Goal: Information Seeking & Learning: Learn about a topic

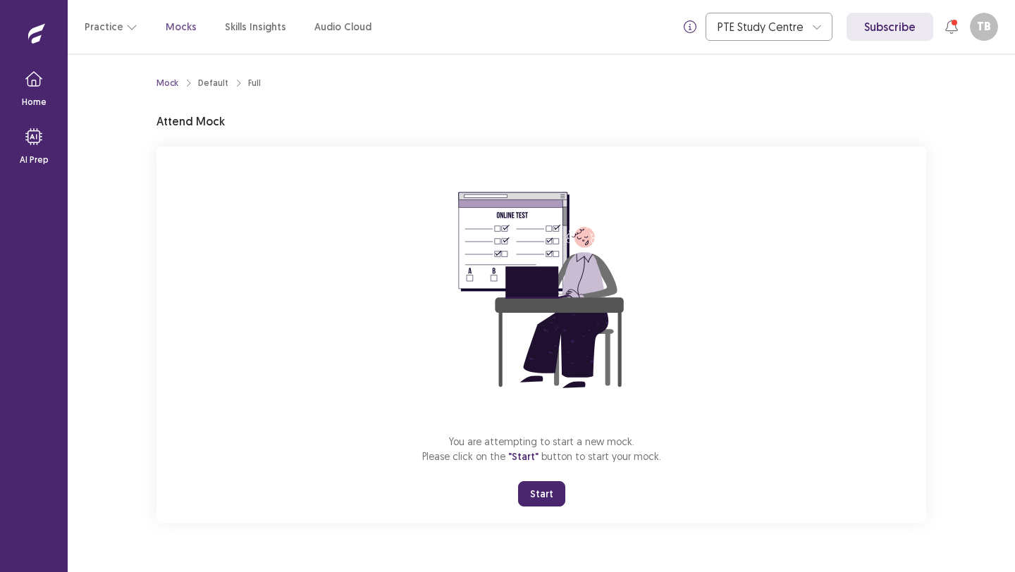
click at [545, 504] on div "You are attempting to start a new mock. Please click on the "Start" button to s…" at bounding box center [540, 335] width 769 height 377
click at [545, 500] on button "Start" at bounding box center [541, 493] width 47 height 25
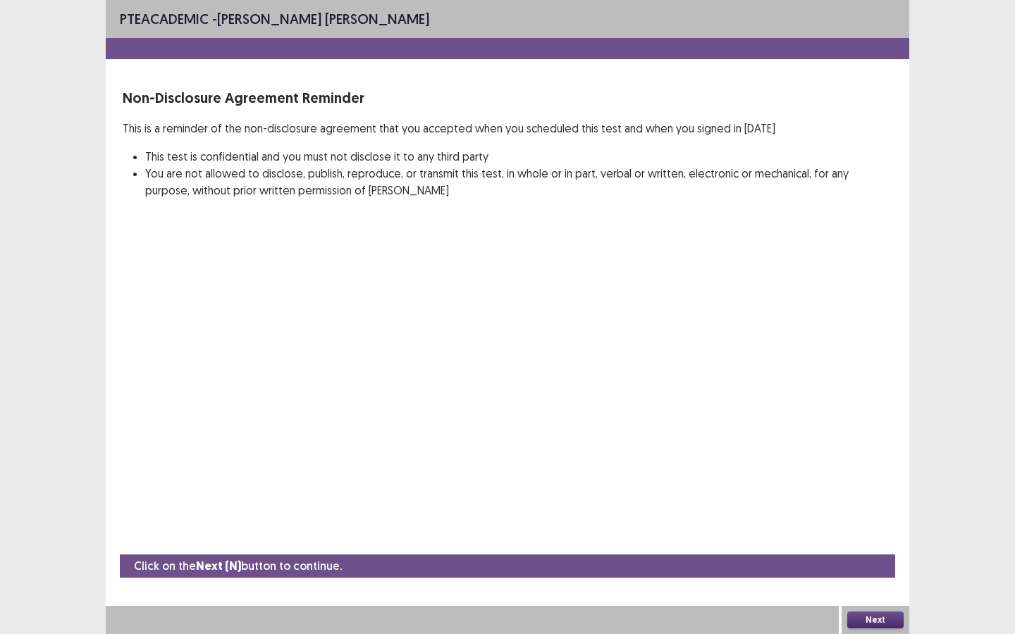
click at [870, 571] on button "Next" at bounding box center [875, 620] width 56 height 17
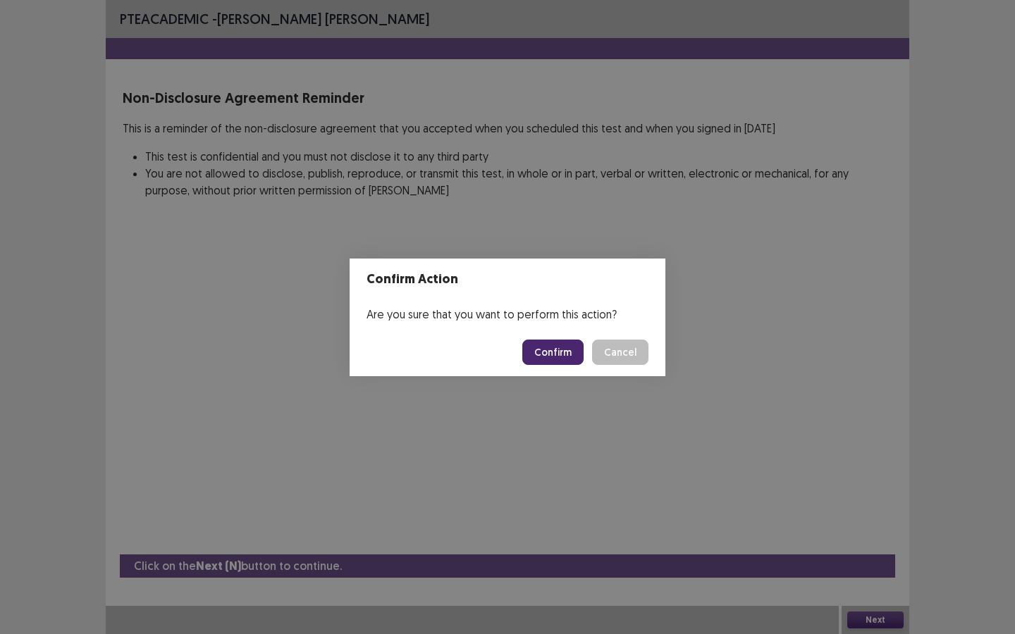
click at [562, 357] on button "Confirm" at bounding box center [552, 352] width 61 height 25
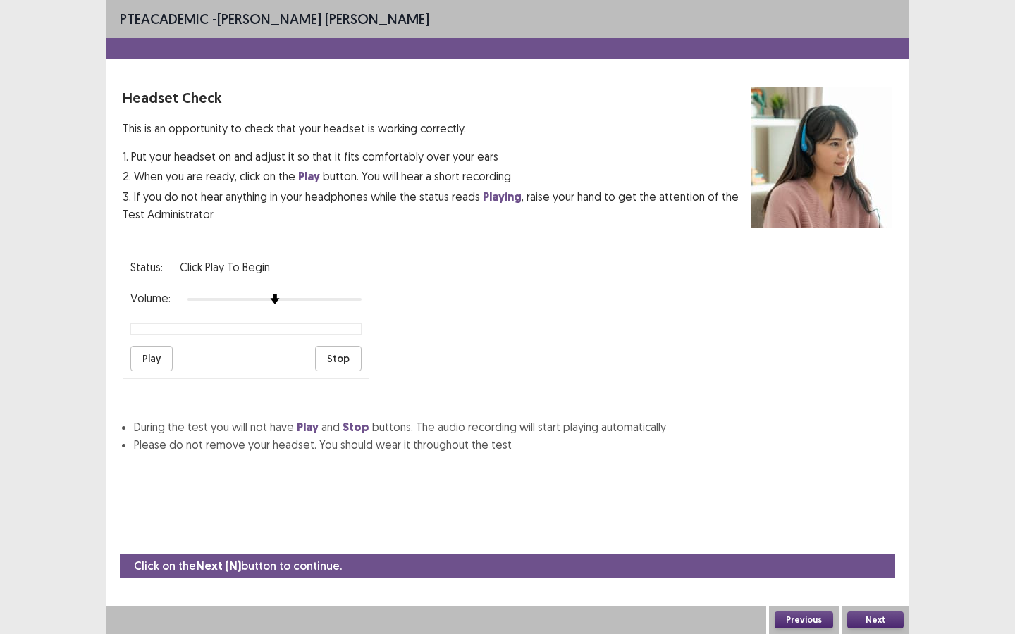
click at [163, 351] on button "Play" at bounding box center [151, 358] width 42 height 25
click at [866, 571] on button "Next" at bounding box center [875, 620] width 56 height 17
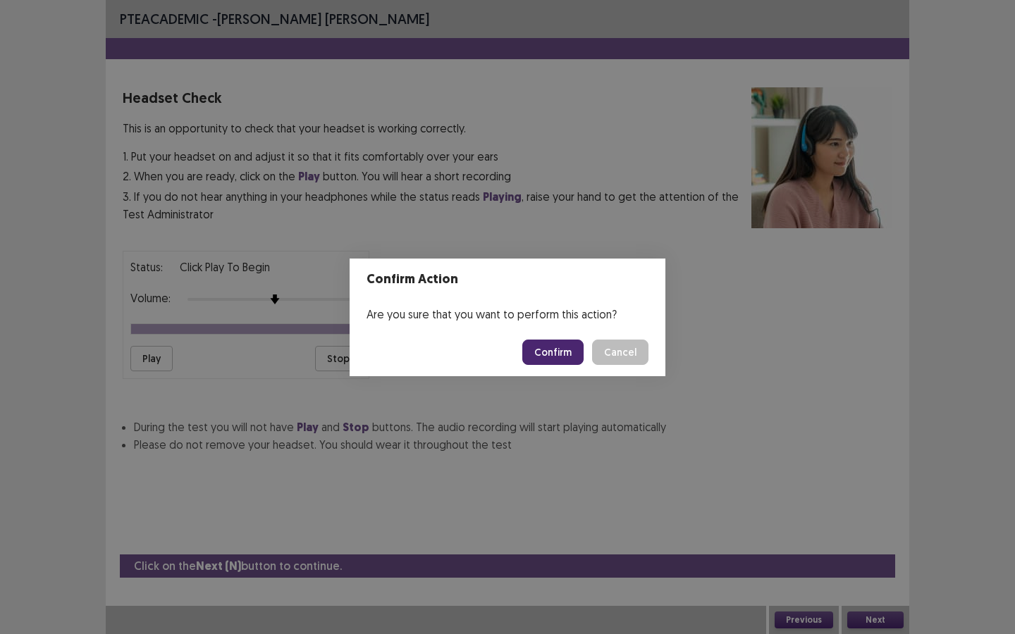
click at [550, 342] on button "Confirm" at bounding box center [552, 352] width 61 height 25
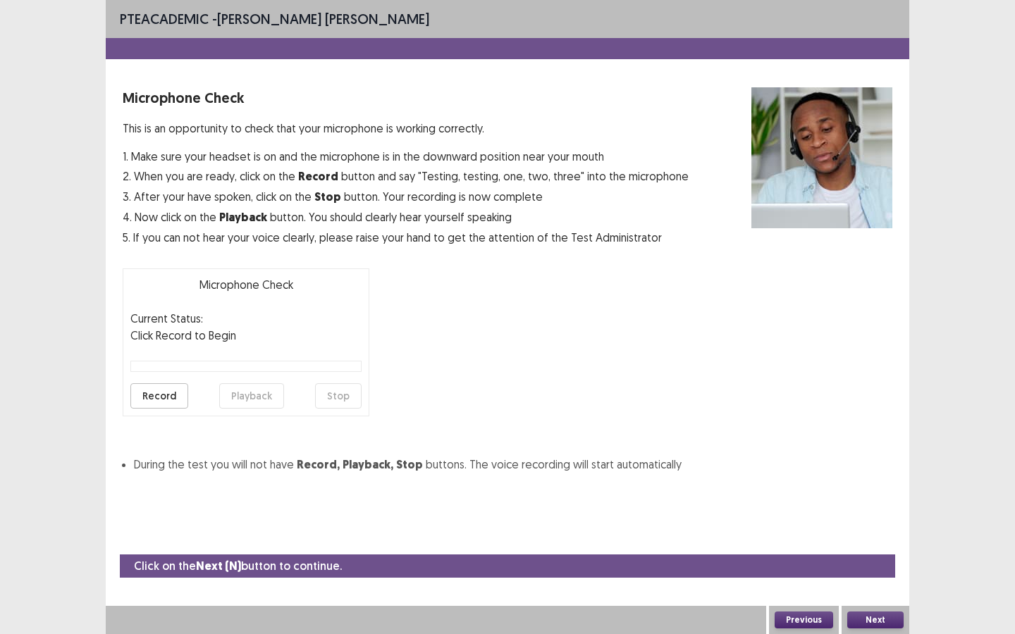
click at [157, 404] on button "Record" at bounding box center [159, 395] width 58 height 25
click at [348, 384] on button "Stop" at bounding box center [338, 395] width 46 height 25
click at [174, 397] on button "Record" at bounding box center [159, 395] width 58 height 25
click at [340, 393] on button "Stop" at bounding box center [338, 395] width 46 height 25
click at [277, 395] on button "Playback" at bounding box center [251, 395] width 65 height 25
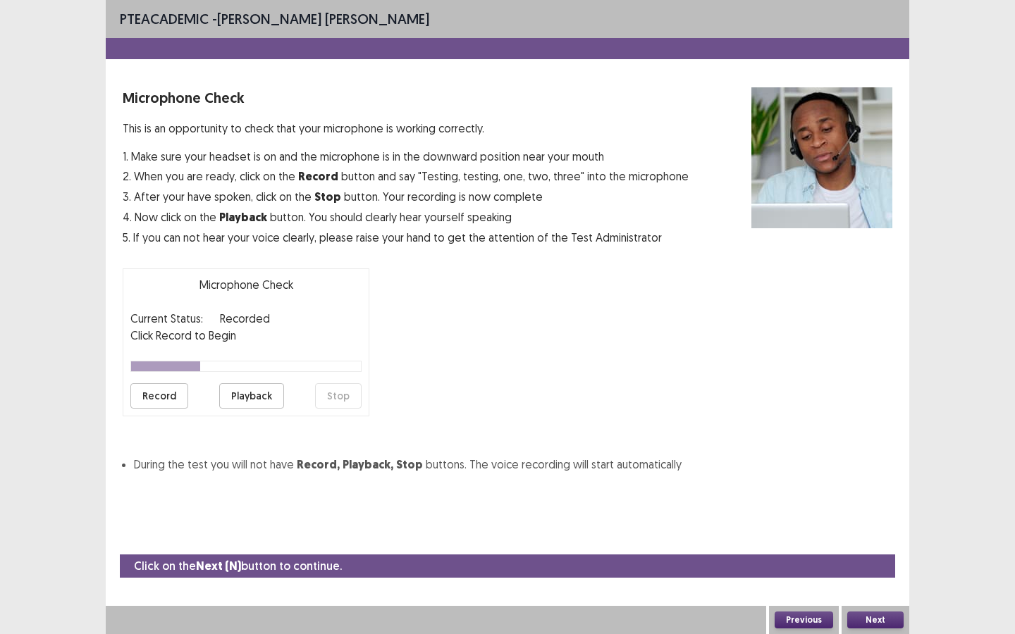
click at [877, 571] on button "Next" at bounding box center [875, 620] width 56 height 17
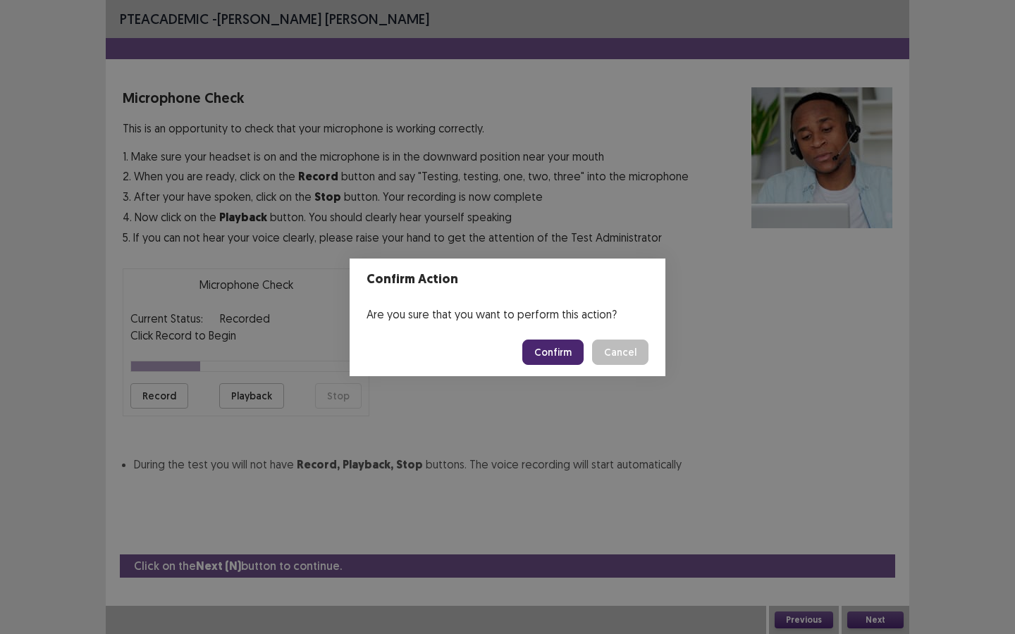
click at [576, 345] on button "Confirm" at bounding box center [552, 352] width 61 height 25
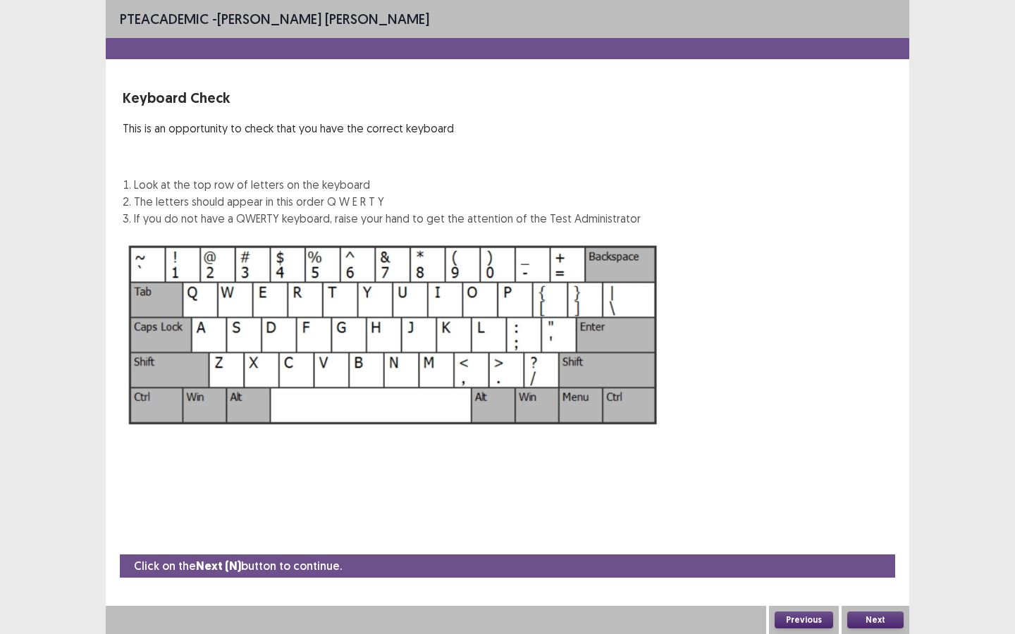
click at [874, 571] on button "Next" at bounding box center [875, 620] width 56 height 17
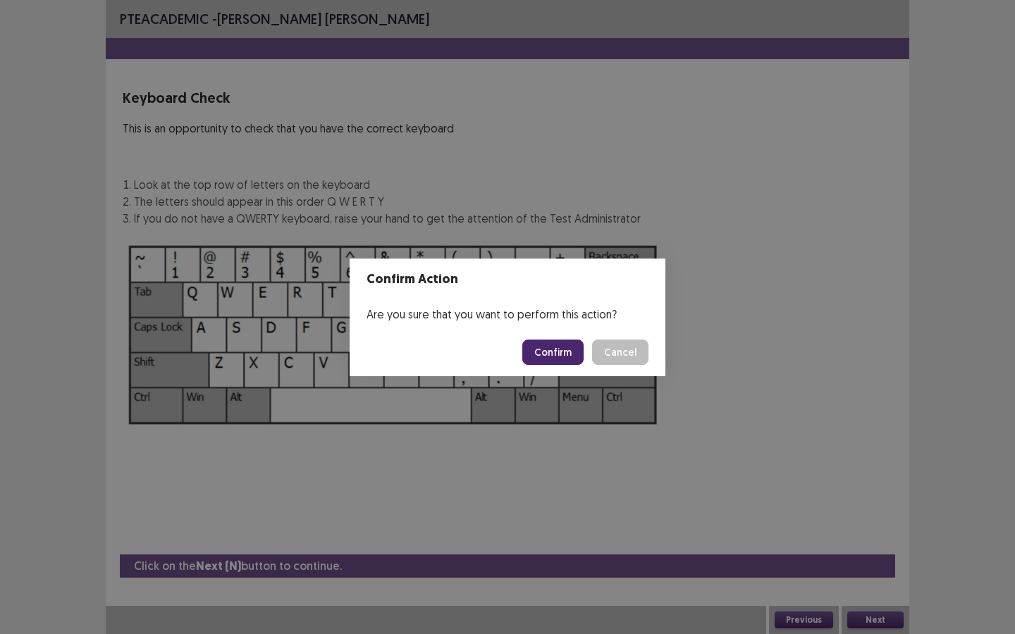
click at [552, 349] on button "Confirm" at bounding box center [552, 352] width 61 height 25
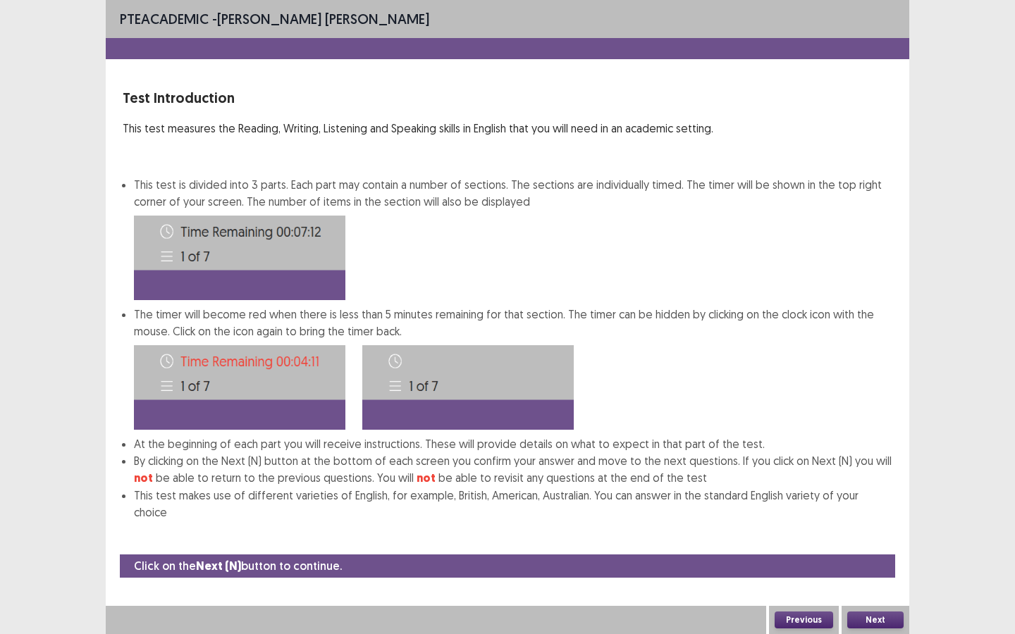
drag, startPoint x: 903, startPoint y: 629, endPoint x: 881, endPoint y: 616, distance: 25.3
click at [898, 571] on div "Next" at bounding box center [875, 620] width 68 height 28
click at [881, 571] on button "Next" at bounding box center [875, 620] width 56 height 17
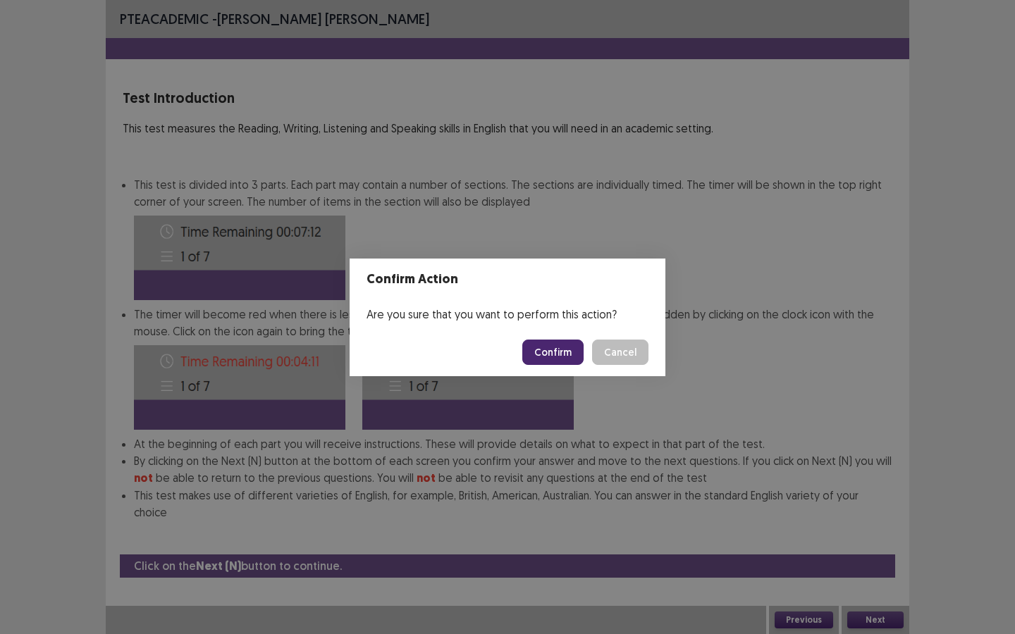
click at [554, 347] on button "Confirm" at bounding box center [552, 352] width 61 height 25
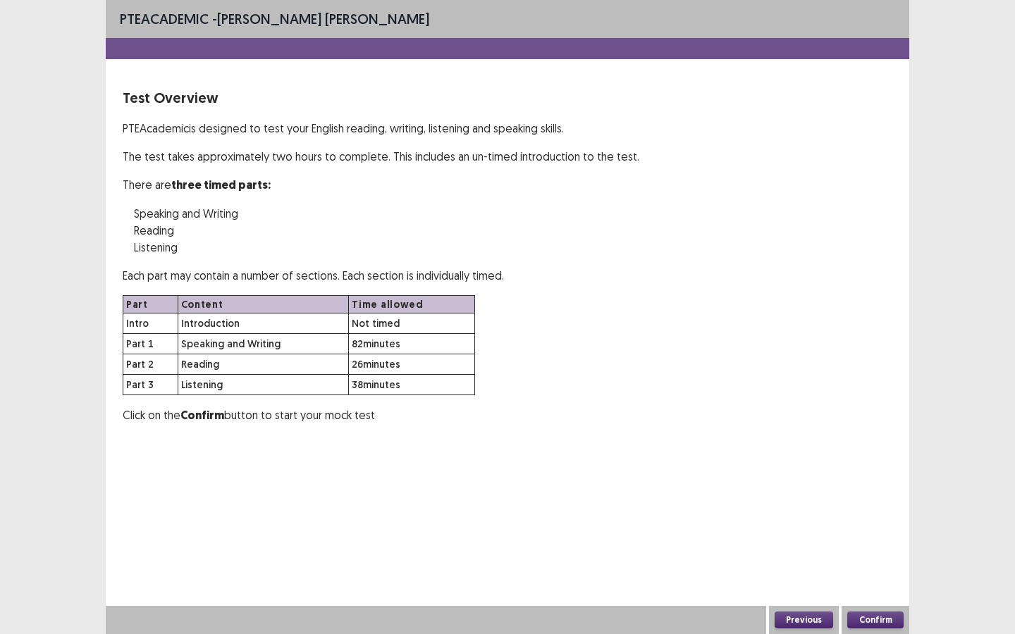
click at [875, 571] on button "Confirm" at bounding box center [875, 620] width 56 height 17
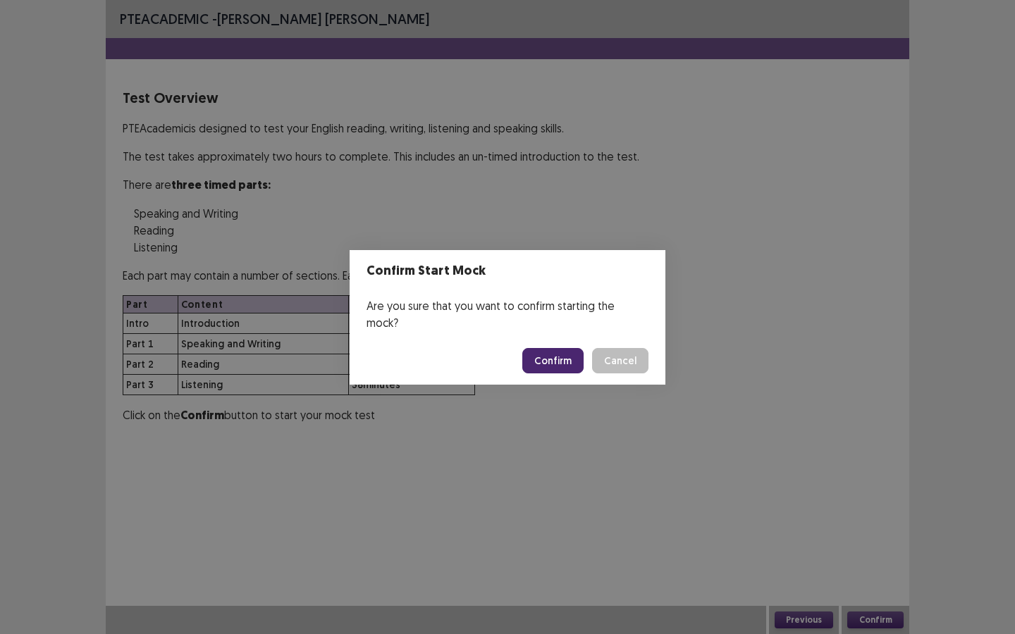
click at [562, 351] on button "Confirm" at bounding box center [552, 360] width 61 height 25
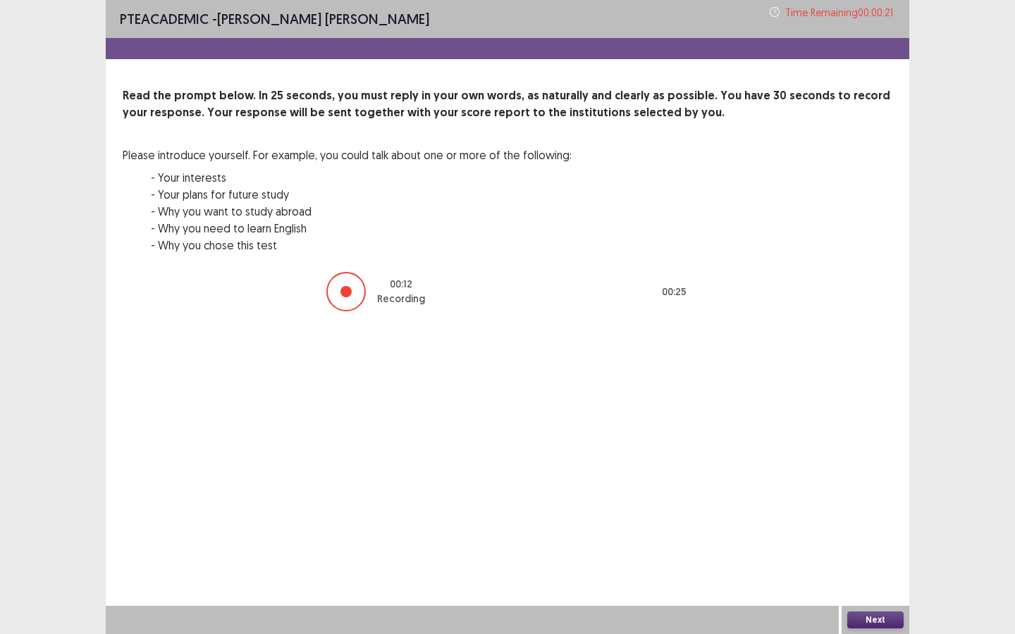
click at [882, 571] on button "Next" at bounding box center [875, 620] width 56 height 17
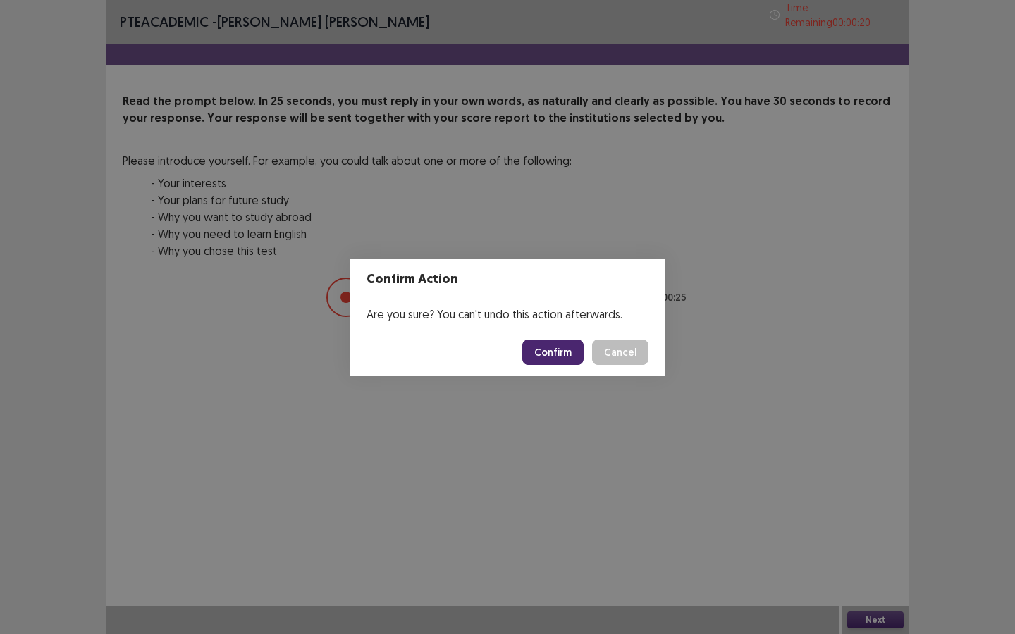
click at [581, 366] on footer "Confirm Cancel" at bounding box center [507, 352] width 316 height 48
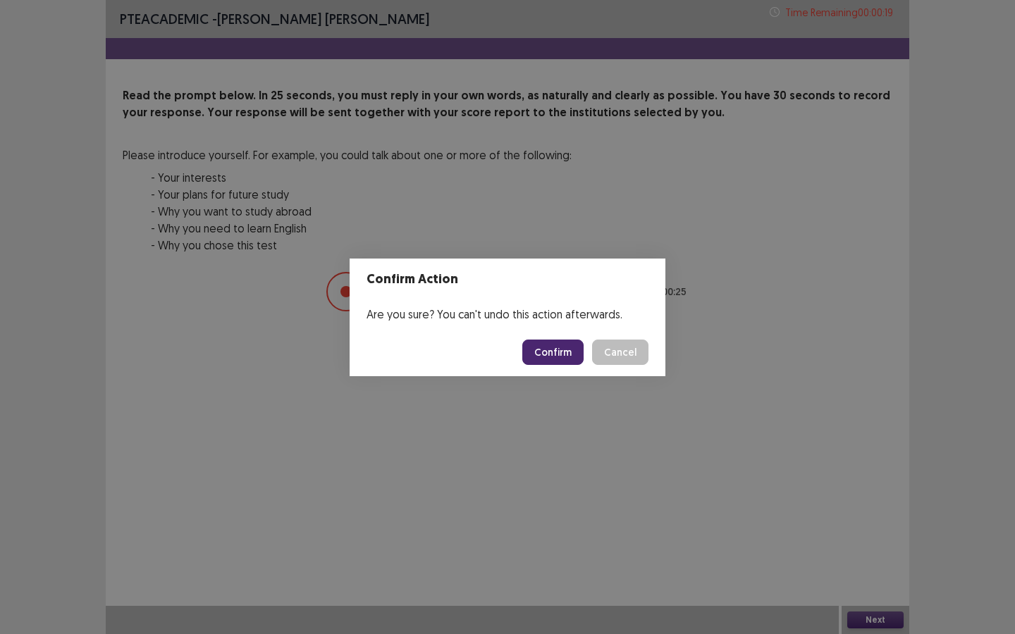
click at [574, 358] on button "Confirm" at bounding box center [552, 352] width 61 height 25
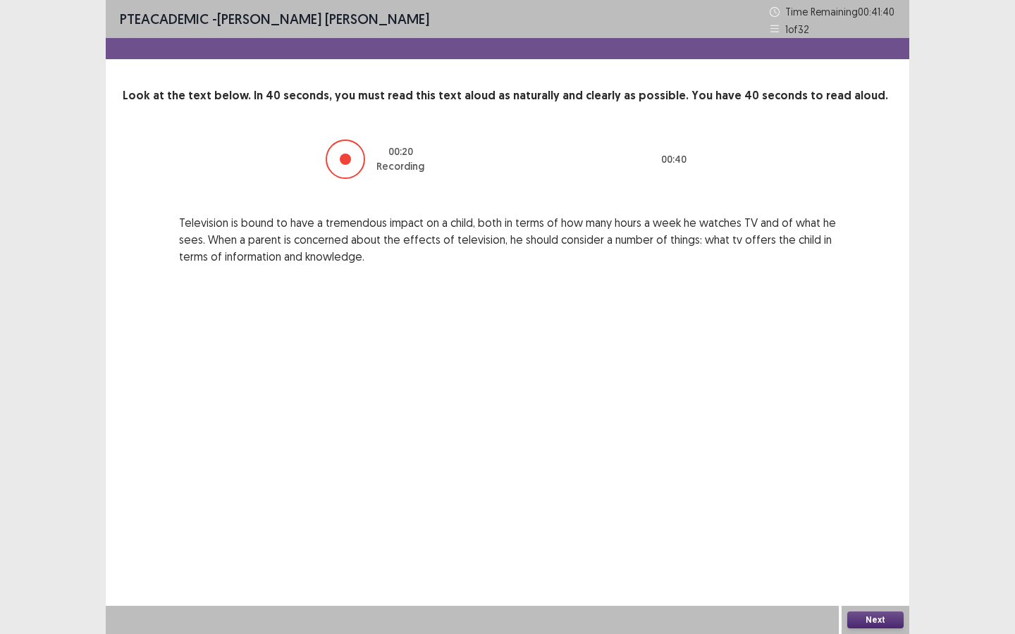
click at [886, 571] on button "Next" at bounding box center [875, 620] width 56 height 17
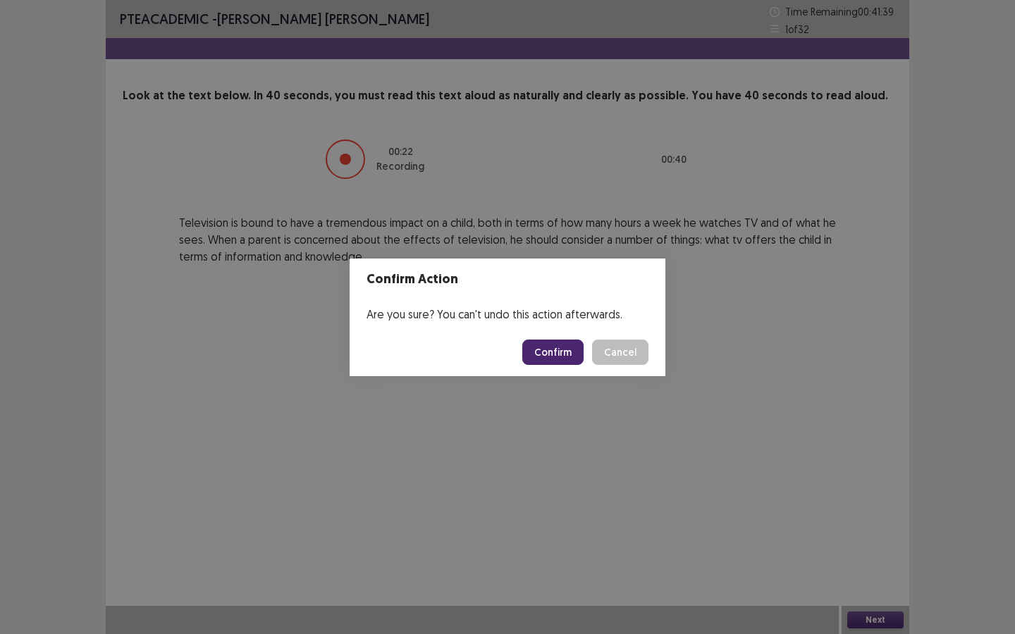
click at [557, 347] on button "Confirm" at bounding box center [552, 352] width 61 height 25
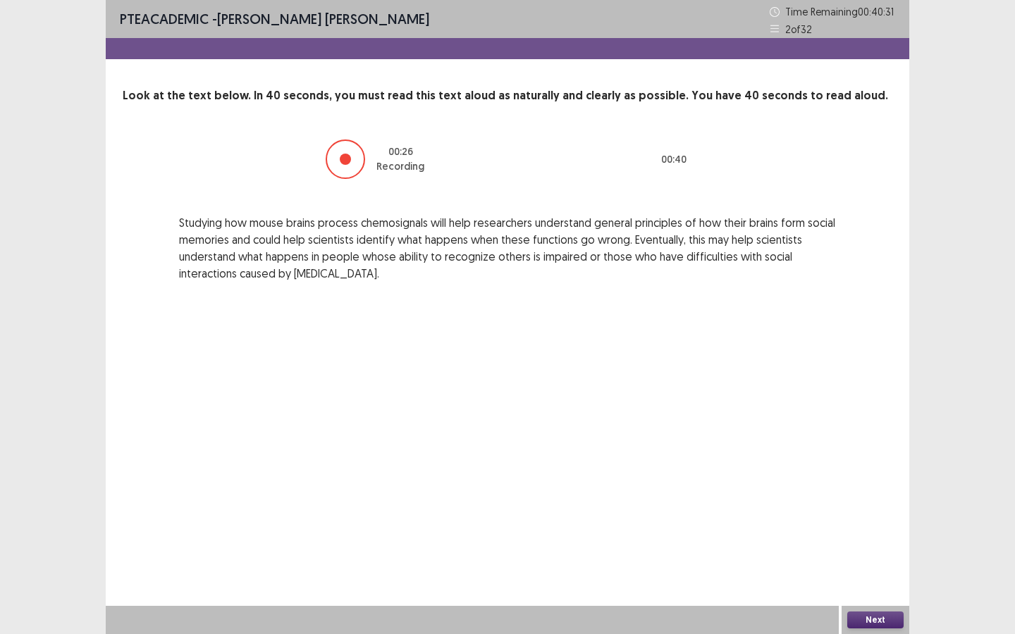
click at [866, 571] on button "Next" at bounding box center [875, 620] width 56 height 17
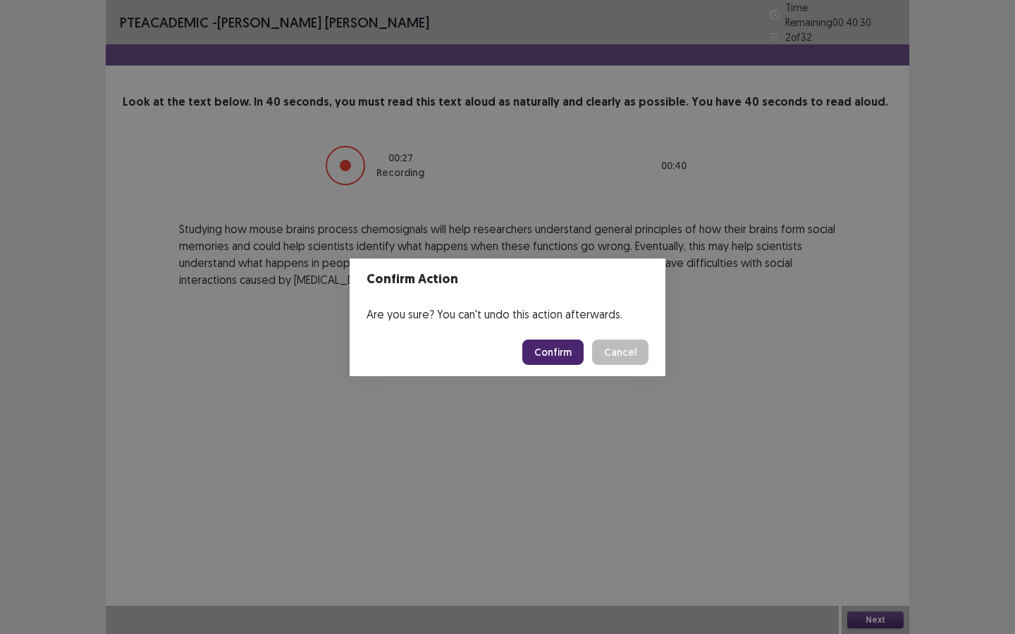
click at [573, 345] on button "Confirm" at bounding box center [552, 352] width 61 height 25
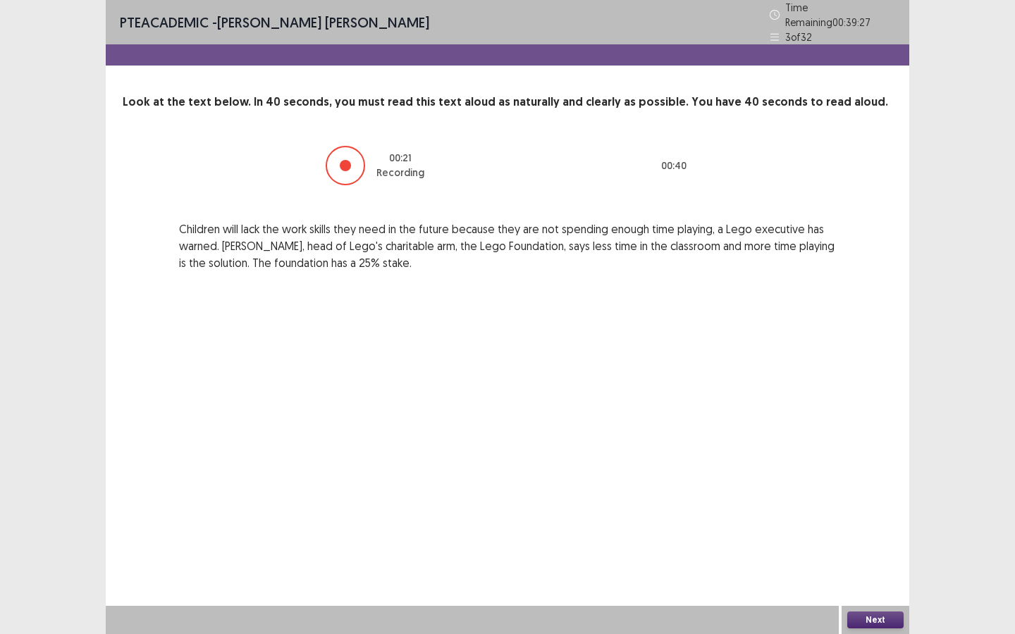
click at [848, 571] on button "Next" at bounding box center [875, 620] width 56 height 17
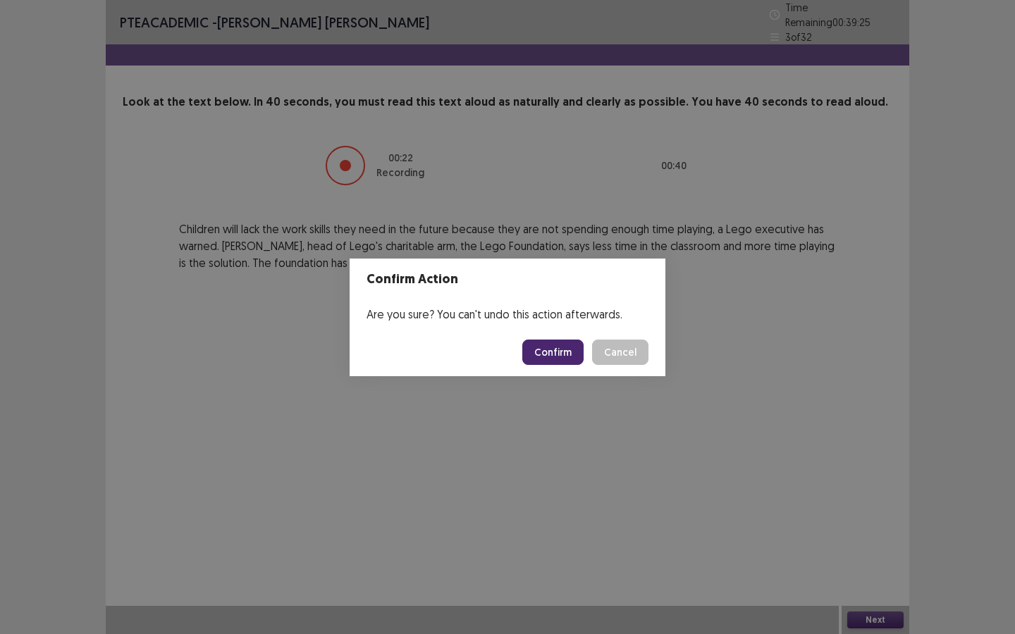
click at [562, 353] on button "Confirm" at bounding box center [552, 352] width 61 height 25
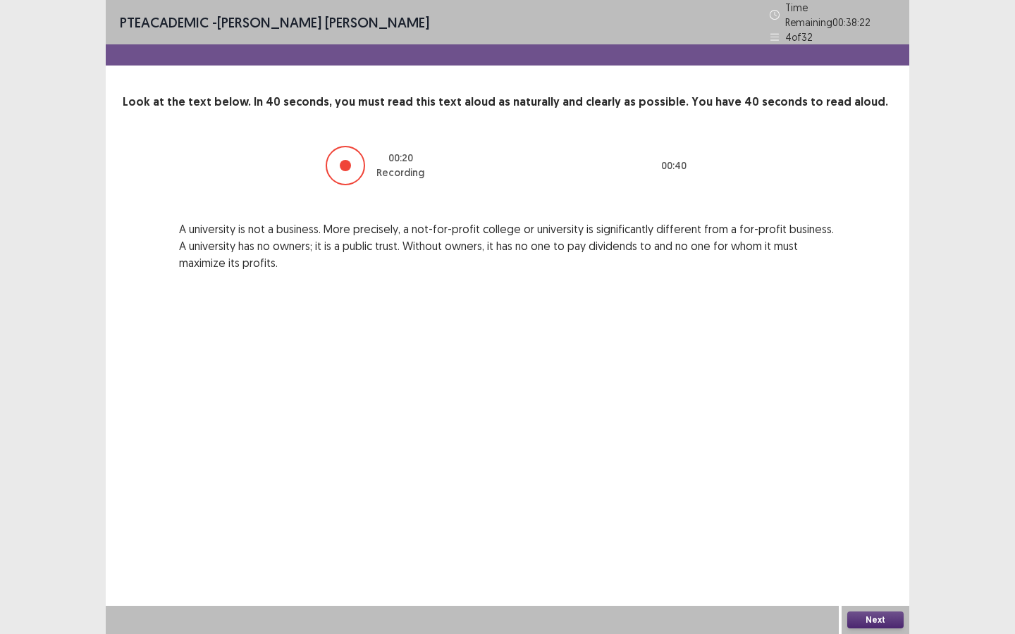
click at [873, 571] on button "Next" at bounding box center [875, 620] width 56 height 17
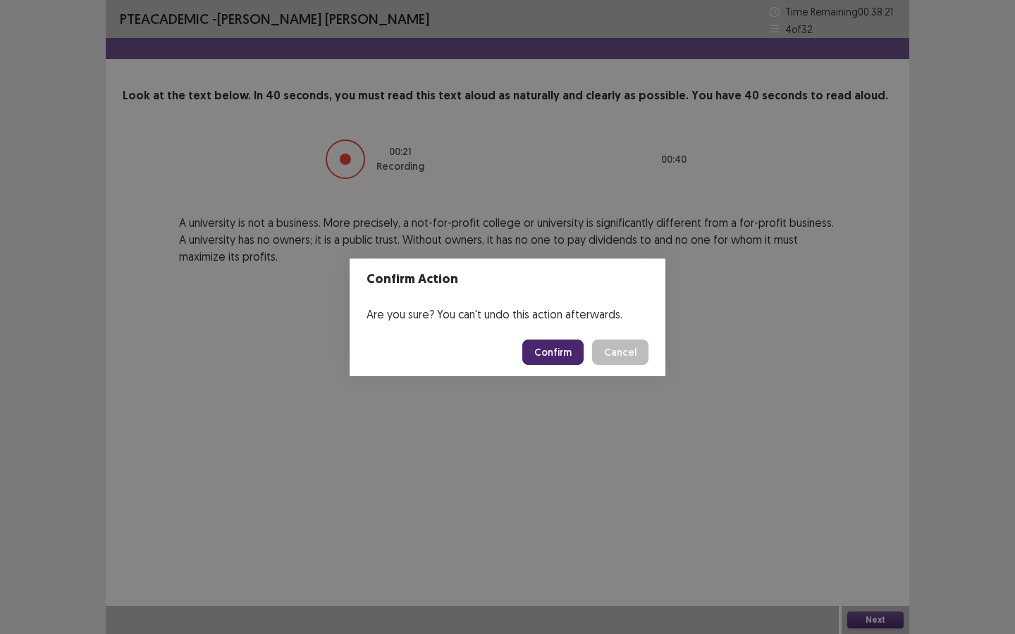
click at [549, 357] on button "Confirm" at bounding box center [552, 352] width 61 height 25
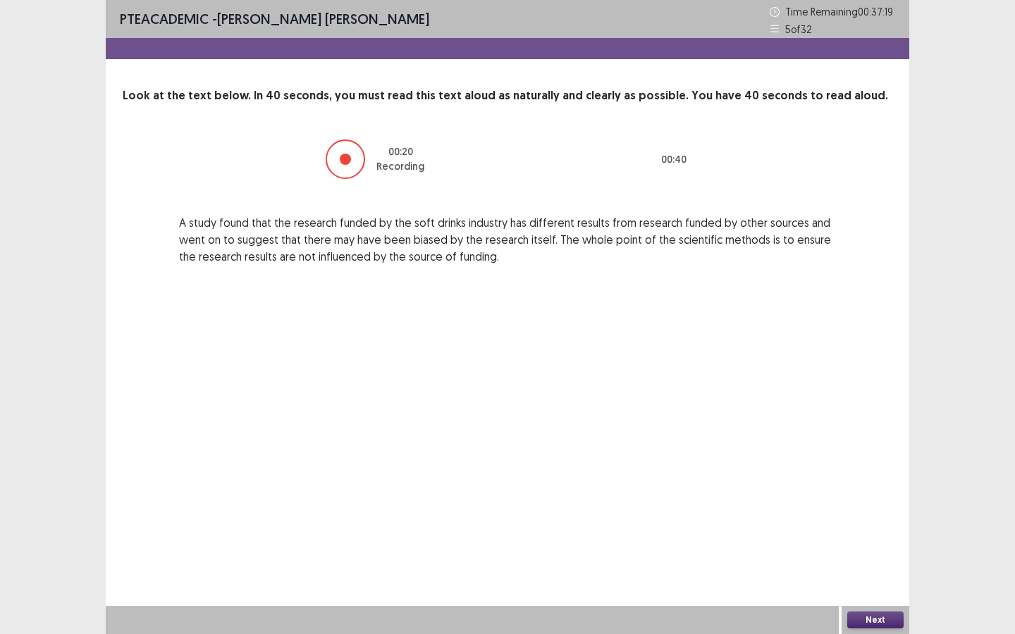
click at [858, 571] on button "Next" at bounding box center [875, 620] width 56 height 17
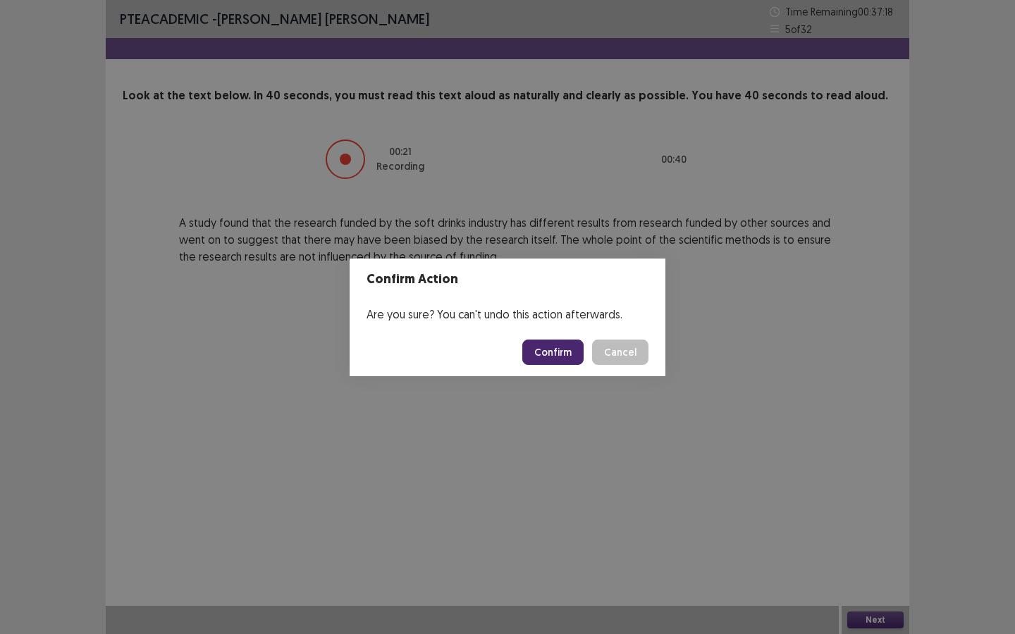
click at [552, 365] on footer "Confirm Cancel" at bounding box center [507, 352] width 316 height 48
click at [557, 348] on button "Confirm" at bounding box center [552, 352] width 61 height 25
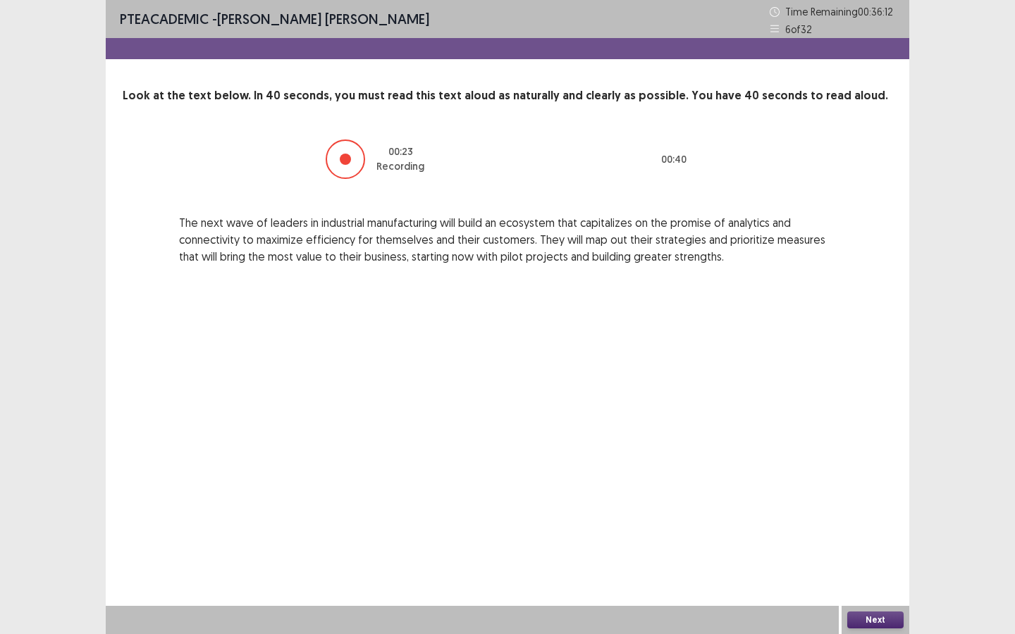
click at [857, 571] on button "Next" at bounding box center [875, 620] width 56 height 17
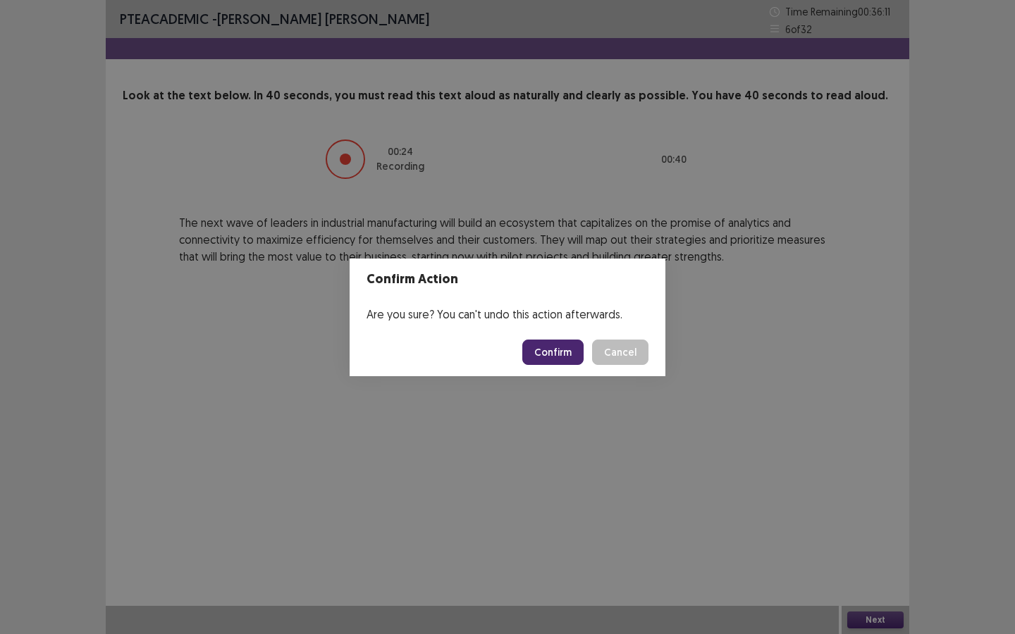
click at [551, 359] on button "Confirm" at bounding box center [552, 352] width 61 height 25
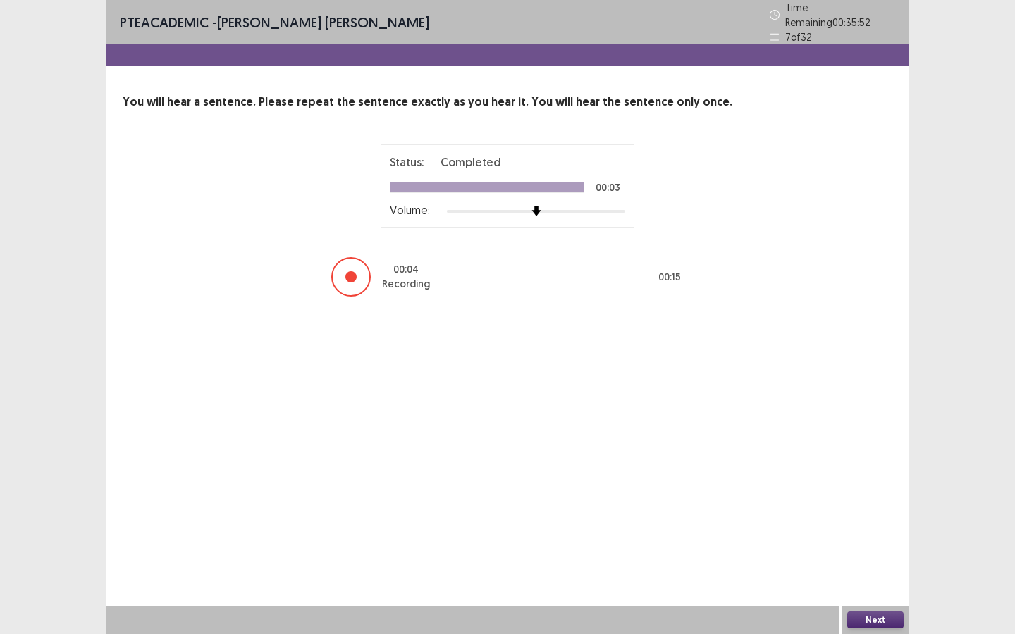
click at [874, 571] on button "Next" at bounding box center [875, 620] width 56 height 17
click at [874, 571] on div "Confirm Action Are you sure? You can't undo this action afterwards. Confirm Can…" at bounding box center [507, 317] width 1015 height 634
click at [864, 571] on button "Next" at bounding box center [875, 620] width 56 height 17
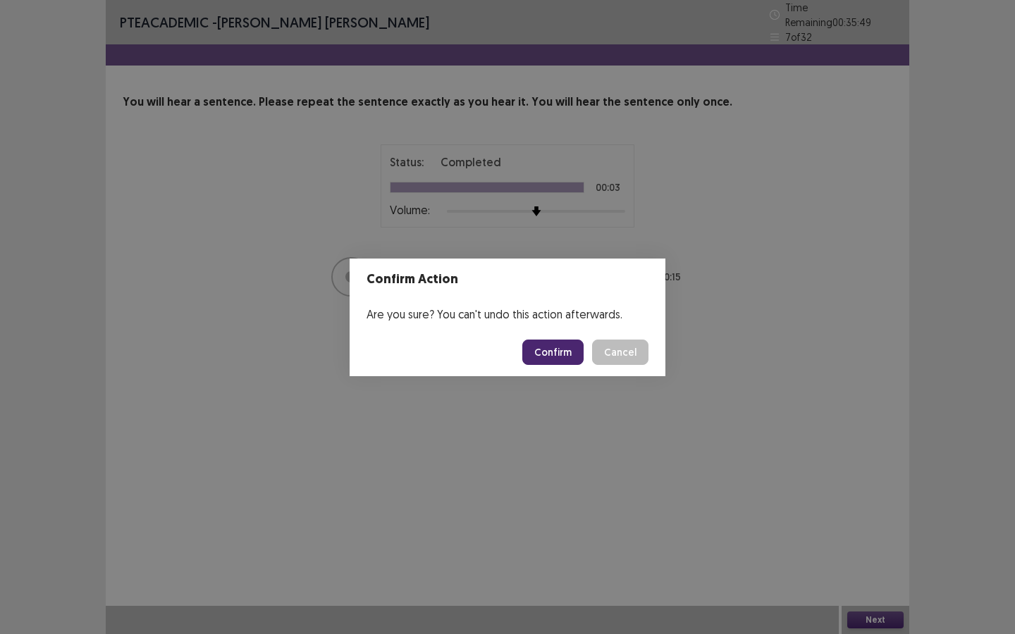
click at [546, 362] on button "Confirm" at bounding box center [552, 352] width 61 height 25
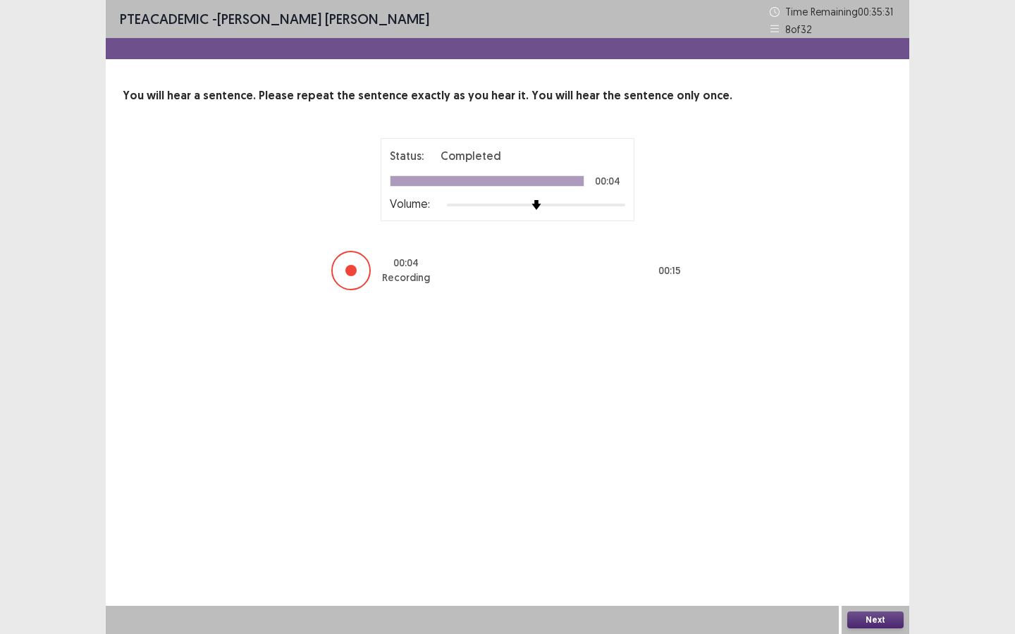
click at [874, 571] on button "Next" at bounding box center [875, 620] width 56 height 17
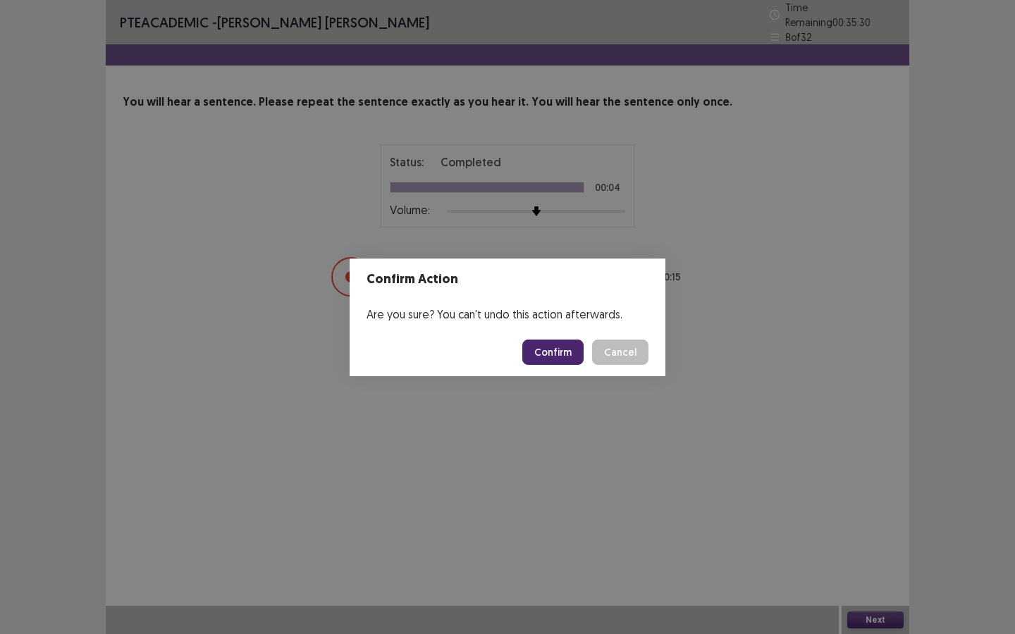
click at [566, 354] on button "Confirm" at bounding box center [552, 352] width 61 height 25
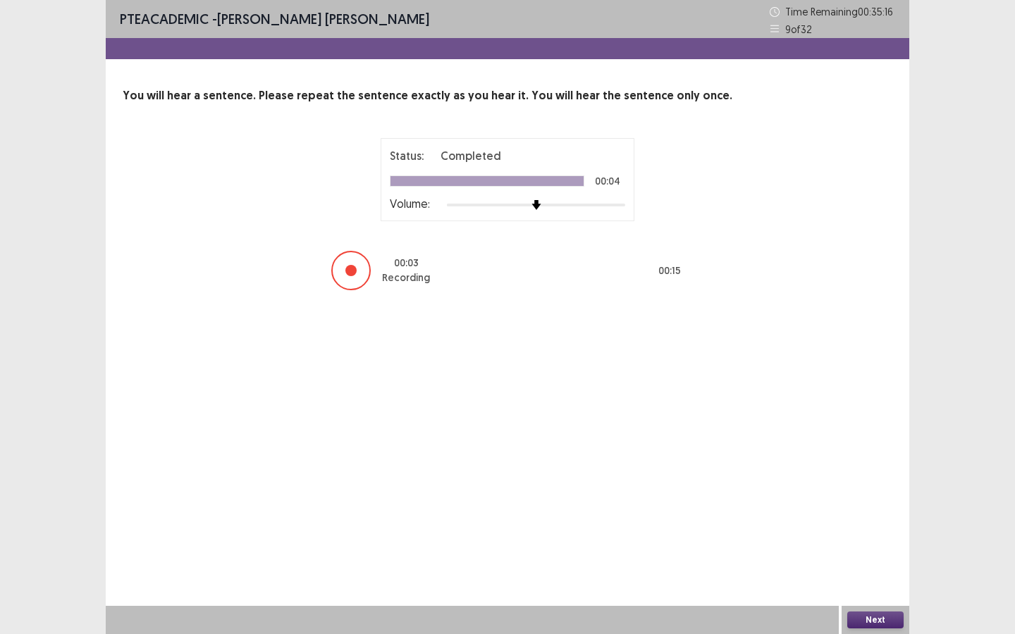
click at [881, 571] on button "Next" at bounding box center [875, 620] width 56 height 17
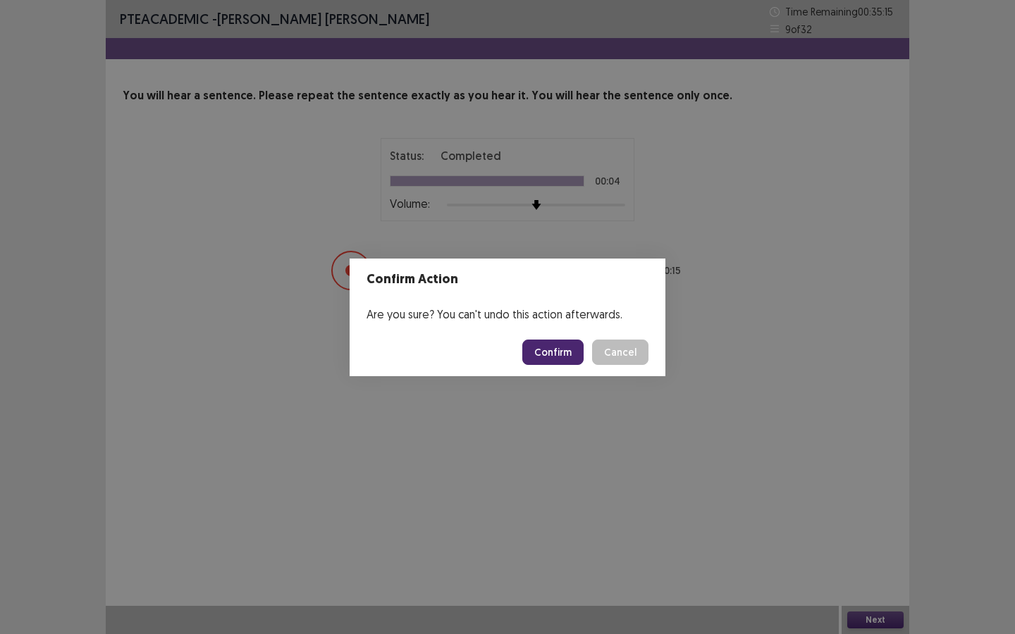
click at [550, 349] on button "Confirm" at bounding box center [552, 352] width 61 height 25
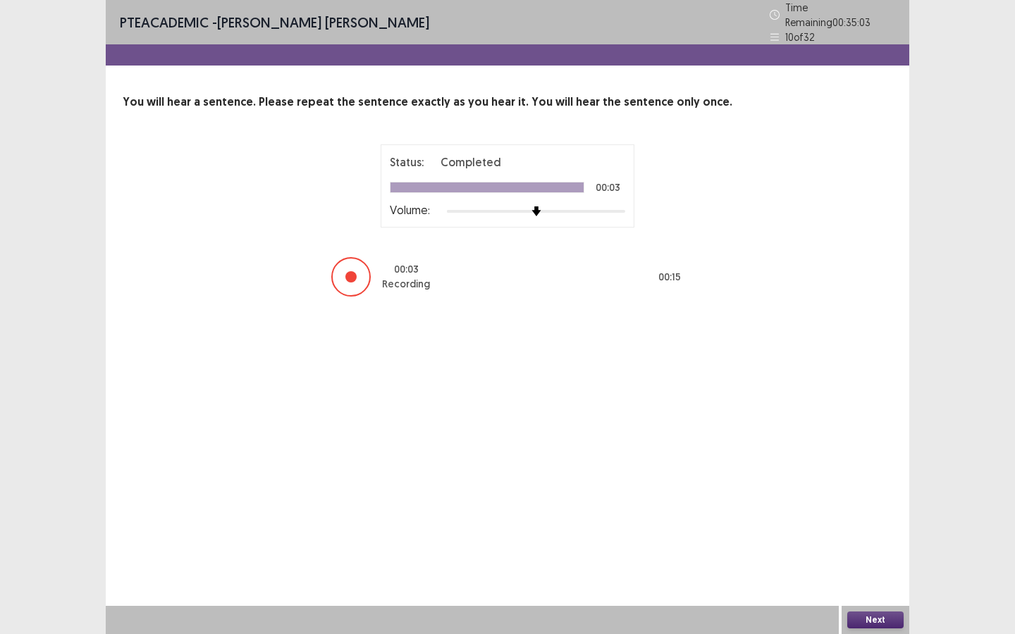
click at [873, 571] on button "Next" at bounding box center [875, 620] width 56 height 17
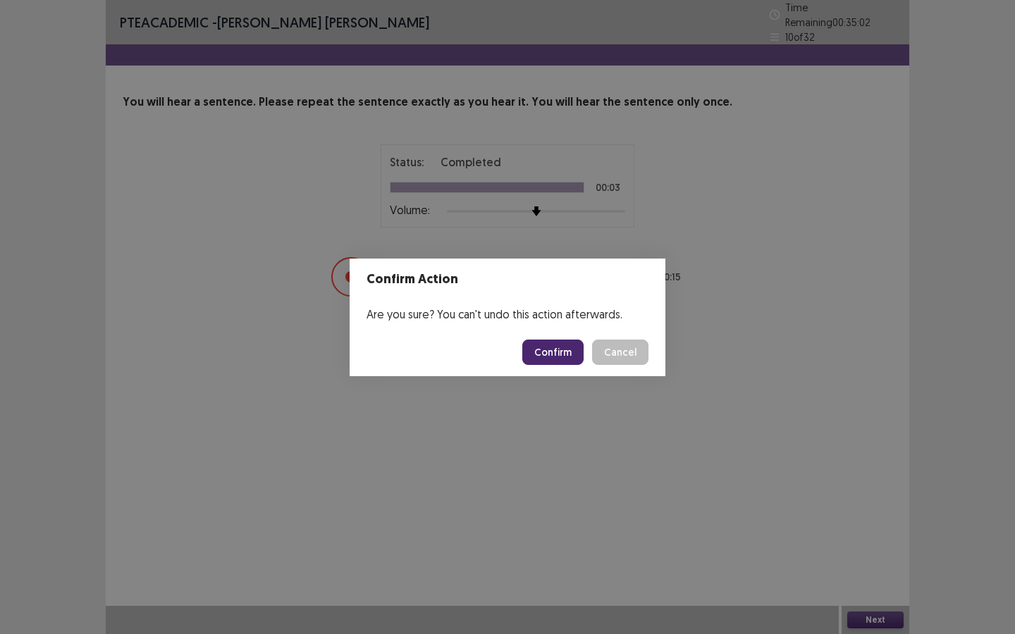
click at [557, 352] on button "Confirm" at bounding box center [552, 352] width 61 height 25
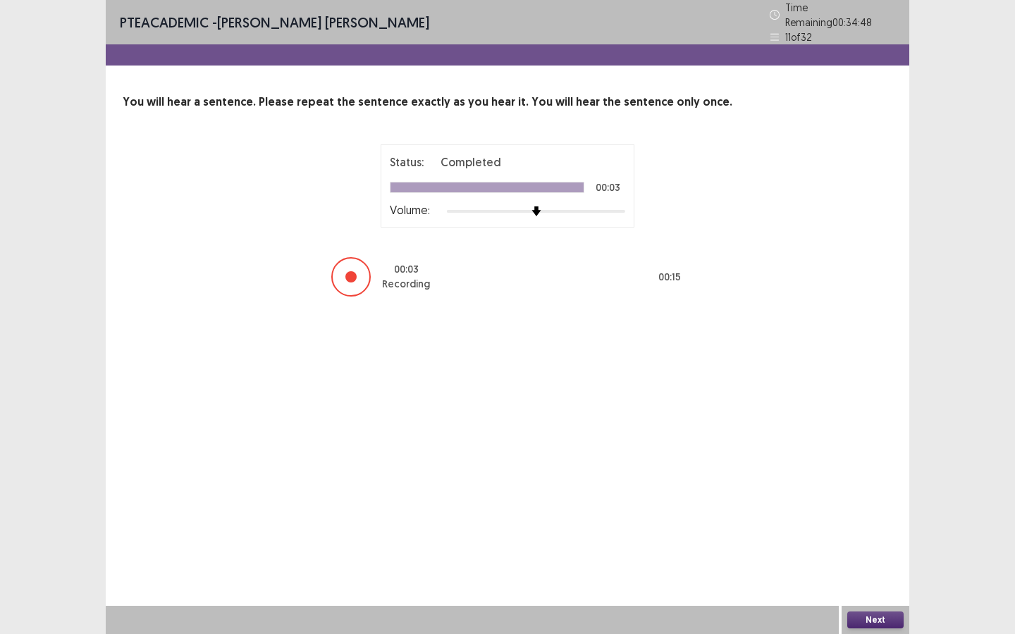
click at [871, 571] on button "Next" at bounding box center [875, 620] width 56 height 17
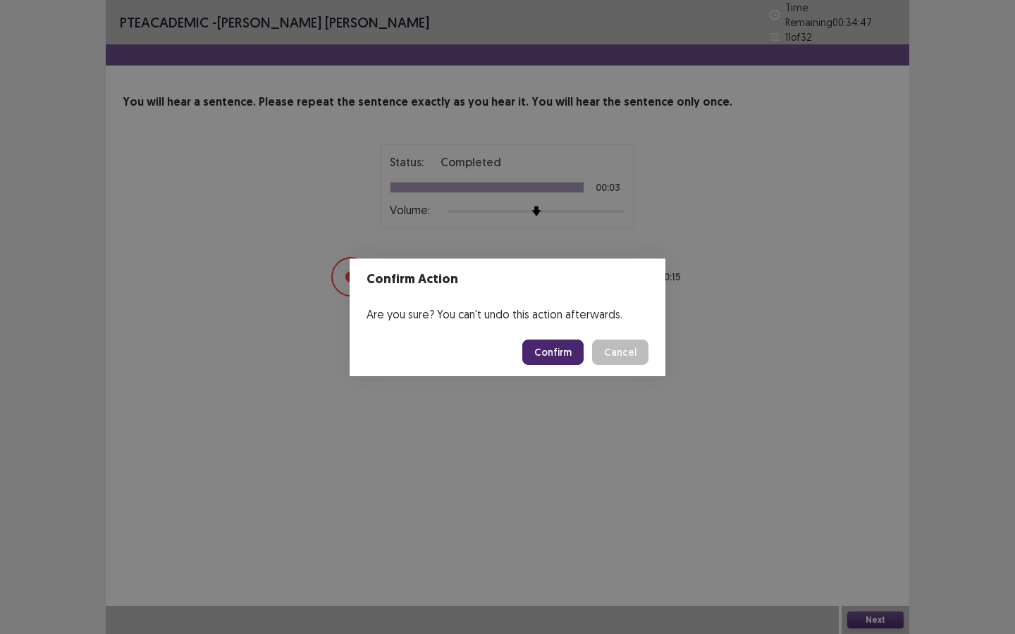
click at [568, 349] on button "Confirm" at bounding box center [552, 352] width 61 height 25
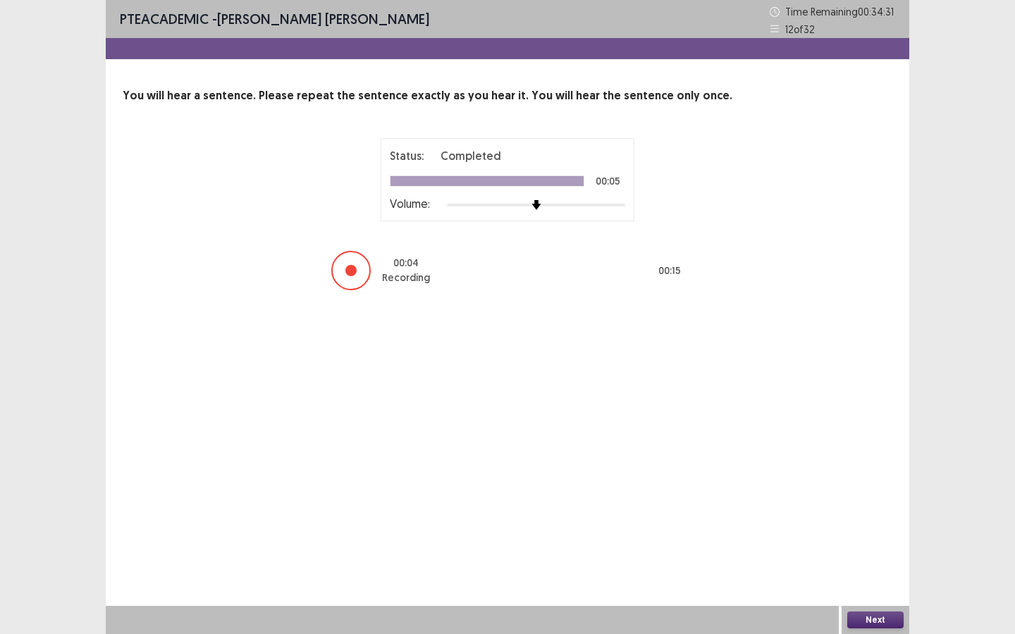
click at [857, 571] on button "Next" at bounding box center [875, 620] width 56 height 17
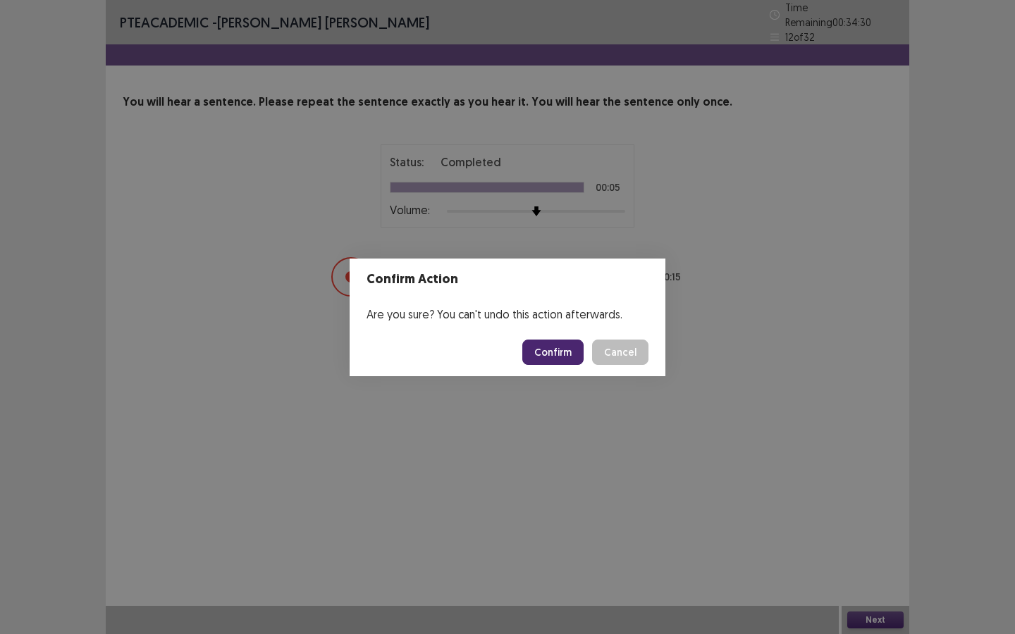
click at [545, 349] on button "Confirm" at bounding box center [552, 352] width 61 height 25
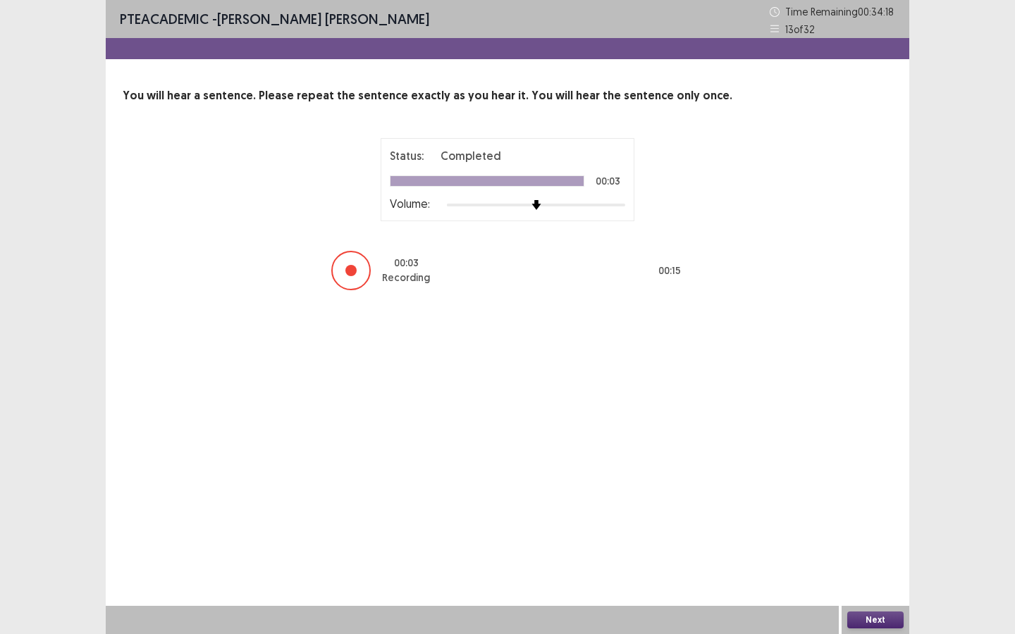
click at [867, 571] on button "Next" at bounding box center [875, 620] width 56 height 17
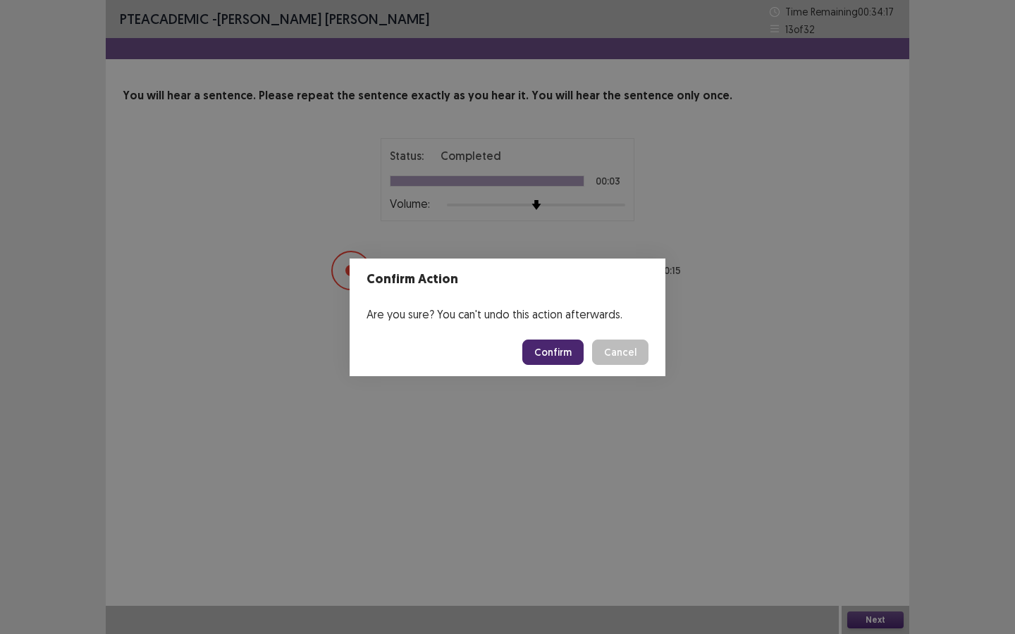
click at [550, 354] on button "Confirm" at bounding box center [552, 352] width 61 height 25
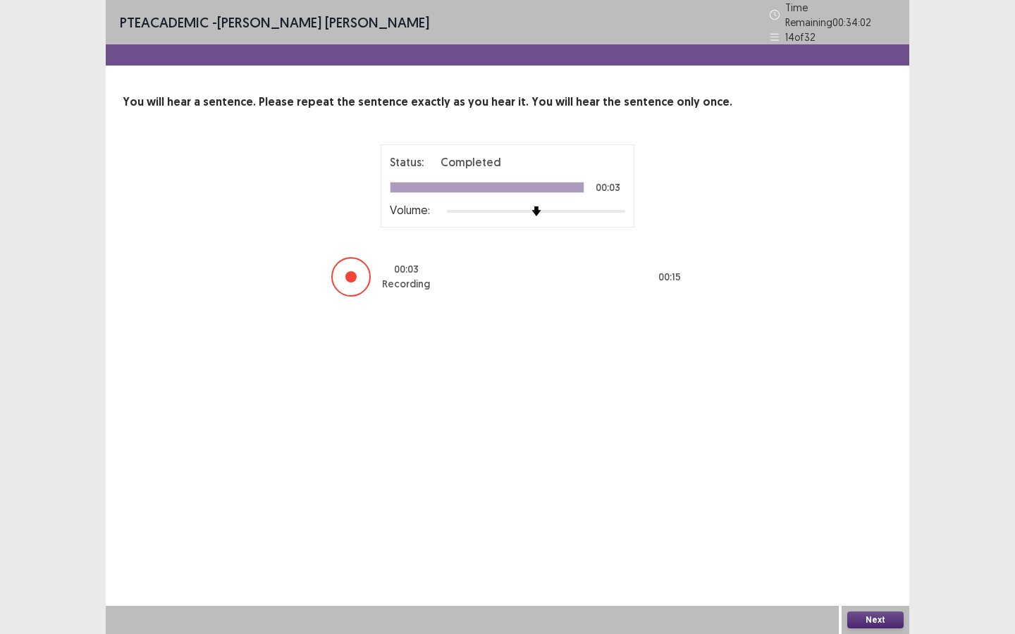
click at [876, 571] on button "Next" at bounding box center [875, 620] width 56 height 17
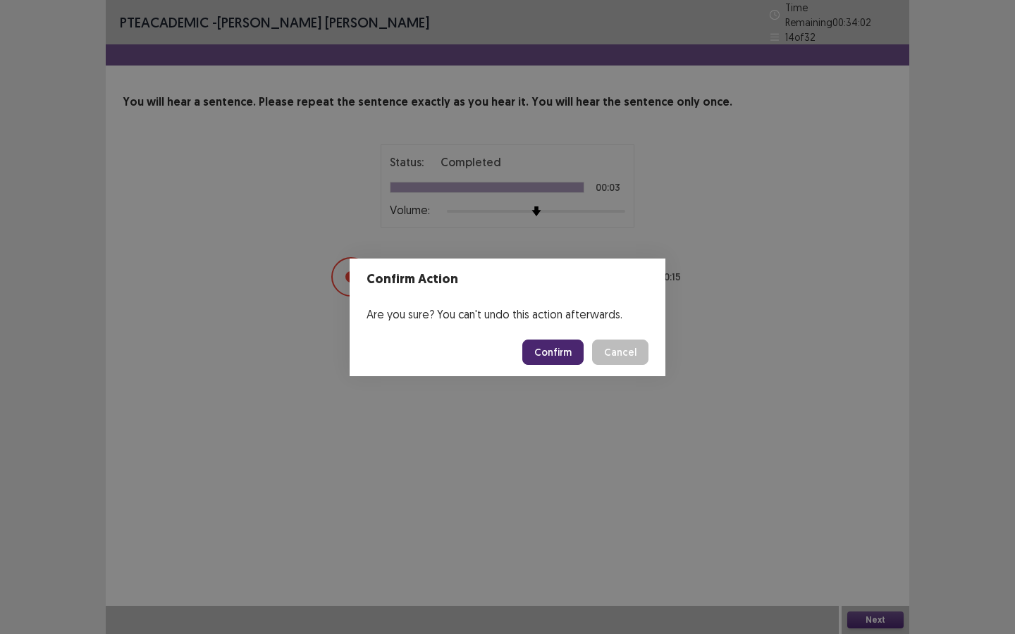
click at [557, 359] on button "Confirm" at bounding box center [552, 352] width 61 height 25
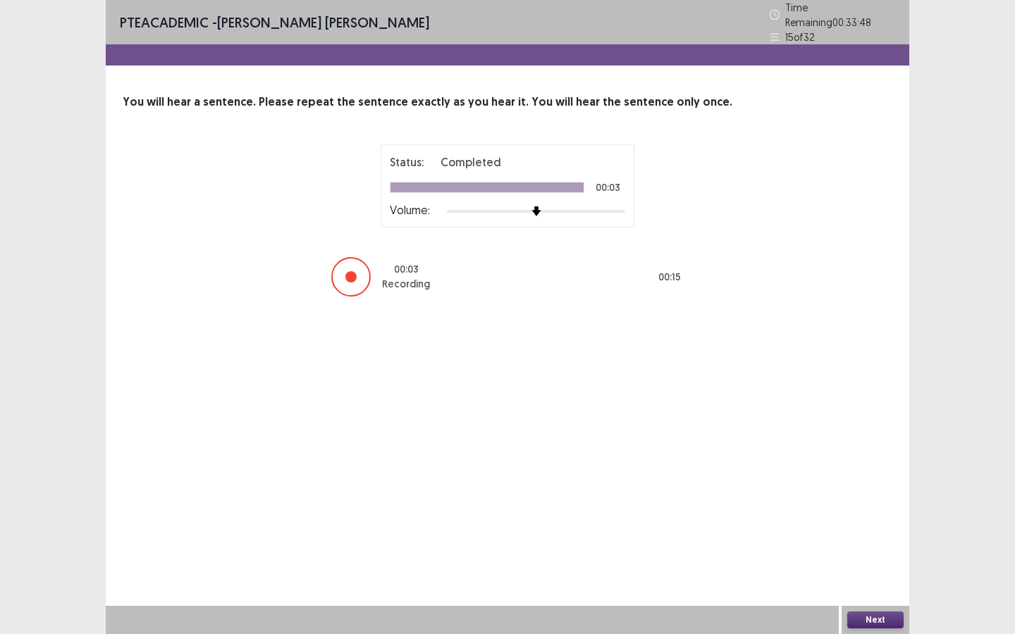
click at [864, 571] on button "Next" at bounding box center [875, 620] width 56 height 17
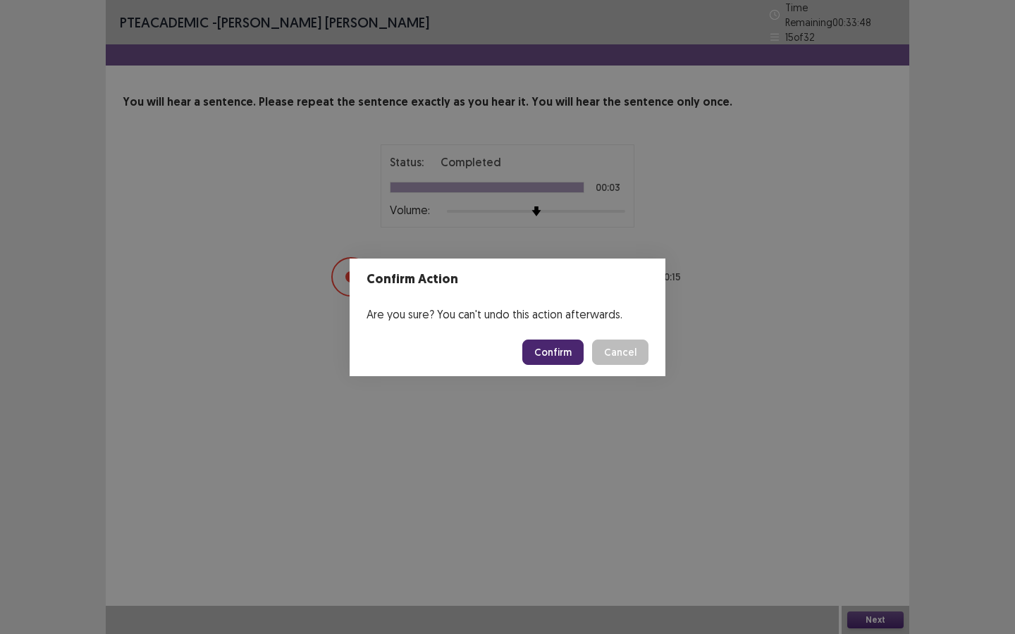
click at [571, 348] on button "Confirm" at bounding box center [552, 352] width 61 height 25
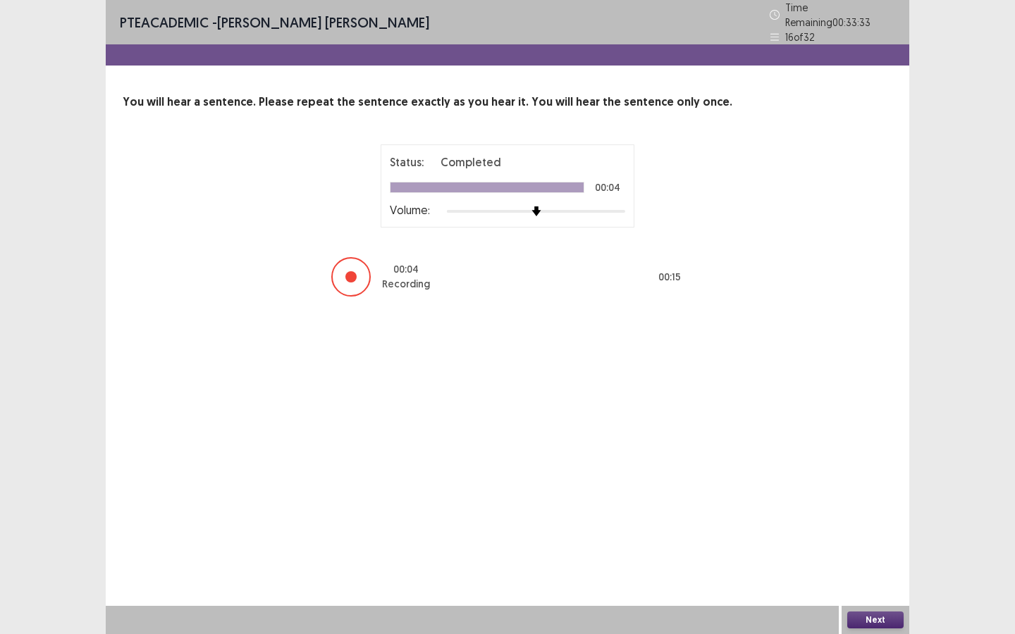
click at [859, 571] on button "Next" at bounding box center [875, 620] width 56 height 17
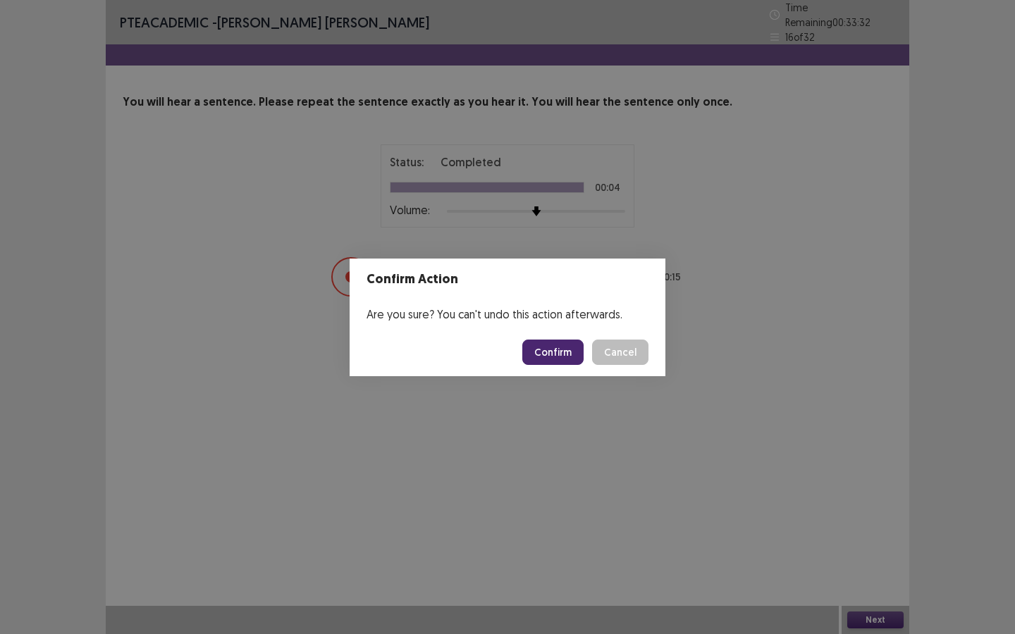
click at [552, 354] on button "Confirm" at bounding box center [552, 352] width 61 height 25
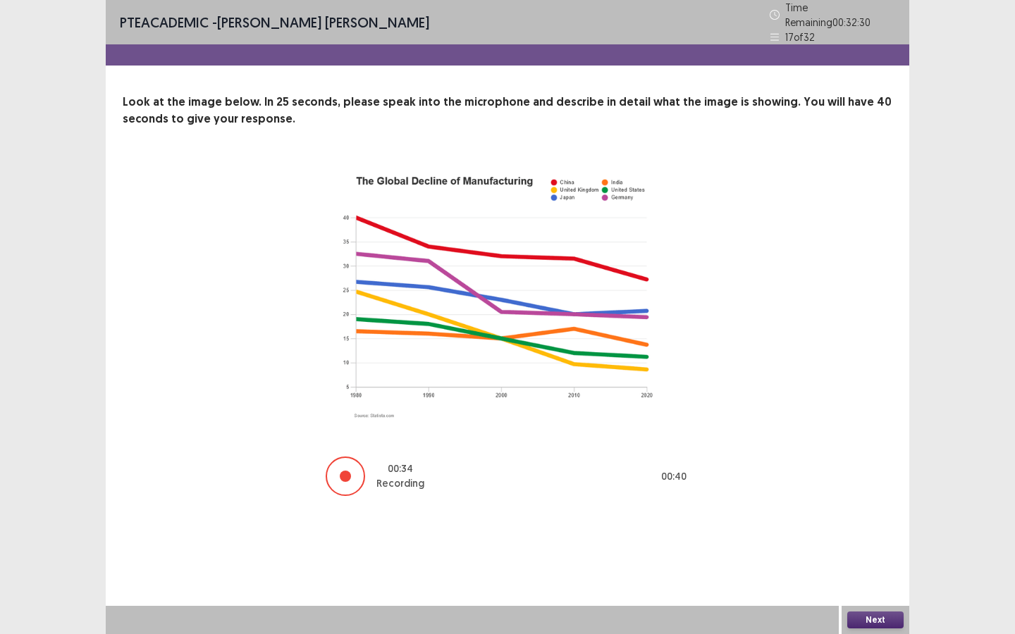
click at [867, 571] on button "Next" at bounding box center [875, 620] width 56 height 17
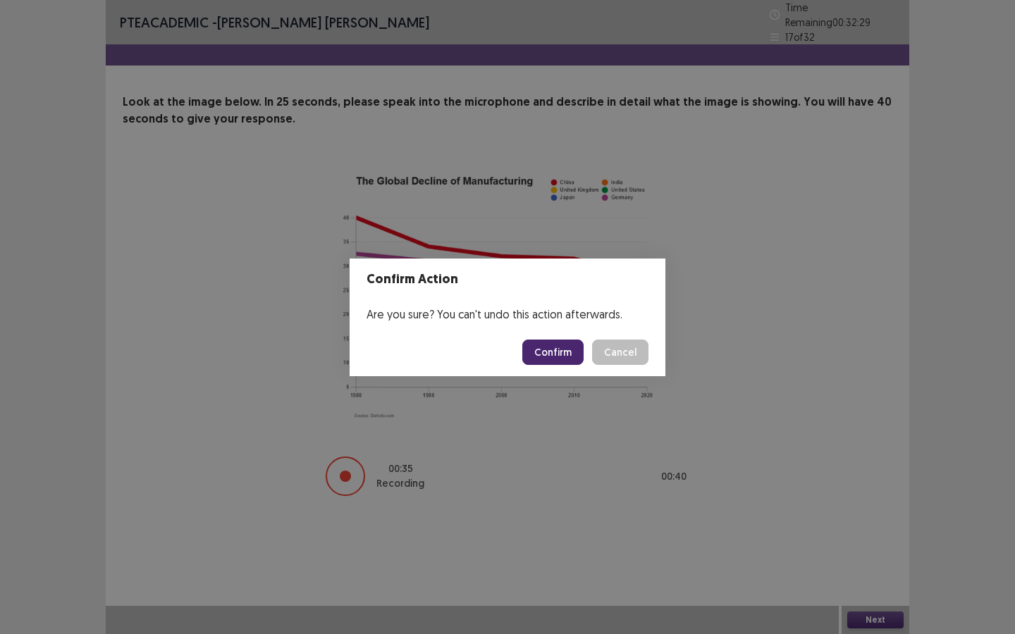
click at [547, 349] on button "Confirm" at bounding box center [552, 352] width 61 height 25
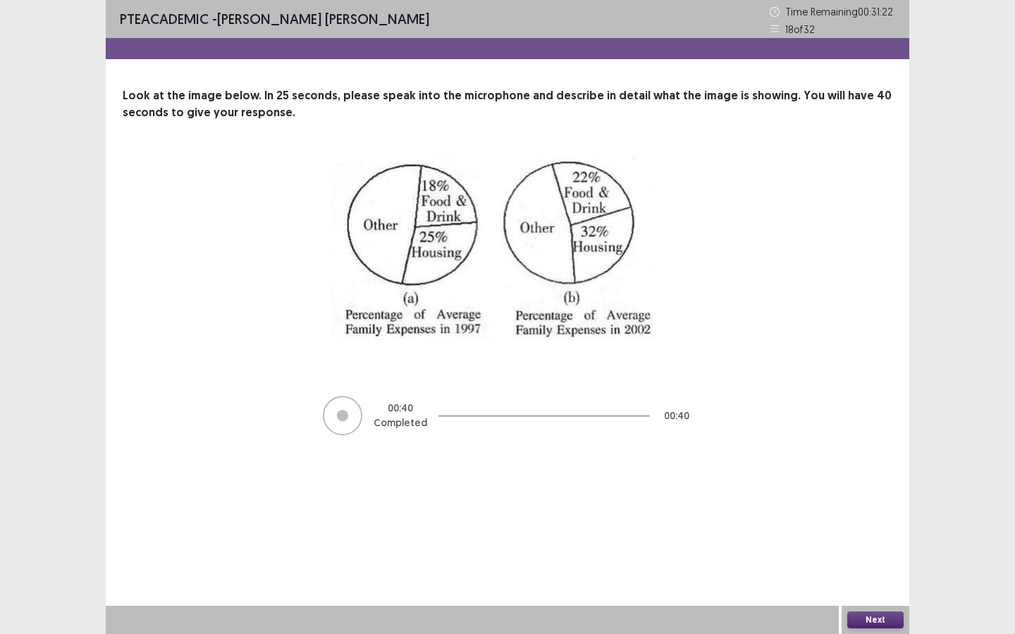
click at [873, 571] on button "Next" at bounding box center [875, 620] width 56 height 17
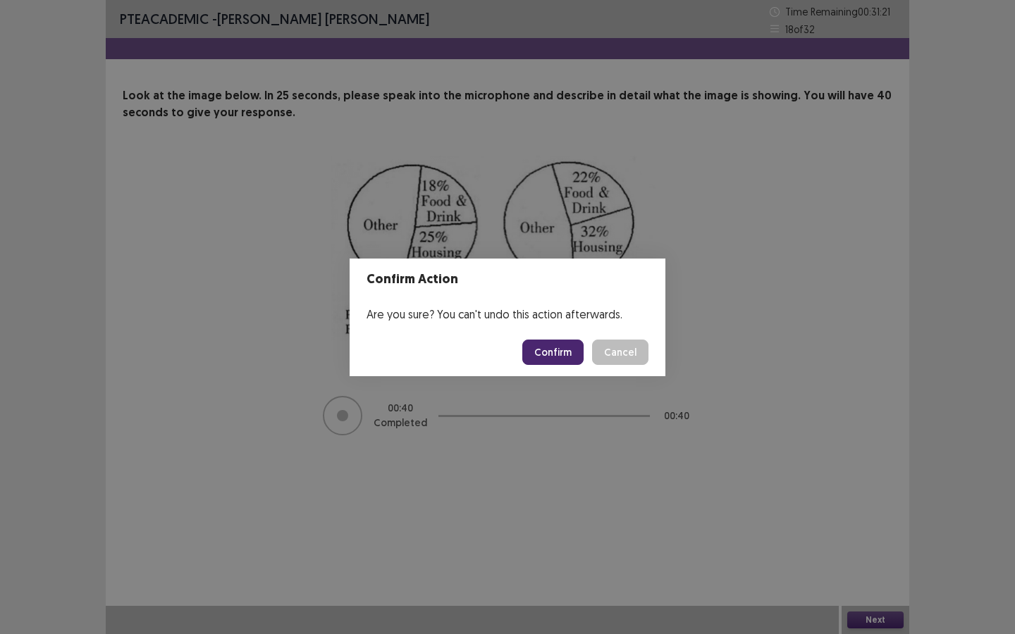
click at [542, 353] on button "Confirm" at bounding box center [552, 352] width 61 height 25
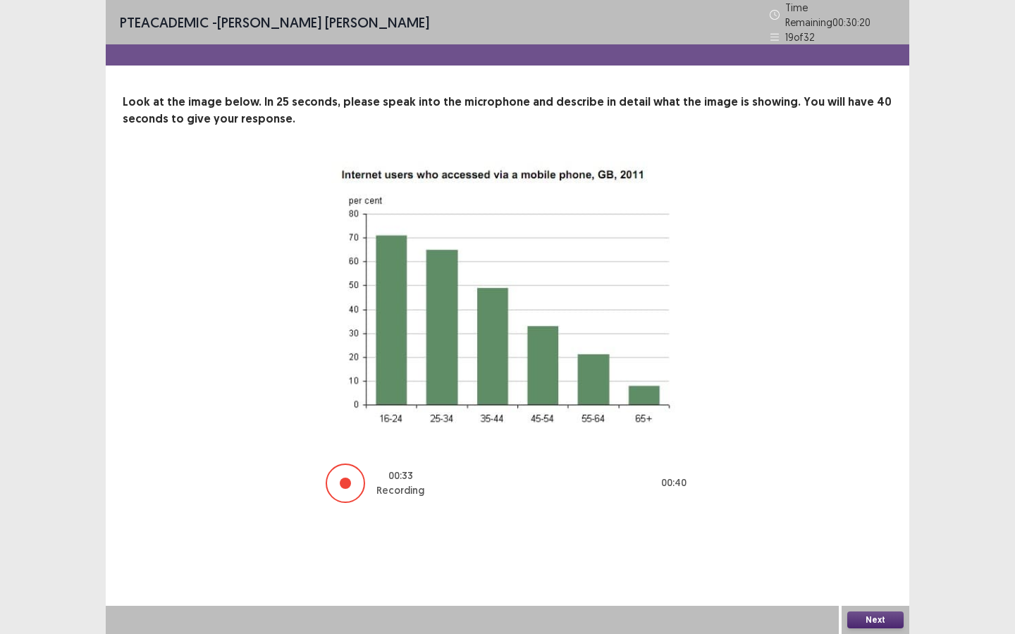
click at [858, 571] on button "Next" at bounding box center [875, 620] width 56 height 17
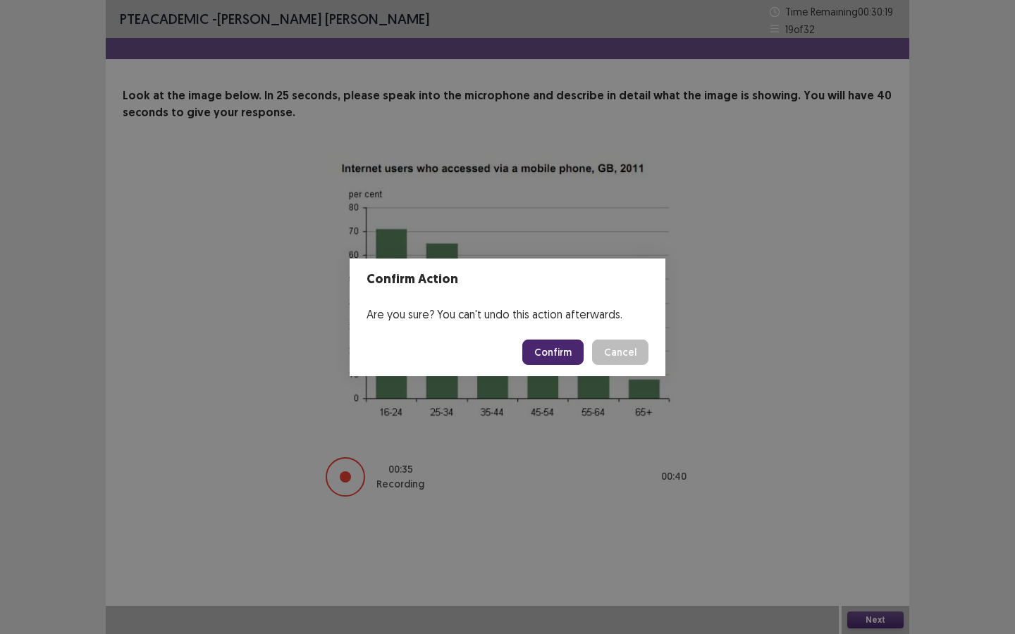
click at [548, 350] on button "Confirm" at bounding box center [552, 352] width 61 height 25
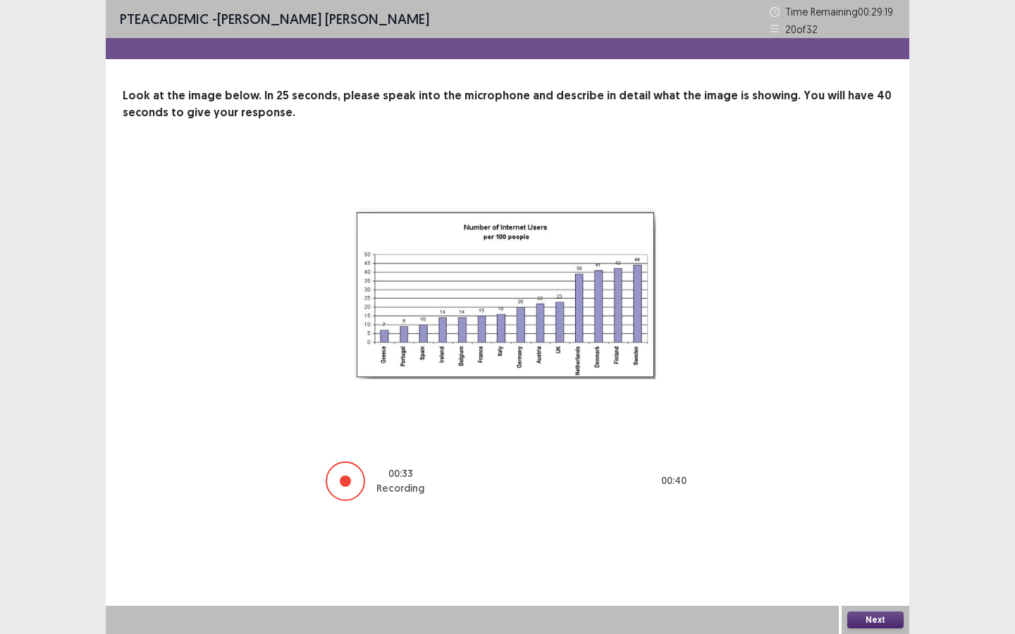
click at [861, 571] on div "Next" at bounding box center [875, 620] width 68 height 28
click at [862, 571] on button "Next" at bounding box center [875, 620] width 56 height 17
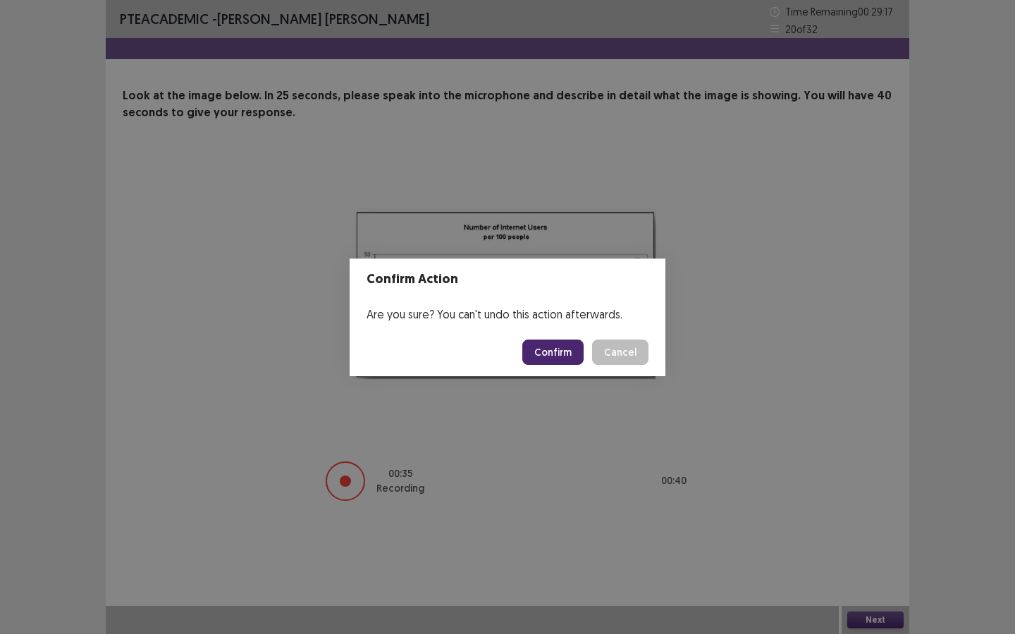
click at [550, 355] on button "Confirm" at bounding box center [552, 352] width 61 height 25
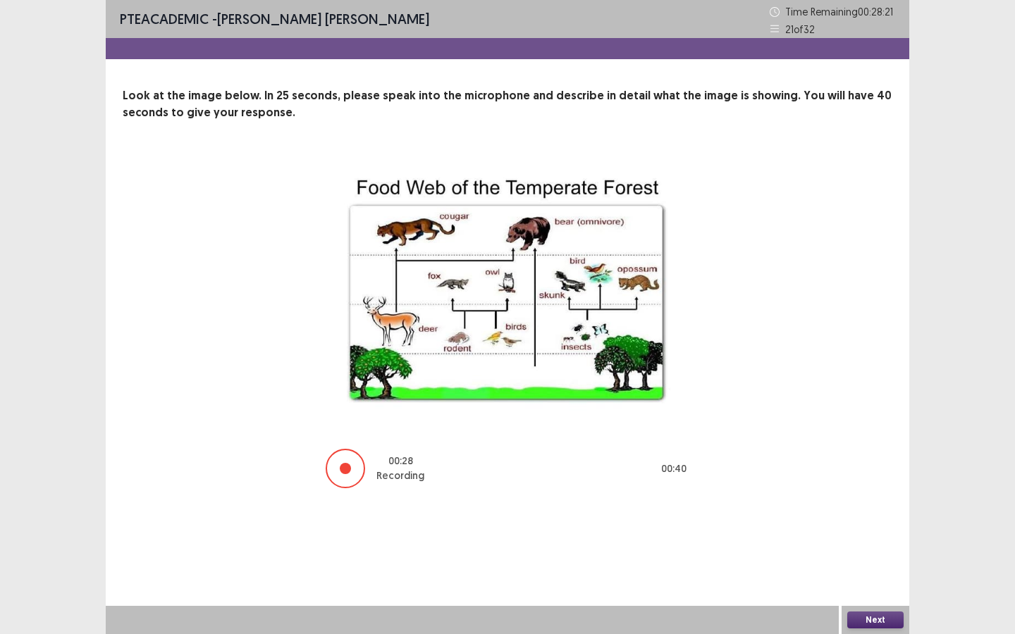
click at [876, 571] on button "Next" at bounding box center [875, 620] width 56 height 17
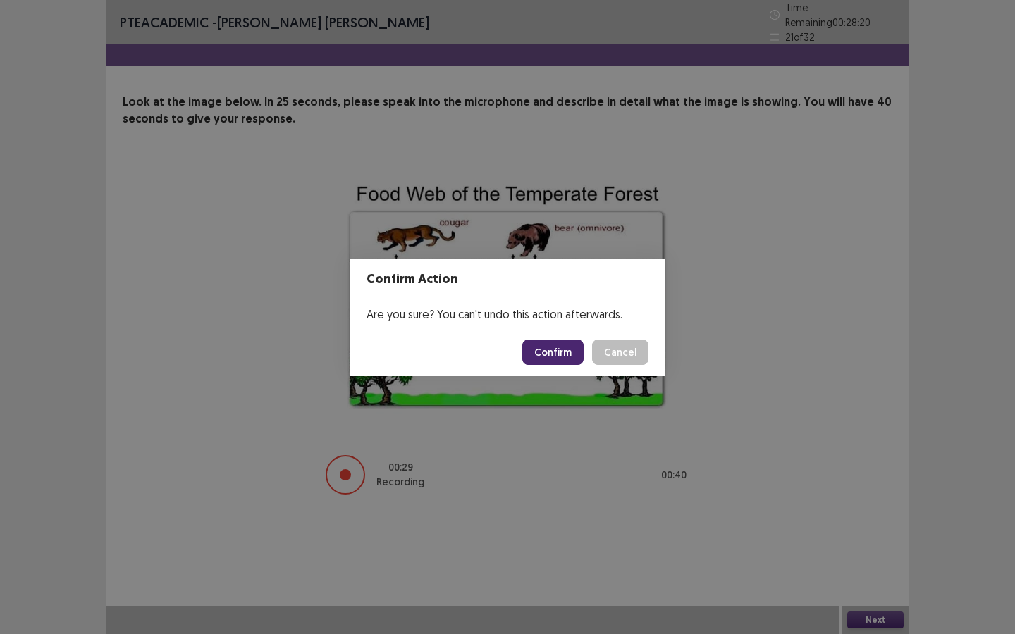
click at [554, 349] on button "Confirm" at bounding box center [552, 352] width 61 height 25
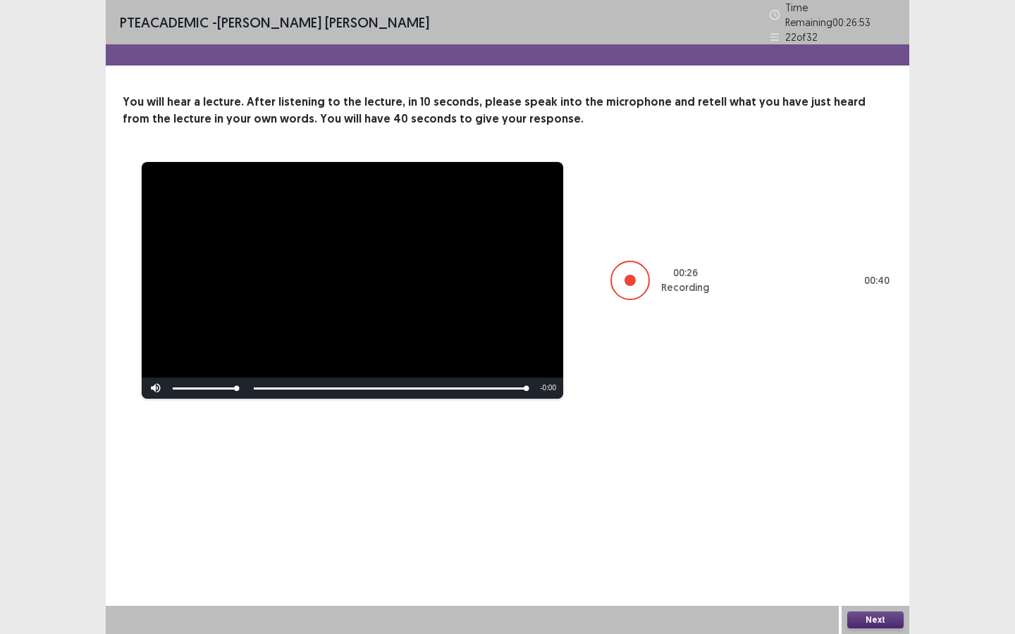
click at [890, 571] on div "Next" at bounding box center [875, 620] width 68 height 28
click at [888, 571] on button "Next" at bounding box center [875, 620] width 56 height 17
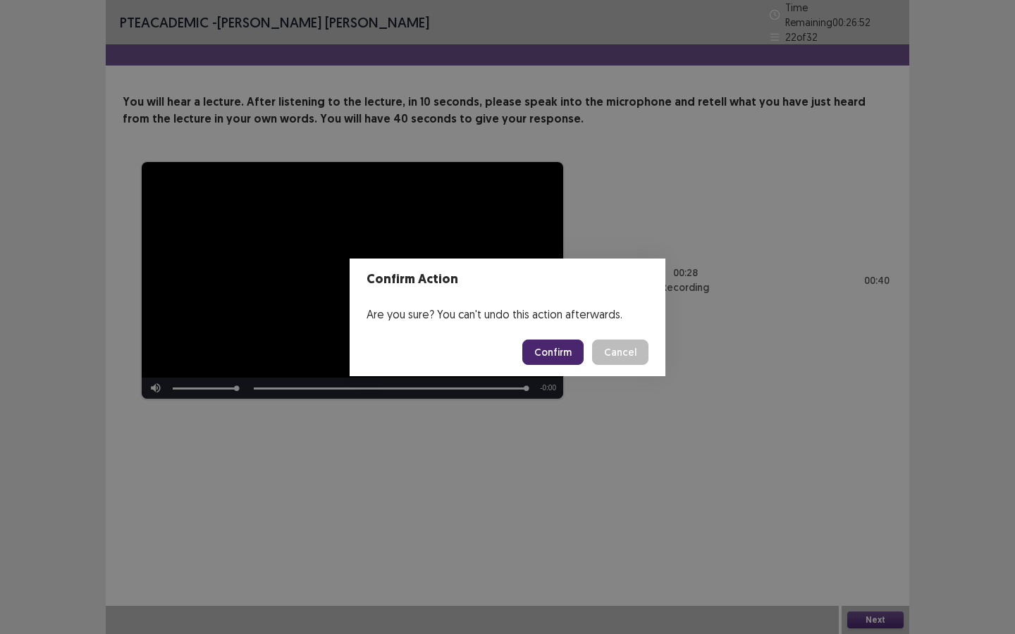
click at [565, 354] on button "Confirm" at bounding box center [552, 352] width 61 height 25
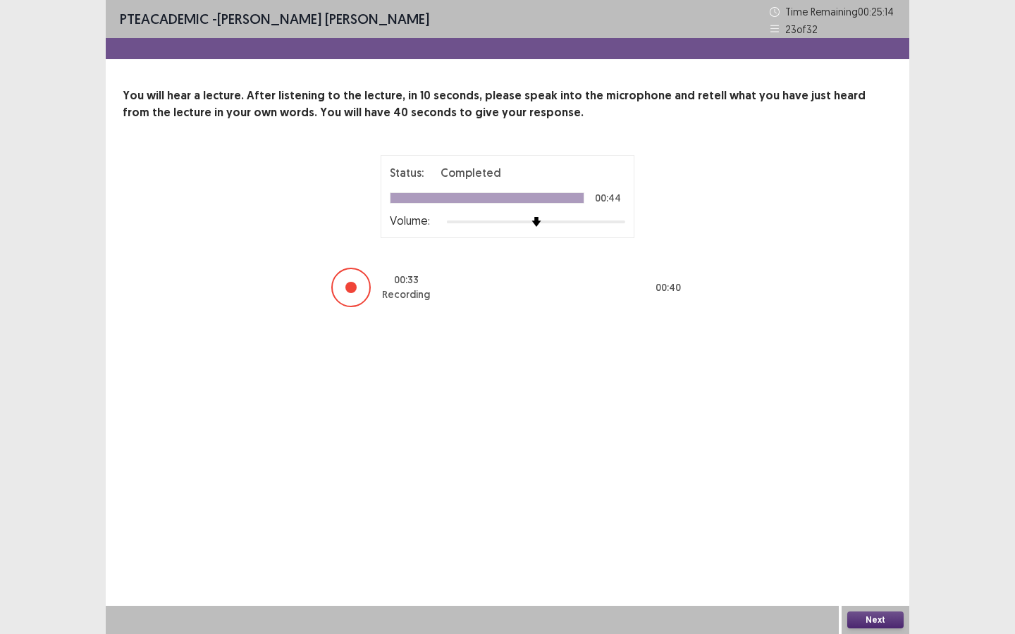
click at [889, 571] on div "Next" at bounding box center [875, 620] width 68 height 28
click at [882, 571] on button "Next" at bounding box center [875, 620] width 56 height 17
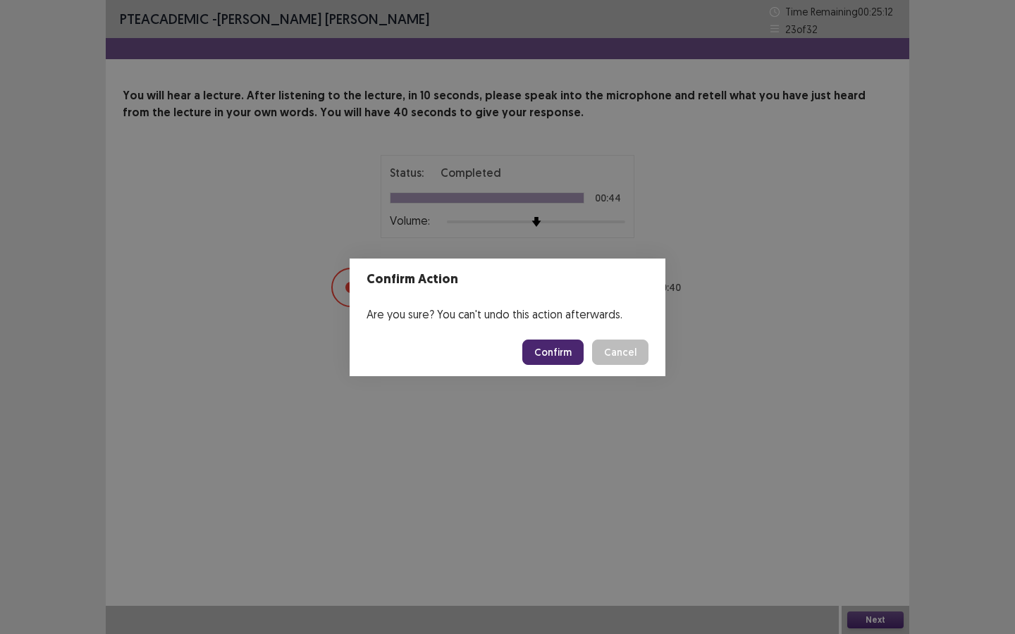
click at [557, 348] on button "Confirm" at bounding box center [552, 352] width 61 height 25
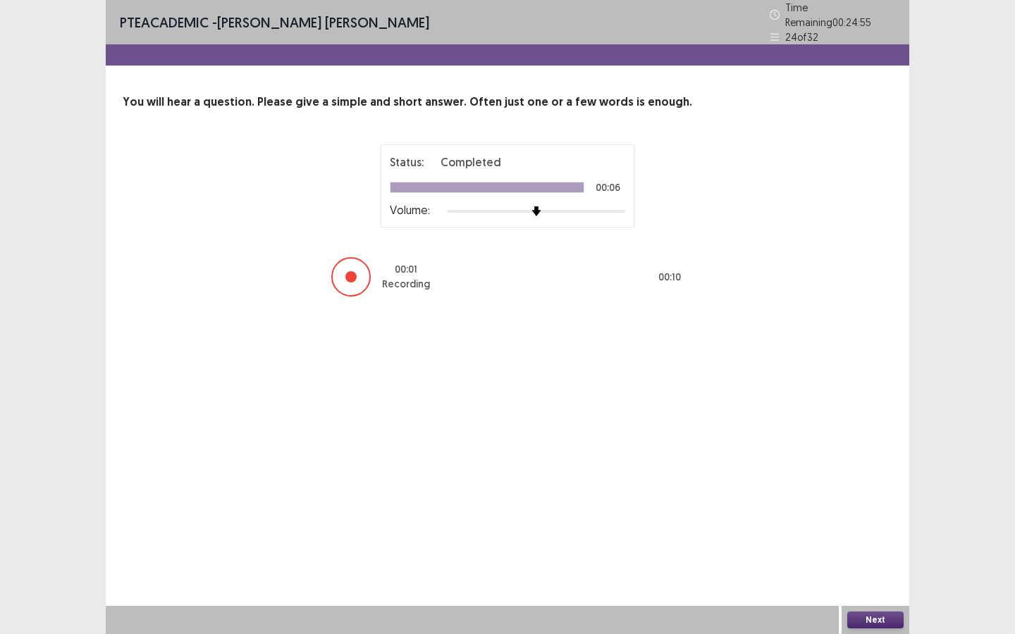
click at [879, 571] on button "Next" at bounding box center [875, 620] width 56 height 17
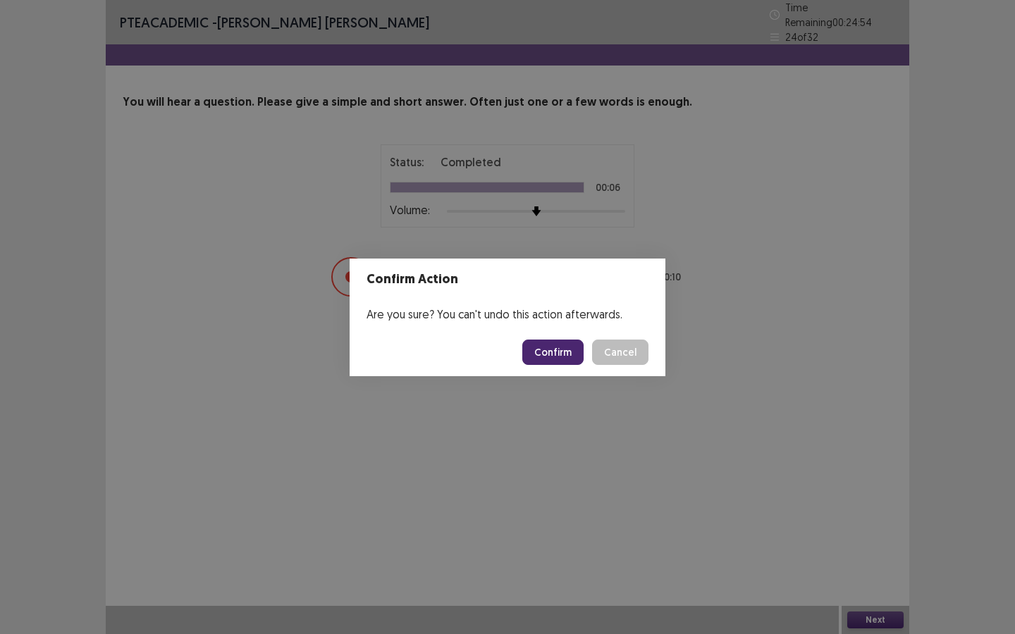
click at [571, 347] on button "Confirm" at bounding box center [552, 352] width 61 height 25
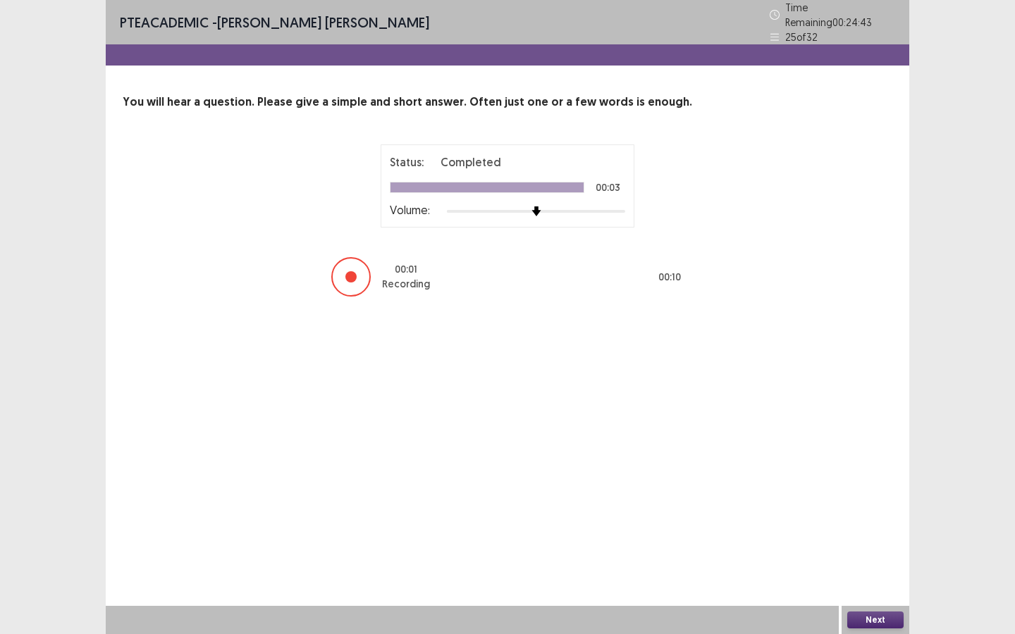
click at [864, 571] on button "Next" at bounding box center [875, 620] width 56 height 17
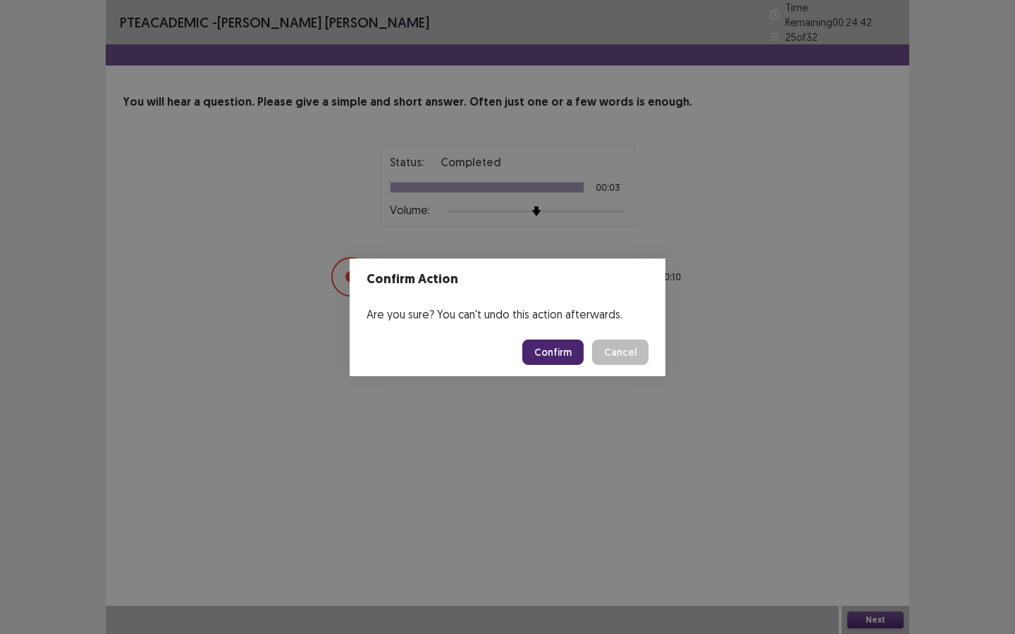
click at [569, 342] on button "Confirm" at bounding box center [552, 352] width 61 height 25
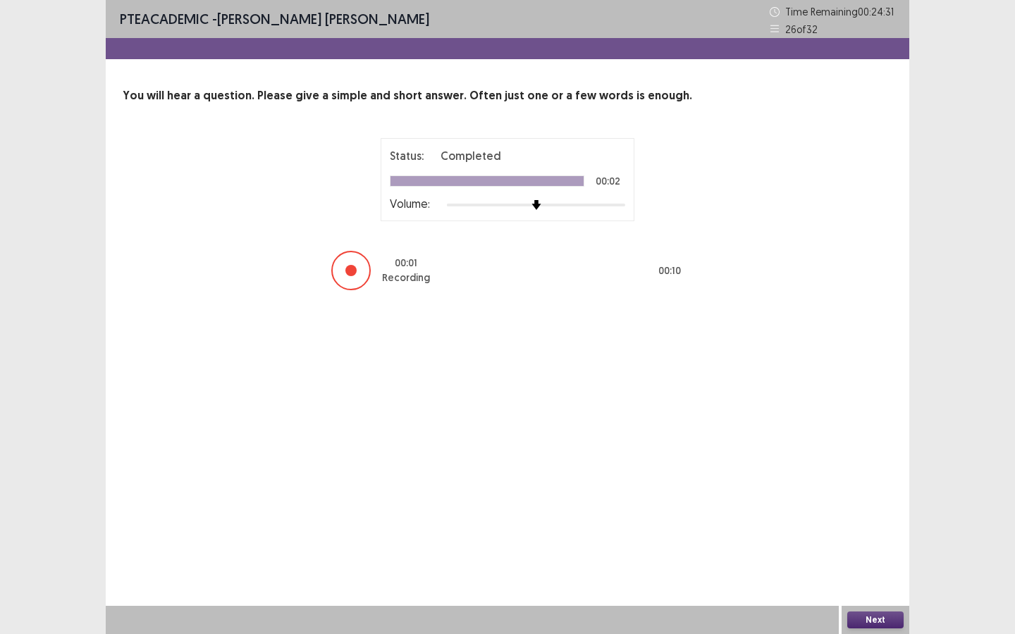
click at [881, 571] on button "Next" at bounding box center [875, 620] width 56 height 17
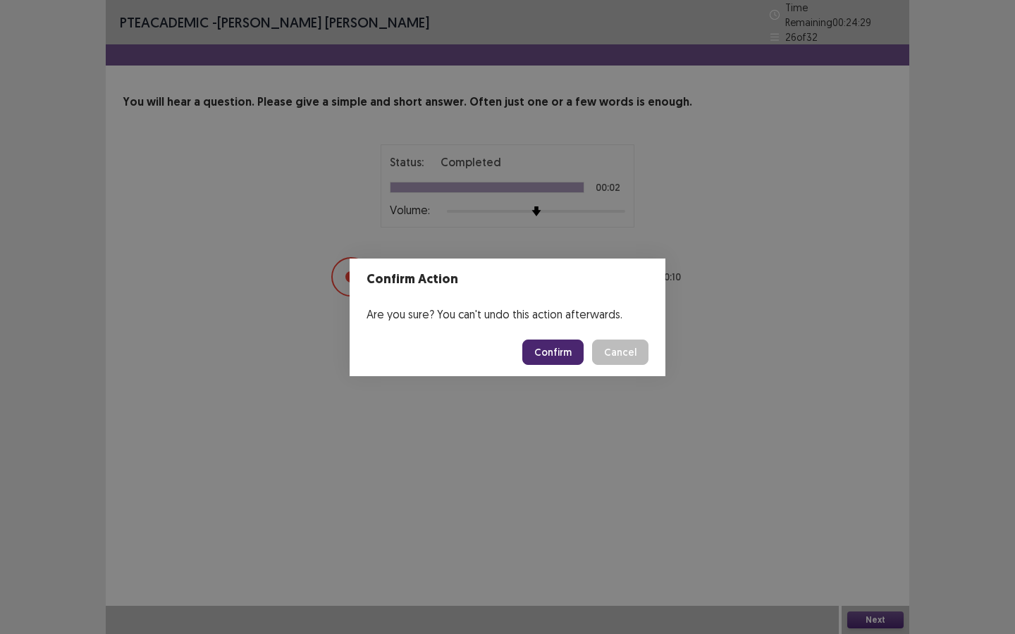
click at [546, 352] on button "Confirm" at bounding box center [552, 352] width 61 height 25
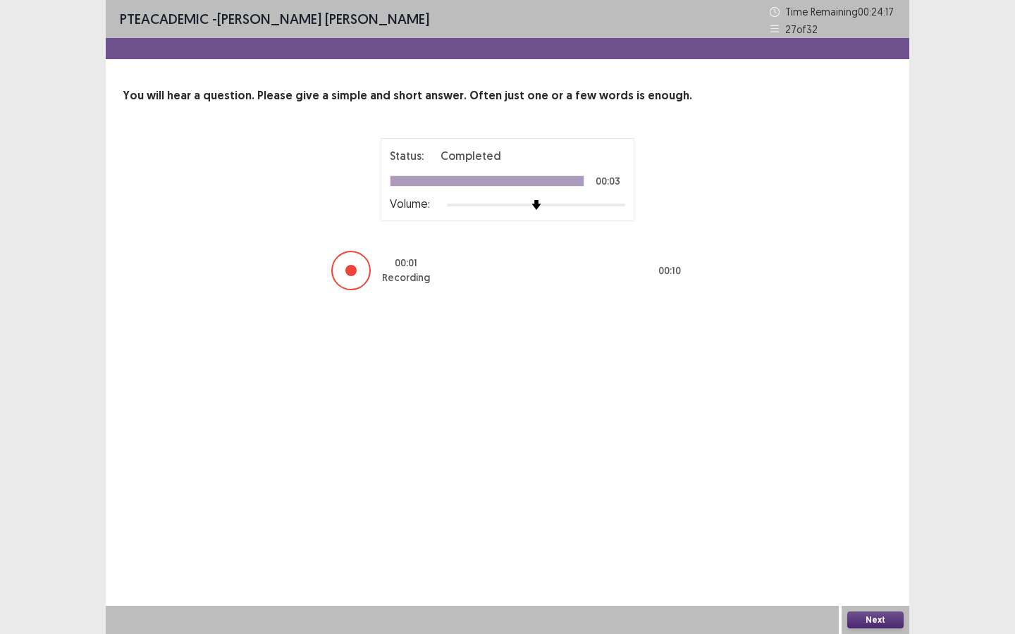
click at [857, 571] on button "Next" at bounding box center [875, 620] width 56 height 17
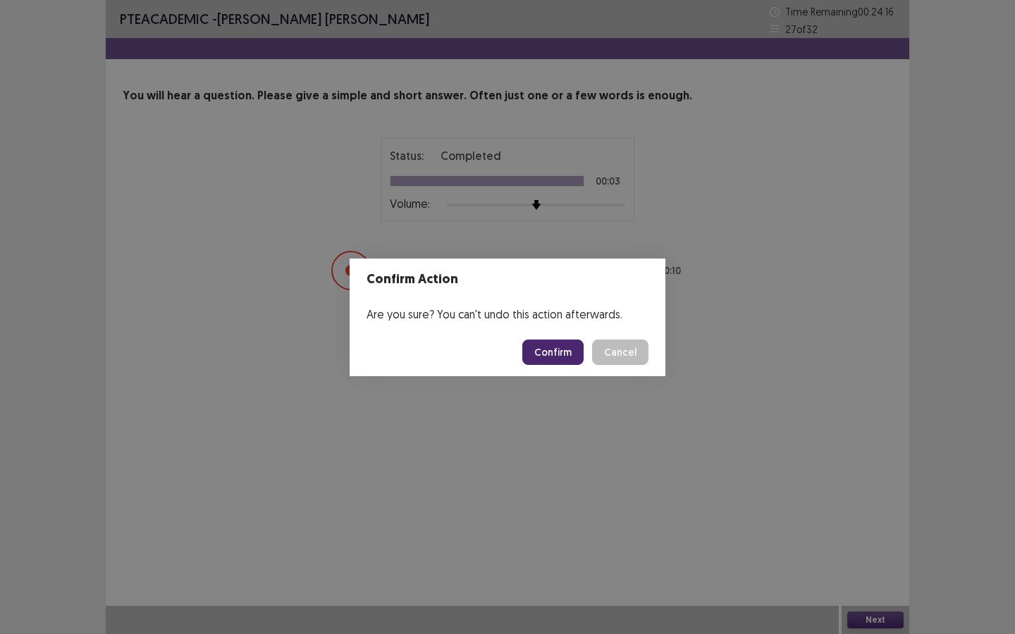
click at [568, 366] on footer "Confirm Cancel" at bounding box center [507, 352] width 316 height 48
click at [564, 361] on button "Confirm" at bounding box center [552, 352] width 61 height 25
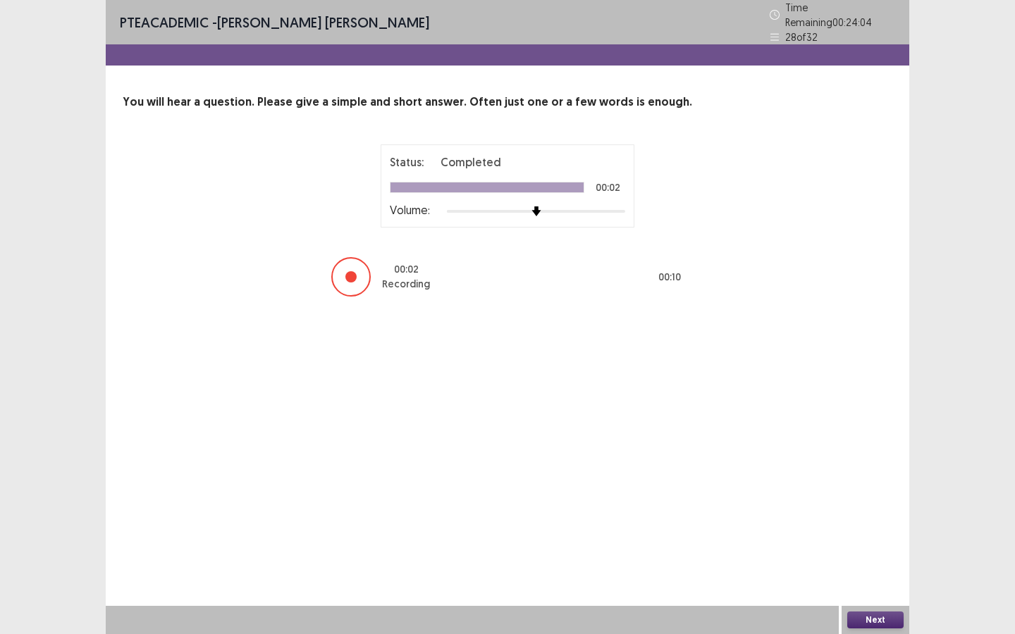
click at [867, 571] on button "Next" at bounding box center [875, 620] width 56 height 17
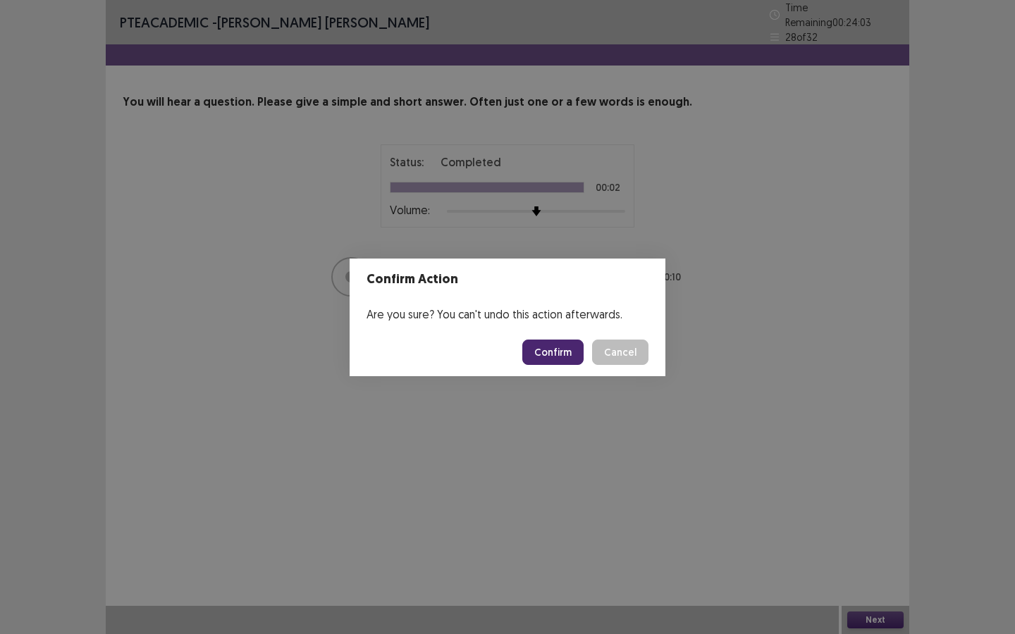
click at [566, 357] on button "Confirm" at bounding box center [552, 352] width 61 height 25
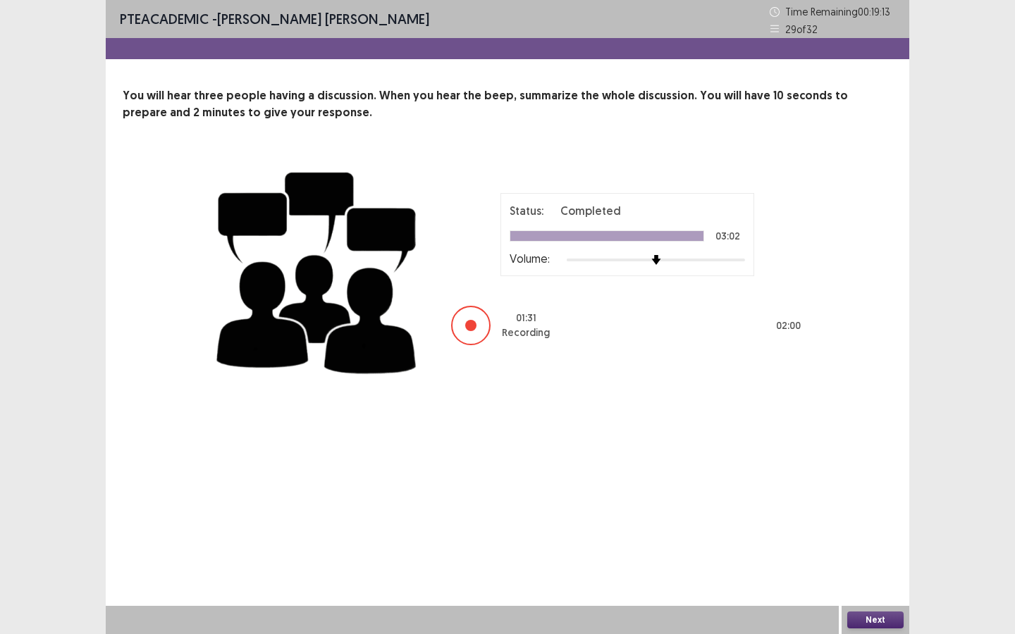
click at [889, 571] on button "Next" at bounding box center [875, 620] width 56 height 17
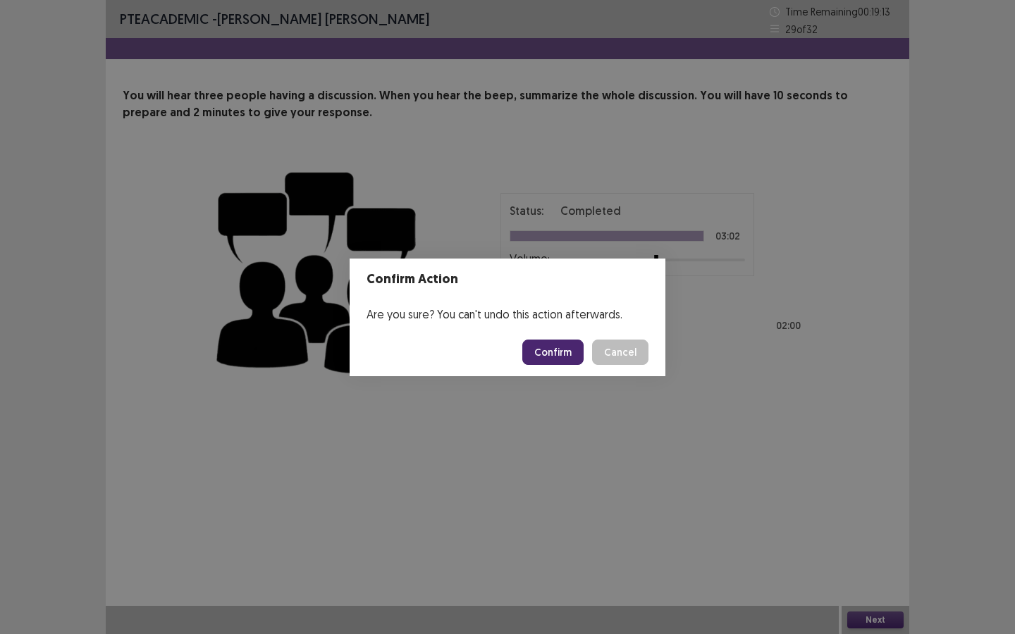
click at [551, 354] on button "Confirm" at bounding box center [552, 352] width 61 height 25
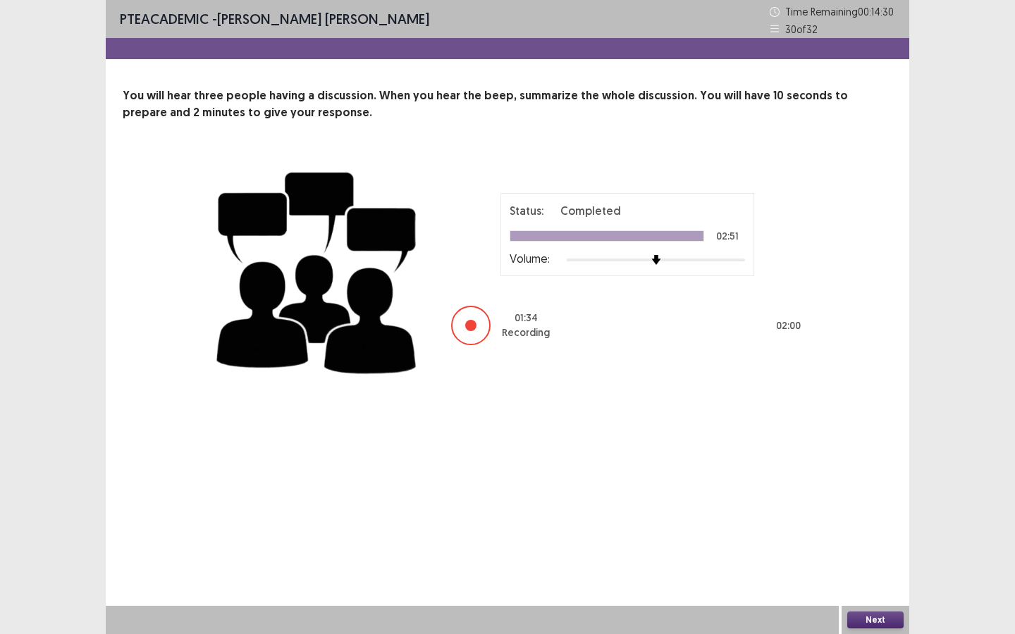
click at [869, 571] on button "Next" at bounding box center [875, 620] width 56 height 17
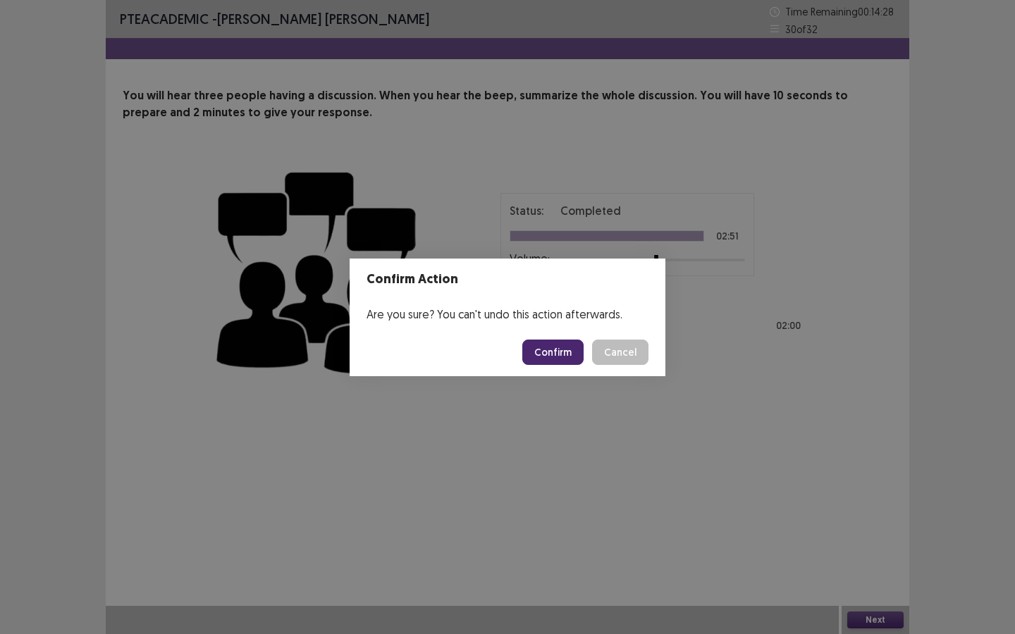
click at [569, 344] on button "Confirm" at bounding box center [552, 352] width 61 height 25
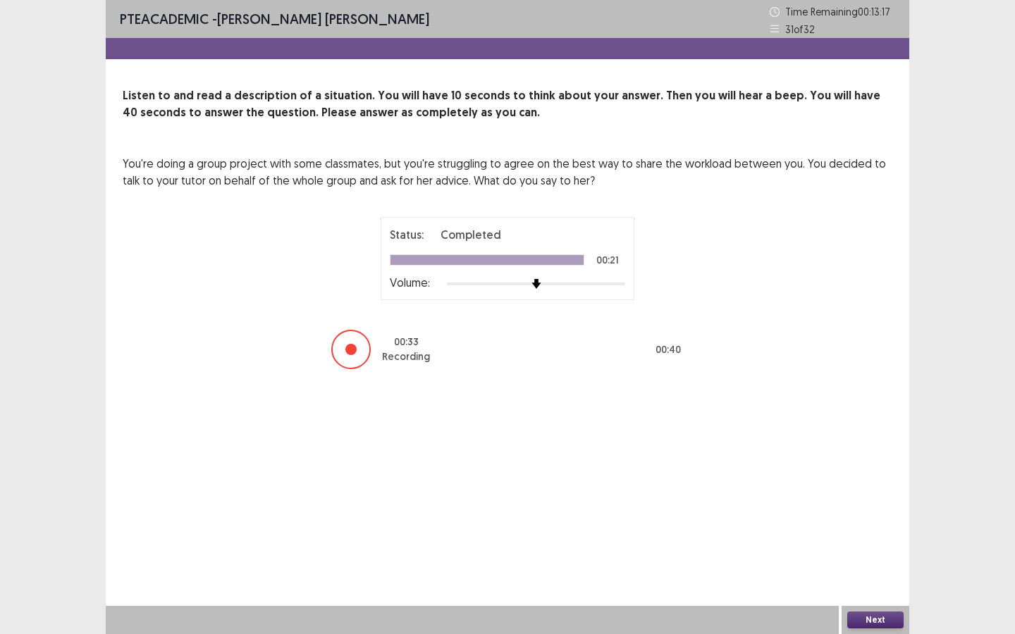
click at [861, 571] on button "Next" at bounding box center [875, 620] width 56 height 17
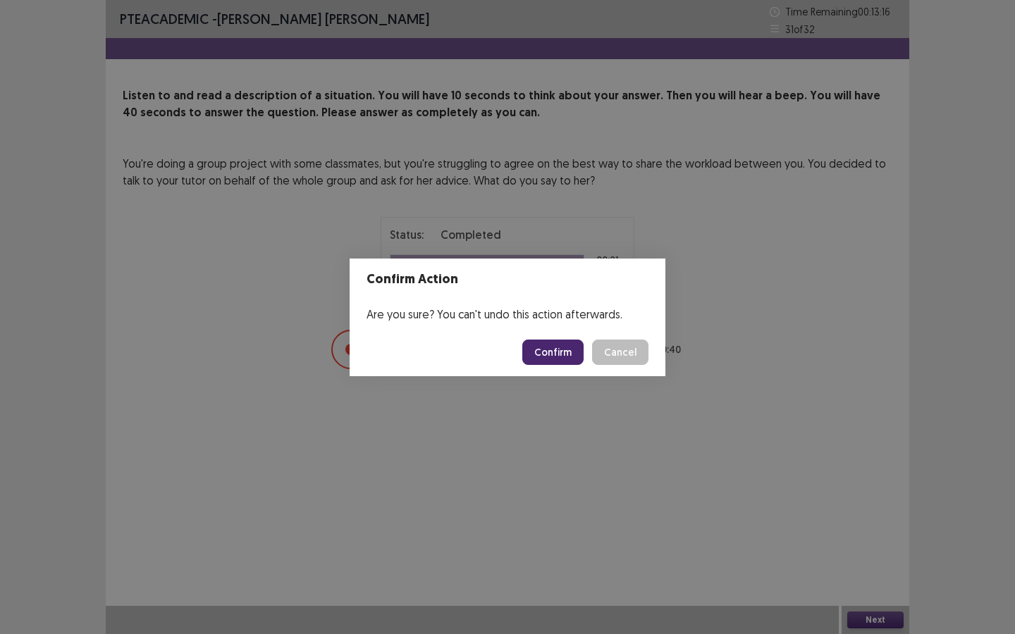
click at [559, 345] on button "Confirm" at bounding box center [552, 352] width 61 height 25
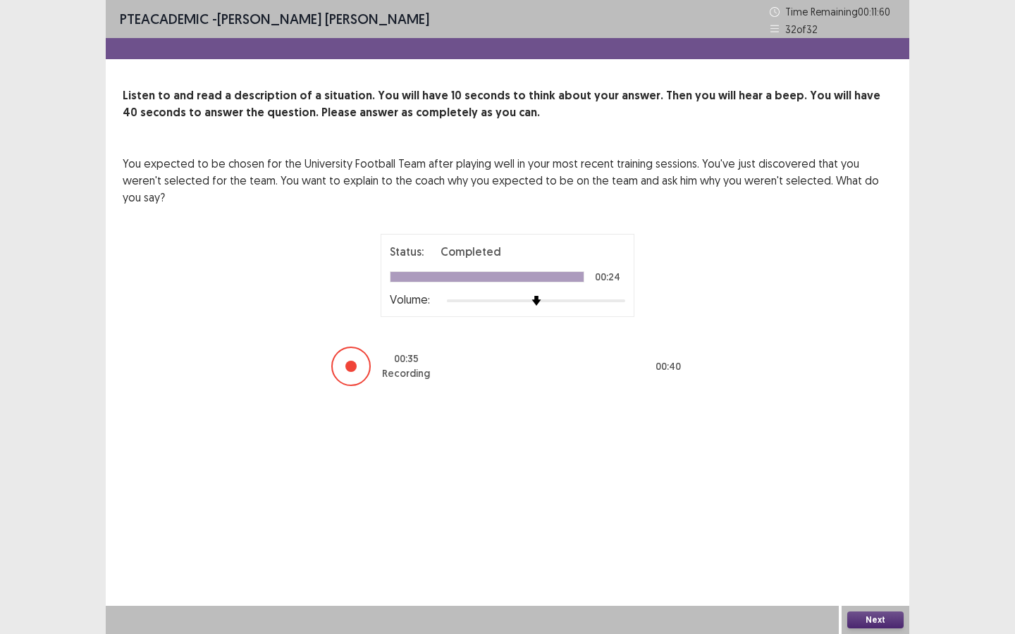
click at [873, 571] on button "Next" at bounding box center [875, 620] width 56 height 17
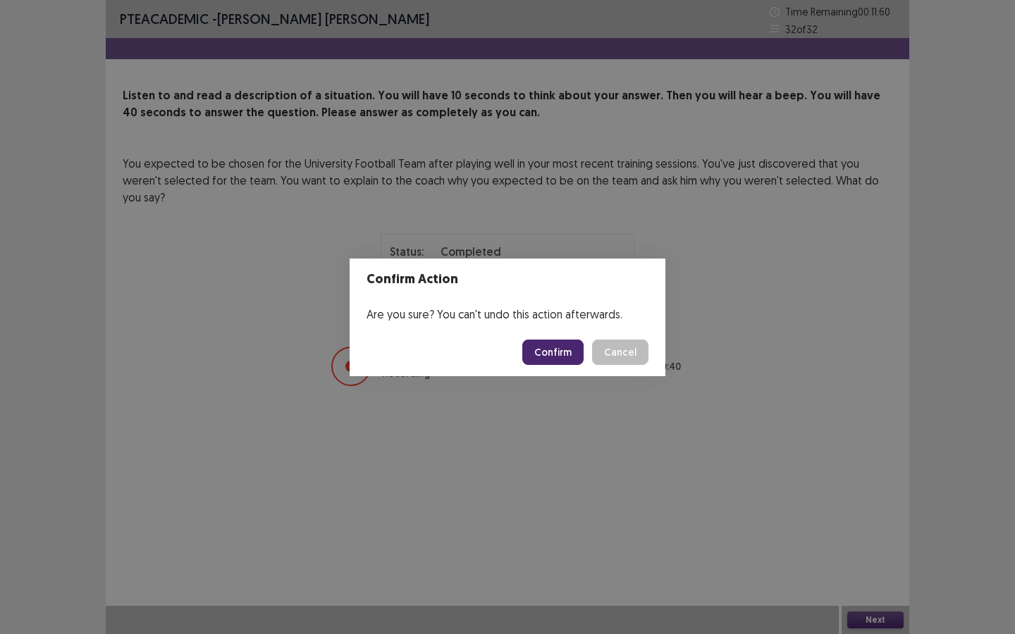
click at [555, 343] on button "Confirm" at bounding box center [552, 352] width 61 height 25
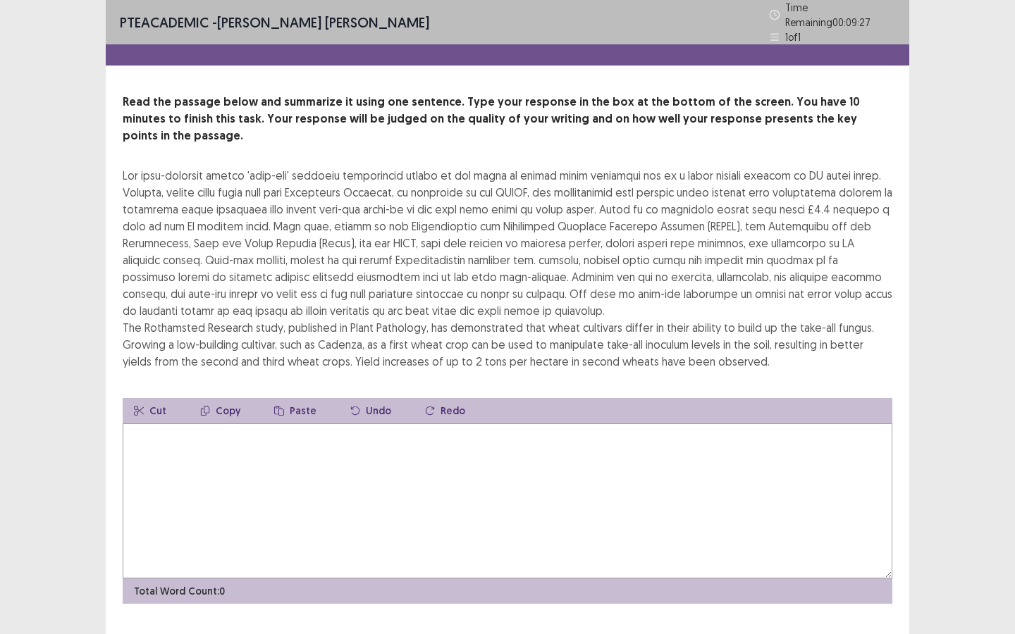
scroll to position [8, 0]
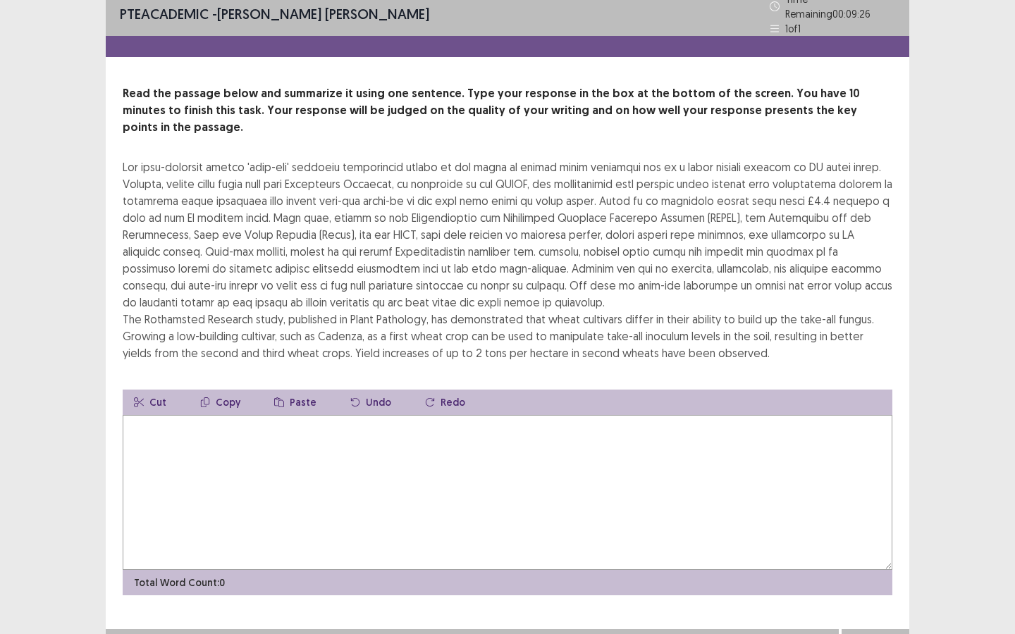
click at [449, 493] on textarea at bounding box center [507, 492] width 769 height 155
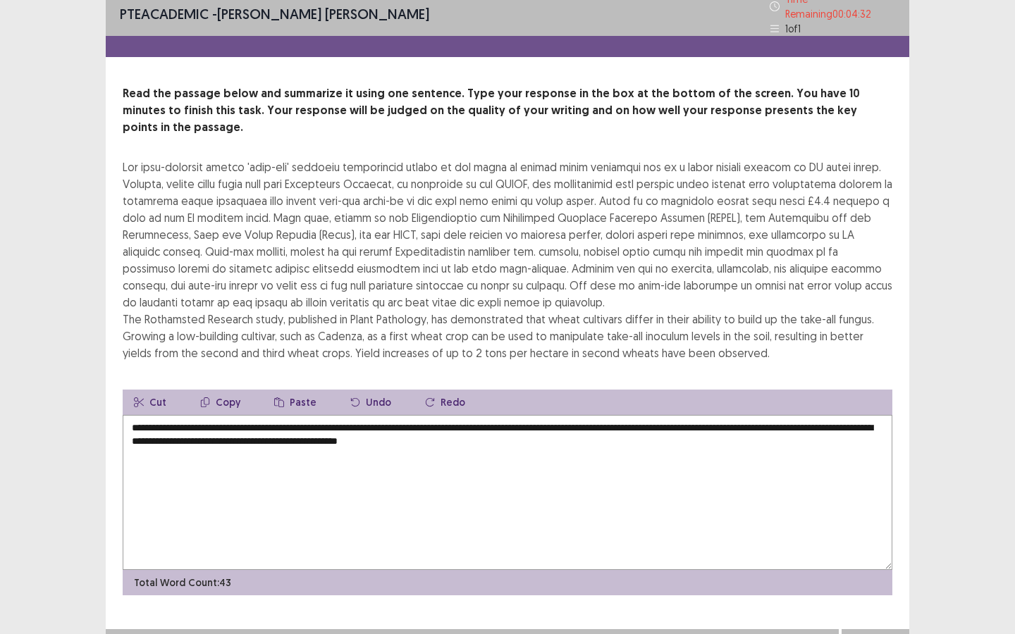
click at [236, 415] on textarea "**********" at bounding box center [507, 492] width 769 height 155
drag, startPoint x: 835, startPoint y: 406, endPoint x: 821, endPoint y: 406, distance: 13.4
click at [821, 415] on textarea "**********" at bounding box center [507, 492] width 769 height 155
click at [609, 428] on textarea "**********" at bounding box center [507, 492] width 769 height 155
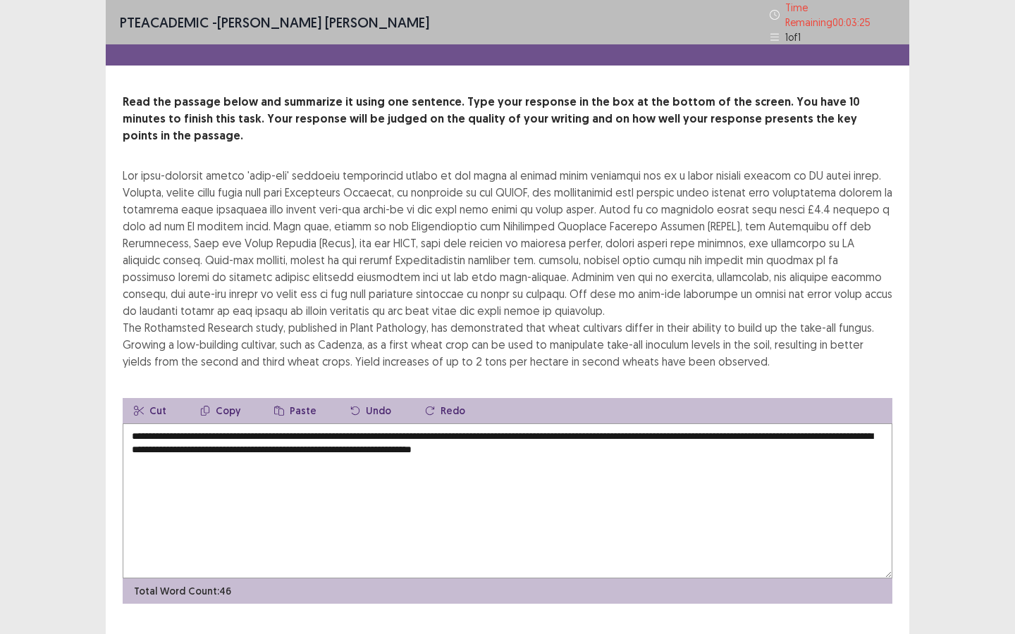
scroll to position [6, 0]
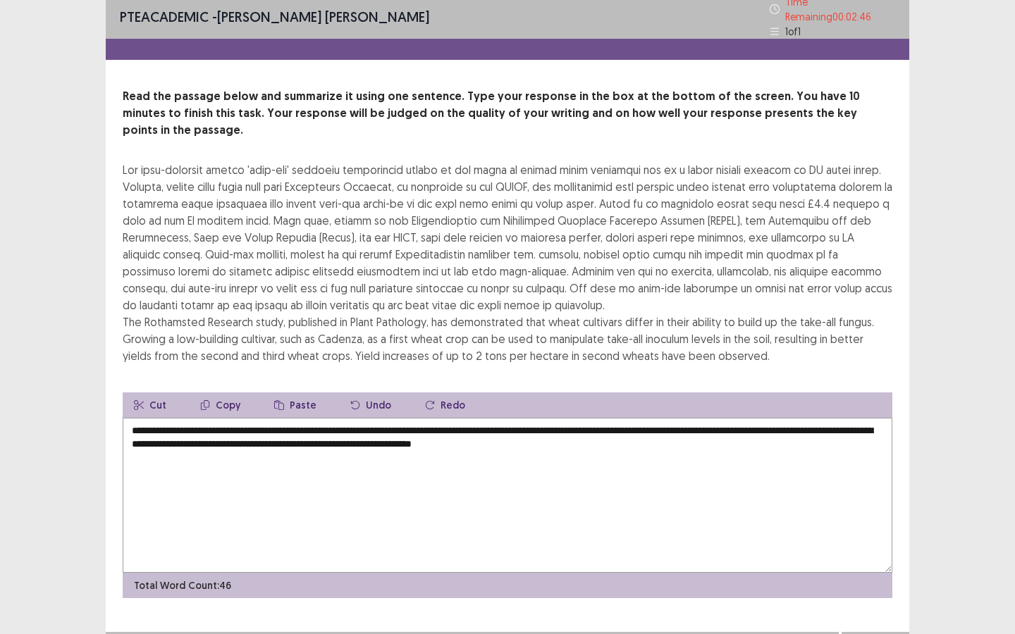
click at [586, 418] on textarea "**********" at bounding box center [507, 495] width 769 height 155
click at [782, 418] on textarea "**********" at bounding box center [507, 495] width 769 height 155
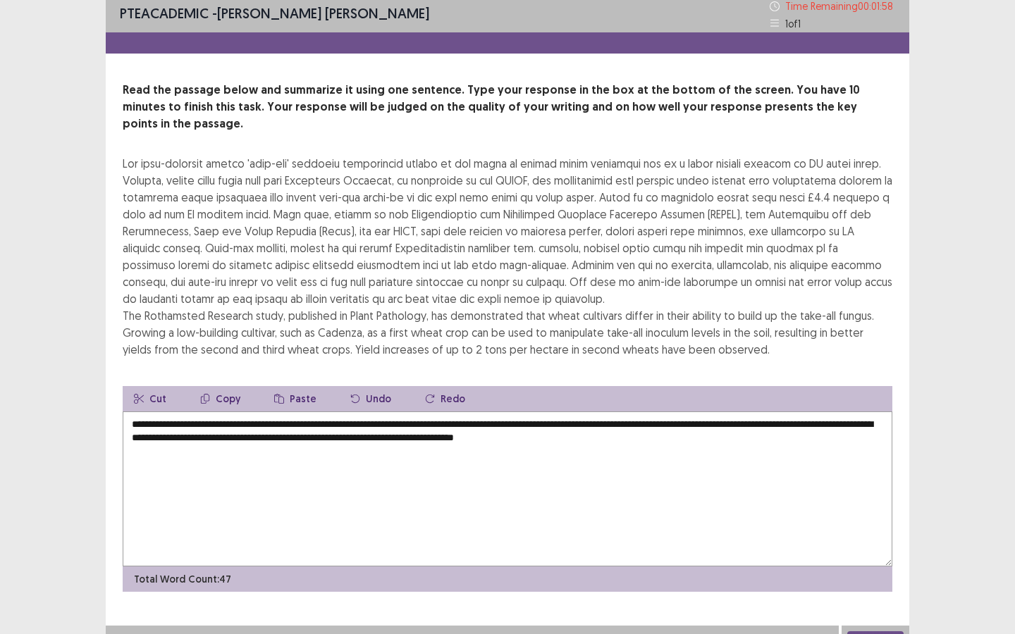
click at [147, 422] on textarea "**********" at bounding box center [507, 488] width 769 height 155
click at [144, 423] on textarea "**********" at bounding box center [507, 488] width 769 height 155
click at [133, 423] on textarea "**********" at bounding box center [507, 488] width 769 height 155
drag, startPoint x: 409, startPoint y: 423, endPoint x: 387, endPoint y: 423, distance: 21.8
click at [387, 423] on textarea "**********" at bounding box center [507, 488] width 769 height 155
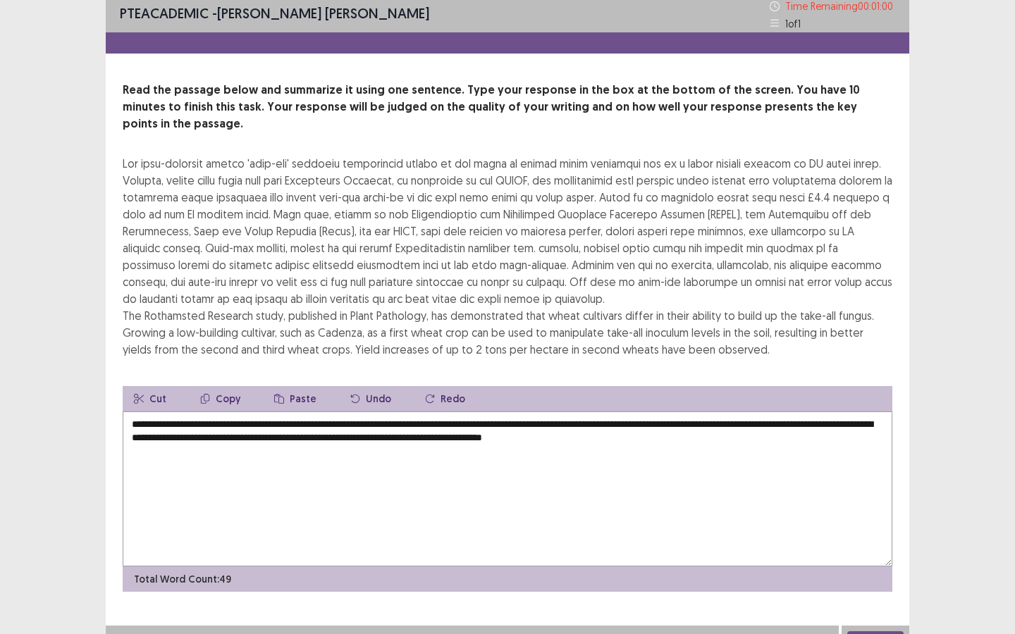
click at [697, 428] on textarea "**********" at bounding box center [507, 488] width 769 height 155
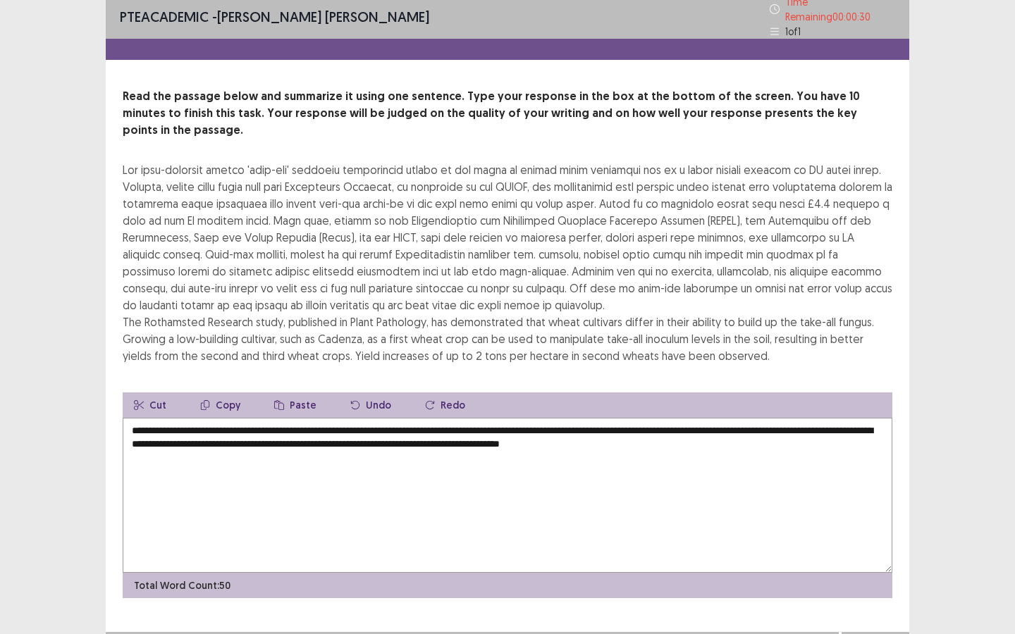
drag, startPoint x: 693, startPoint y: 420, endPoint x: 727, endPoint y: 428, distance: 34.9
click at [726, 428] on textarea "**********" at bounding box center [507, 495] width 769 height 155
type textarea "**********"
click at [872, 571] on div "Next" at bounding box center [875, 646] width 68 height 28
click at [872, 571] on button "Next" at bounding box center [875, 646] width 56 height 17
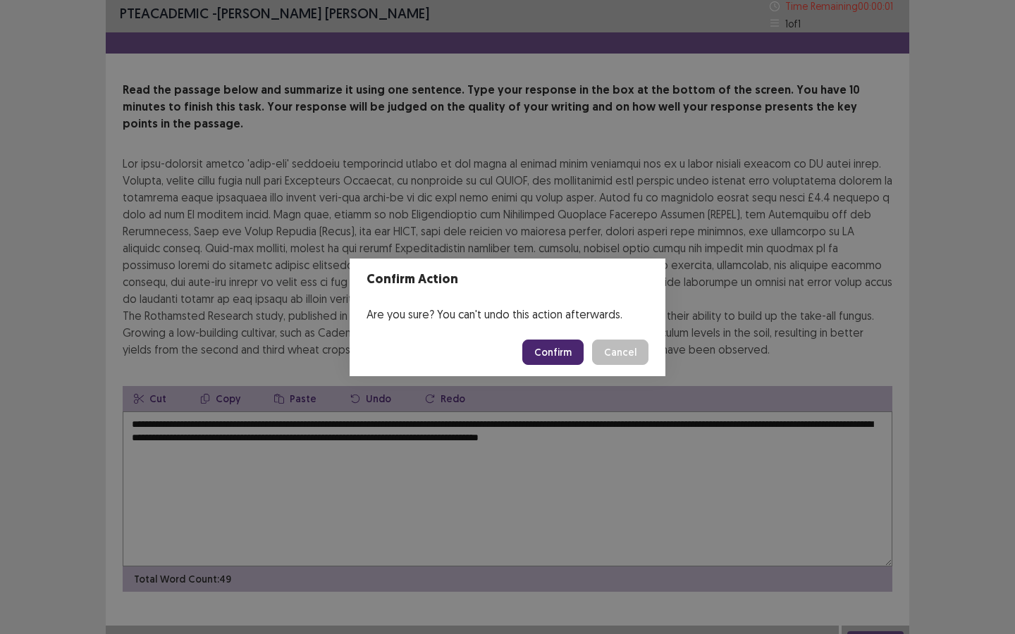
click at [559, 349] on body "PTE academic - [PERSON_NAME] [PERSON_NAME] Time Remaining 00 : 00 : 01 1 of 1 R…" at bounding box center [507, 323] width 1015 height 659
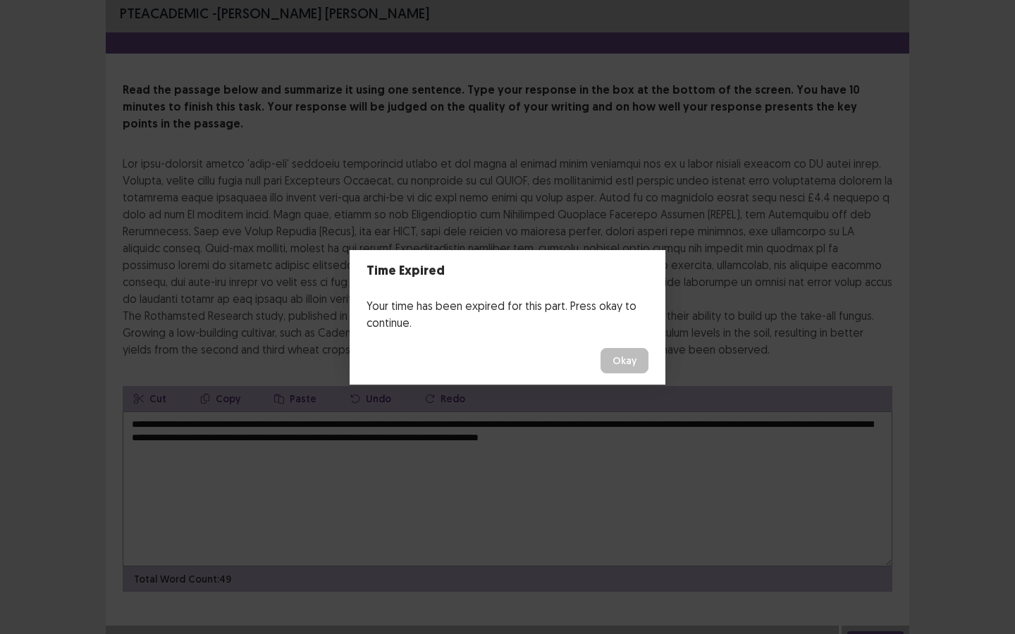
click at [614, 362] on button "Okay" at bounding box center [624, 360] width 48 height 25
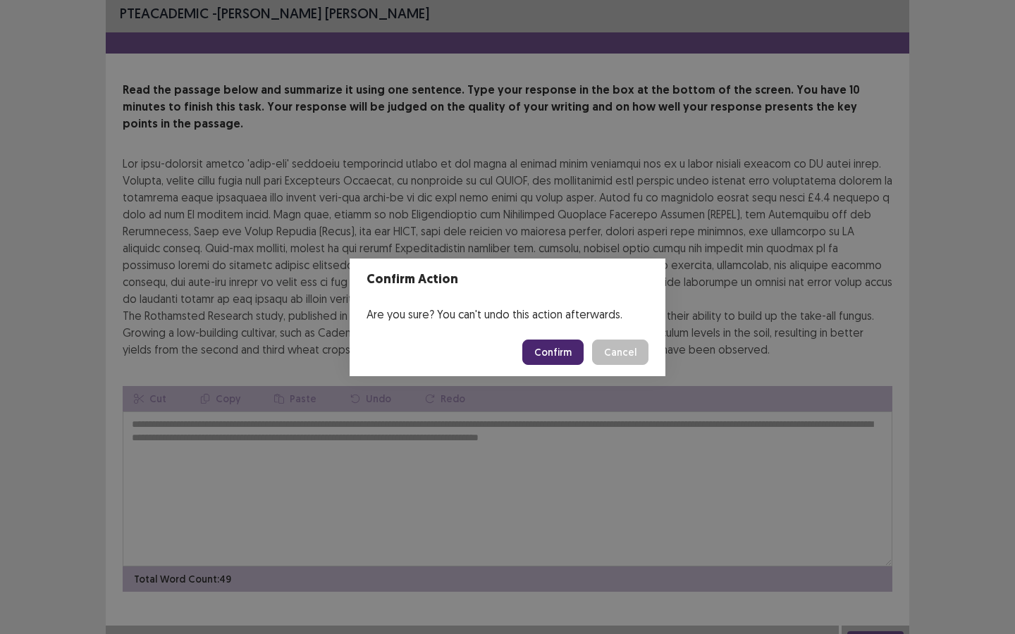
click at [568, 357] on button "Confirm" at bounding box center [552, 352] width 61 height 25
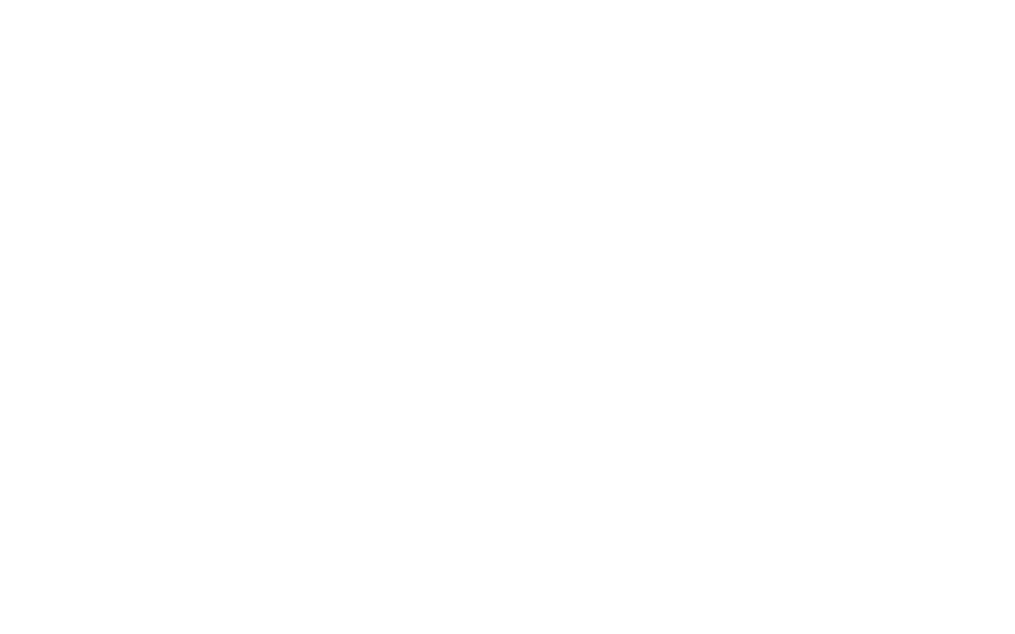
scroll to position [0, 0]
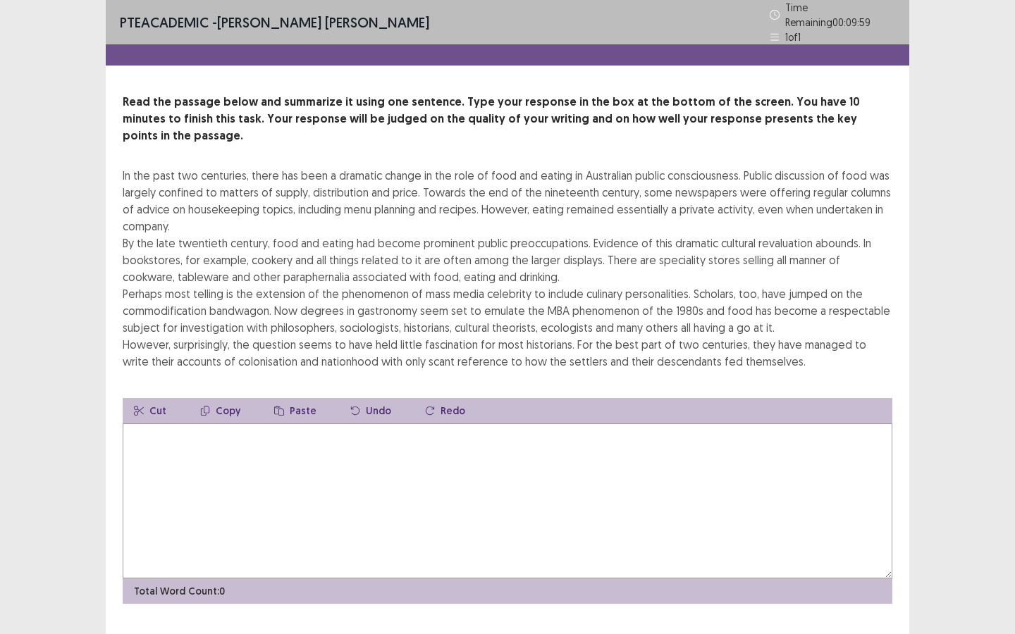
click at [467, 501] on textarea at bounding box center [507, 500] width 769 height 155
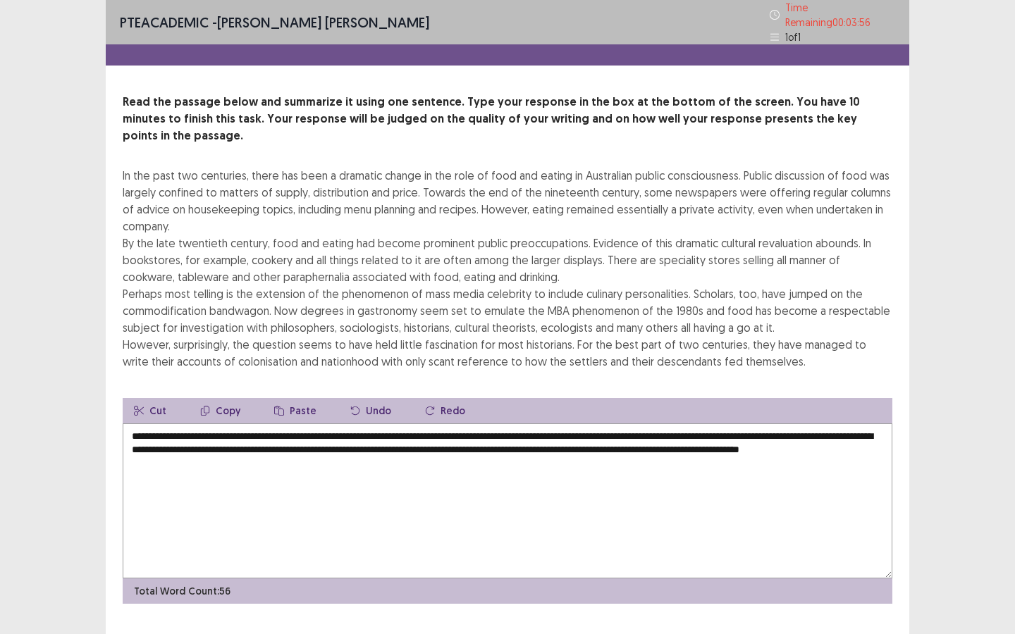
click at [175, 423] on textarea "**********" at bounding box center [507, 500] width 769 height 155
click at [608, 423] on textarea "**********" at bounding box center [507, 500] width 769 height 155
click at [311, 428] on textarea "**********" at bounding box center [507, 500] width 769 height 155
click at [421, 429] on textarea "**********" at bounding box center [507, 500] width 769 height 155
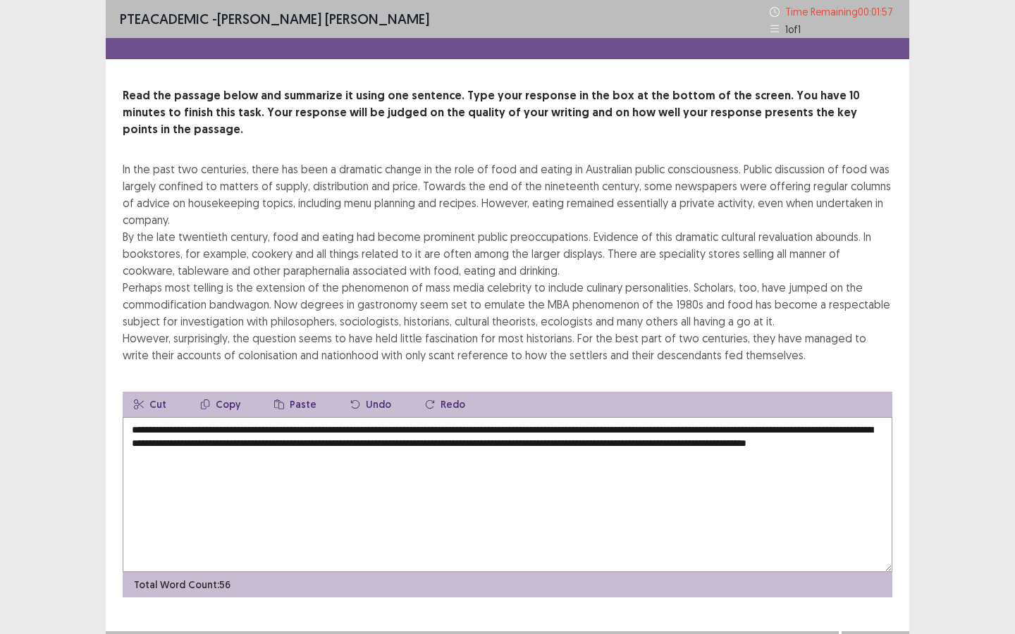
click at [479, 428] on textarea "**********" at bounding box center [507, 494] width 769 height 155
click at [805, 430] on textarea "**********" at bounding box center [507, 494] width 769 height 155
drag, startPoint x: 802, startPoint y: 428, endPoint x: 808, endPoint y: 438, distance: 12.3
click at [802, 428] on textarea "**********" at bounding box center [507, 494] width 769 height 155
click at [169, 442] on textarea "**********" at bounding box center [507, 494] width 769 height 155
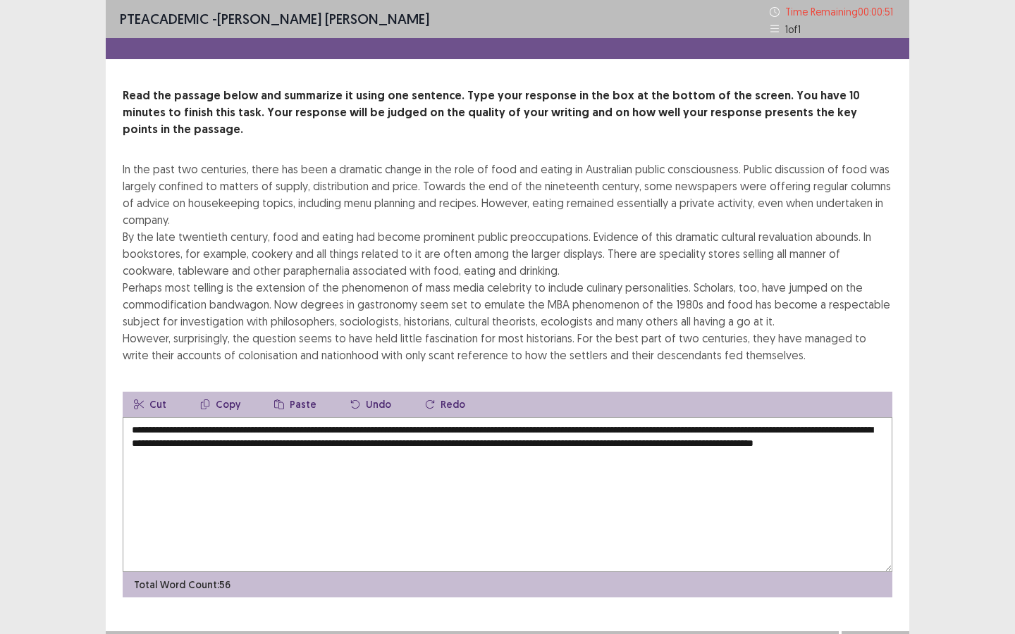
type textarea "**********"
click at [879, 571] on button "Next" at bounding box center [875, 645] width 56 height 17
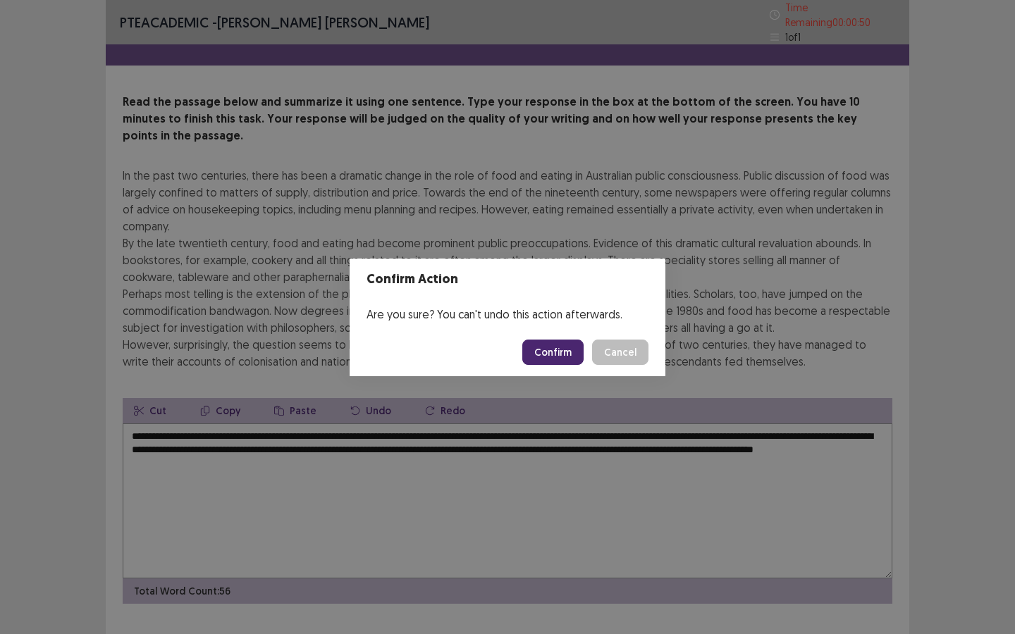
click at [544, 352] on button "Confirm" at bounding box center [552, 352] width 61 height 25
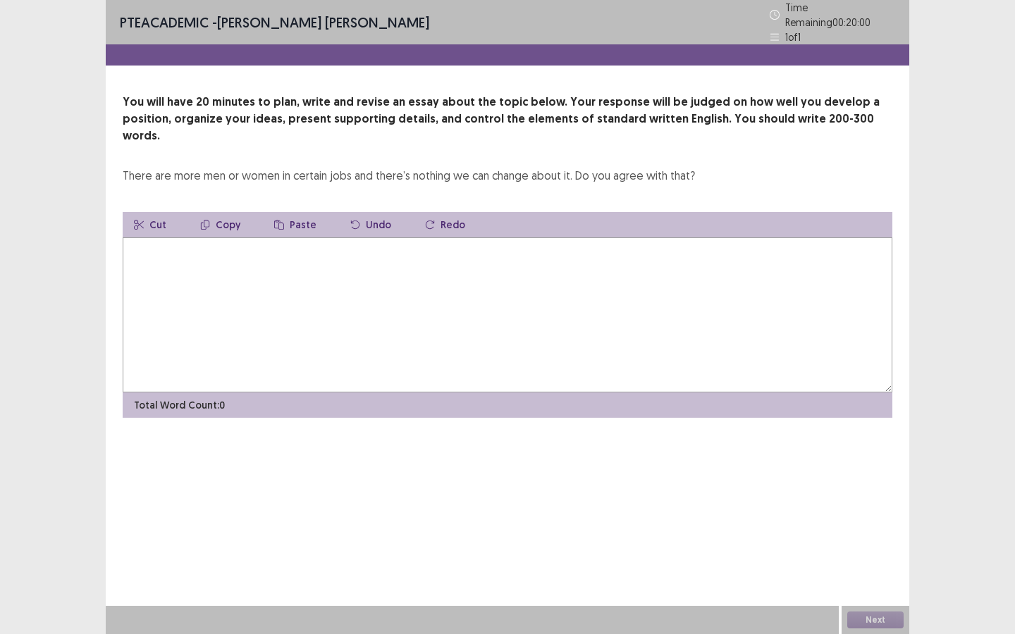
click at [333, 303] on textarea at bounding box center [507, 314] width 769 height 155
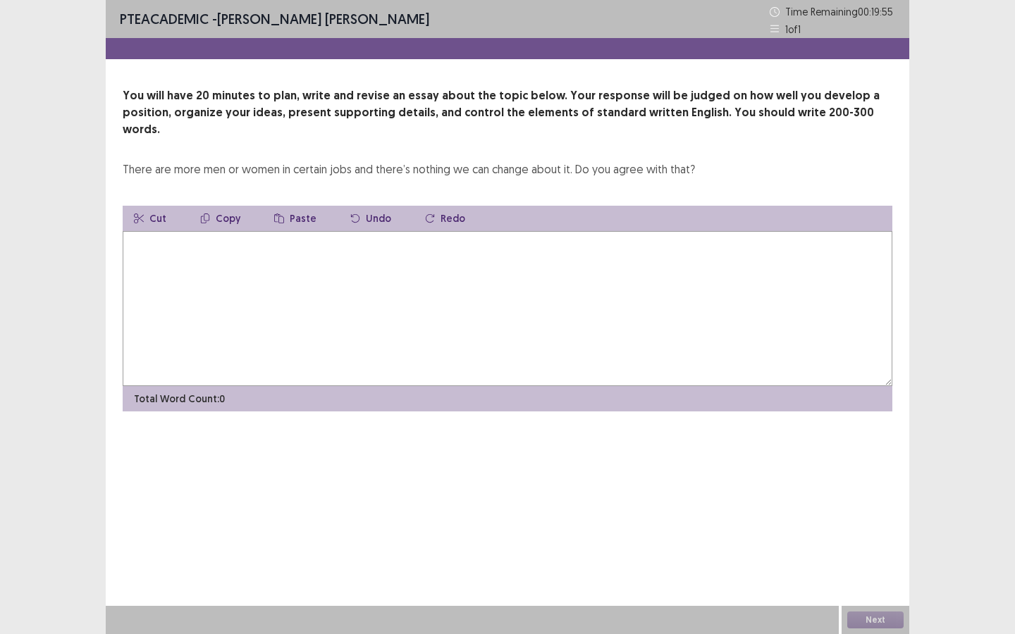
click at [352, 281] on textarea at bounding box center [507, 308] width 769 height 155
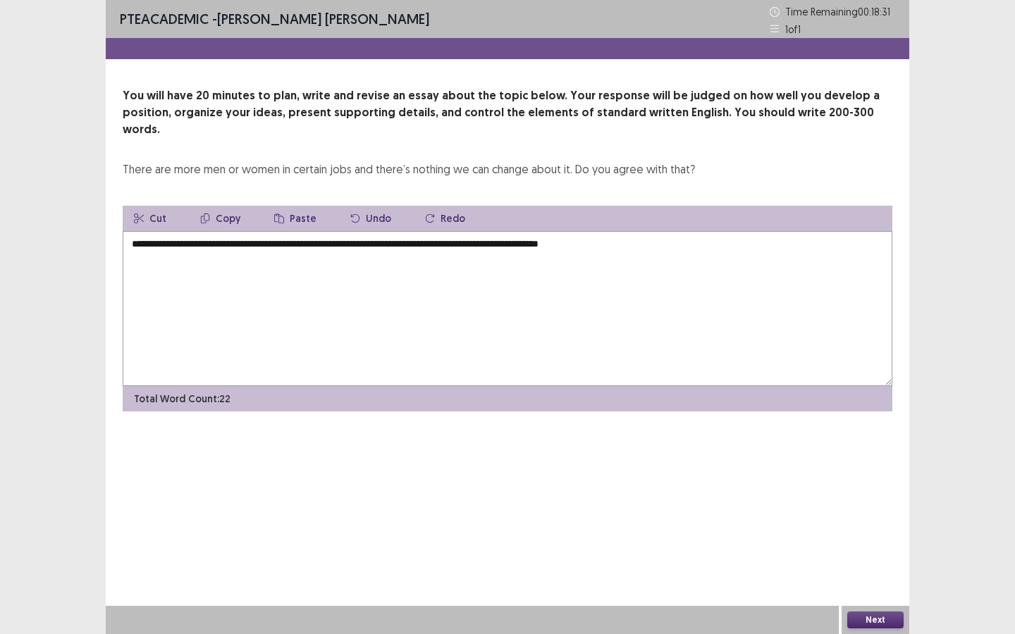
click at [520, 232] on textarea "**********" at bounding box center [507, 308] width 769 height 155
click at [667, 231] on textarea "**********" at bounding box center [507, 308] width 769 height 155
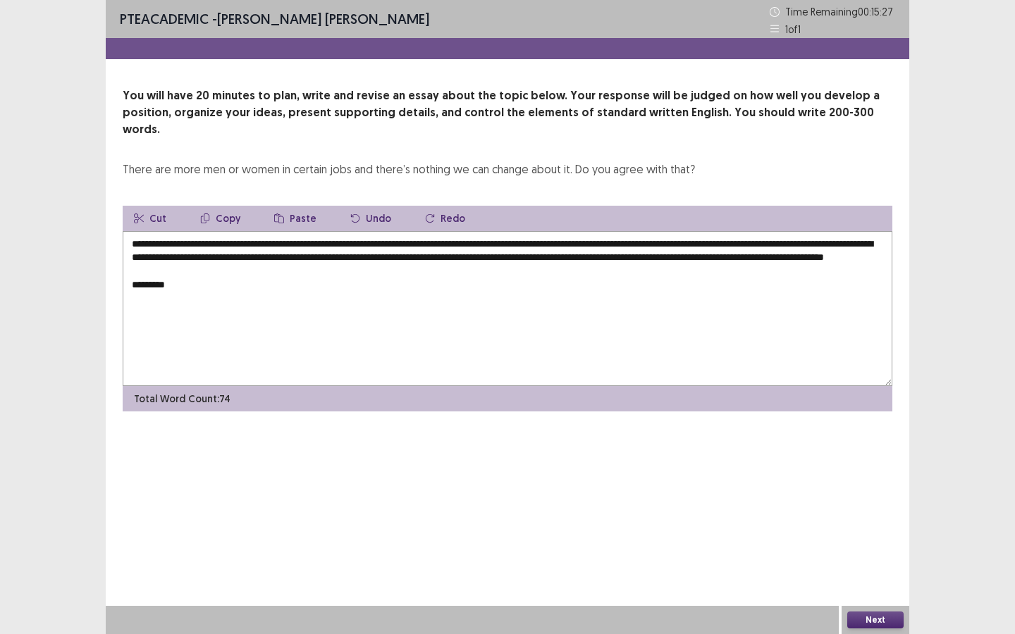
click at [203, 283] on textarea "**********" at bounding box center [507, 308] width 769 height 155
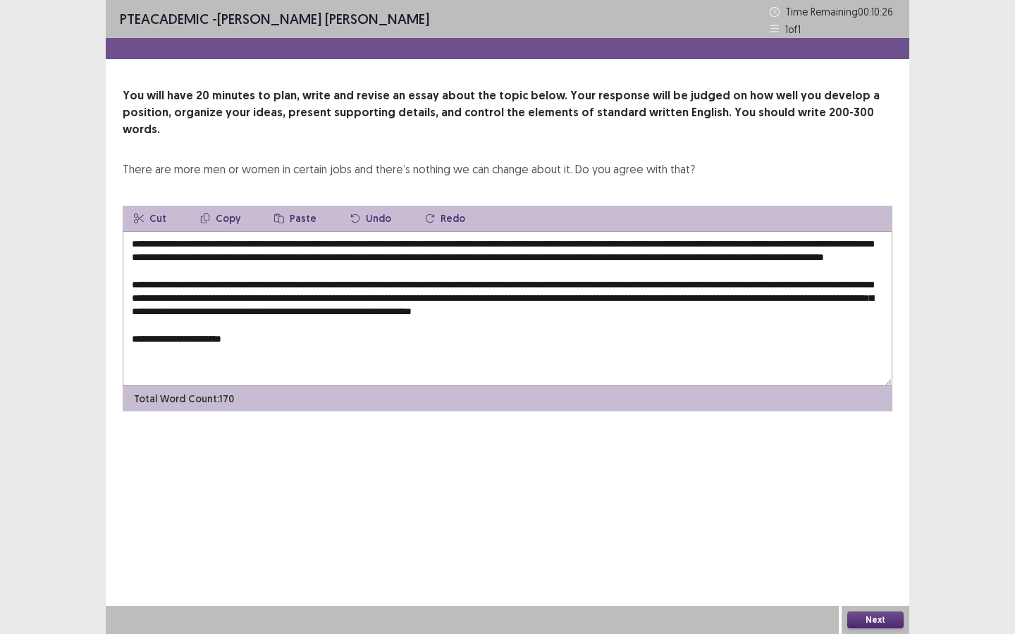
drag, startPoint x: 273, startPoint y: 351, endPoint x: 182, endPoint y: 346, distance: 91.0
click at [182, 346] on textarea "**********" at bounding box center [507, 308] width 769 height 155
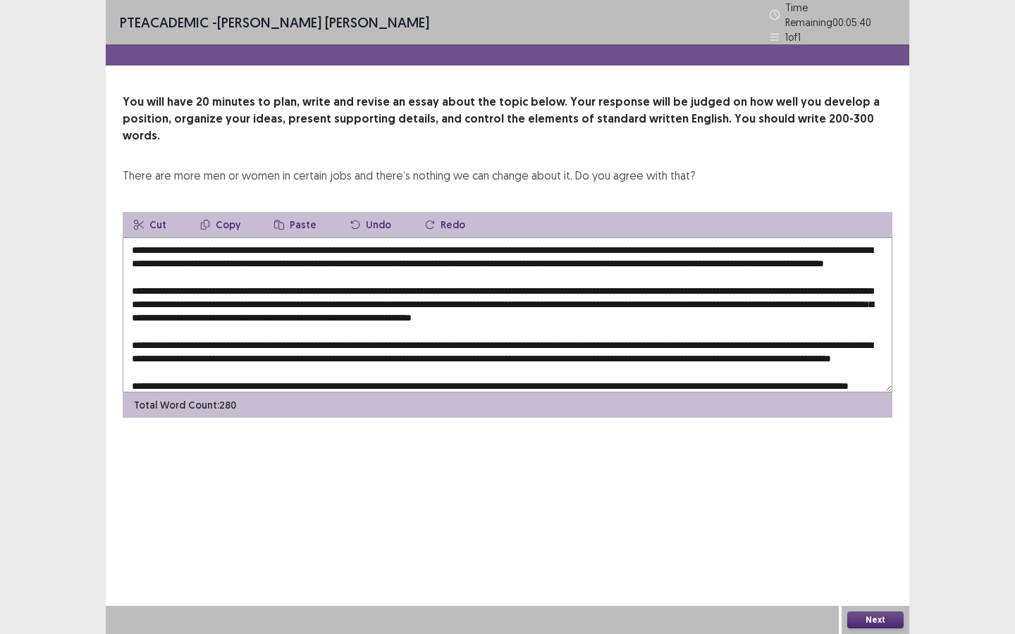
click at [365, 237] on textarea at bounding box center [507, 314] width 769 height 155
drag, startPoint x: 510, startPoint y: 228, endPoint x: 497, endPoint y: 230, distance: 12.9
click at [497, 237] on textarea at bounding box center [507, 314] width 769 height 155
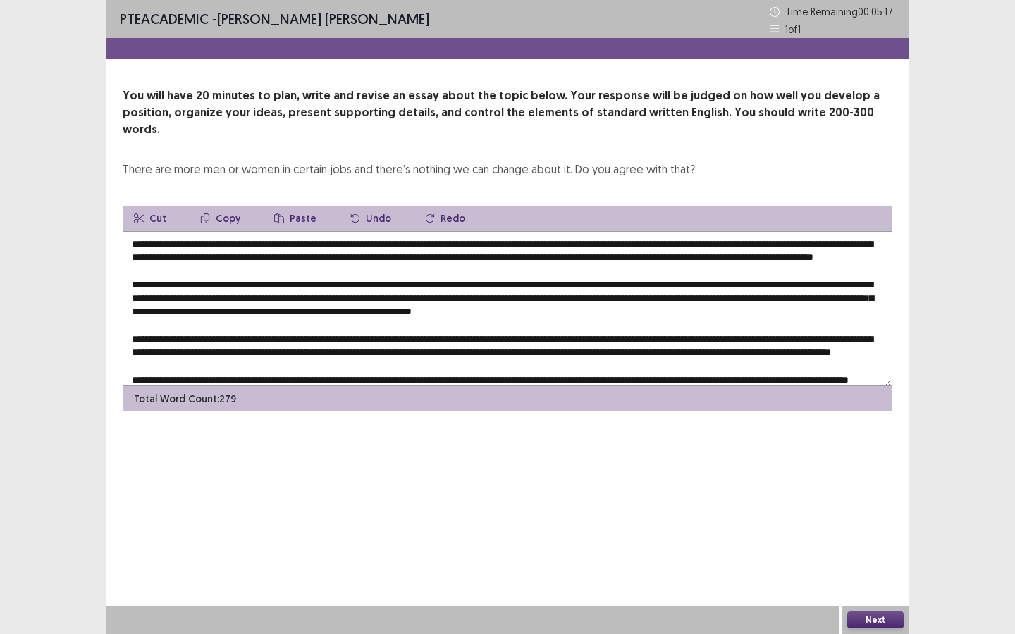
click at [161, 244] on textarea at bounding box center [507, 308] width 769 height 155
click at [804, 231] on textarea at bounding box center [507, 308] width 769 height 155
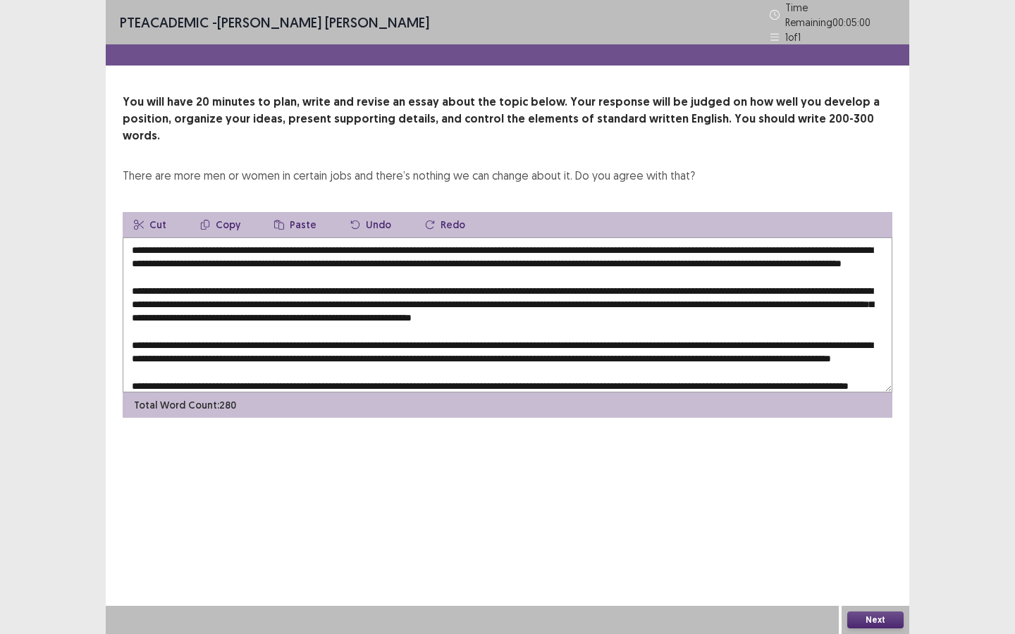
click at [308, 245] on textarea at bounding box center [507, 314] width 769 height 155
click at [483, 242] on textarea at bounding box center [507, 314] width 769 height 155
click at [469, 242] on textarea at bounding box center [507, 314] width 769 height 155
drag, startPoint x: 463, startPoint y: 245, endPoint x: 472, endPoint y: 245, distance: 9.2
click at [473, 245] on textarea at bounding box center [507, 314] width 769 height 155
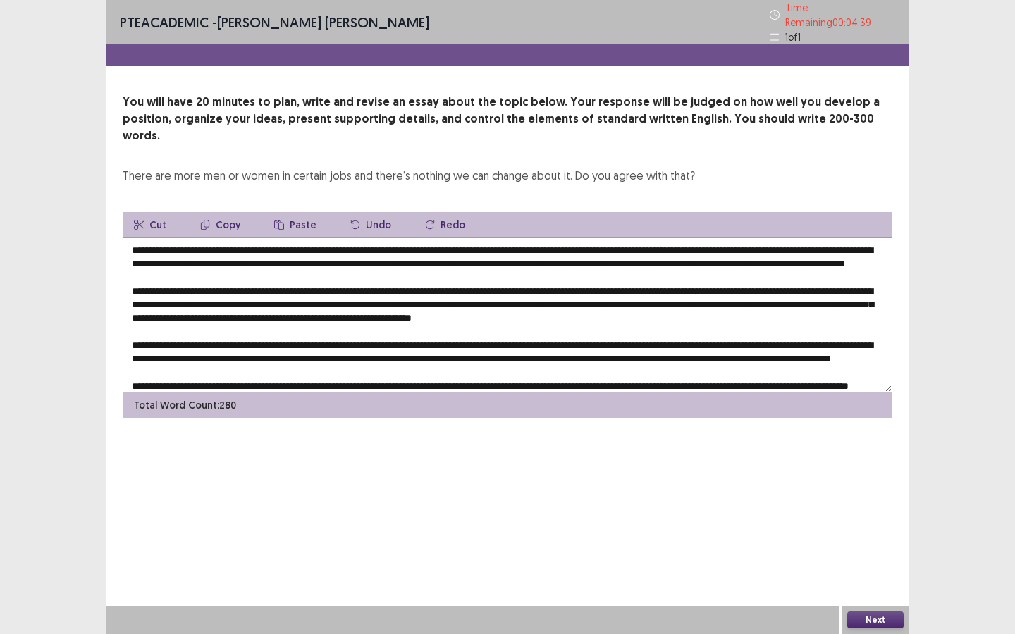
click at [474, 268] on textarea at bounding box center [507, 314] width 769 height 155
click at [571, 245] on textarea at bounding box center [507, 314] width 769 height 155
click at [690, 245] on textarea at bounding box center [507, 314] width 769 height 155
click at [324, 255] on textarea at bounding box center [507, 314] width 769 height 155
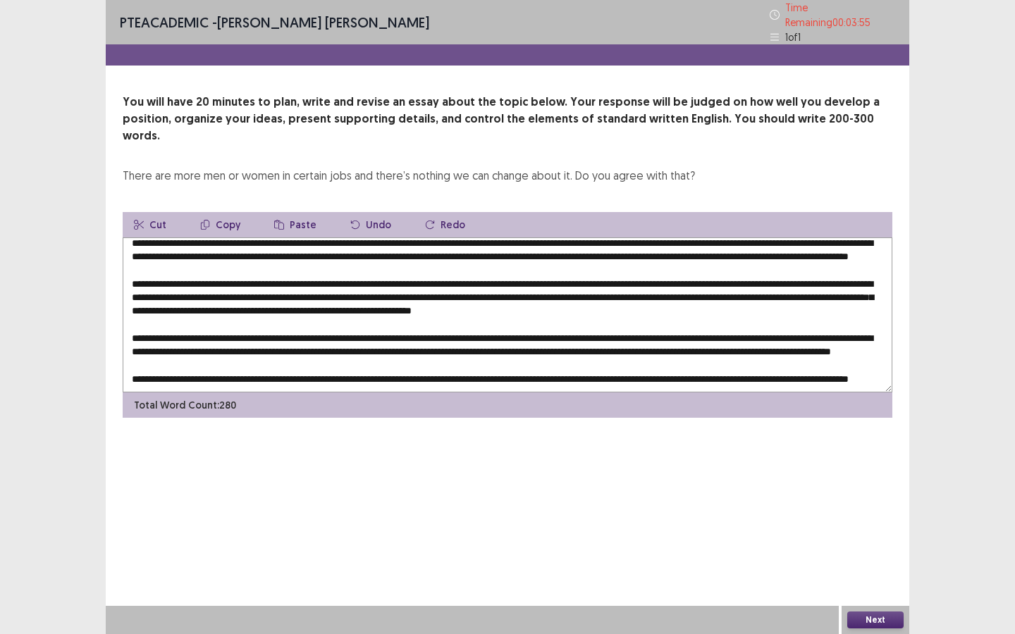
scroll to position [18, 0]
drag, startPoint x: 229, startPoint y: 263, endPoint x: 207, endPoint y: 263, distance: 21.8
click at [206, 263] on textarea at bounding box center [507, 314] width 769 height 155
click at [314, 280] on textarea at bounding box center [507, 314] width 769 height 155
click at [674, 278] on textarea at bounding box center [507, 314] width 769 height 155
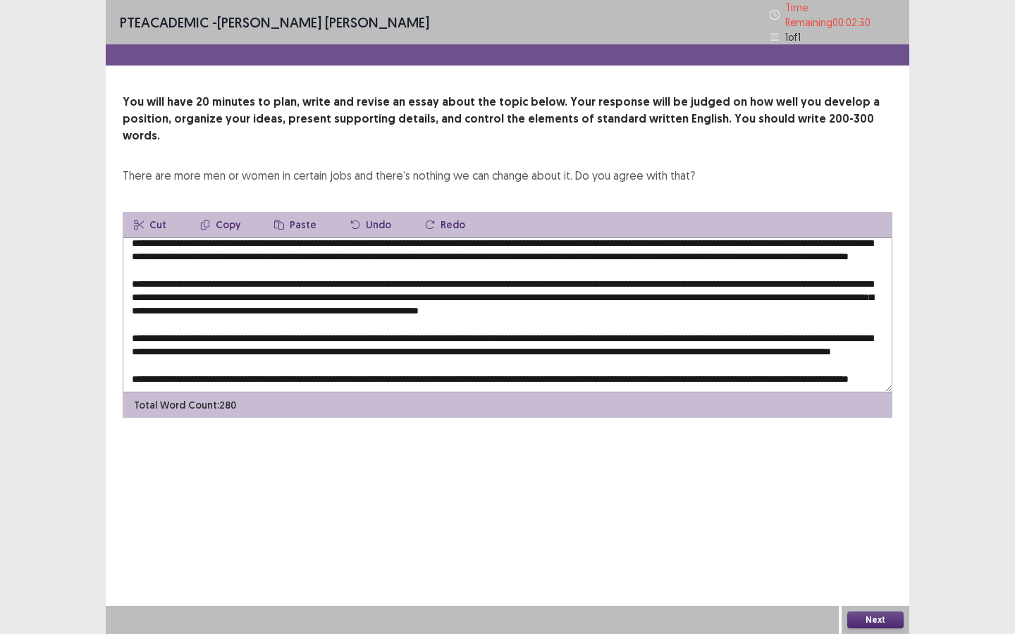
click at [705, 282] on textarea at bounding box center [507, 314] width 769 height 155
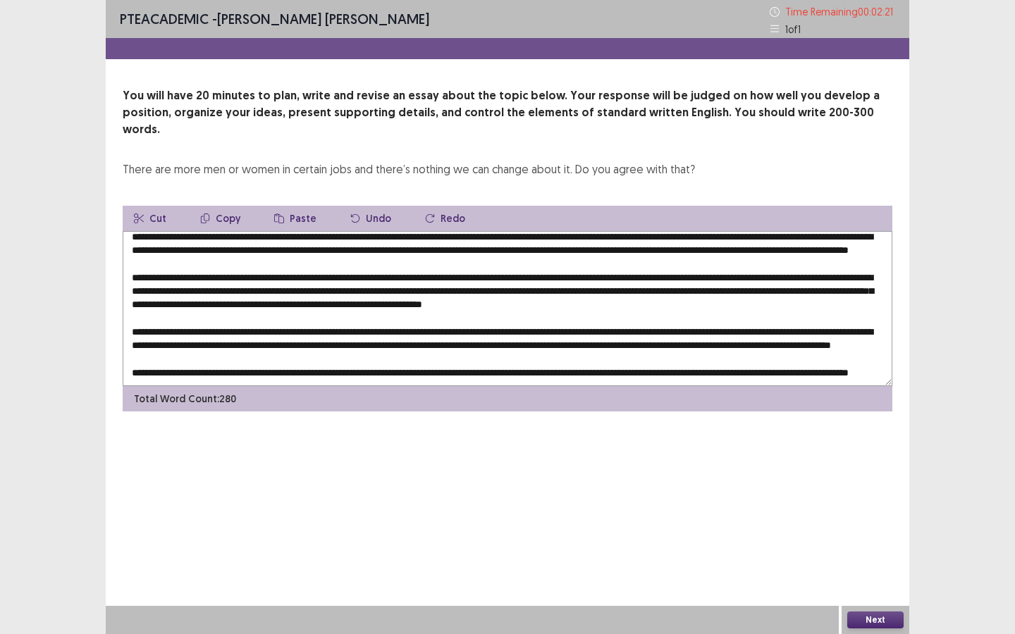
click at [183, 294] on textarea at bounding box center [507, 308] width 769 height 155
click at [460, 288] on textarea at bounding box center [507, 308] width 769 height 155
drag, startPoint x: 299, startPoint y: 304, endPoint x: 270, endPoint y: 303, distance: 29.6
click at [270, 303] on textarea at bounding box center [507, 308] width 769 height 155
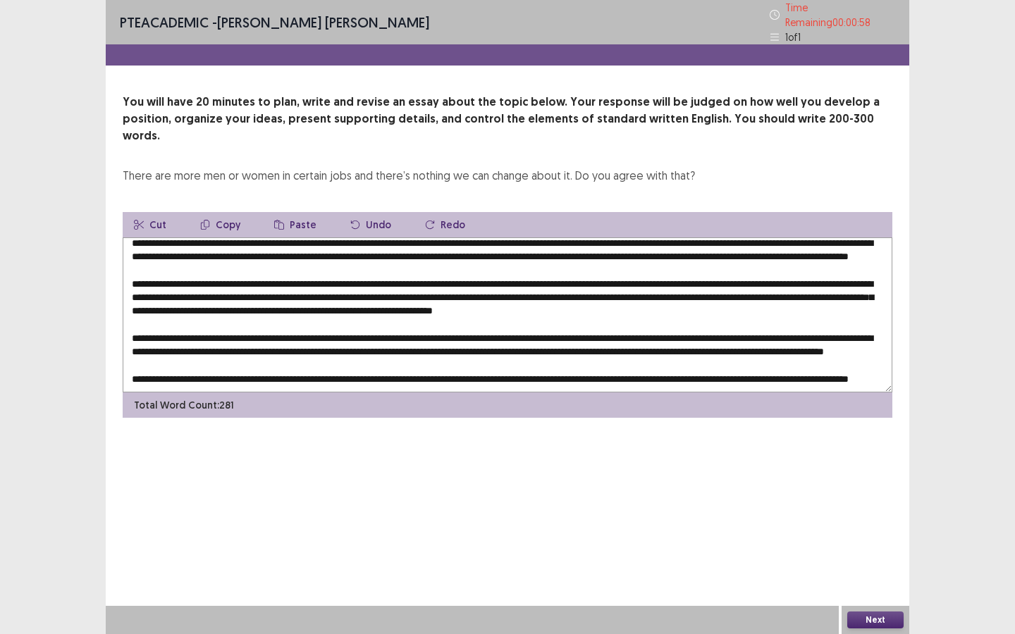
click at [535, 307] on textarea at bounding box center [507, 314] width 769 height 155
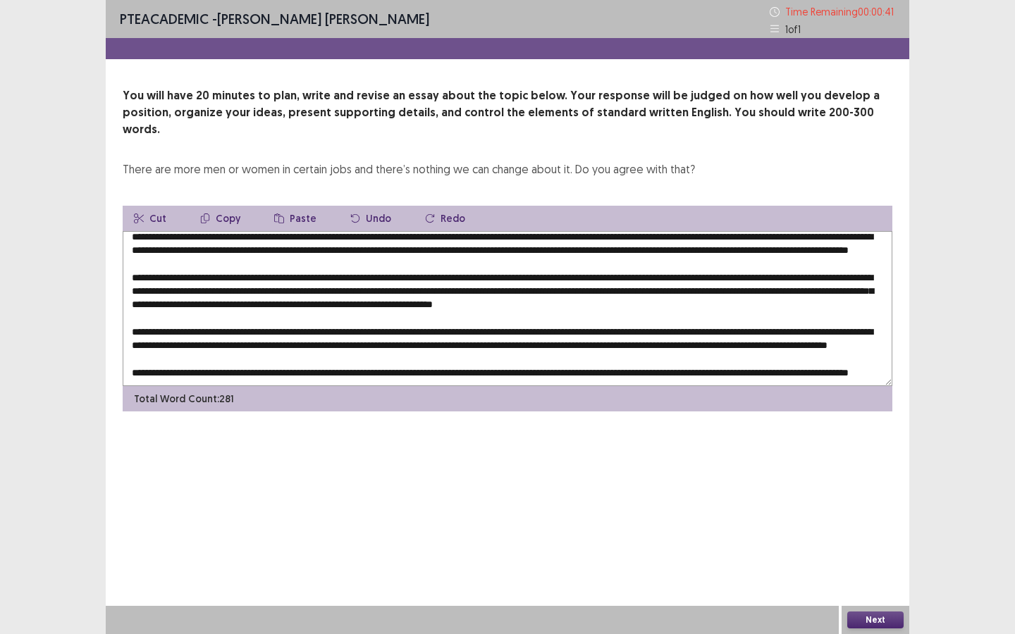
click at [197, 318] on textarea at bounding box center [507, 308] width 769 height 155
click at [700, 343] on textarea at bounding box center [507, 308] width 769 height 155
type textarea "**********"
click at [864, 571] on button "Next" at bounding box center [875, 620] width 56 height 17
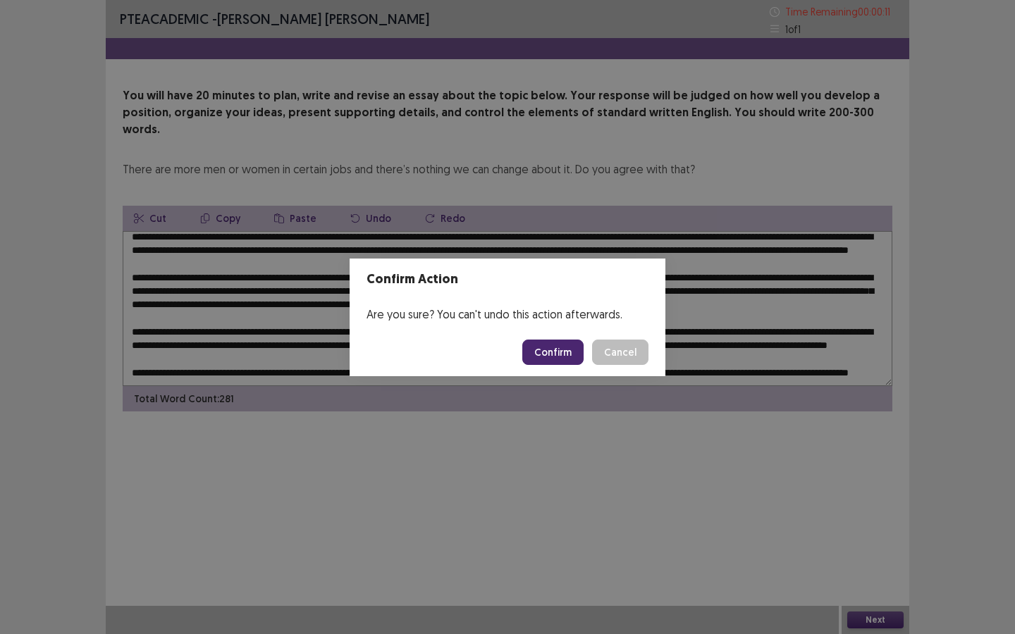
click at [559, 361] on button "Confirm" at bounding box center [552, 352] width 61 height 25
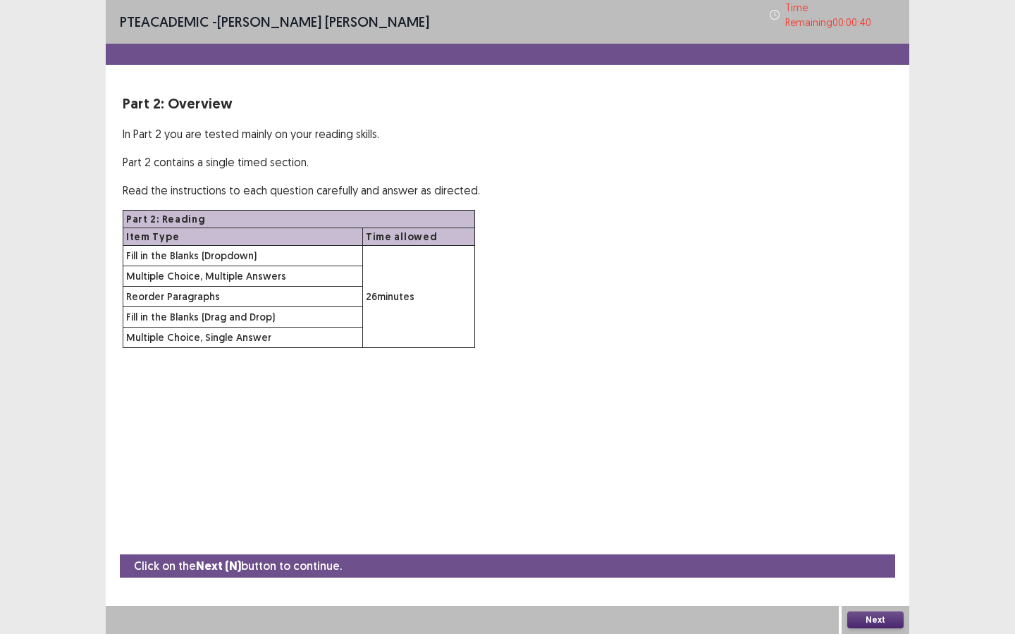
click at [864, 571] on button "Next" at bounding box center [875, 620] width 56 height 17
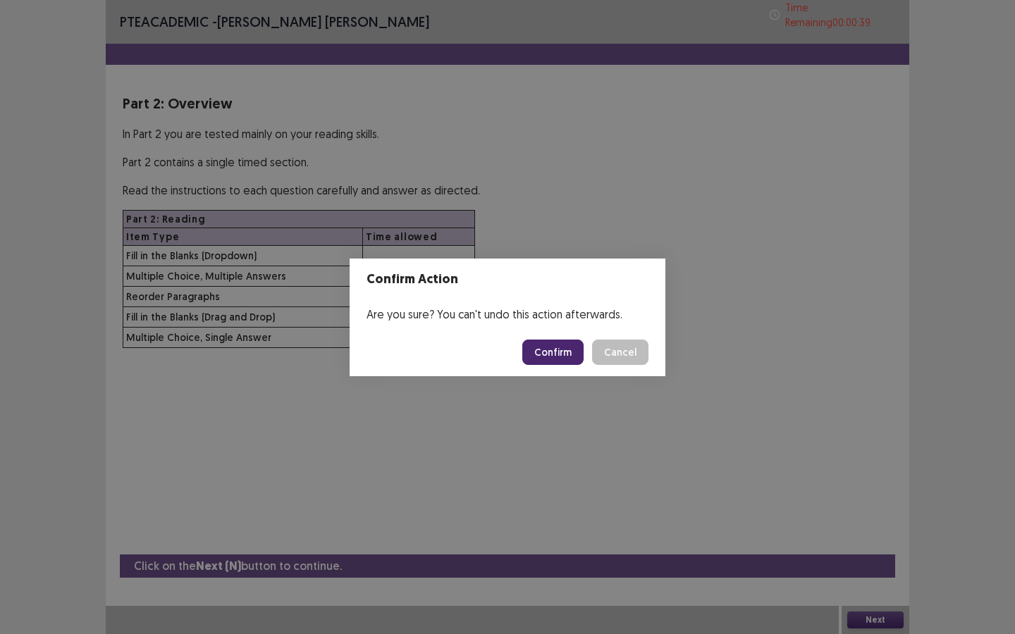
click at [554, 350] on button "Confirm" at bounding box center [552, 352] width 61 height 25
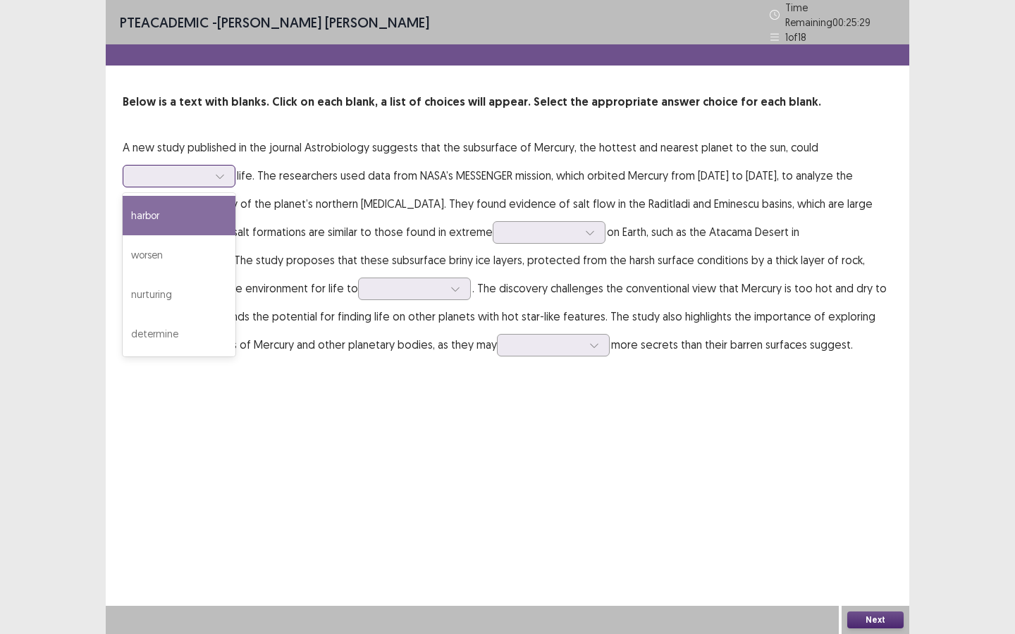
click at [192, 169] on div at bounding box center [171, 175] width 73 height 13
click at [170, 196] on div "harbor" at bounding box center [179, 215] width 113 height 39
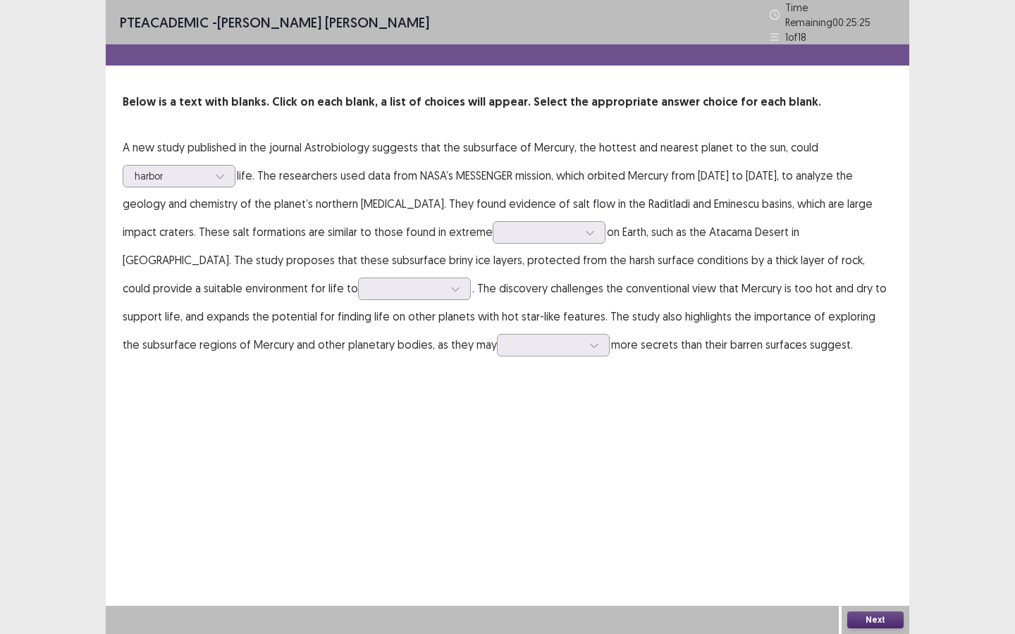
click at [173, 208] on p "A new study published in the journal Astrobiology suggests that the subsurface …" at bounding box center [507, 245] width 769 height 225
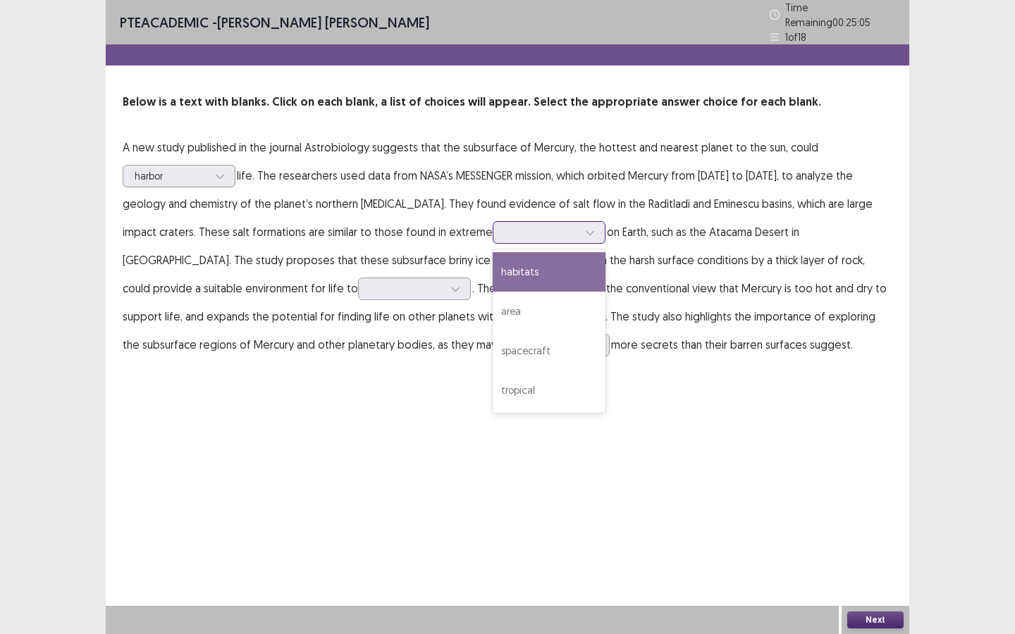
click at [504, 228] on input "text" at bounding box center [505, 232] width 3 height 11
click at [492, 259] on div "habitats" at bounding box center [548, 271] width 113 height 39
click at [504, 225] on div at bounding box center [540, 231] width 73 height 13
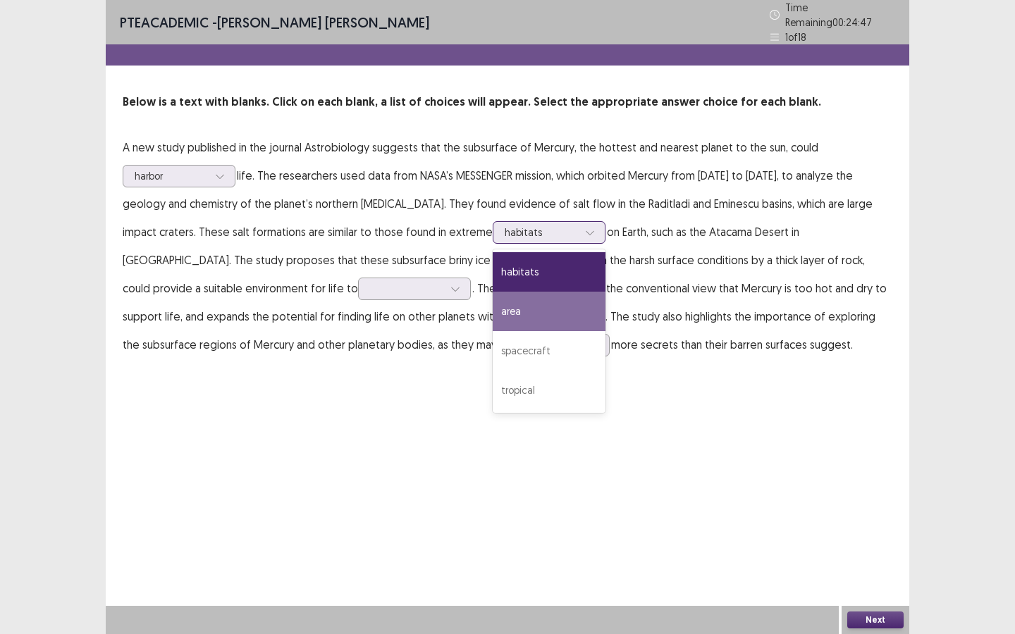
click at [492, 316] on div "area" at bounding box center [548, 311] width 113 height 39
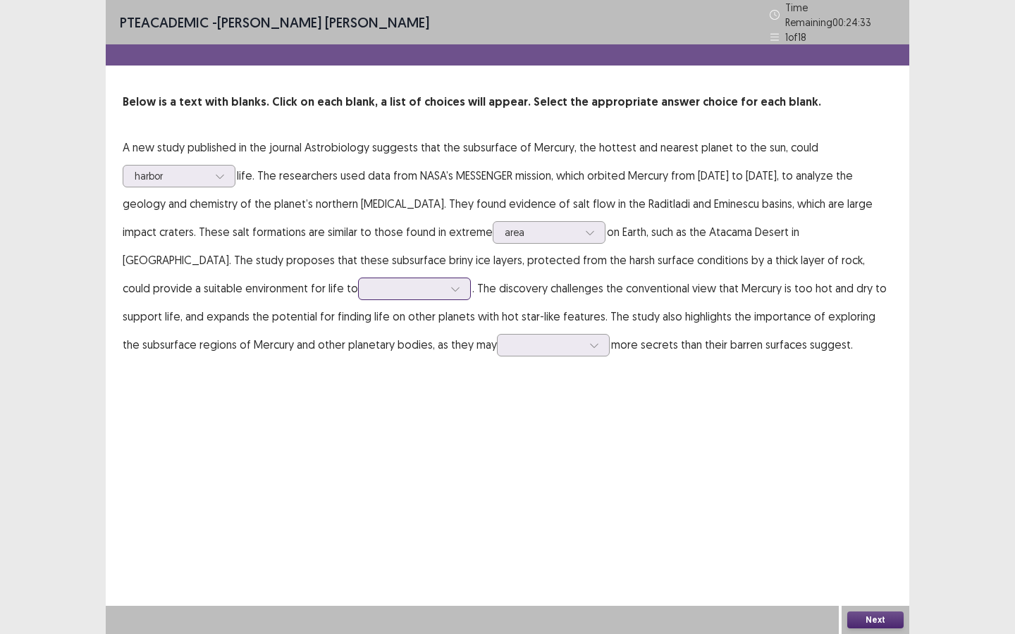
click at [370, 285] on div at bounding box center [406, 288] width 73 height 13
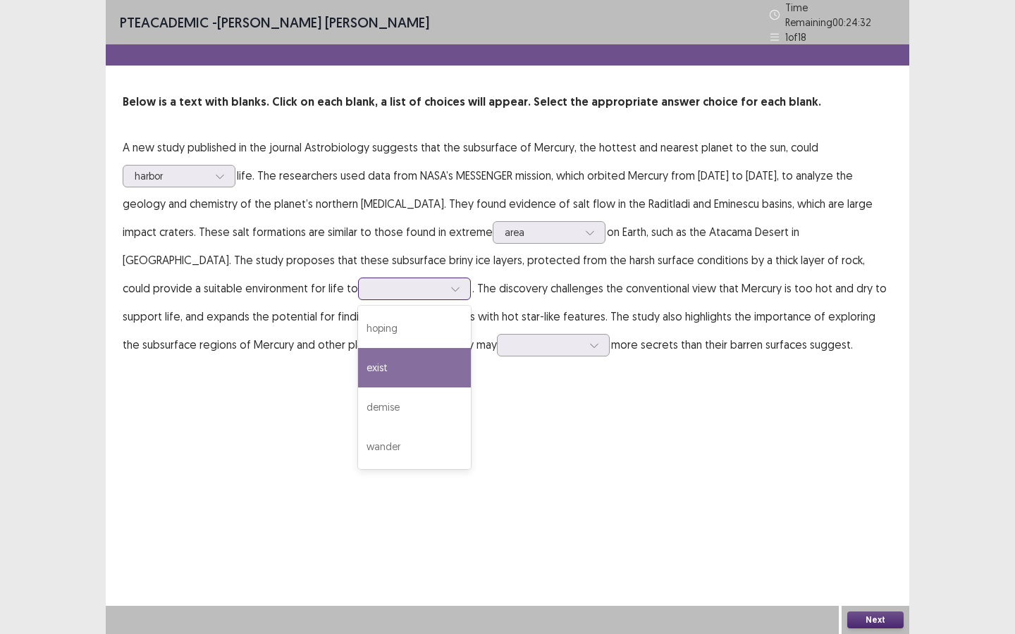
click at [358, 352] on div "exist" at bounding box center [414, 367] width 113 height 39
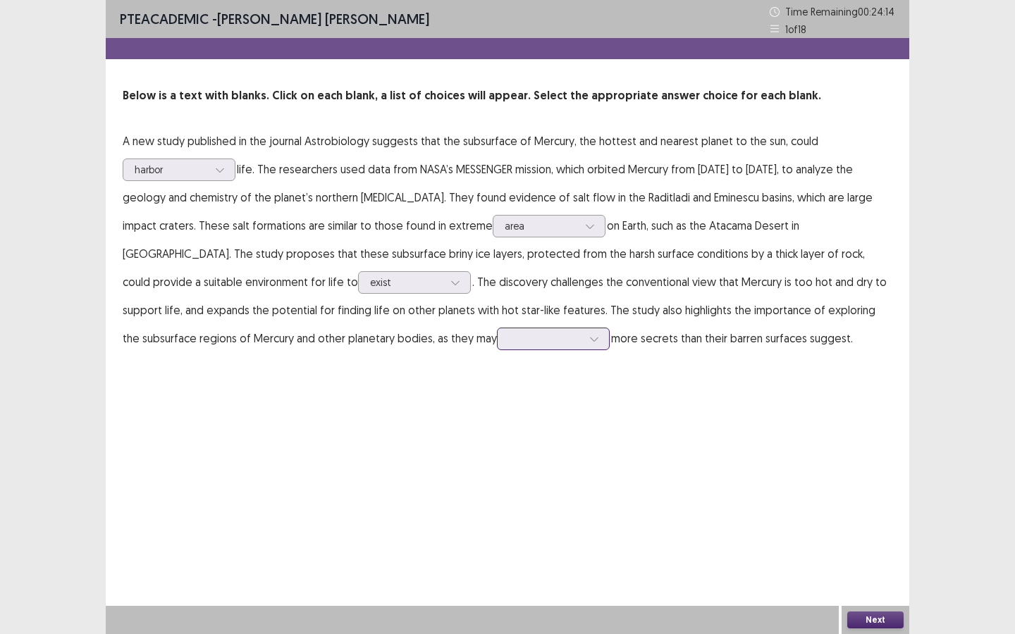
click at [509, 339] on div at bounding box center [545, 338] width 73 height 13
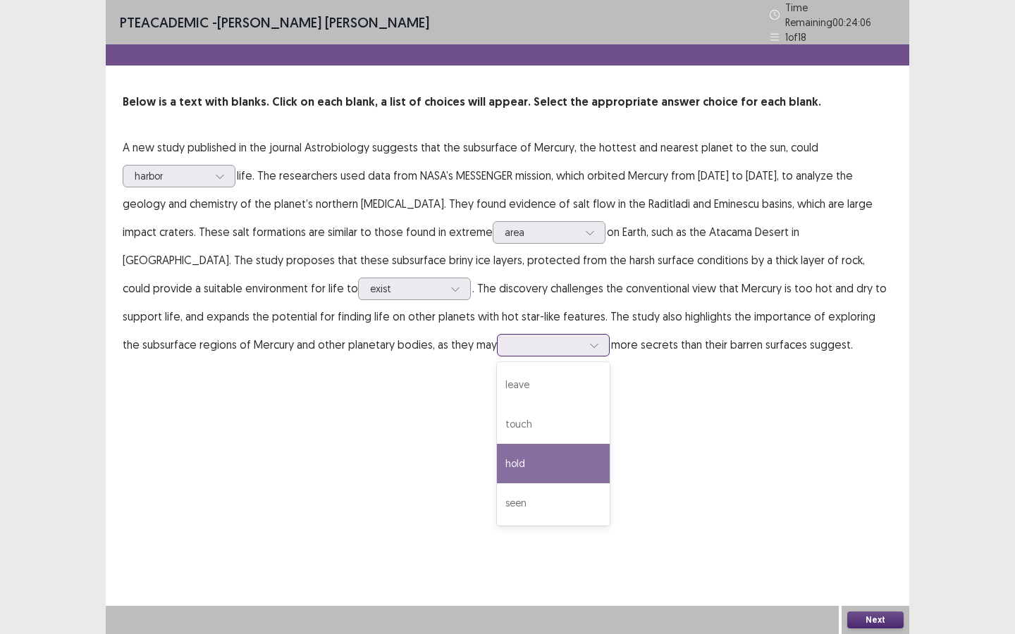
click at [497, 457] on div "hold" at bounding box center [553, 463] width 113 height 39
click at [185, 172] on div at bounding box center [171, 175] width 73 height 13
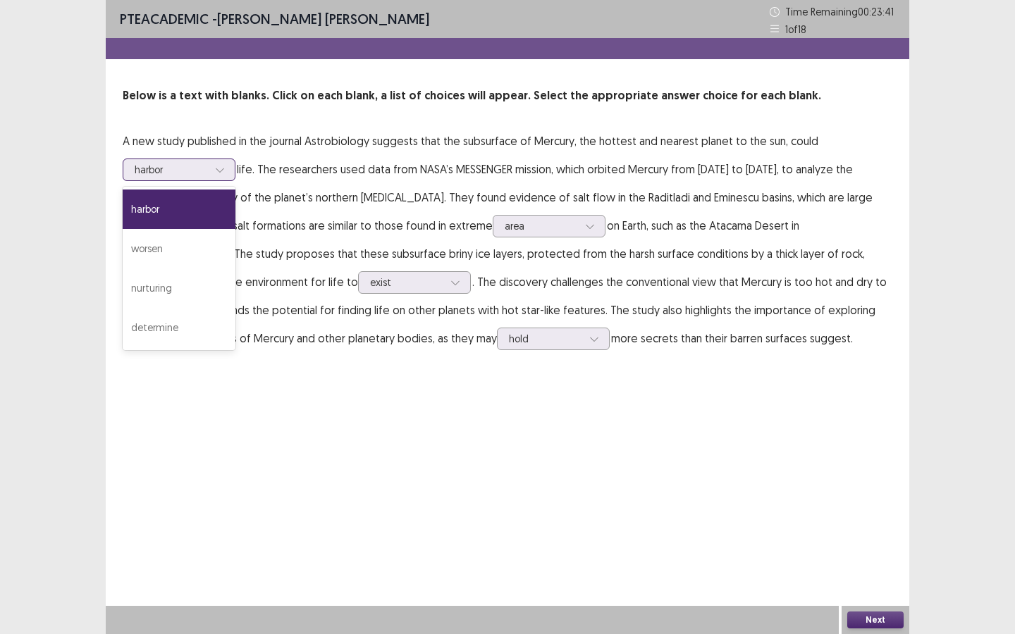
click at [188, 201] on div "harbor" at bounding box center [179, 209] width 113 height 39
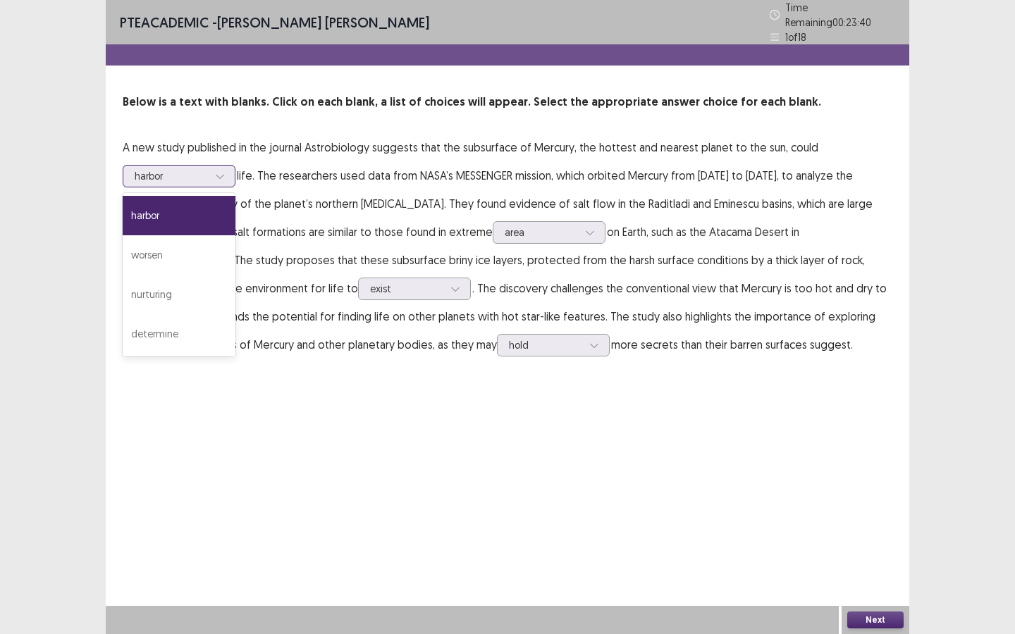
click at [192, 169] on div at bounding box center [171, 175] width 73 height 13
click at [180, 209] on div "harbor" at bounding box center [179, 215] width 113 height 39
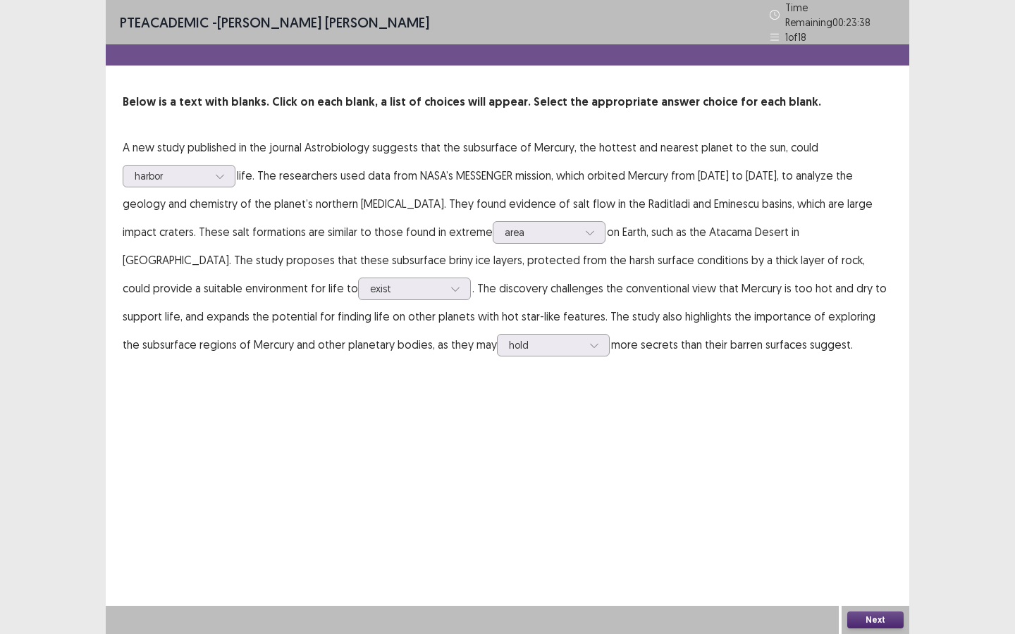
click at [868, 571] on div "Next" at bounding box center [875, 620] width 68 height 28
click at [869, 571] on button "Next" at bounding box center [875, 620] width 56 height 17
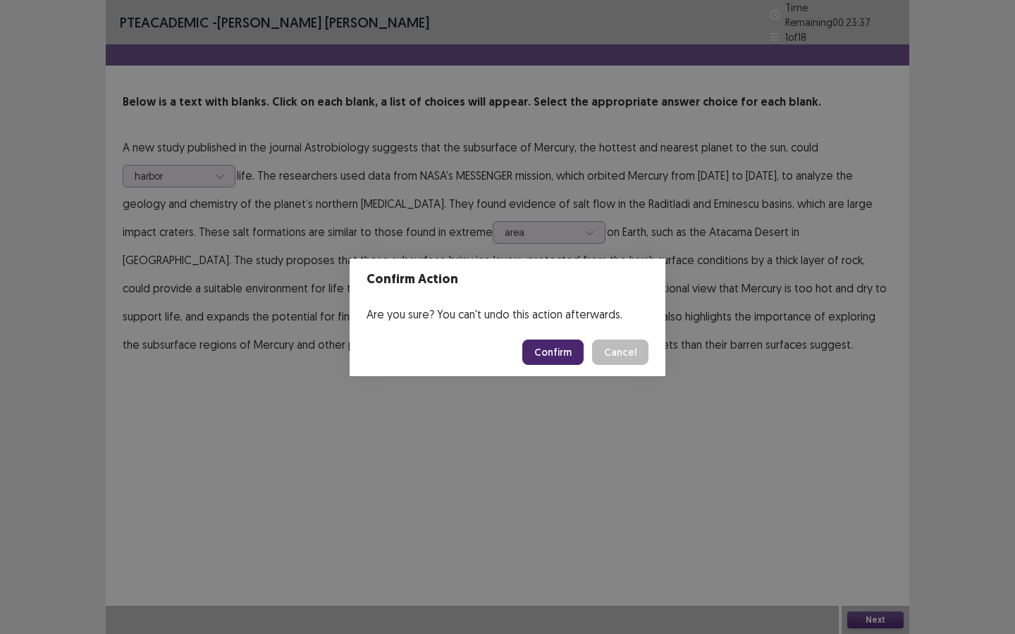
click at [542, 359] on button "Confirm" at bounding box center [552, 352] width 61 height 25
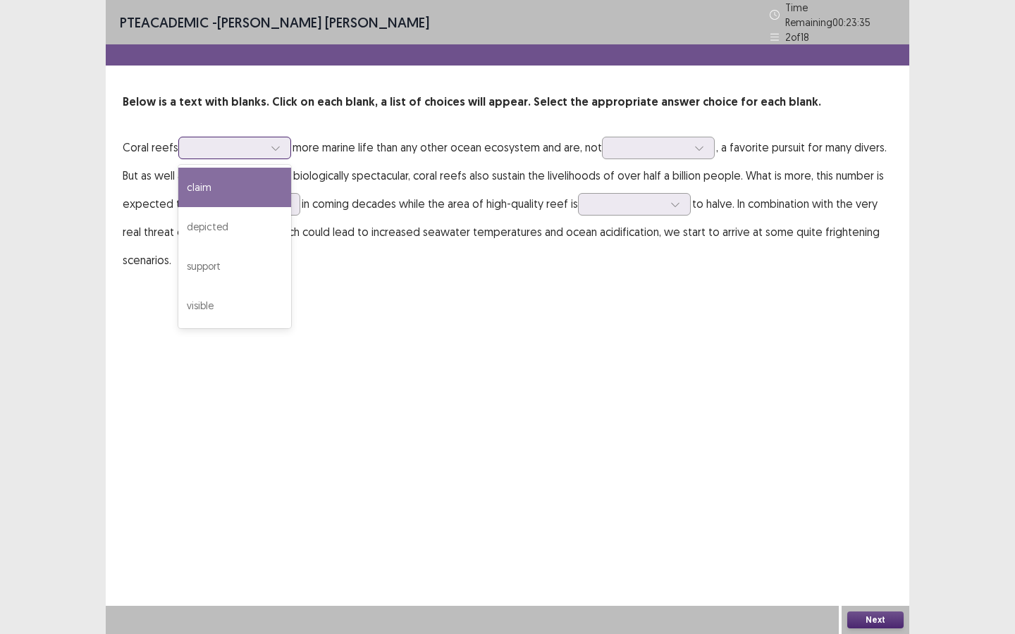
click at [232, 145] on div at bounding box center [226, 147] width 73 height 13
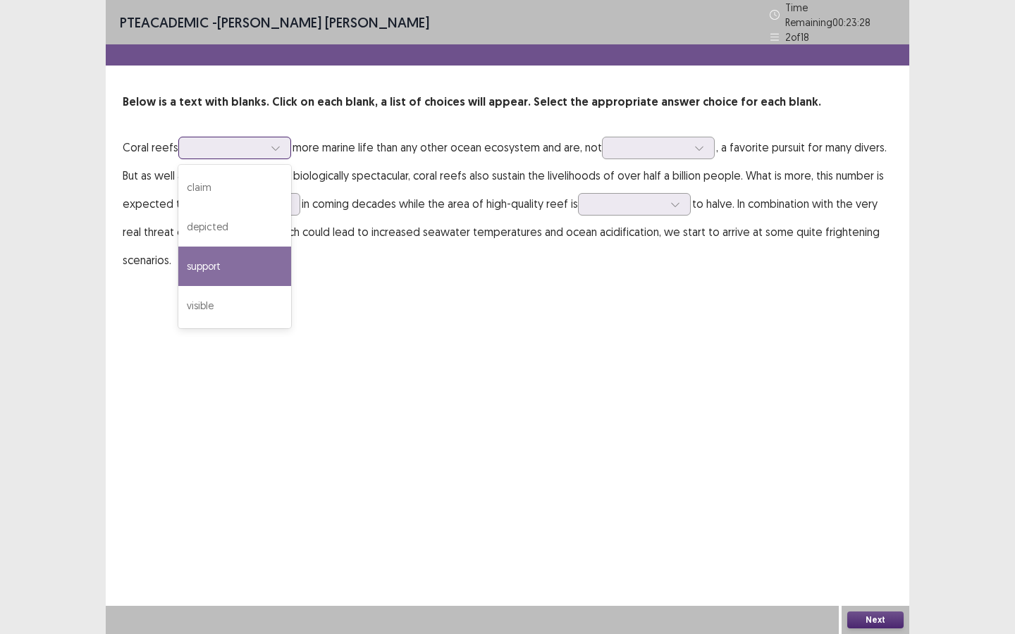
click at [244, 264] on div "support" at bounding box center [234, 266] width 113 height 39
click at [237, 147] on div at bounding box center [226, 147] width 73 height 13
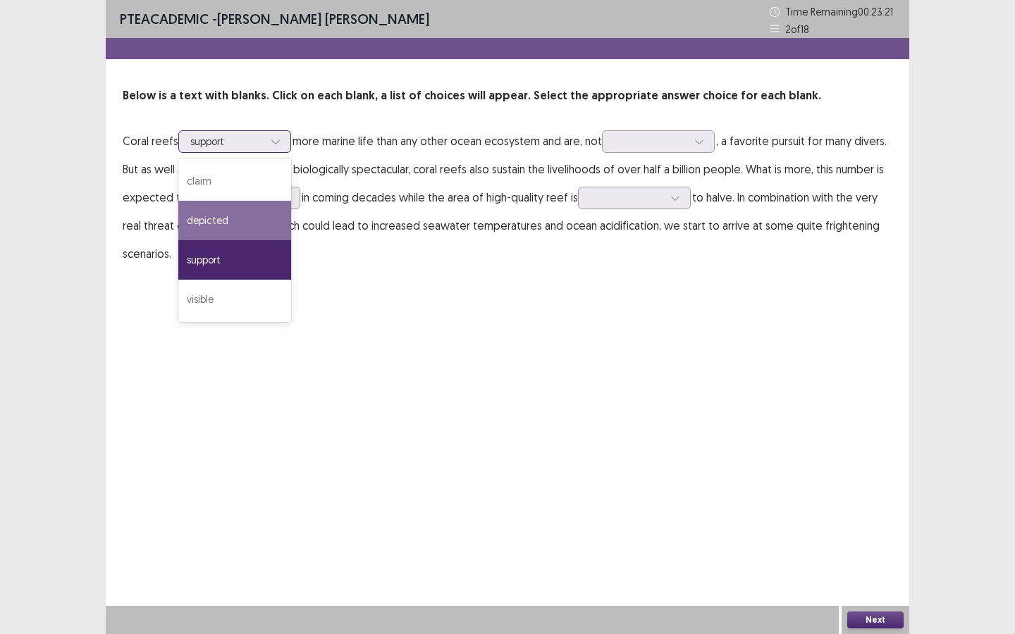
click at [237, 211] on div "depicted" at bounding box center [234, 220] width 113 height 39
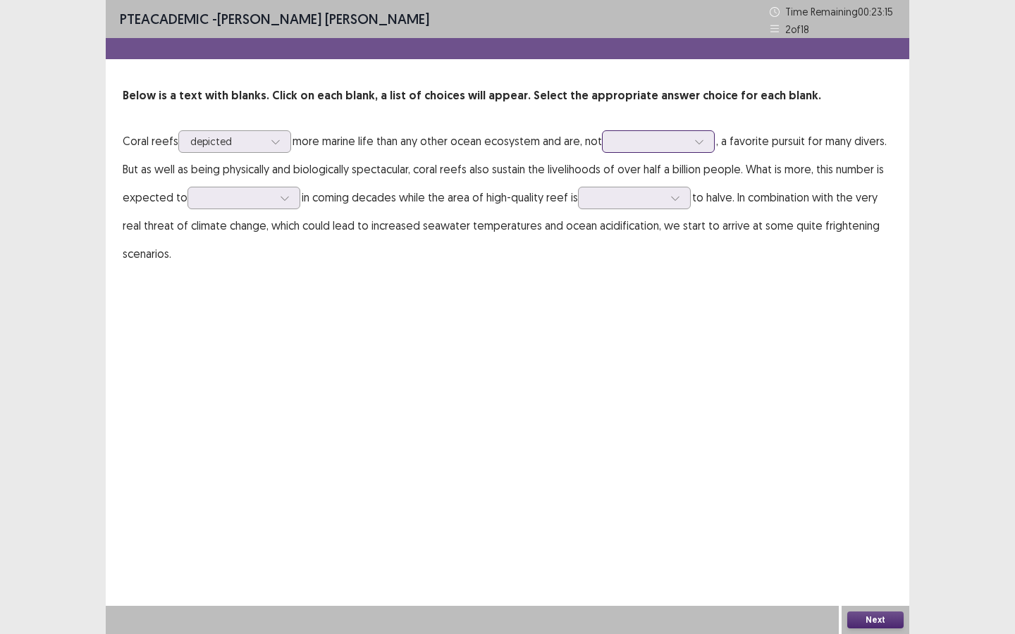
click at [640, 139] on div at bounding box center [650, 141] width 73 height 13
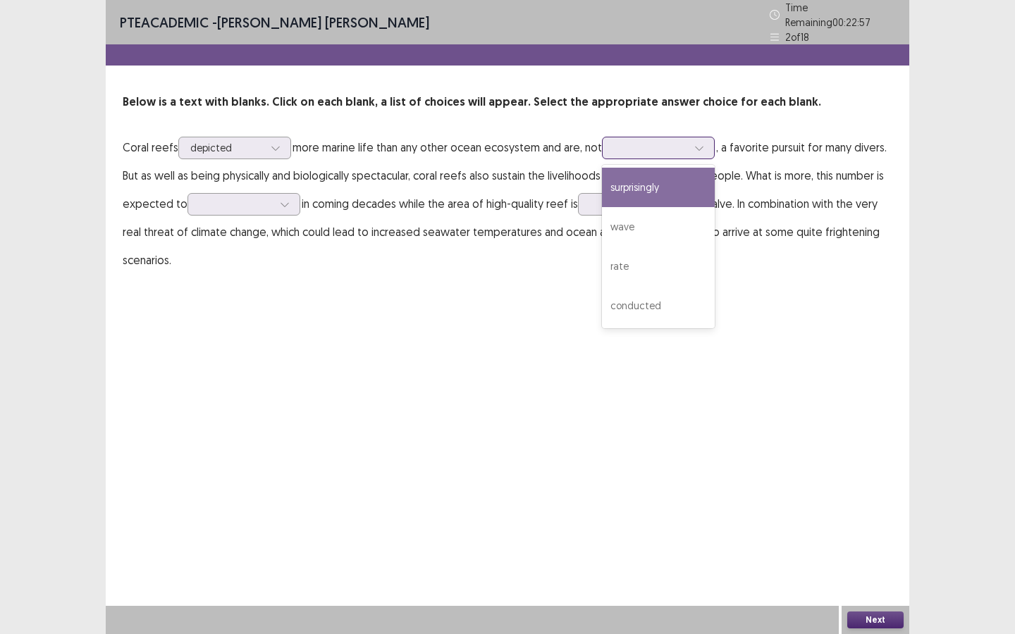
click at [646, 188] on div "surprisingly" at bounding box center [658, 187] width 113 height 39
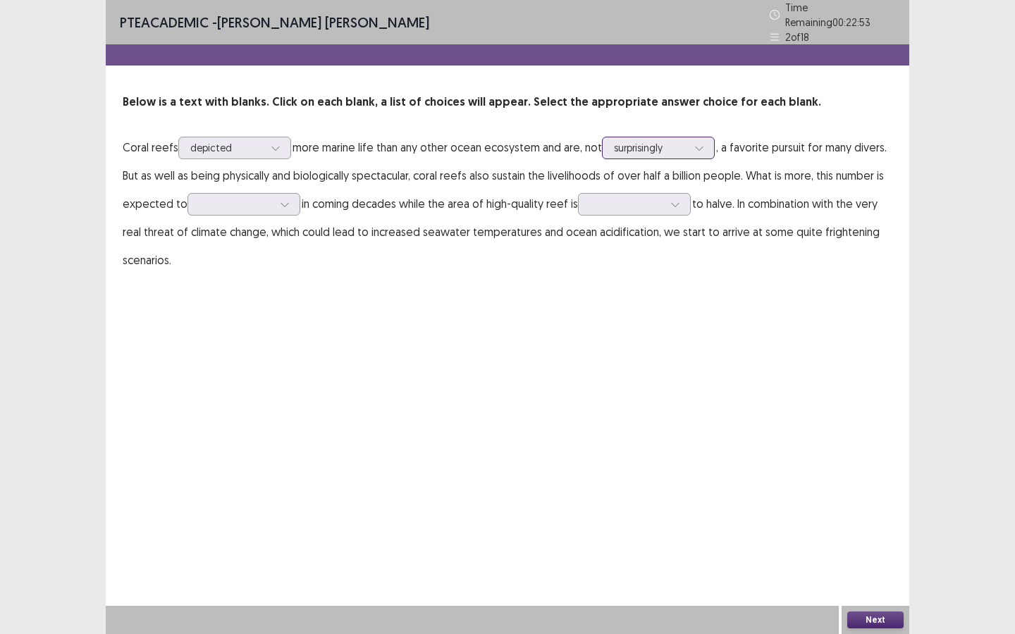
click at [635, 141] on div at bounding box center [650, 147] width 73 height 13
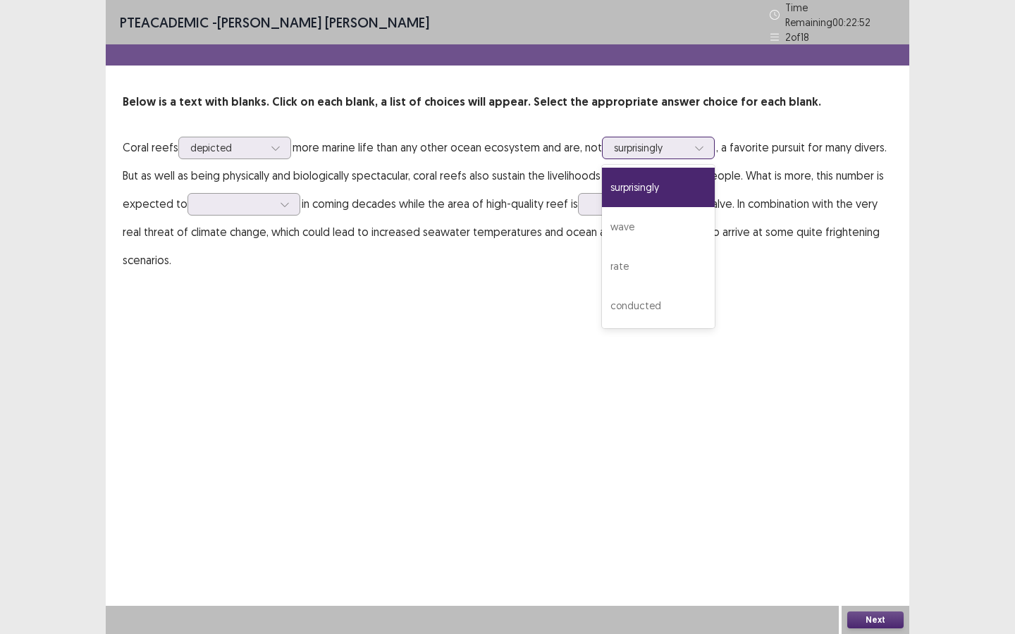
click at [631, 182] on div "surprisingly" at bounding box center [658, 187] width 113 height 39
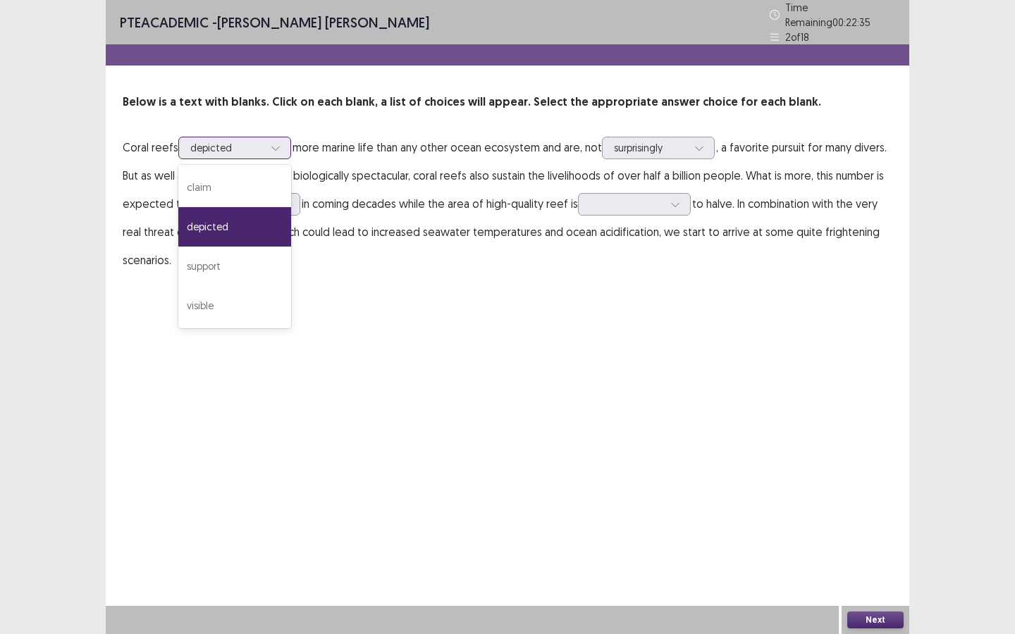
click at [217, 149] on div "depicted" at bounding box center [226, 147] width 73 height 21
click at [226, 255] on div "support" at bounding box center [234, 266] width 113 height 39
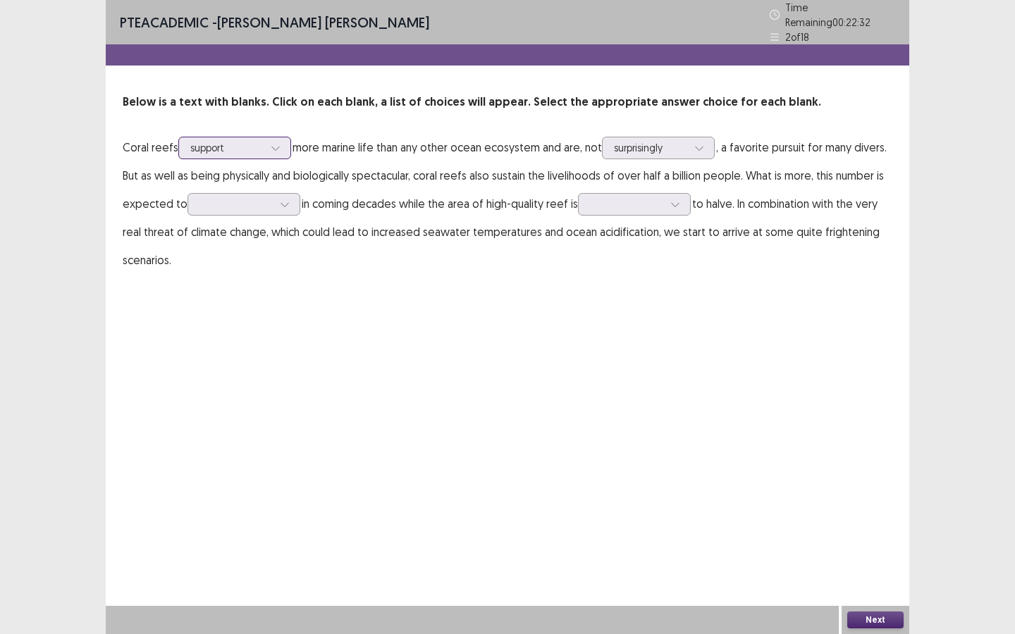
click at [235, 137] on div "support" at bounding box center [226, 147] width 73 height 21
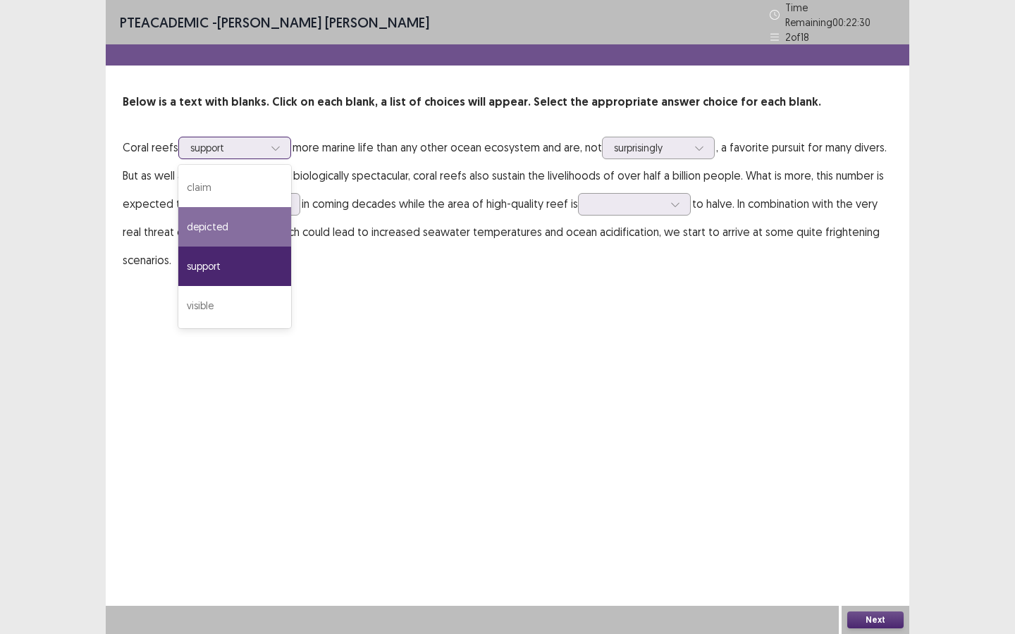
click at [222, 237] on div "depicted" at bounding box center [234, 226] width 113 height 39
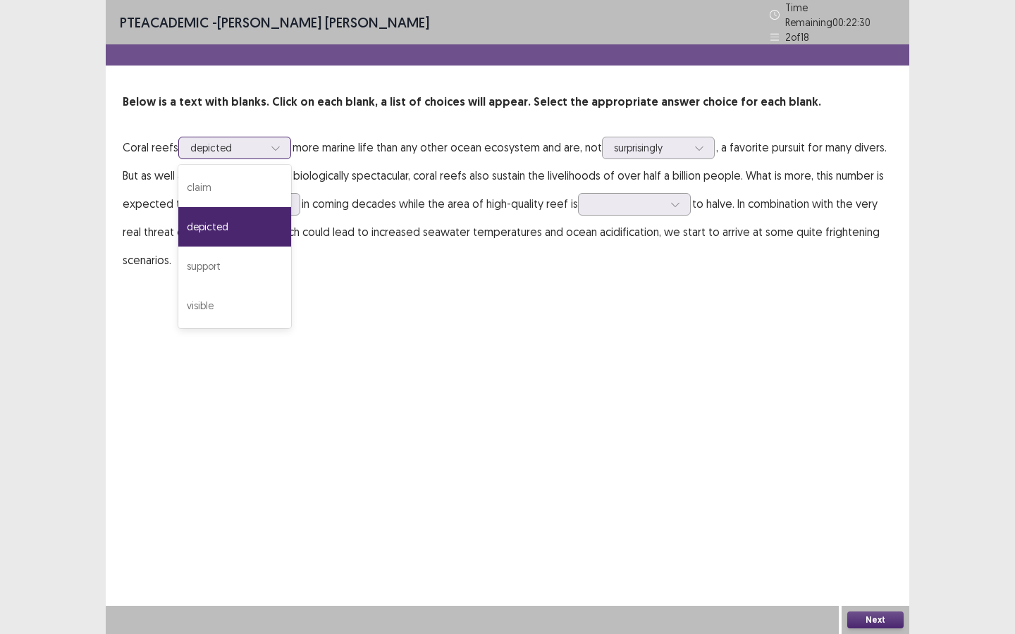
click at [213, 141] on div at bounding box center [226, 147] width 73 height 13
click at [205, 252] on div "support" at bounding box center [234, 266] width 113 height 39
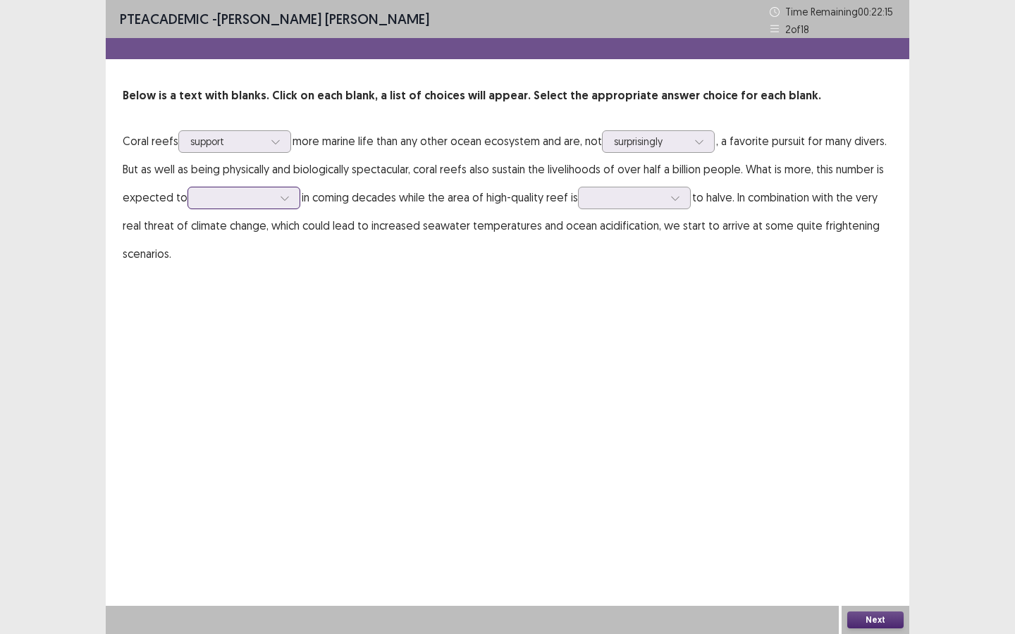
click at [214, 196] on div at bounding box center [235, 197] width 73 height 13
click at [224, 287] on div "double" at bounding box center [243, 276] width 113 height 39
click at [606, 203] on div at bounding box center [626, 197] width 73 height 13
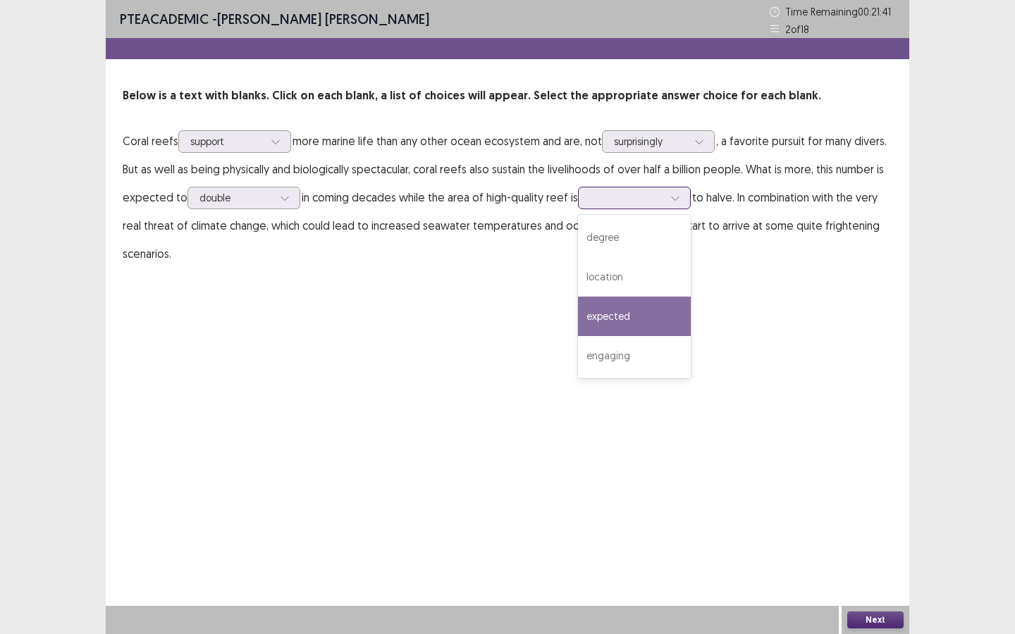
click at [627, 325] on div "expected" at bounding box center [634, 316] width 113 height 39
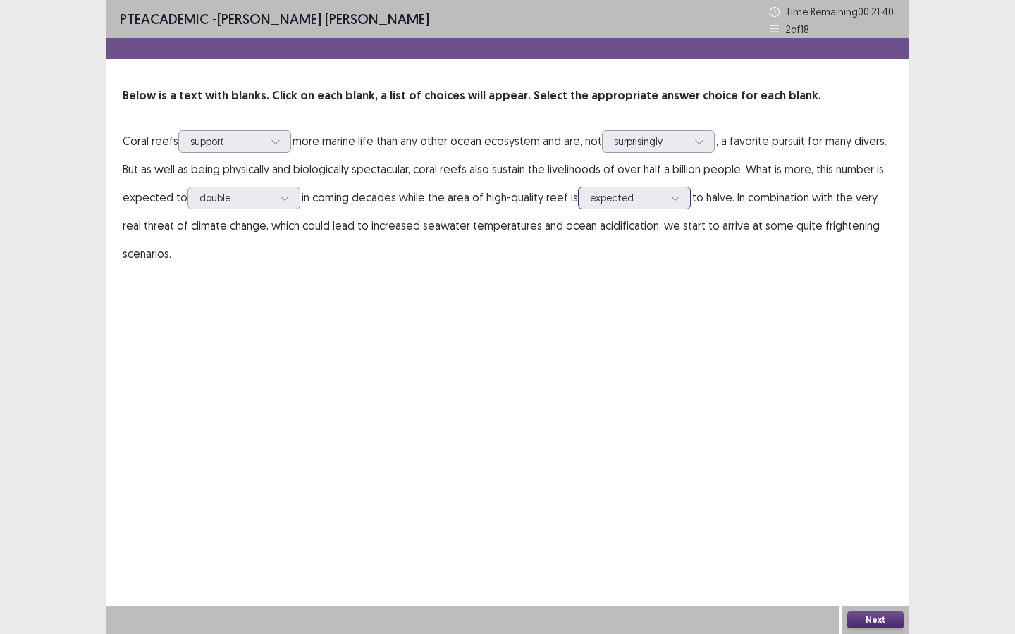
click at [642, 201] on div at bounding box center [626, 197] width 73 height 13
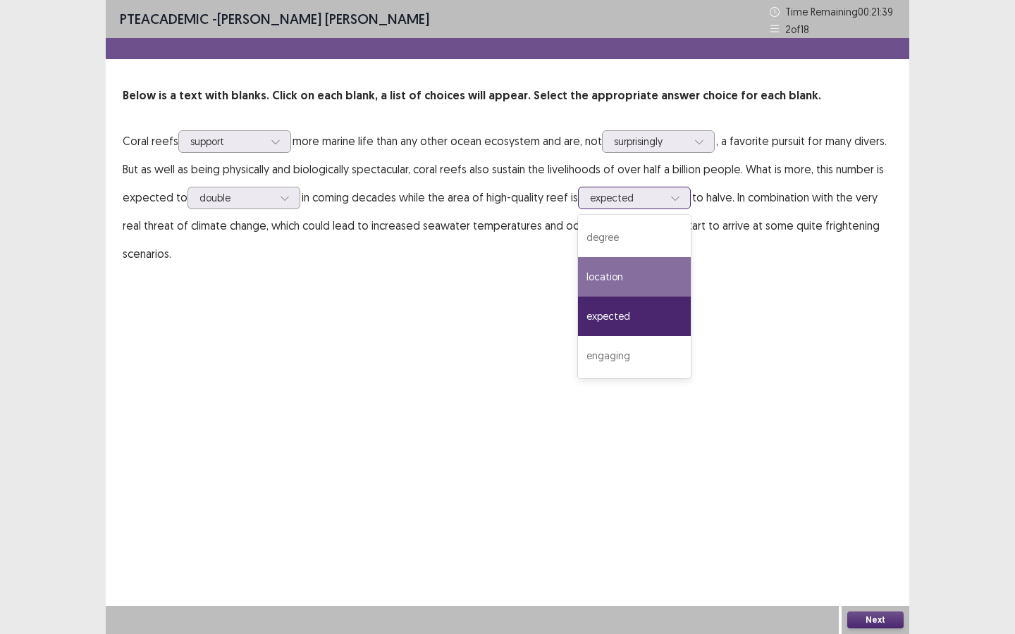
drag, startPoint x: 638, startPoint y: 314, endPoint x: 726, endPoint y: 236, distance: 117.3
click at [638, 314] on div "expected" at bounding box center [634, 316] width 113 height 39
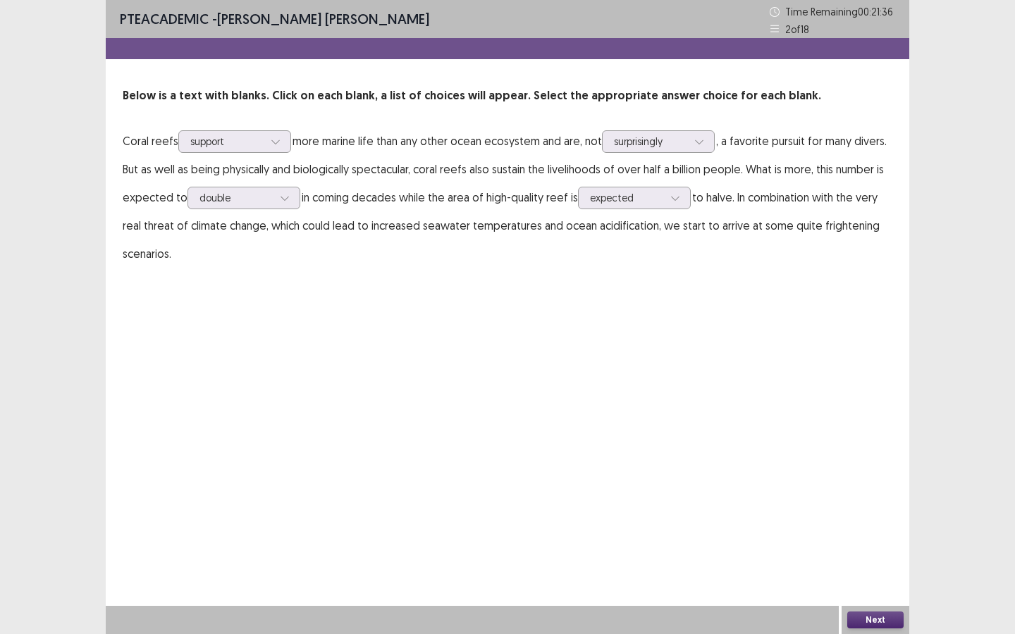
click at [893, 571] on button "Next" at bounding box center [875, 620] width 56 height 17
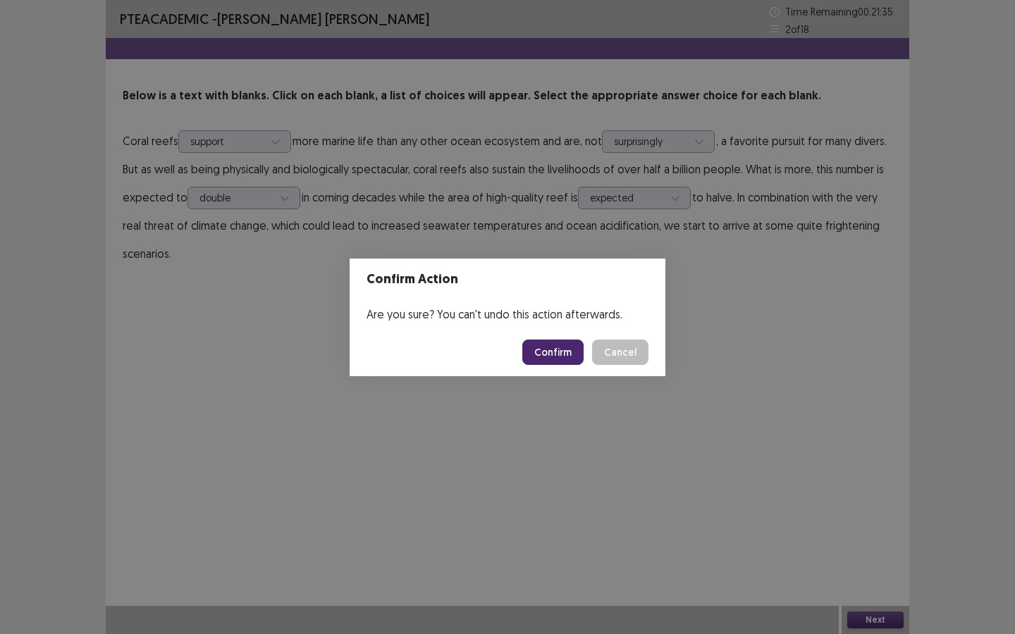
click at [569, 337] on footer "Confirm Cancel" at bounding box center [507, 352] width 316 height 48
click at [568, 347] on button "Confirm" at bounding box center [552, 352] width 61 height 25
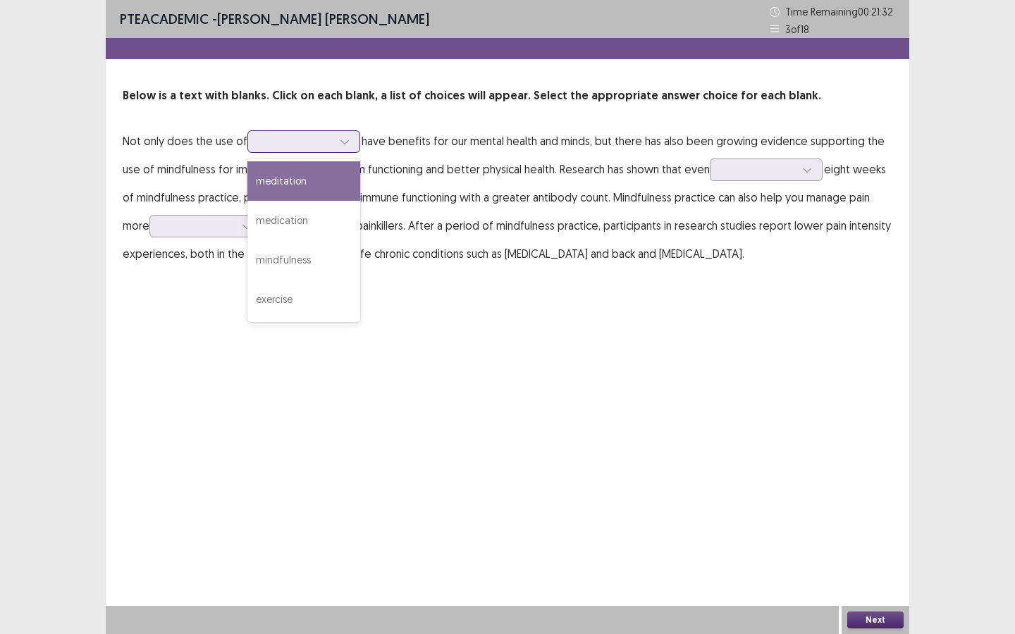
click at [310, 139] on div at bounding box center [295, 141] width 73 height 13
click at [319, 174] on div "meditation" at bounding box center [303, 180] width 113 height 39
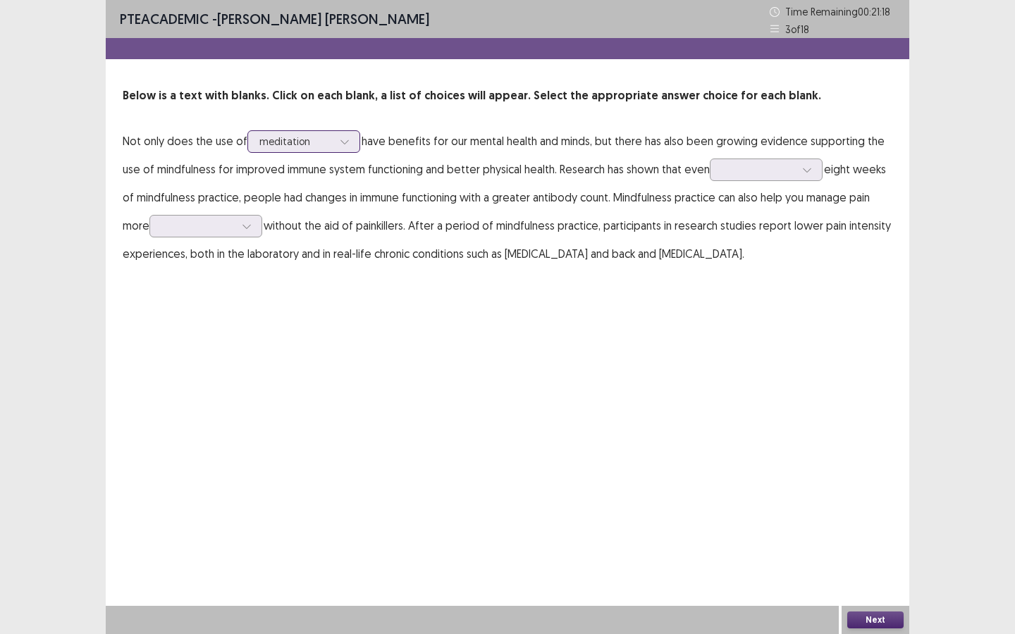
click at [298, 145] on div at bounding box center [295, 141] width 73 height 13
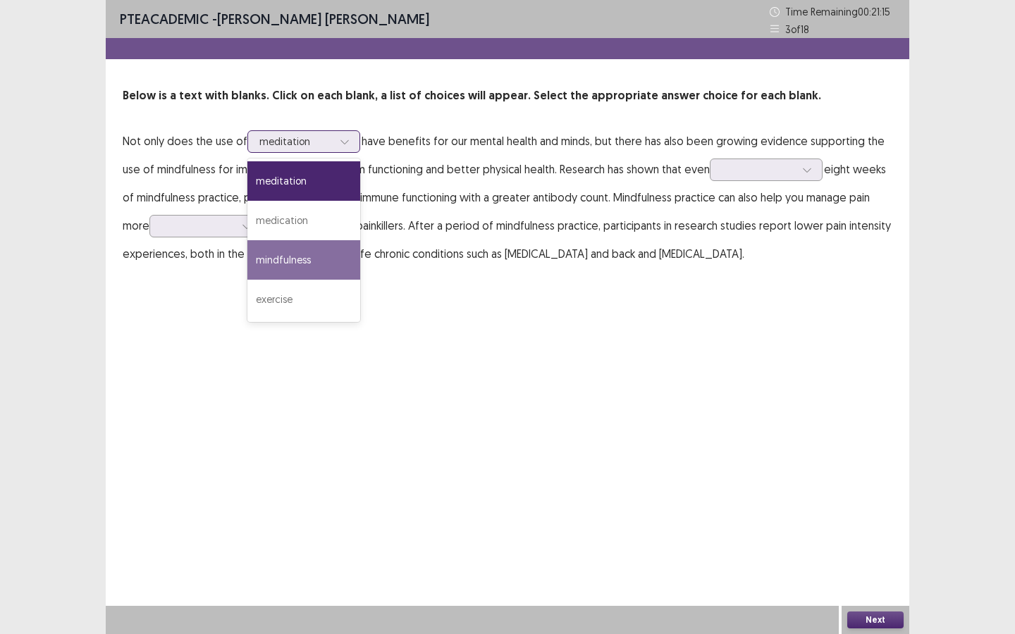
click at [294, 261] on div "mindfulness" at bounding box center [303, 259] width 113 height 39
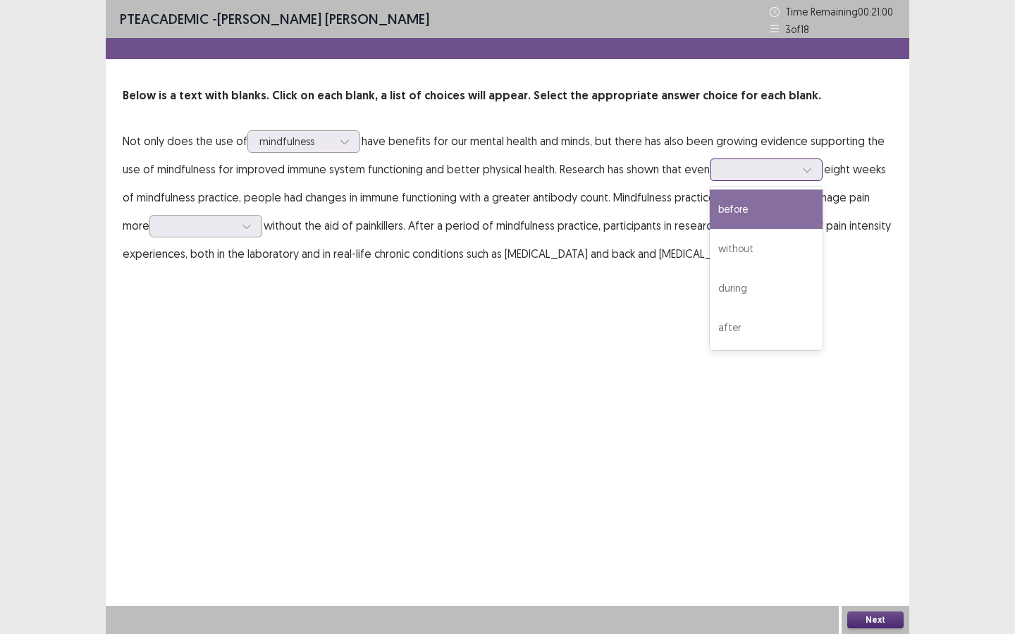
click at [730, 173] on div at bounding box center [757, 169] width 73 height 13
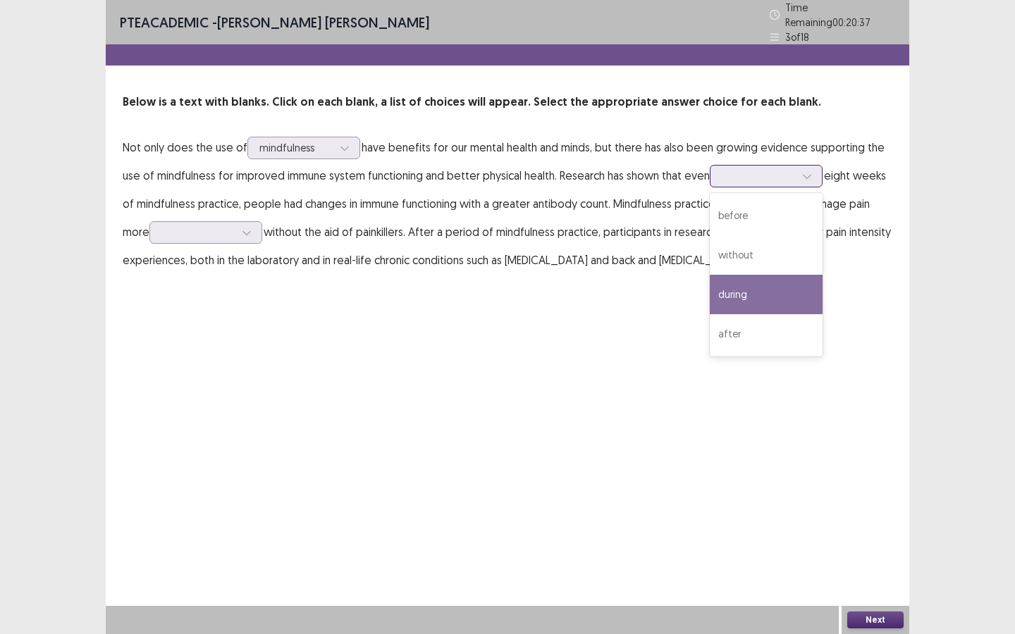
click at [756, 285] on div "during" at bounding box center [765, 294] width 113 height 39
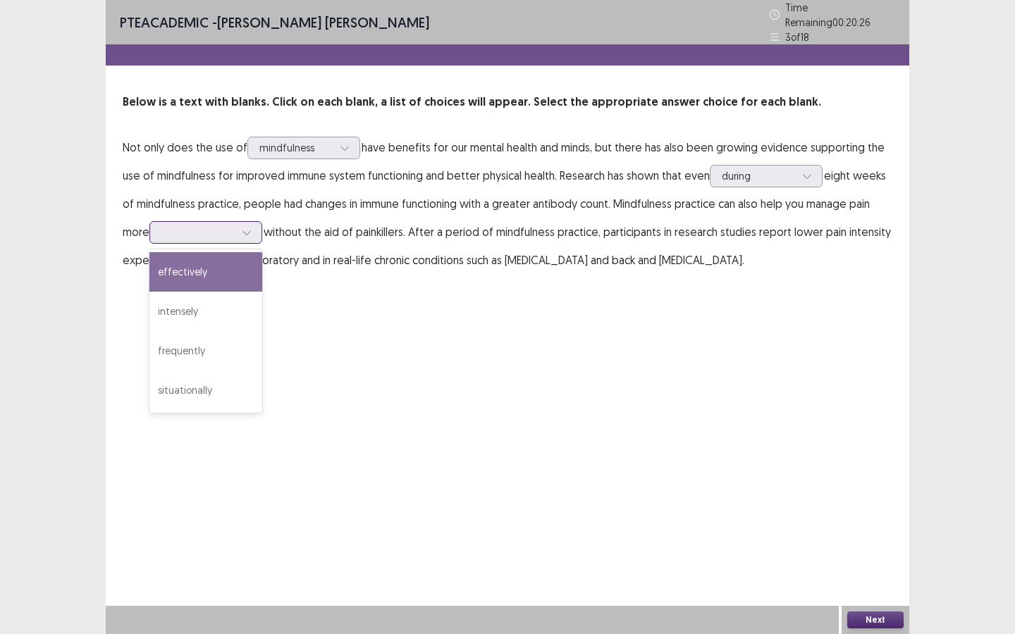
click at [236, 228] on div at bounding box center [198, 232] width 76 height 16
click at [205, 268] on div "effectively" at bounding box center [205, 271] width 113 height 39
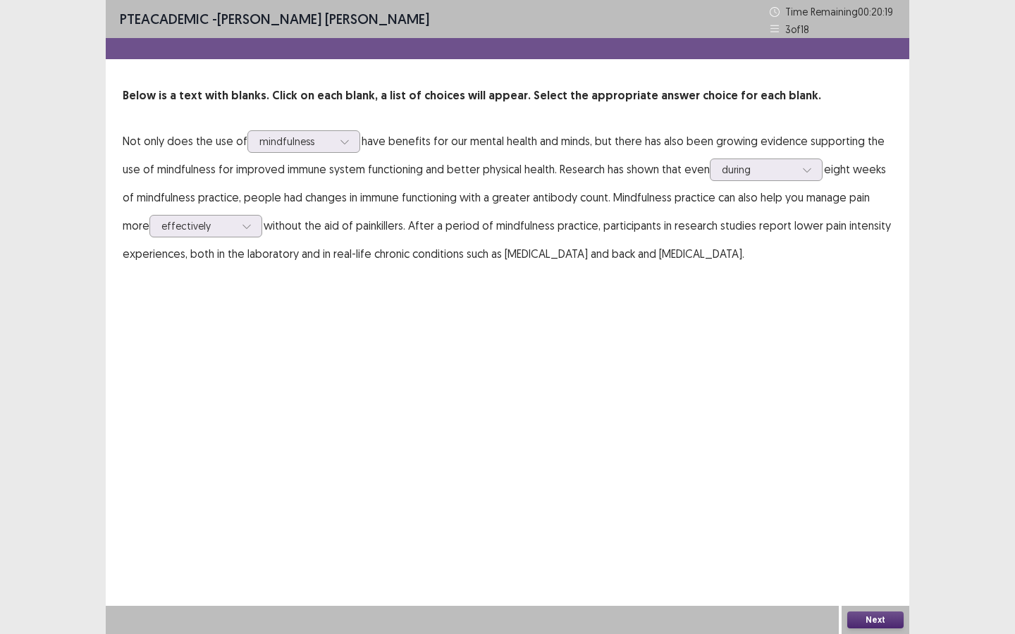
click at [862, 571] on button "Next" at bounding box center [875, 620] width 56 height 17
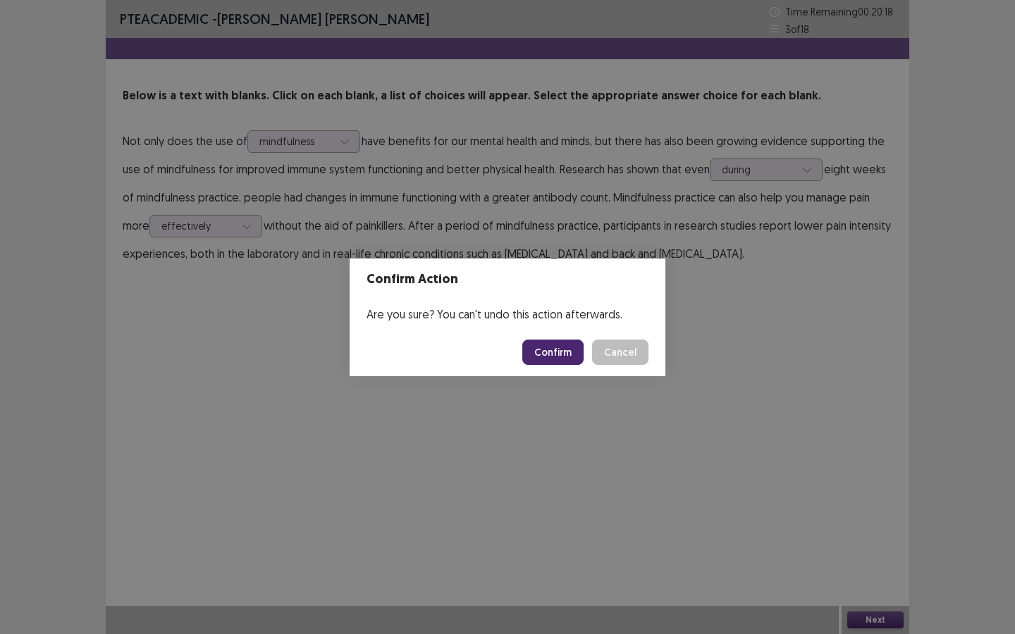
click at [570, 343] on button "Confirm" at bounding box center [552, 352] width 61 height 25
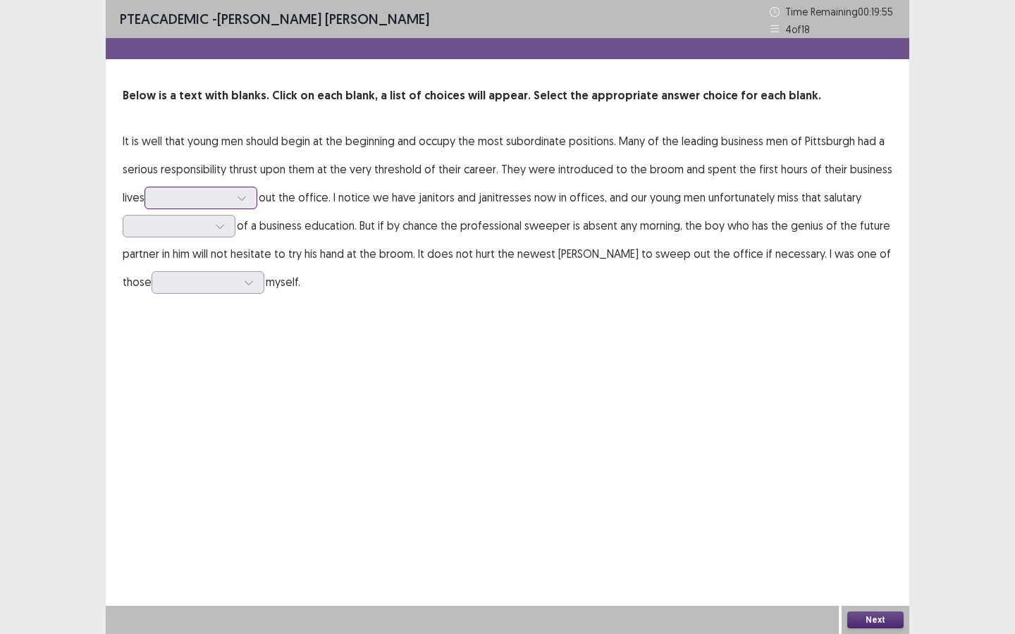
click at [205, 200] on div at bounding box center [192, 197] width 73 height 13
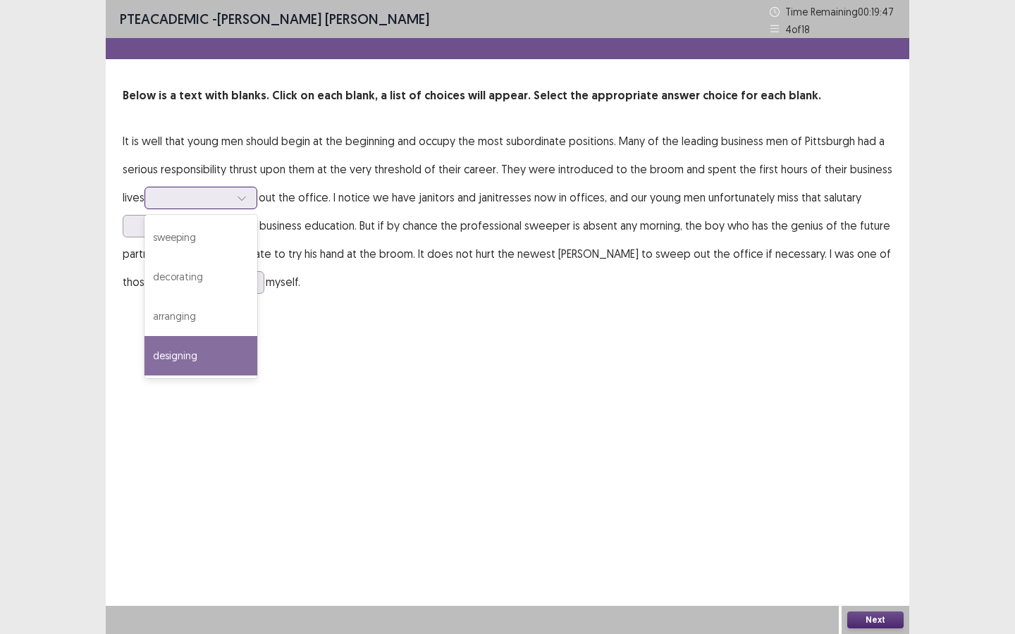
click at [199, 362] on div "designing" at bounding box center [200, 355] width 113 height 39
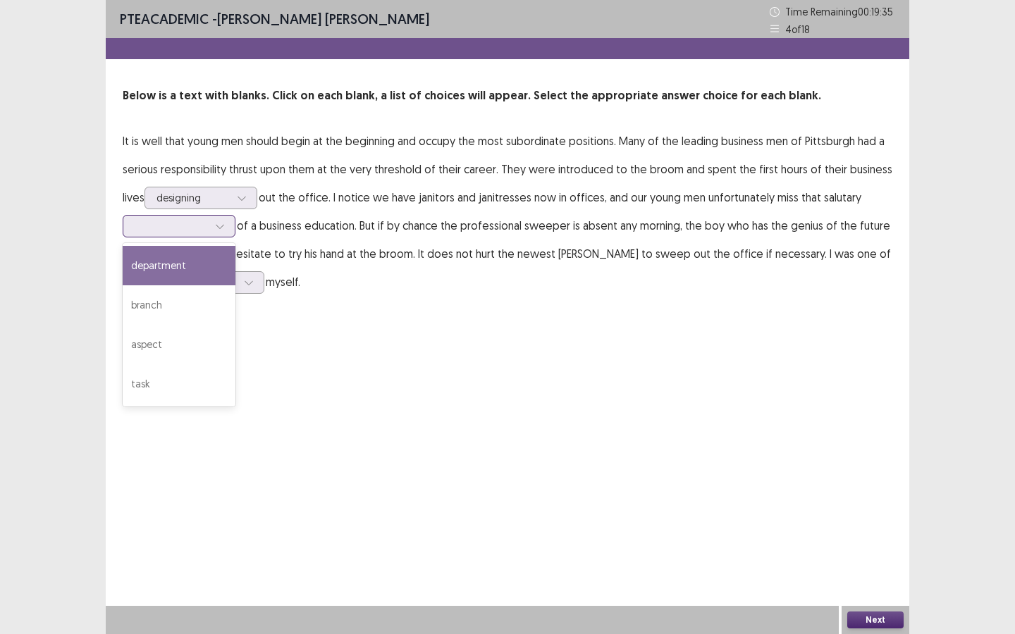
click at [206, 233] on div at bounding box center [171, 226] width 76 height 16
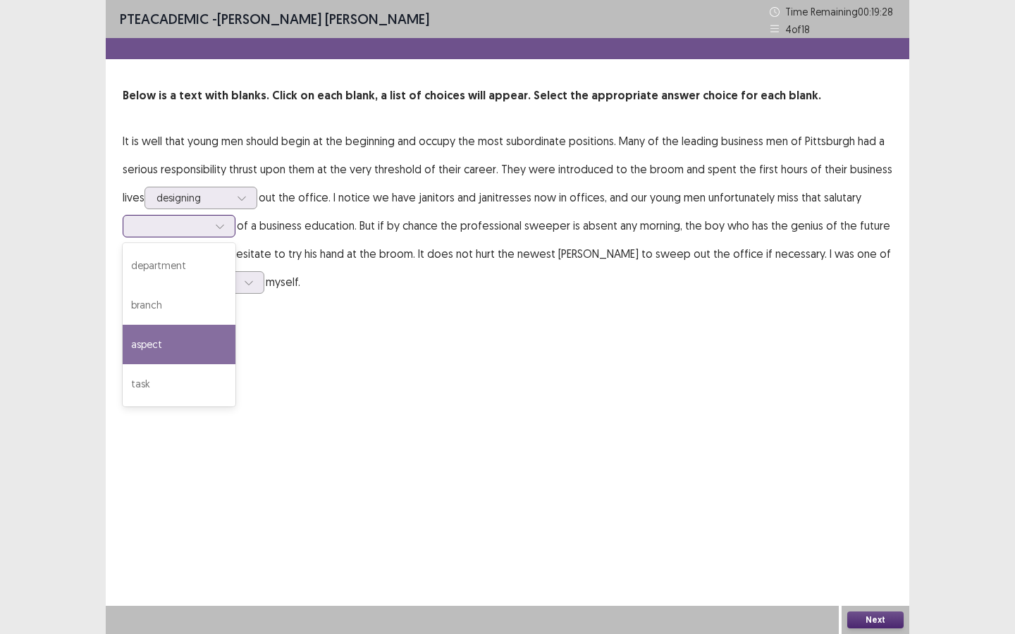
click at [169, 342] on div "aspect" at bounding box center [179, 344] width 113 height 39
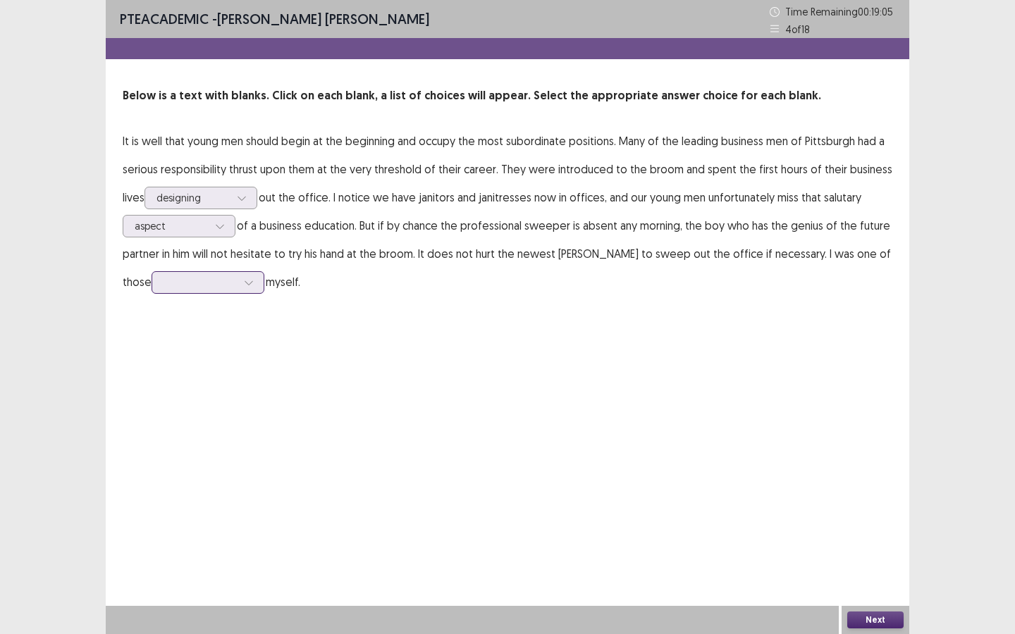
click at [163, 286] on div at bounding box center [199, 281] width 73 height 13
click at [180, 363] on div "sweepers" at bounding box center [207, 361] width 113 height 39
click at [208, 201] on div at bounding box center [192, 197] width 73 height 13
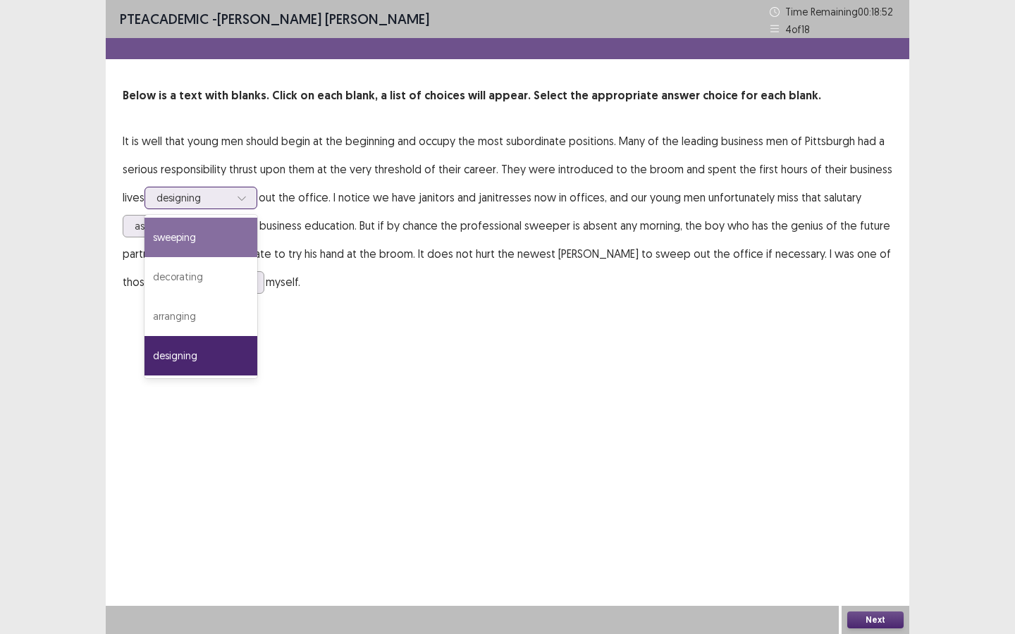
click at [209, 236] on div "sweeping" at bounding box center [200, 237] width 113 height 39
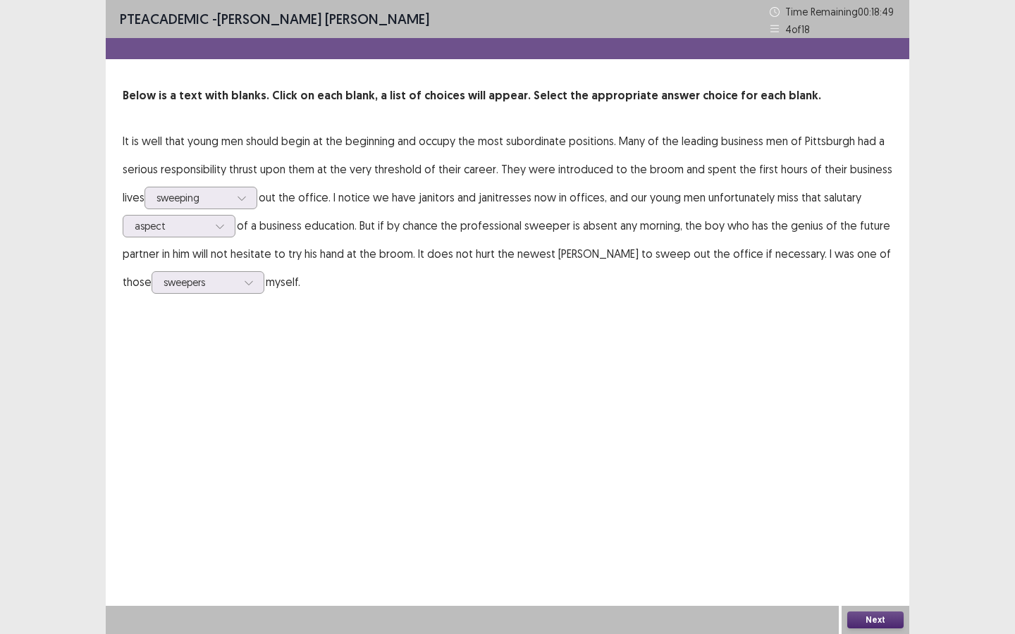
click at [870, 571] on div "Next" at bounding box center [875, 620] width 68 height 28
click at [865, 571] on button "Next" at bounding box center [875, 620] width 56 height 17
click at [557, 361] on button "Confirm" at bounding box center [552, 352] width 61 height 25
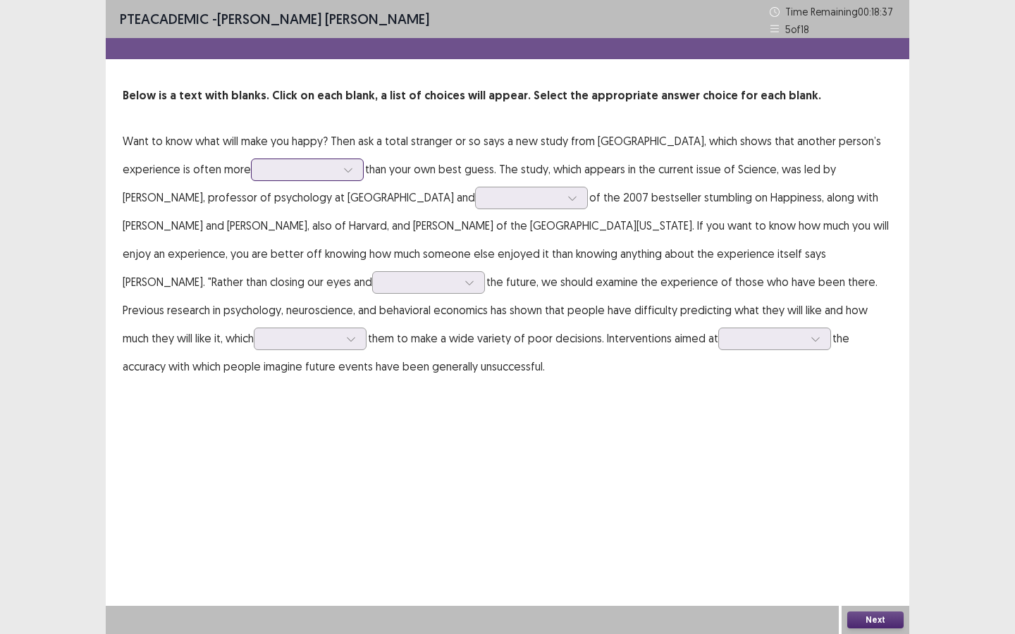
click at [273, 171] on div at bounding box center [299, 169] width 73 height 13
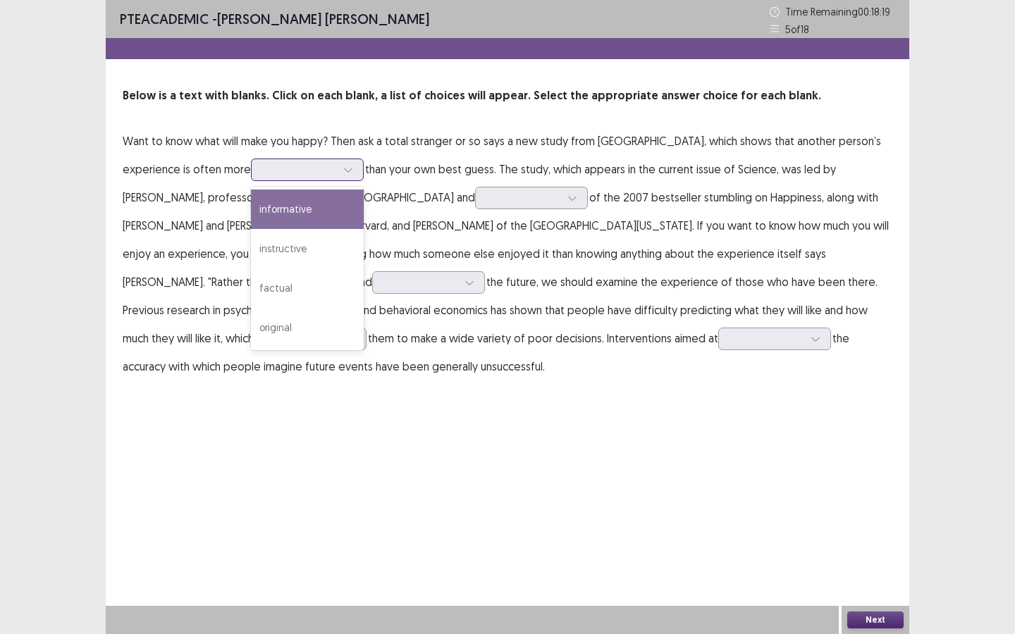
click at [309, 213] on div "informative" at bounding box center [307, 209] width 113 height 39
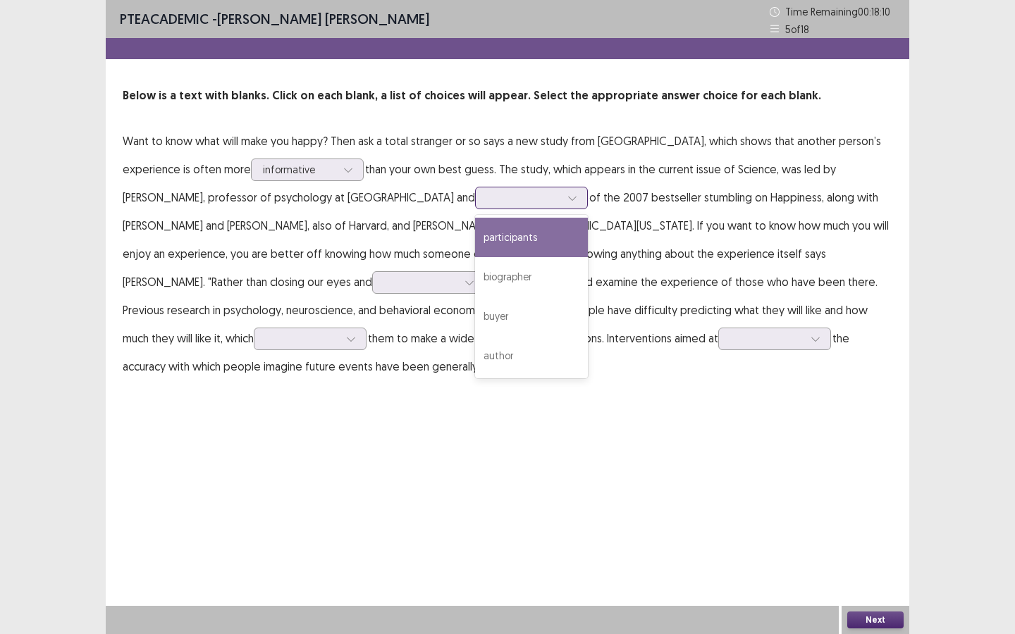
click at [487, 199] on div at bounding box center [523, 197] width 73 height 13
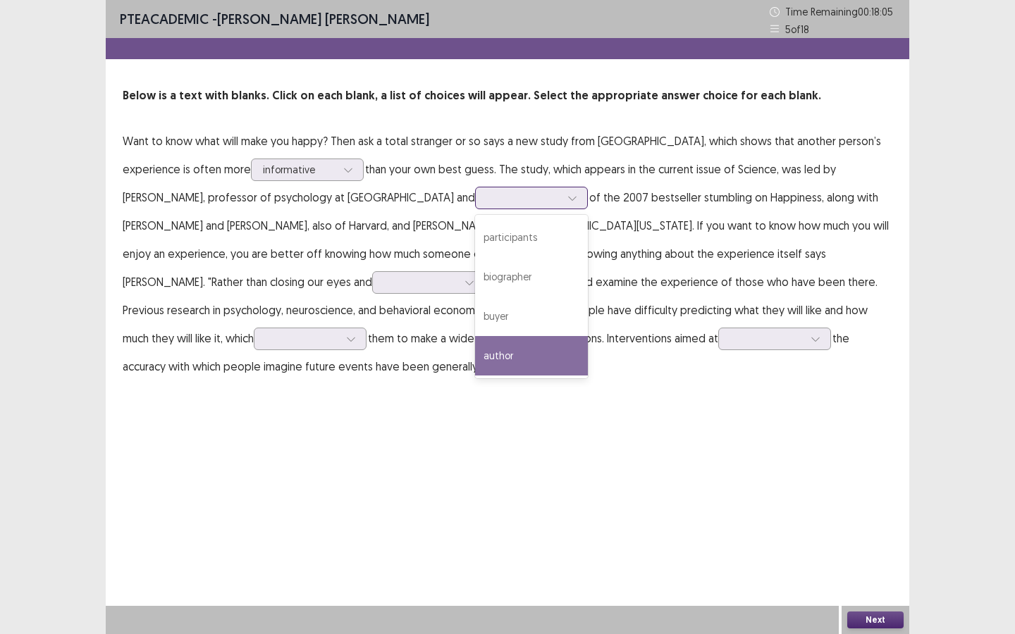
click at [475, 350] on div "author" at bounding box center [531, 355] width 113 height 39
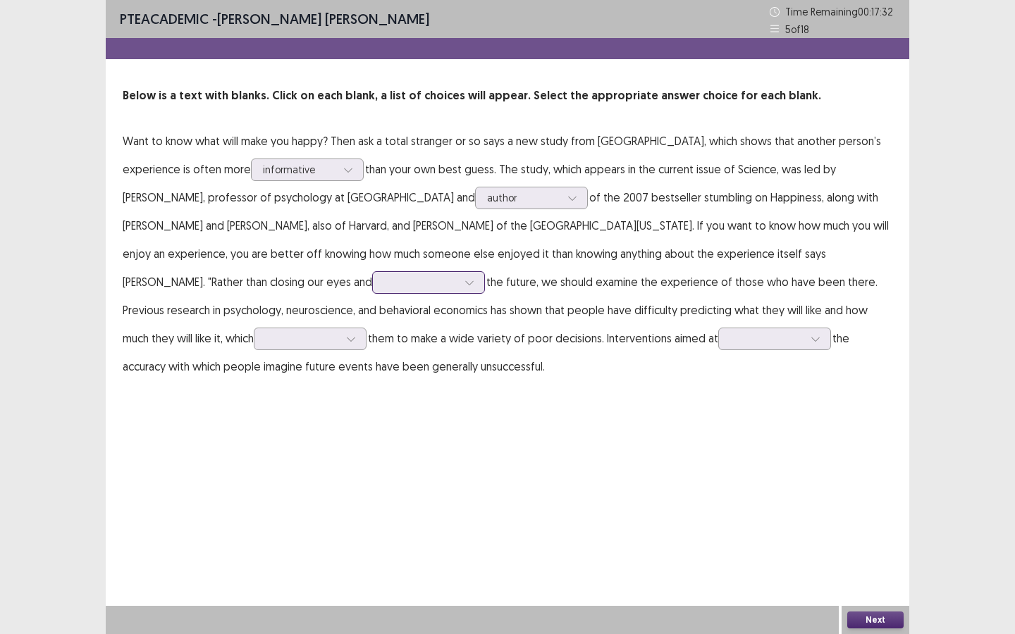
click at [383, 290] on div at bounding box center [421, 282] width 76 height 16
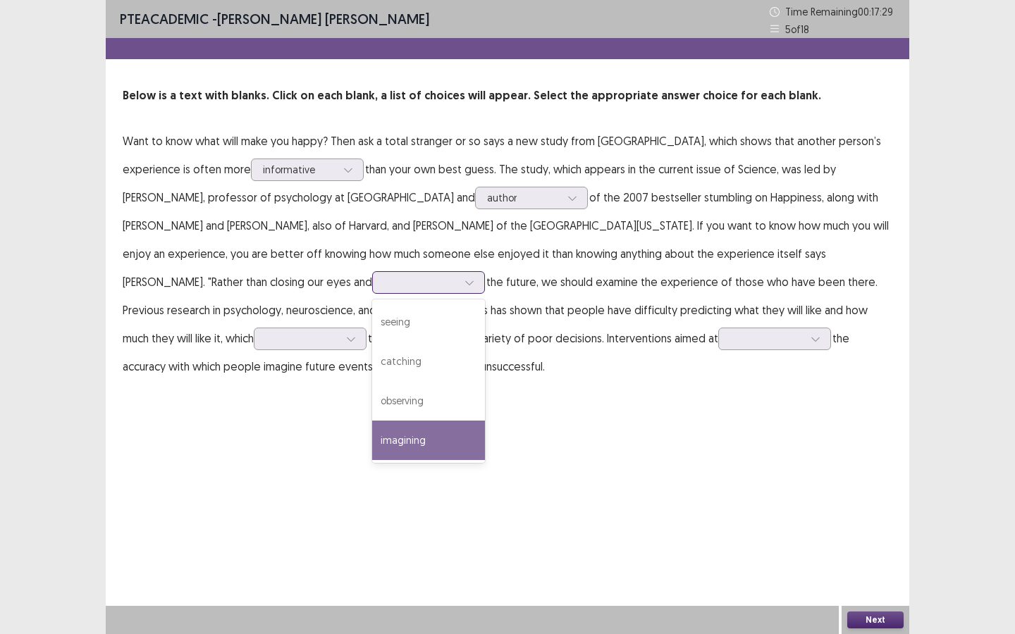
click at [372, 442] on div "imagining" at bounding box center [428, 440] width 113 height 39
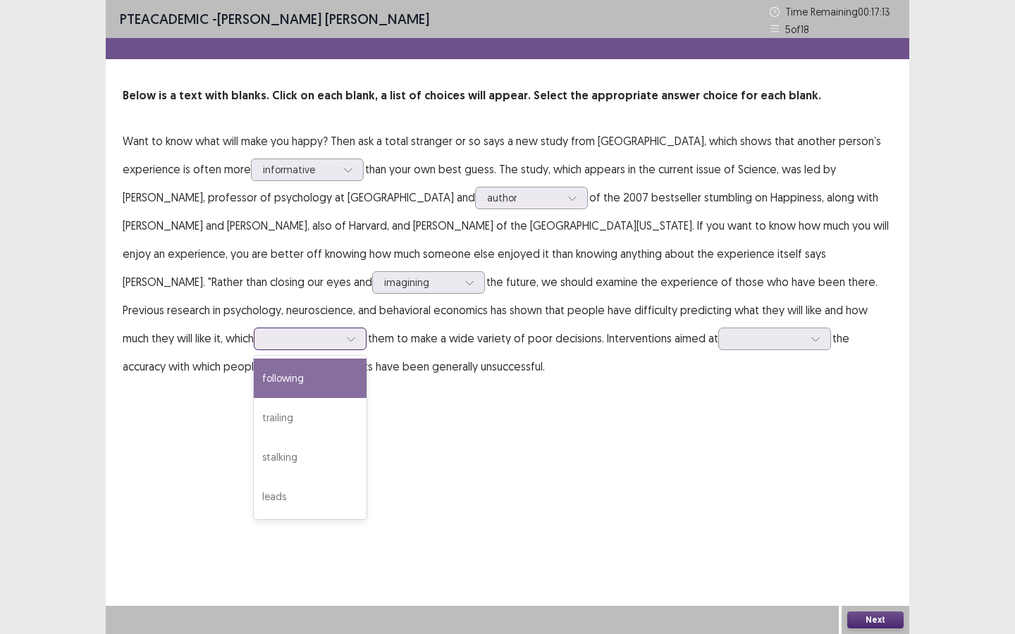
click at [339, 332] on div at bounding box center [302, 338] width 73 height 13
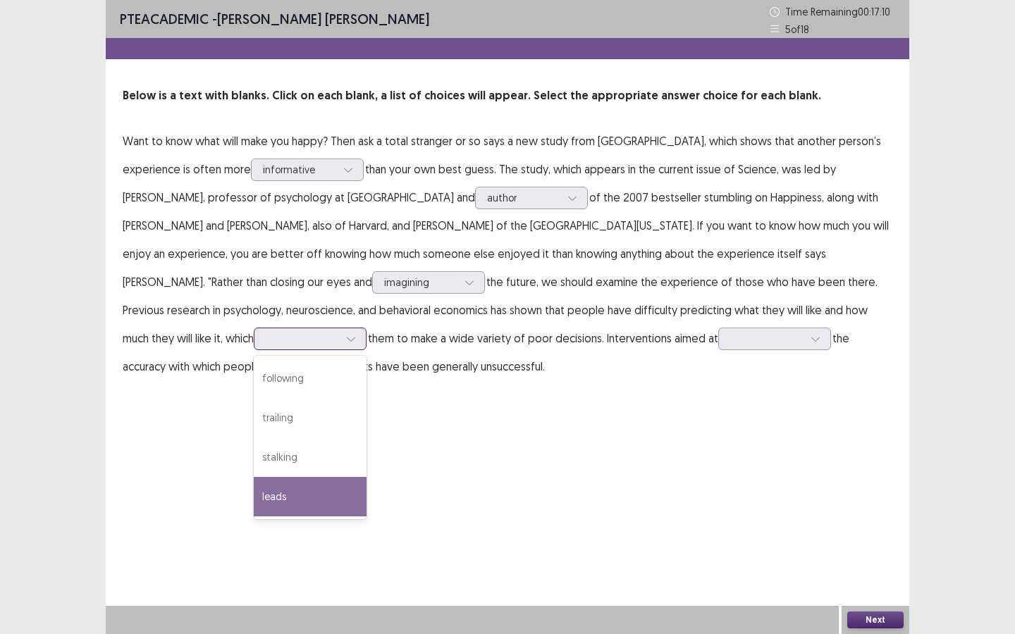
click at [366, 477] on div "leads" at bounding box center [310, 496] width 113 height 39
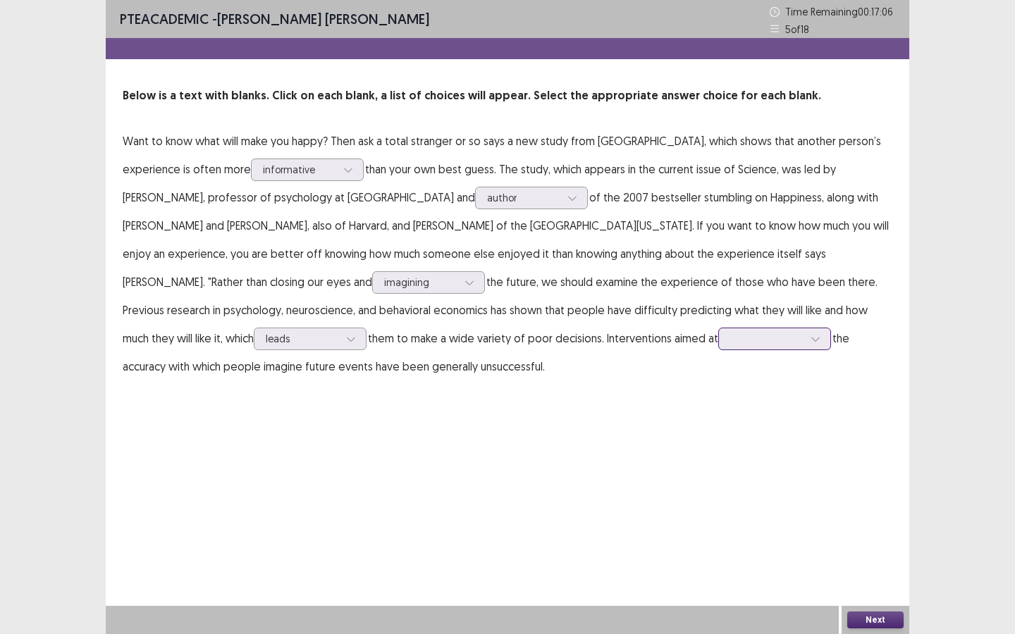
click at [718, 344] on div at bounding box center [774, 339] width 113 height 23
click at [718, 372] on div "improving" at bounding box center [774, 378] width 113 height 39
click at [730, 338] on div at bounding box center [766, 338] width 73 height 13
click at [718, 377] on div "improving" at bounding box center [774, 378] width 113 height 39
click at [857, 571] on button "Next" at bounding box center [875, 620] width 56 height 17
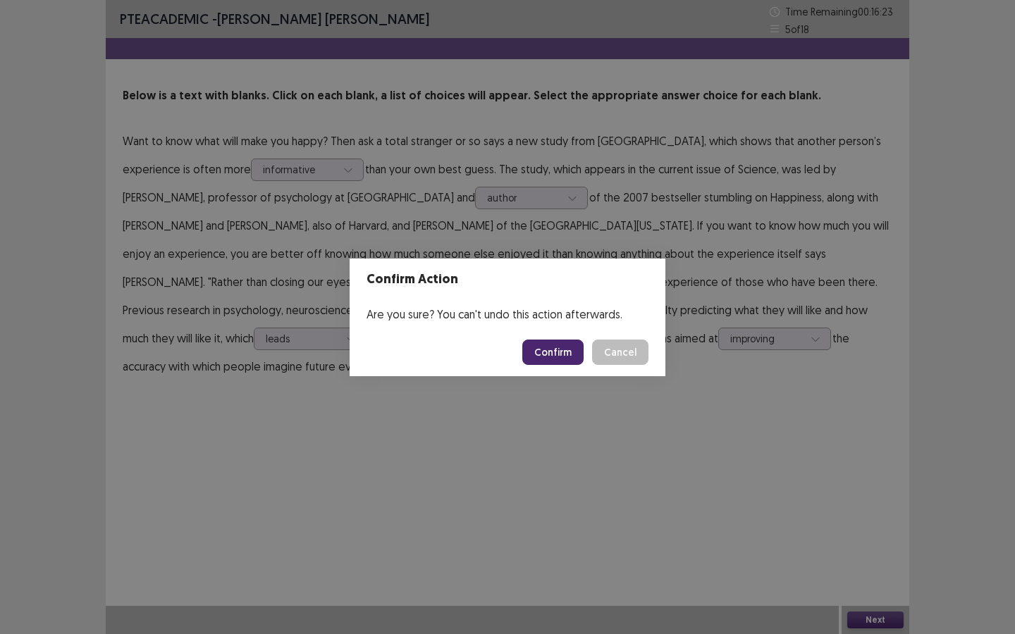
click at [532, 349] on button "Confirm" at bounding box center [552, 352] width 61 height 25
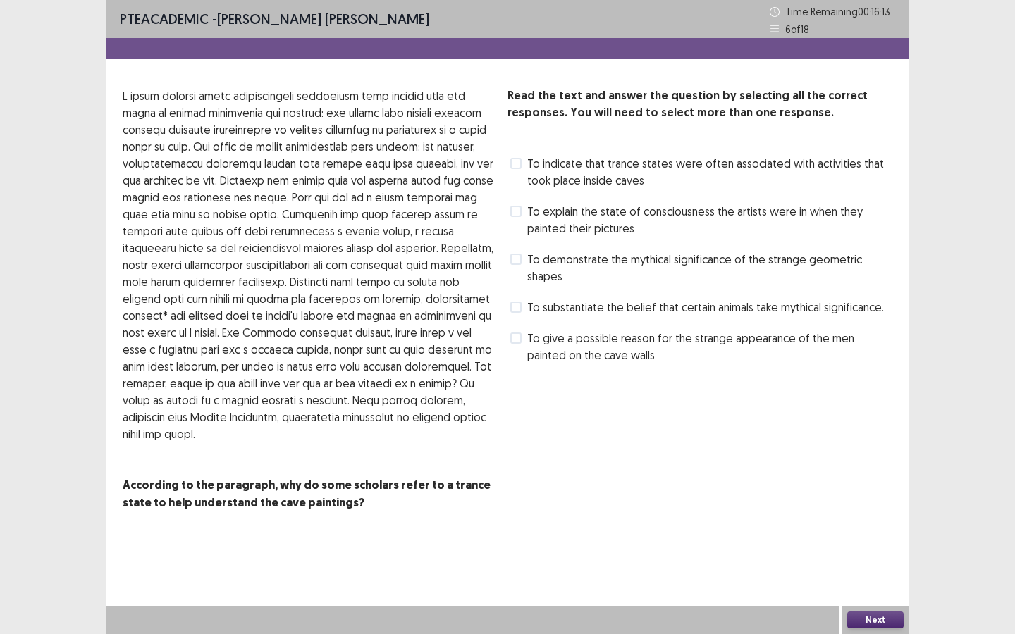
click at [531, 277] on span "To demonstrate the mythical significance of the strange geometric shapes" at bounding box center [709, 268] width 365 height 34
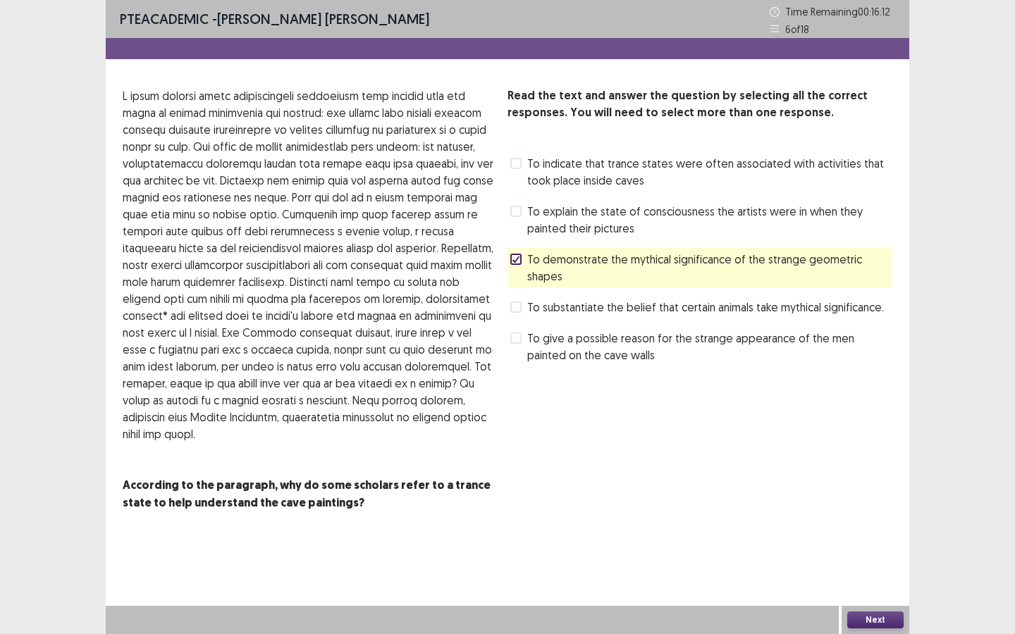
click at [512, 162] on span at bounding box center [515, 163] width 11 height 11
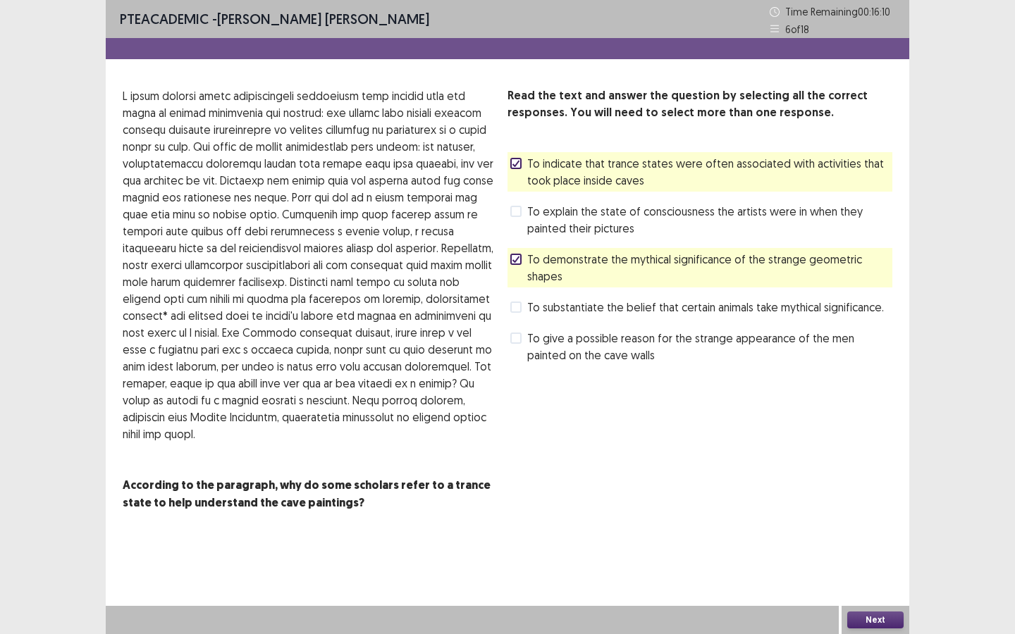
click at [862, 571] on button "Next" at bounding box center [875, 620] width 56 height 17
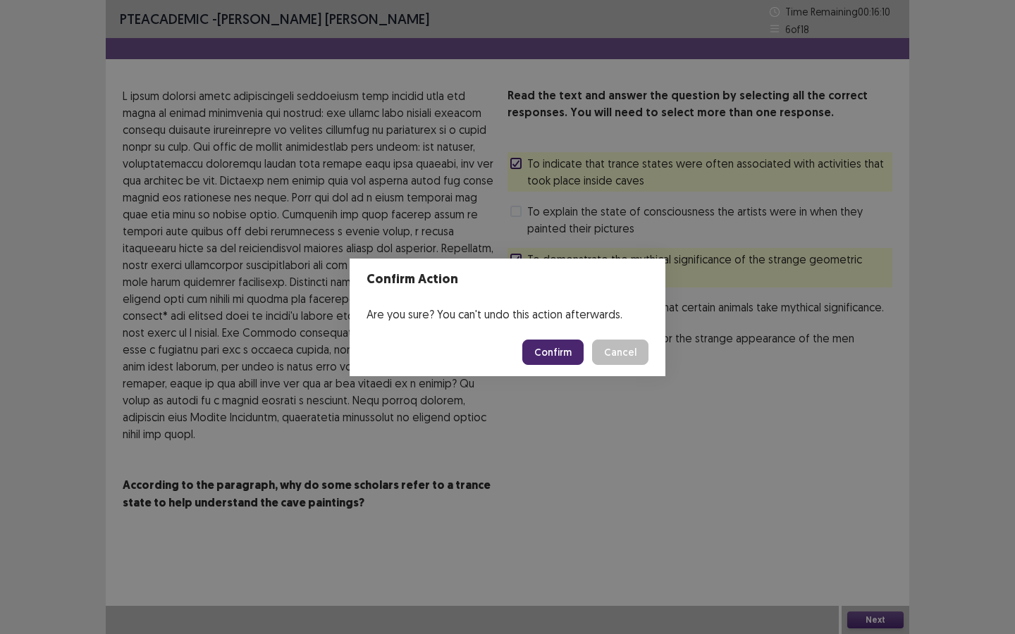
click at [555, 340] on button "Confirm" at bounding box center [552, 352] width 61 height 25
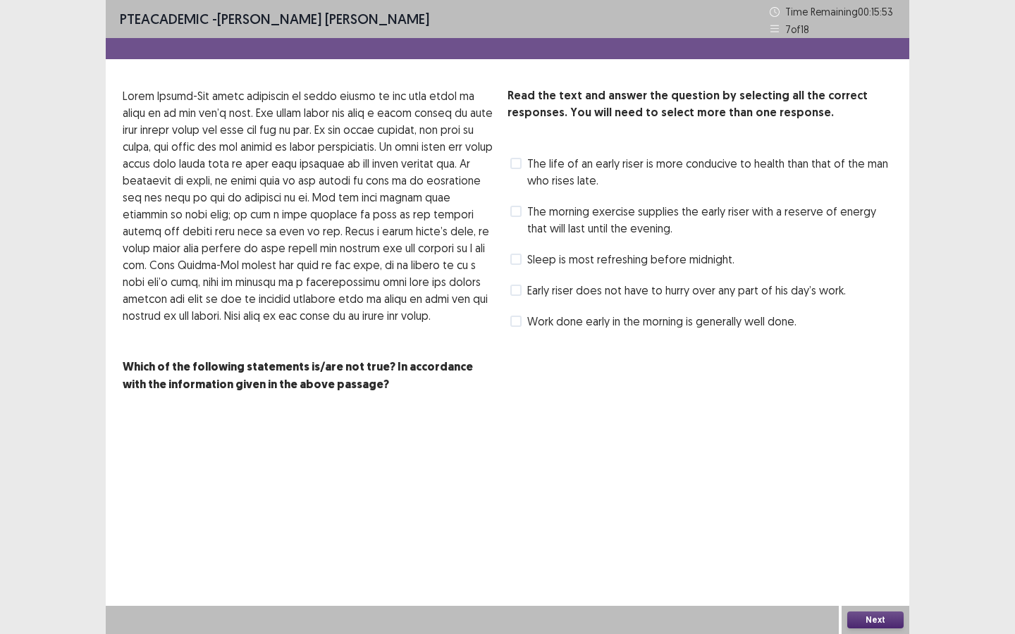
click at [521, 213] on span at bounding box center [515, 211] width 11 height 11
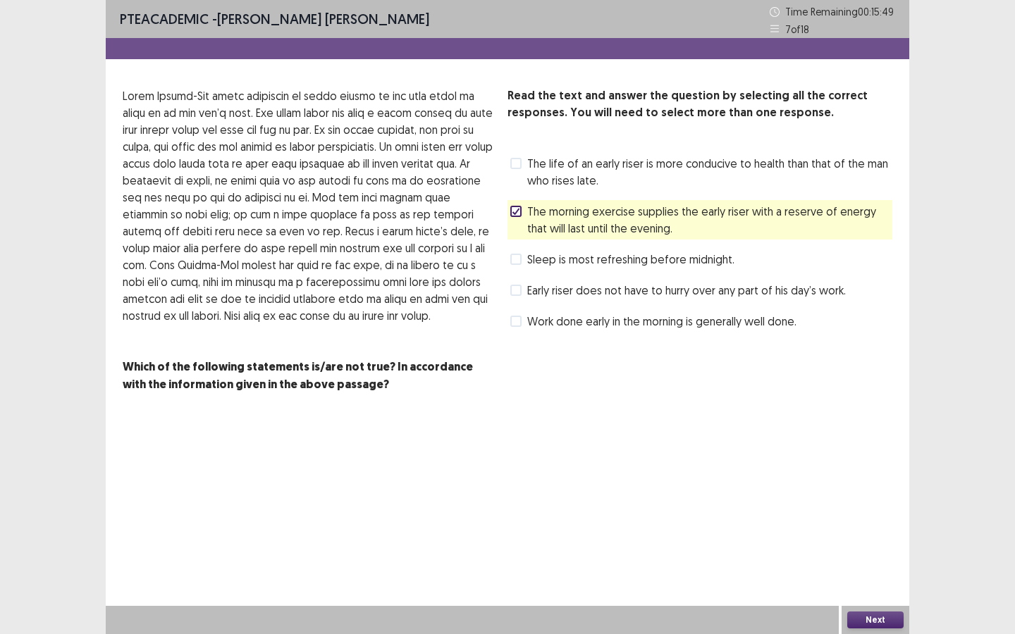
click at [517, 161] on span at bounding box center [515, 163] width 11 height 11
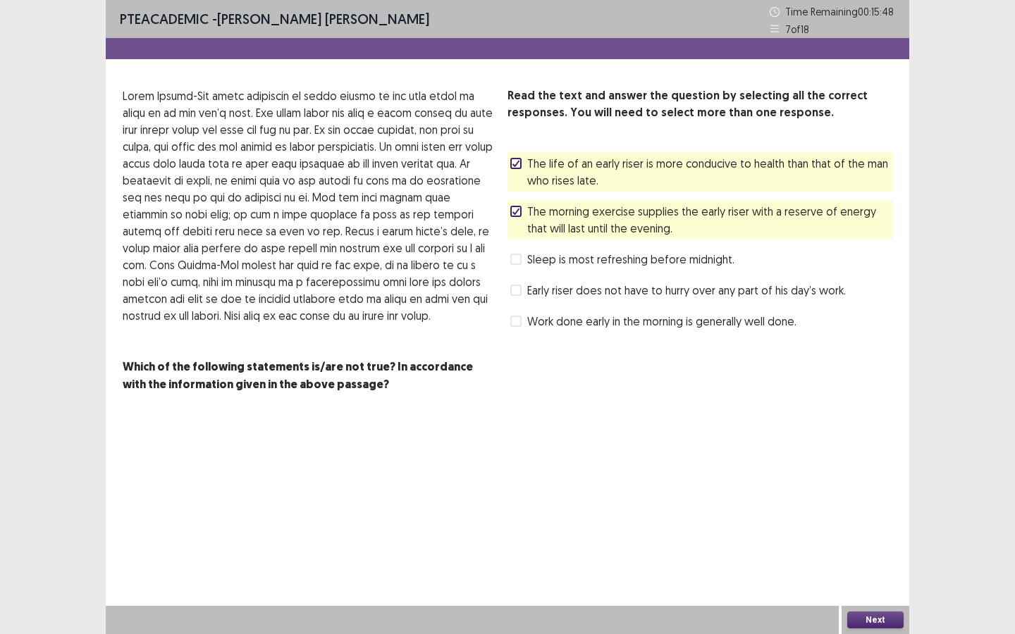
click at [881, 571] on button "Next" at bounding box center [875, 620] width 56 height 17
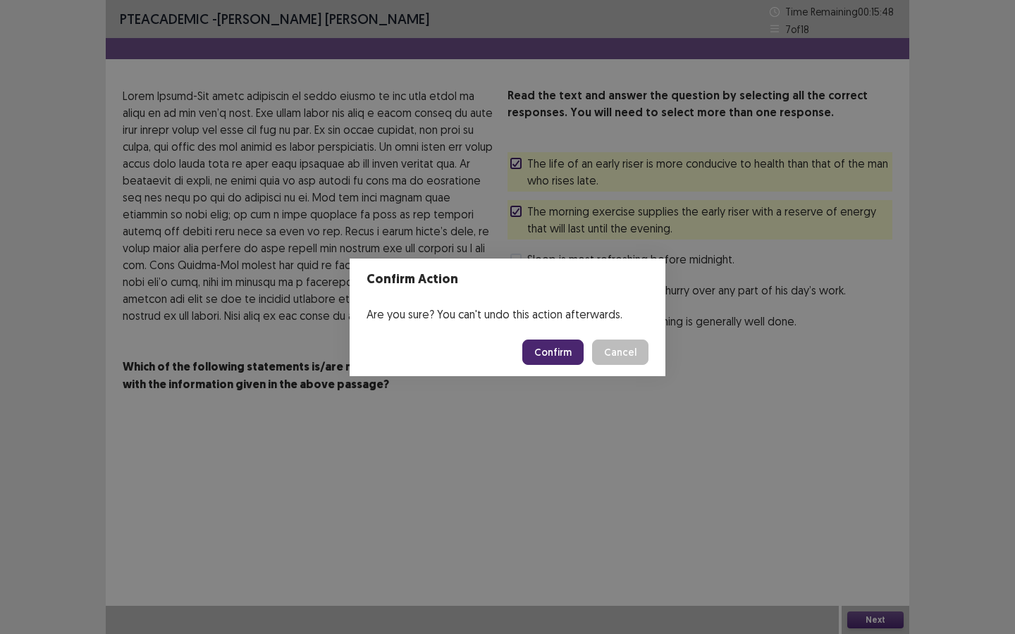
click at [565, 367] on footer "Confirm Cancel" at bounding box center [507, 352] width 316 height 48
click at [559, 351] on button "Confirm" at bounding box center [552, 352] width 61 height 25
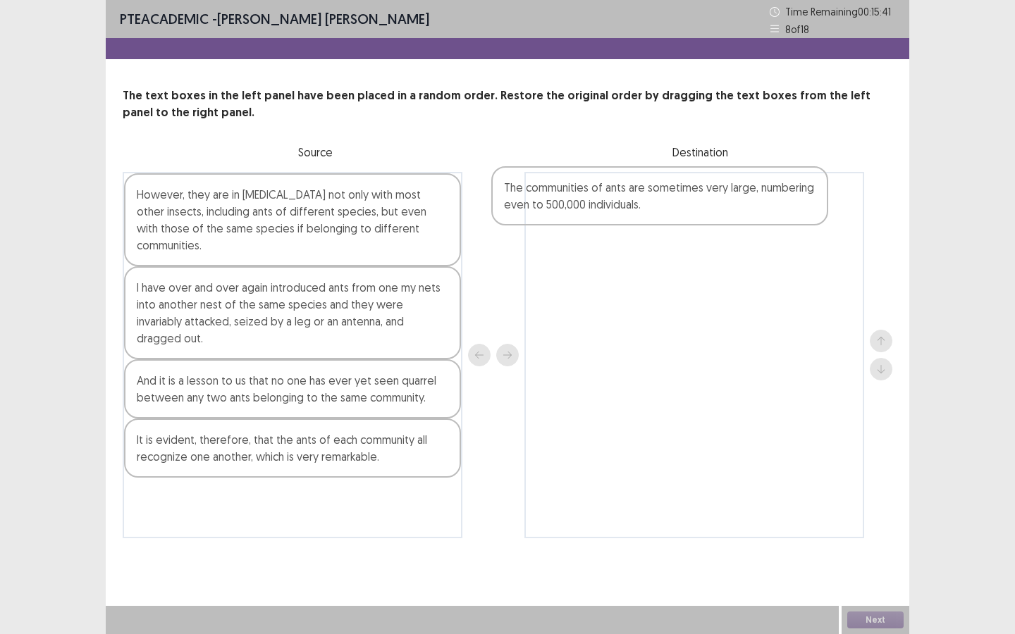
drag, startPoint x: 190, startPoint y: 291, endPoint x: 595, endPoint y: 207, distance: 413.7
click at [598, 205] on div "However, they are in [MEDICAL_DATA] not only with most other insects, including…" at bounding box center [507, 355] width 769 height 366
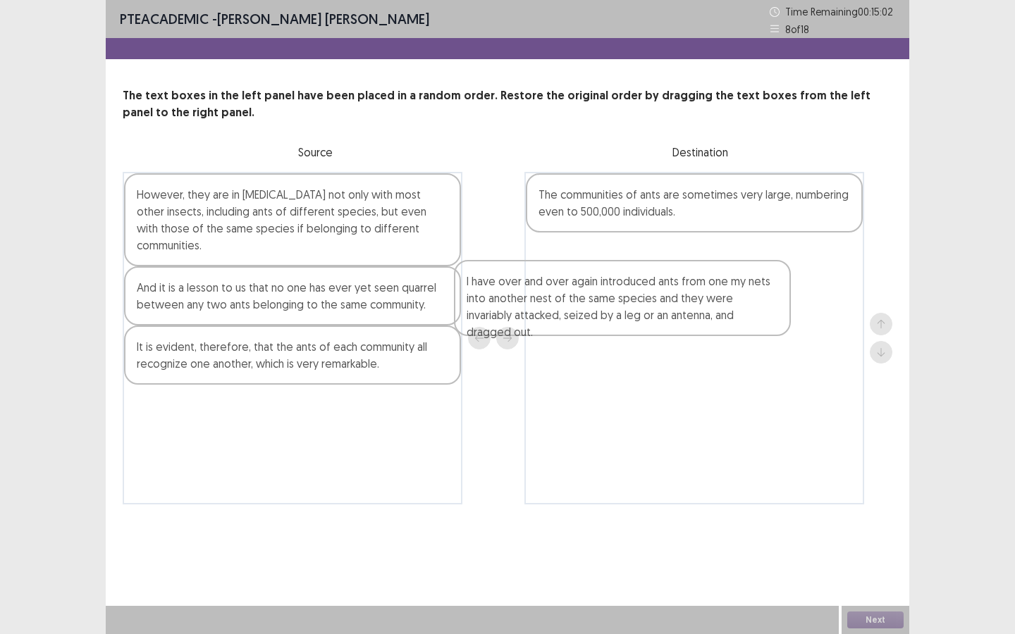
drag, startPoint x: 296, startPoint y: 310, endPoint x: 607, endPoint y: 313, distance: 311.4
click at [653, 318] on div "However, they are in [MEDICAL_DATA] not only with most other insects, including…" at bounding box center [507, 338] width 769 height 333
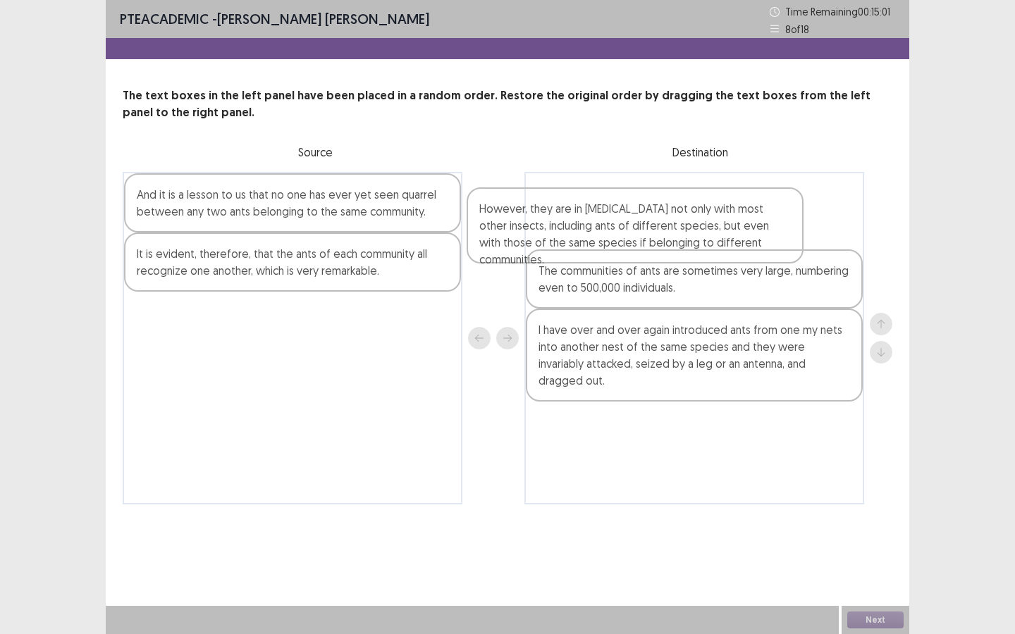
drag, startPoint x: 417, startPoint y: 235, endPoint x: 647, endPoint y: 304, distance: 240.3
click at [647, 304] on div "However, they are in [MEDICAL_DATA] not only with most other insects, including…" at bounding box center [507, 338] width 769 height 333
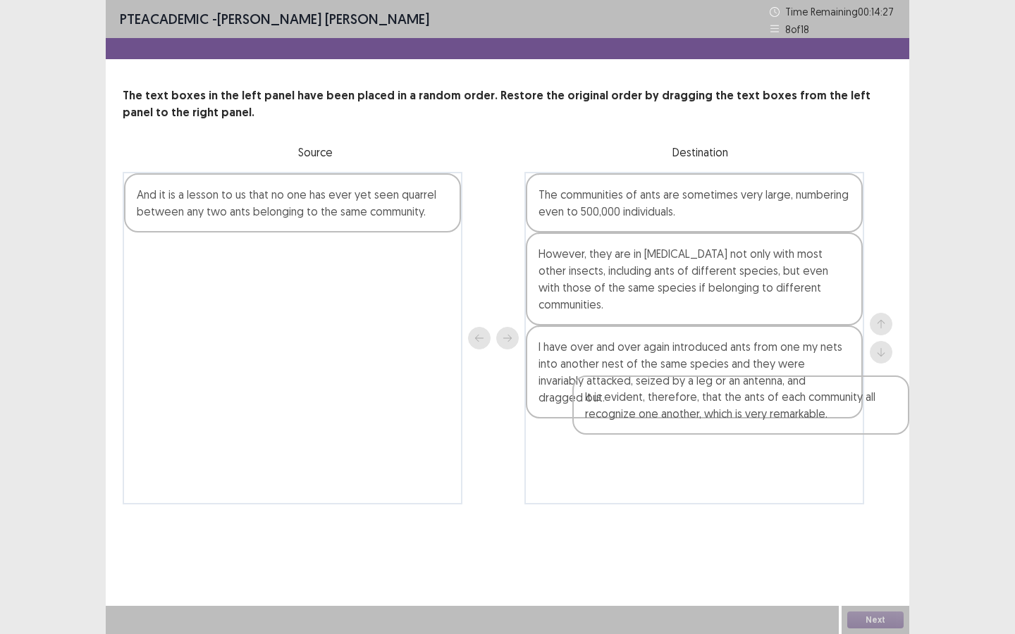
drag, startPoint x: 288, startPoint y: 285, endPoint x: 652, endPoint y: 410, distance: 385.0
click at [657, 410] on div "And it is a lesson to us that no one has ever yet seen quarrel between any two …" at bounding box center [507, 338] width 769 height 333
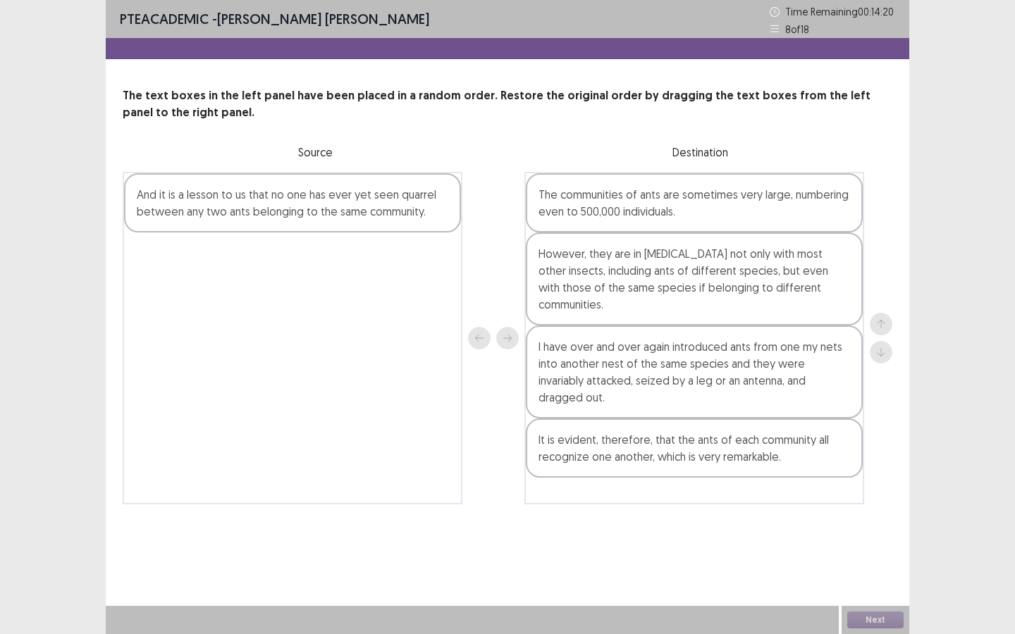
click at [250, 212] on div "And it is a lesson to us that no one has ever yet seen quarrel between any two …" at bounding box center [292, 202] width 337 height 59
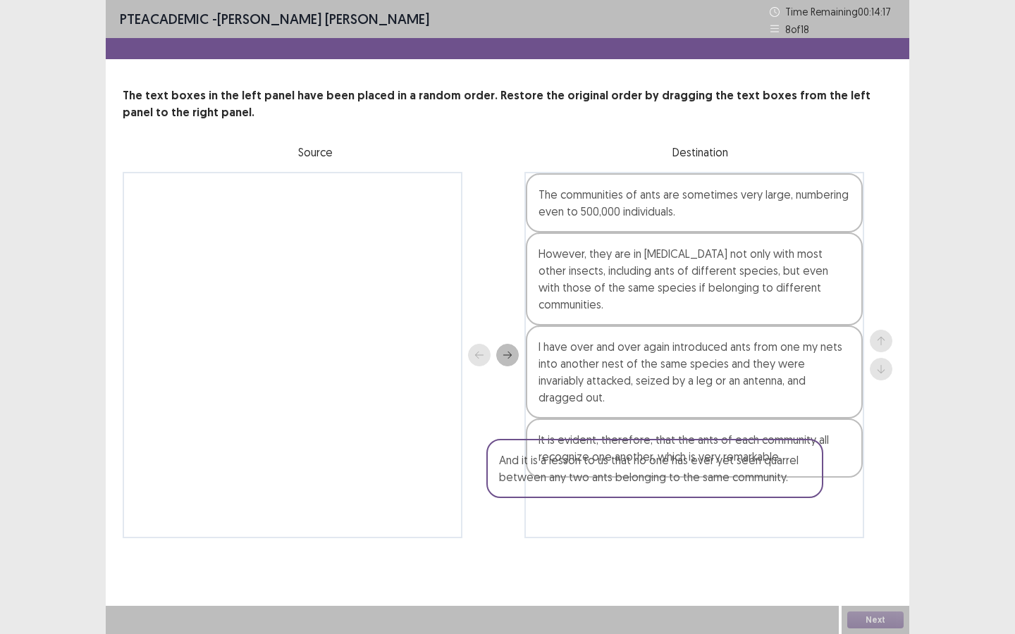
drag, startPoint x: 318, startPoint y: 221, endPoint x: 654, endPoint y: 454, distance: 409.4
click at [653, 459] on div "And it is a lesson to us that no one has ever yet seen quarrel between any two …" at bounding box center [507, 355] width 769 height 366
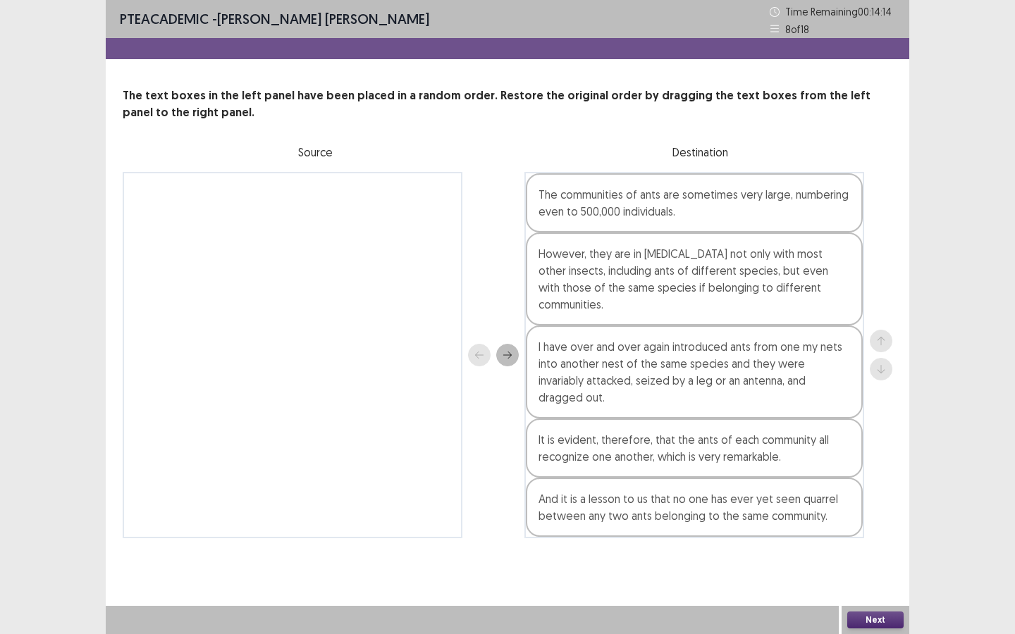
click at [883, 571] on button "Next" at bounding box center [875, 620] width 56 height 17
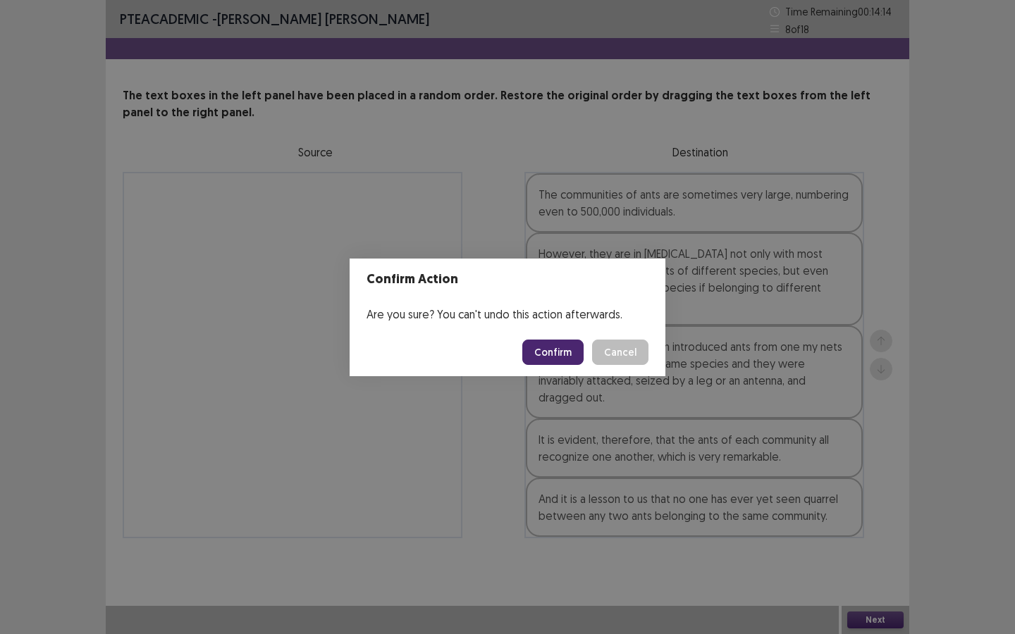
click at [547, 367] on footer "Confirm Cancel" at bounding box center [507, 352] width 316 height 48
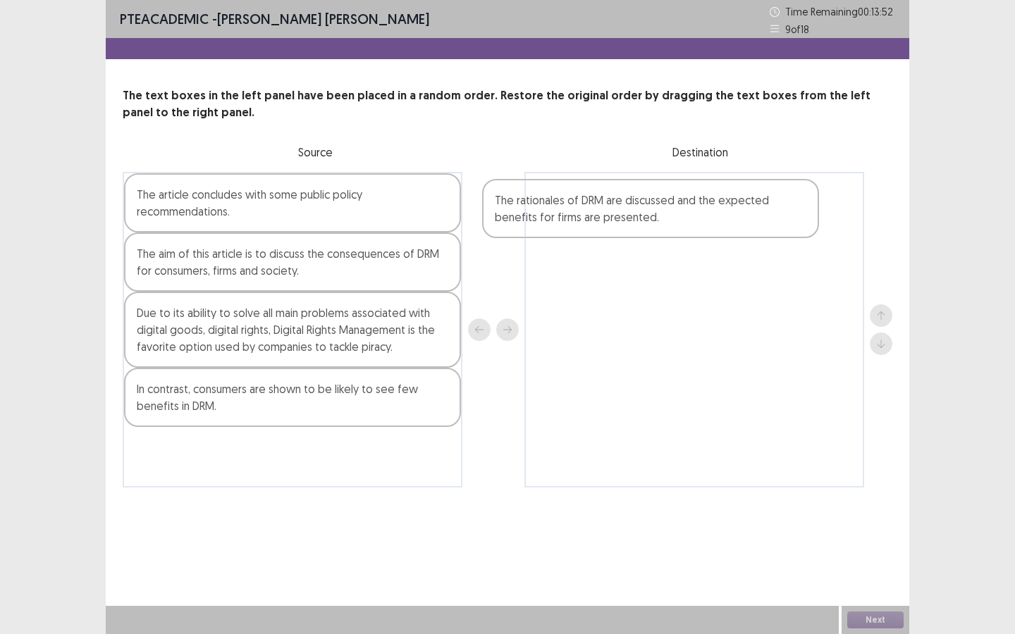
drag, startPoint x: 228, startPoint y: 275, endPoint x: 598, endPoint y: 221, distance: 373.8
click at [598, 221] on div "The article concludes with some public policy recommendations. The rationales o…" at bounding box center [507, 330] width 769 height 316
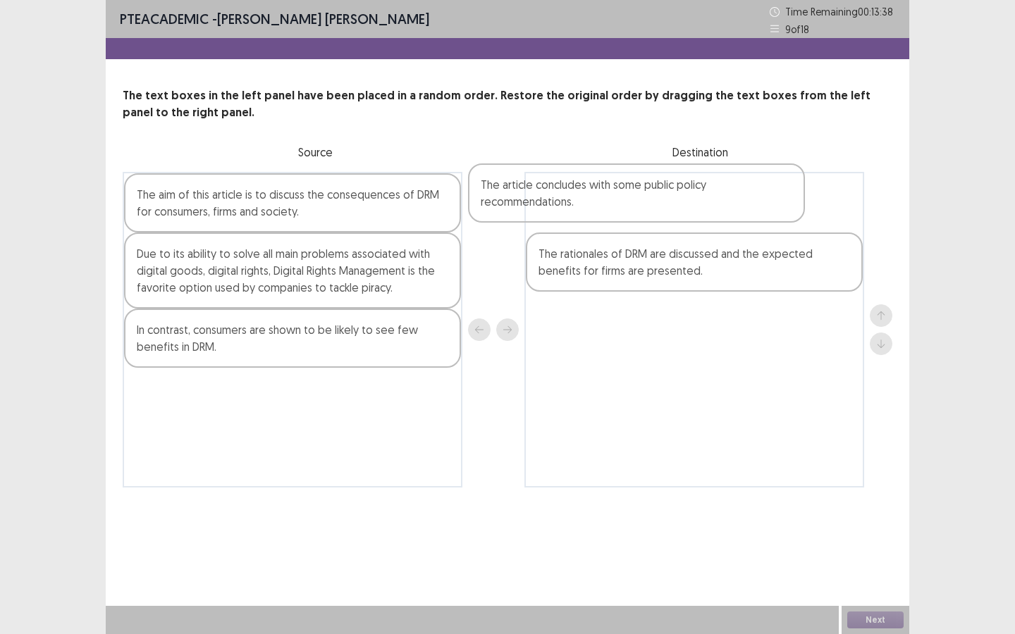
drag, startPoint x: 283, startPoint y: 224, endPoint x: 635, endPoint y: 214, distance: 353.1
click at [635, 214] on div "The article concludes with some public policy recommendations. The aim of this …" at bounding box center [507, 330] width 769 height 316
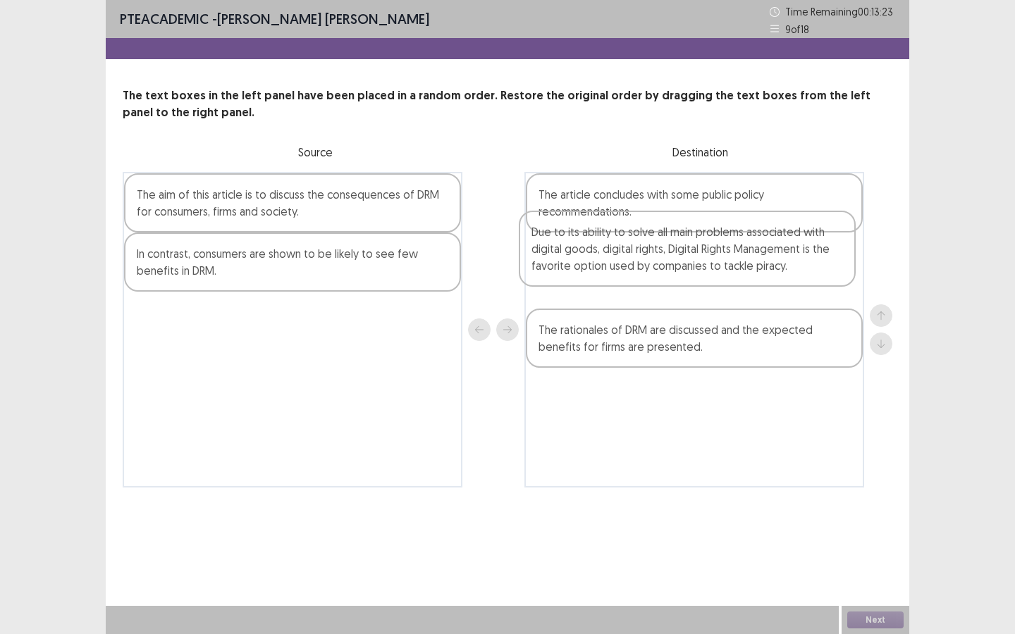
drag, startPoint x: 280, startPoint y: 280, endPoint x: 675, endPoint y: 258, distance: 395.9
click at [675, 258] on div "The aim of this article is to discuss the consequences of DRM for consumers, fi…" at bounding box center [507, 330] width 769 height 316
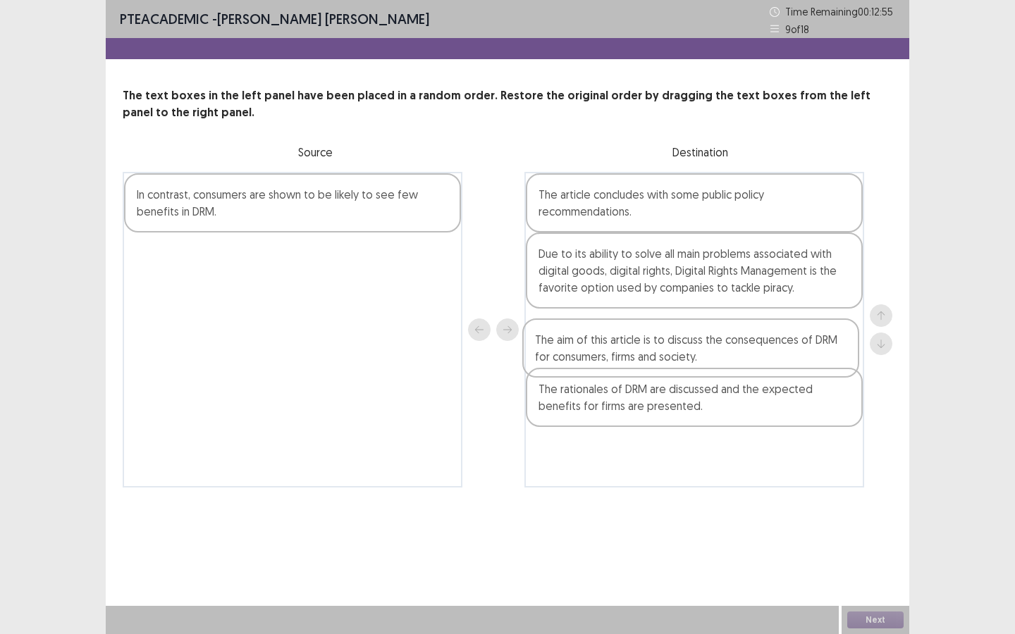
drag, startPoint x: 356, startPoint y: 201, endPoint x: 761, endPoint y: 352, distance: 431.6
click at [761, 352] on div "The aim of this article is to discuss the consequences of DRM for consumers, fi…" at bounding box center [507, 330] width 769 height 316
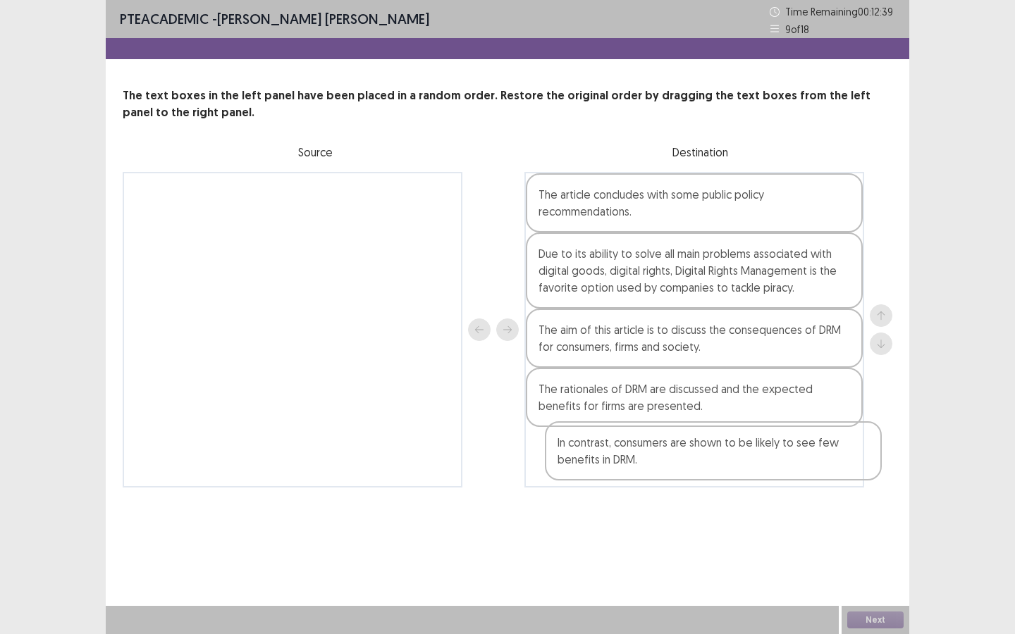
drag, startPoint x: 212, startPoint y: 218, endPoint x: 814, endPoint y: 527, distance: 676.2
click at [636, 471] on div "In contrast, consumers are shown to be likely to see few benefits in DRM. The a…" at bounding box center [507, 330] width 769 height 316
click at [879, 628] on button "Next" at bounding box center [875, 620] width 56 height 17
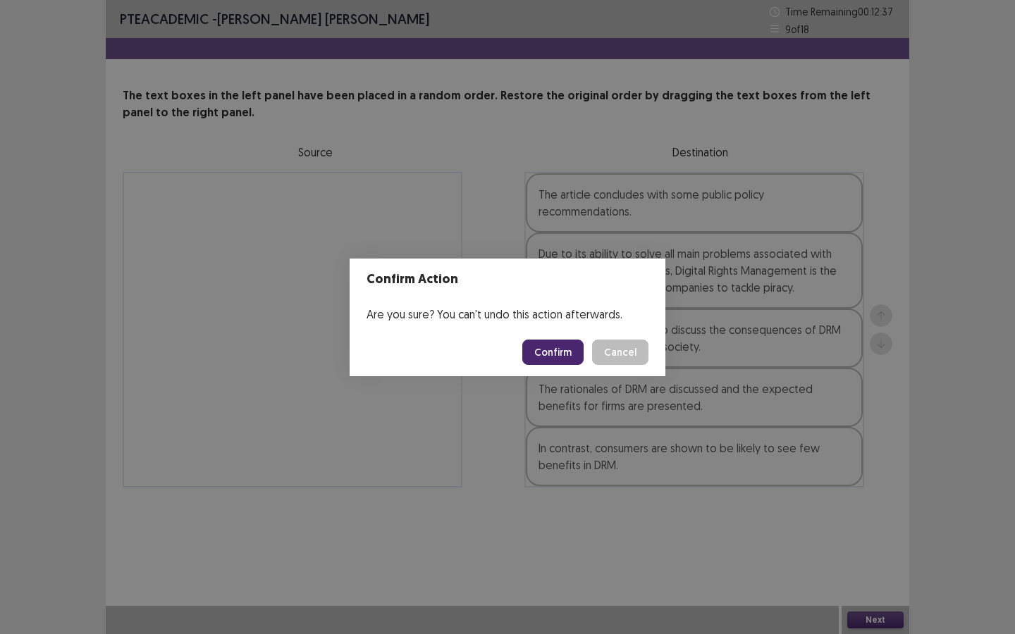
click at [565, 342] on button "Confirm" at bounding box center [552, 352] width 61 height 25
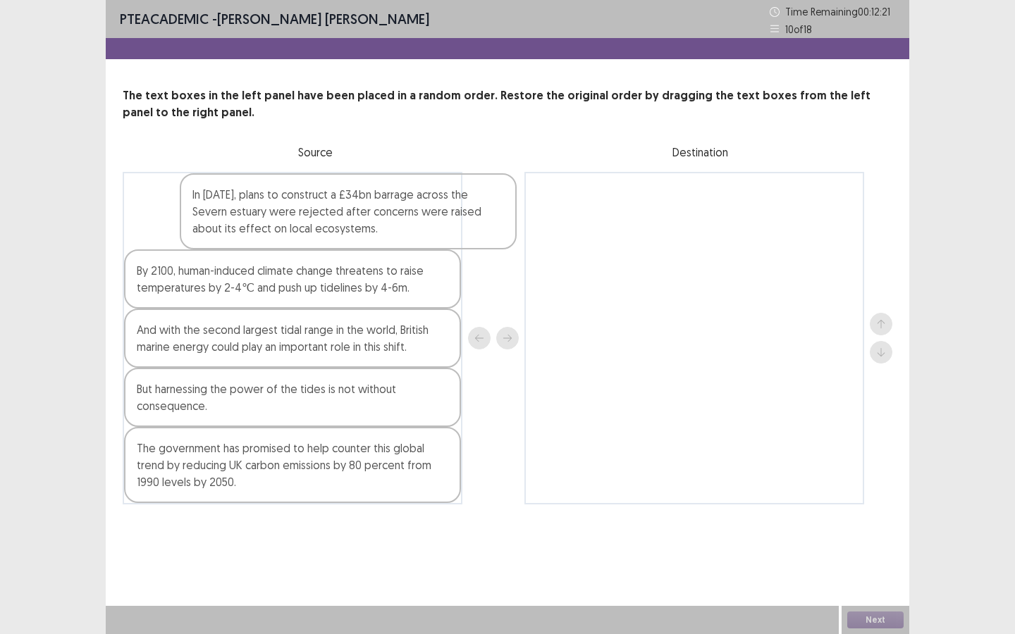
drag, startPoint x: 291, startPoint y: 214, endPoint x: 644, endPoint y: 216, distance: 353.0
click at [644, 216] on div "In 2013, plans to construct a £34bn barrage across the Severn estuary were reje…" at bounding box center [507, 338] width 769 height 333
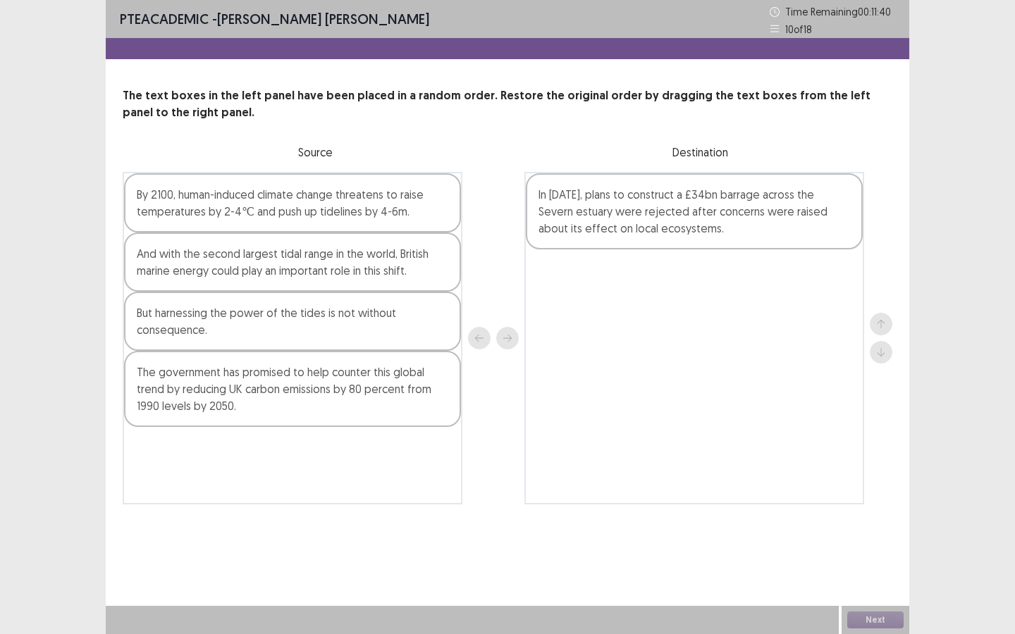
click at [276, 399] on div "The government has promised to help counter this global trend by reducing UK ca…" at bounding box center [292, 389] width 337 height 76
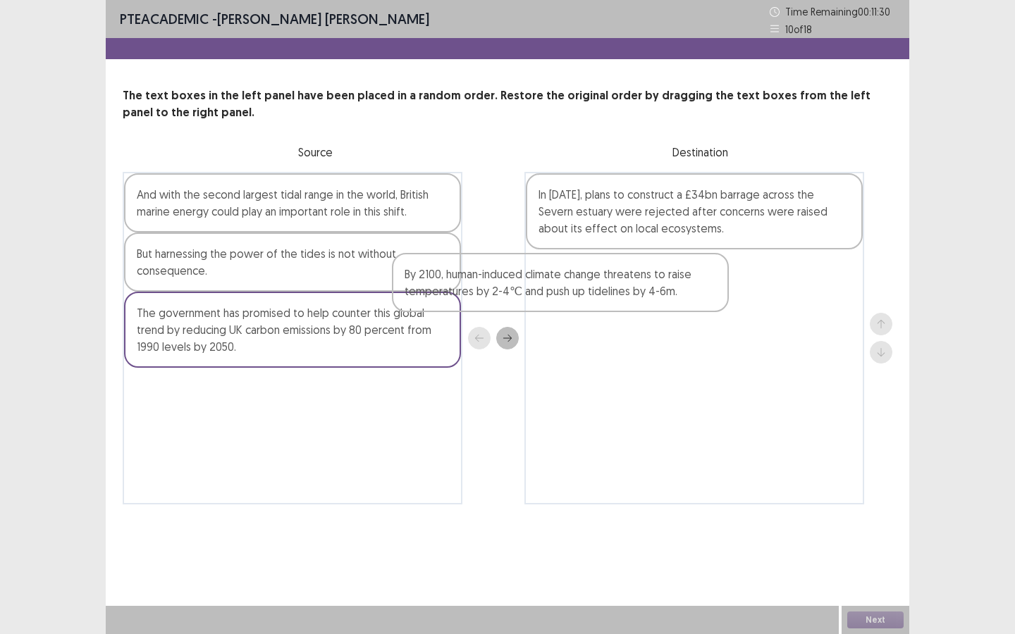
drag, startPoint x: 209, startPoint y: 203, endPoint x: 579, endPoint y: 287, distance: 379.4
click at [579, 287] on div "By 2100, human-induced climate change threatens to raise temperatures by 2-4℃ a…" at bounding box center [507, 338] width 769 height 333
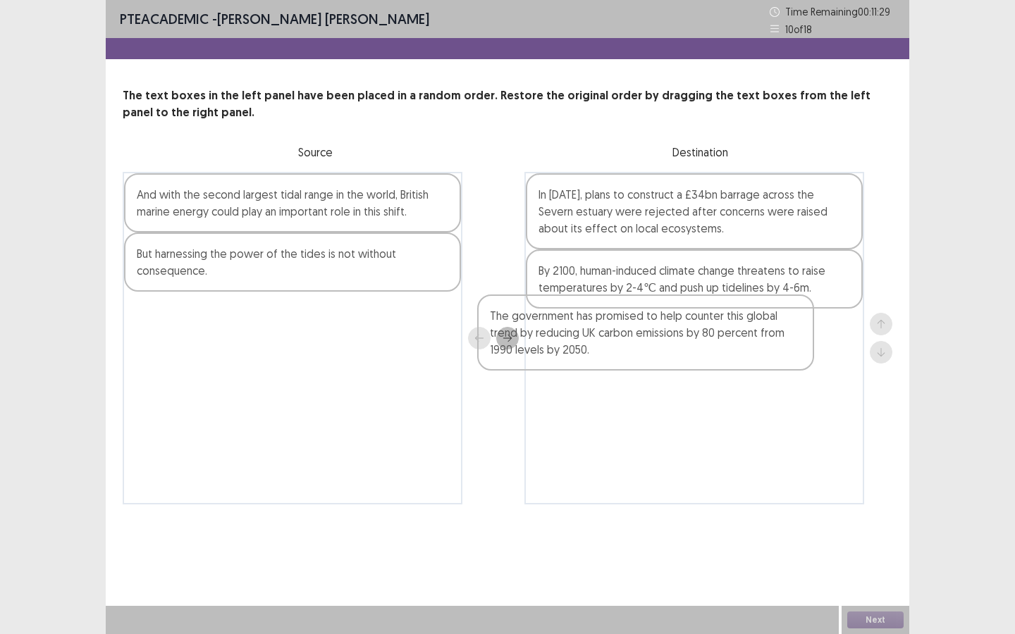
drag, startPoint x: 609, startPoint y: 339, endPoint x: 787, endPoint y: 349, distance: 177.8
click at [790, 352] on div "And with the second largest tidal range in the world, British marine energy cou…" at bounding box center [507, 338] width 769 height 333
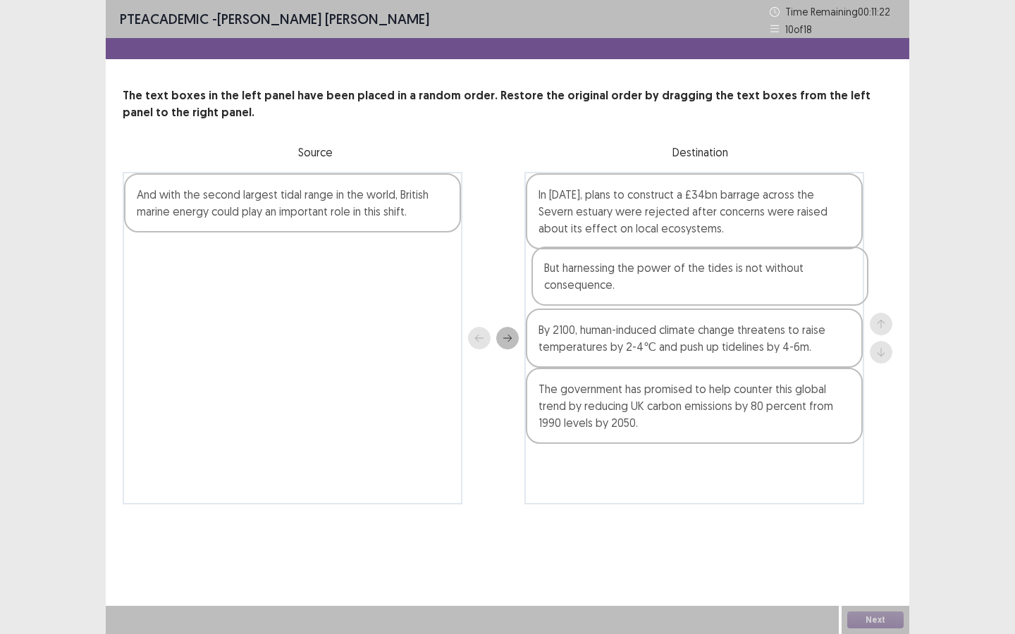
drag, startPoint x: 271, startPoint y: 263, endPoint x: 682, endPoint y: 278, distance: 411.7
click at [682, 278] on div "And with the second largest tidal range in the world, British marine energy cou…" at bounding box center [507, 338] width 769 height 333
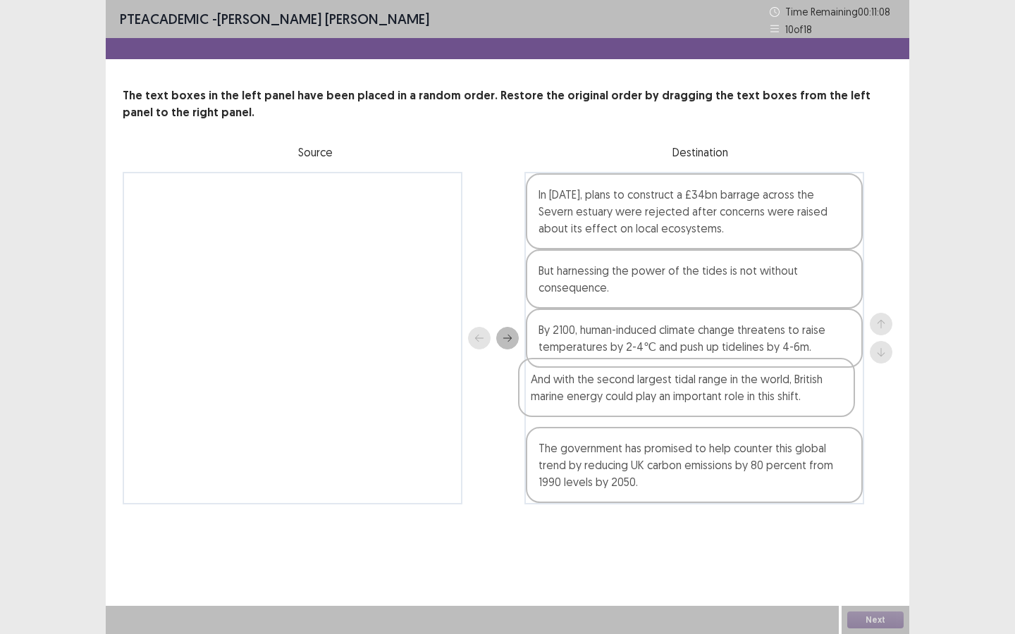
drag, startPoint x: 271, startPoint y: 216, endPoint x: 669, endPoint y: 413, distance: 444.3
click at [674, 409] on div "And with the second largest tidal range in the world, British marine energy cou…" at bounding box center [507, 338] width 769 height 333
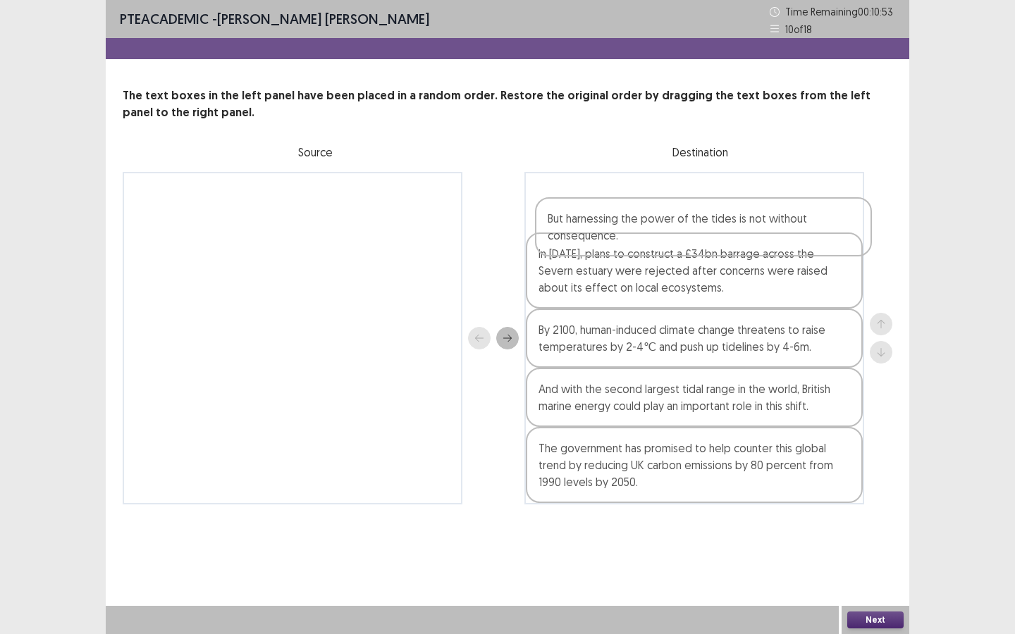
drag, startPoint x: 752, startPoint y: 291, endPoint x: 761, endPoint y: 233, distance: 58.5
click at [761, 233] on div "In 2013, plans to construct a £34bn barrage across the Severn estuary were reje…" at bounding box center [694, 338] width 340 height 333
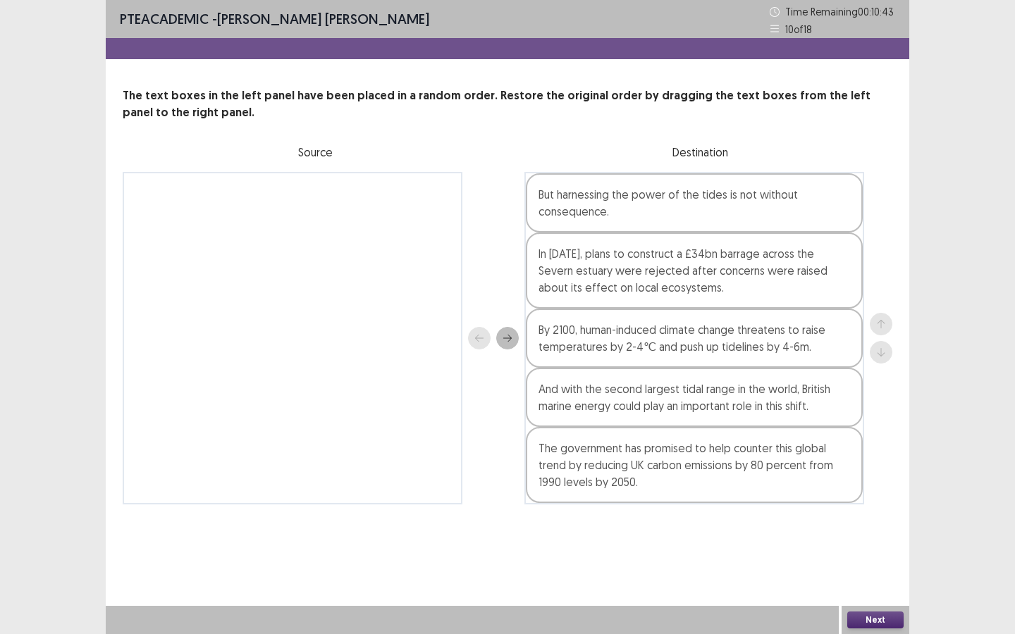
click at [862, 619] on button "Next" at bounding box center [875, 620] width 56 height 17
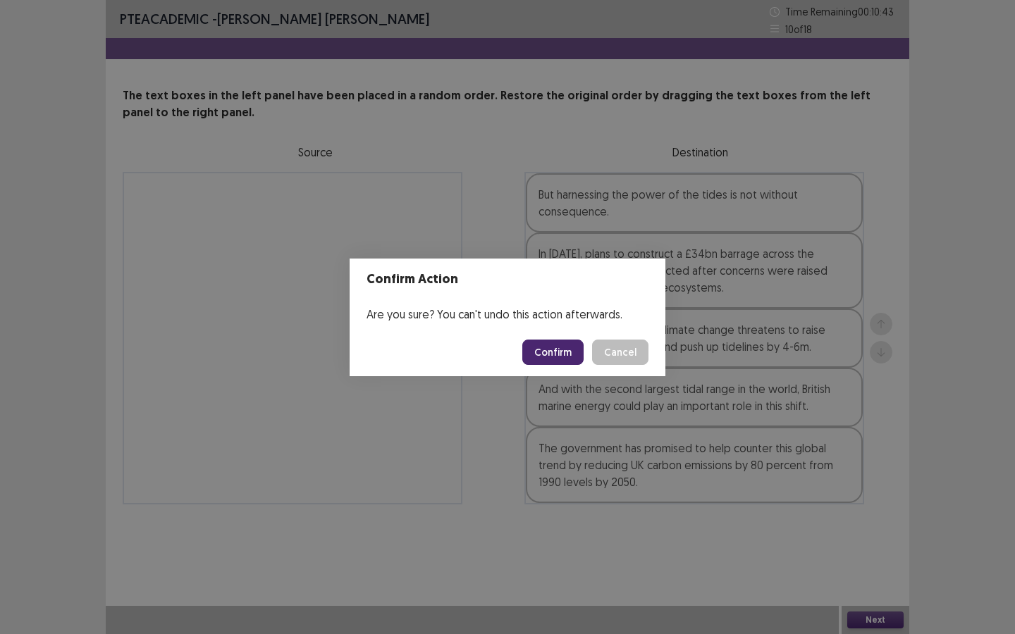
click at [574, 351] on button "Confirm" at bounding box center [552, 352] width 61 height 25
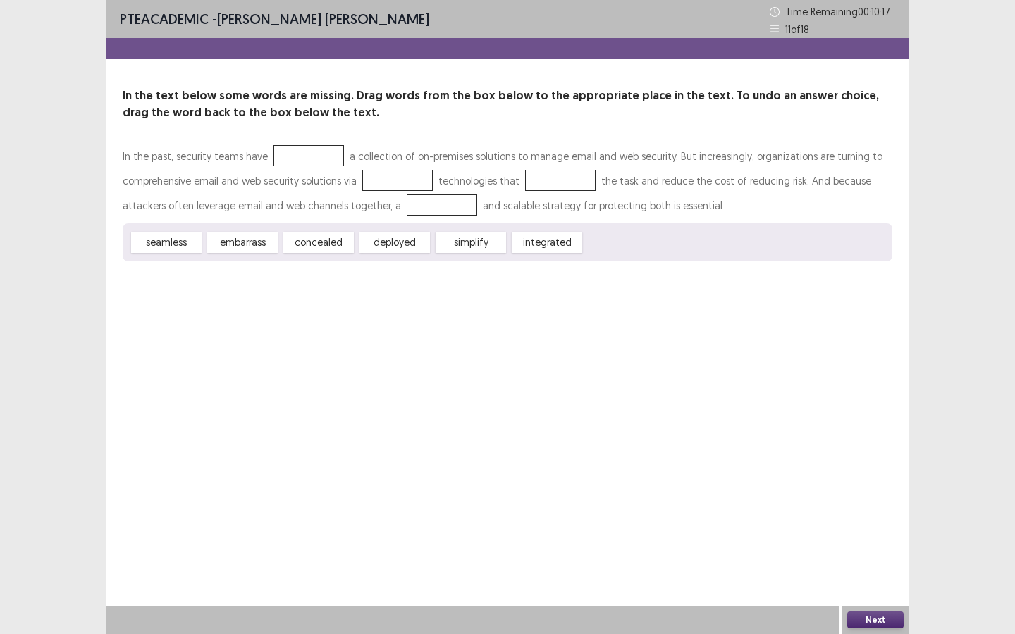
drag, startPoint x: 543, startPoint y: 249, endPoint x: 322, endPoint y: 166, distance: 236.1
click at [322, 166] on div "In the past, security teams have a collection of on-premises solutions to manag…" at bounding box center [507, 203] width 769 height 118
drag, startPoint x: 540, startPoint y: 242, endPoint x: 327, endPoint y: 154, distance: 230.3
click at [322, 150] on div "In the past, security teams have a collection of on-premises solutions to manag…" at bounding box center [507, 203] width 769 height 118
drag, startPoint x: 552, startPoint y: 238, endPoint x: 373, endPoint y: 171, distance: 191.7
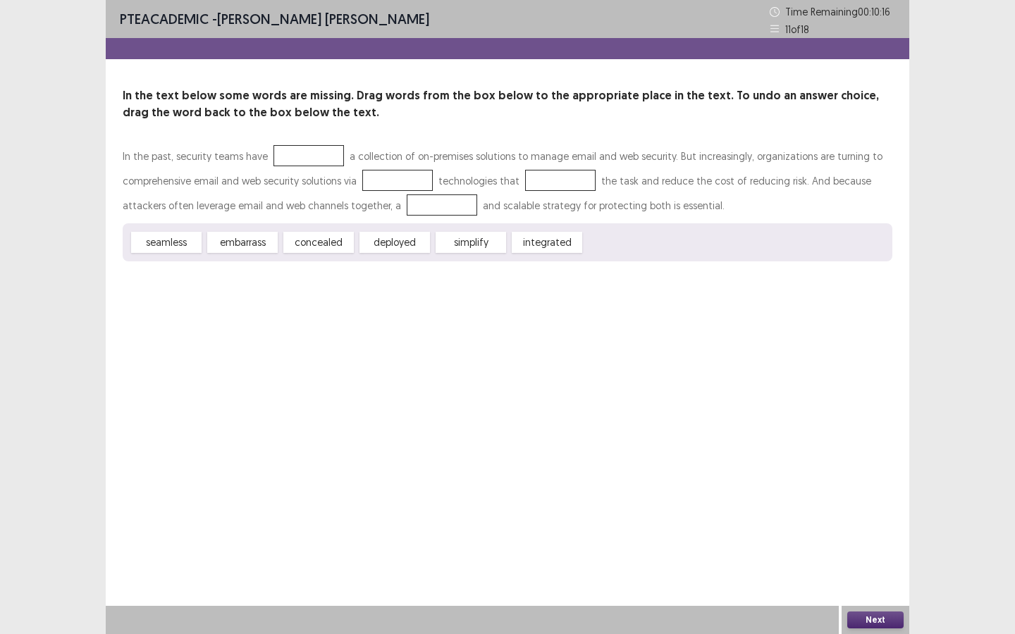
click at [386, 175] on div "In the past, security teams have a collection of on-premises solutions to manag…" at bounding box center [507, 203] width 769 height 118
drag, startPoint x: 293, startPoint y: 160, endPoint x: 407, endPoint y: 229, distance: 132.8
click at [368, 172] on div "In the past, security teams have a collection of on-premises solutions to manag…" at bounding box center [507, 181] width 769 height 74
drag, startPoint x: 559, startPoint y: 243, endPoint x: 371, endPoint y: 190, distance: 196.1
click at [371, 191] on div "In the past, security teams have a collection of on-premises solutions to manag…" at bounding box center [507, 203] width 769 height 118
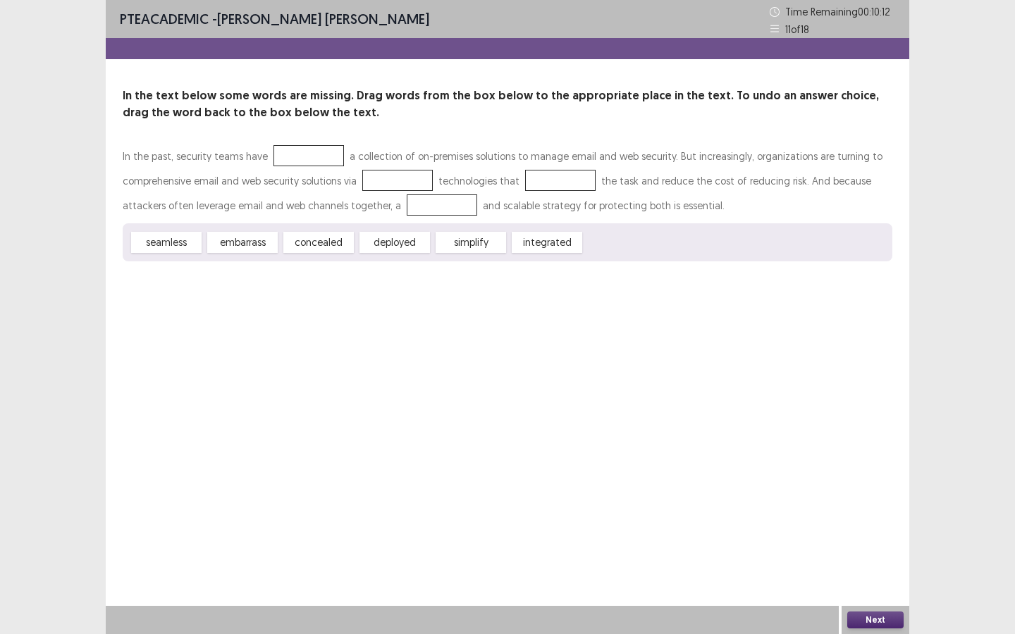
click at [304, 150] on div at bounding box center [308, 155] width 70 height 21
drag, startPoint x: 312, startPoint y: 245, endPoint x: 342, endPoint y: 207, distance: 48.6
click at [342, 207] on div "In the past, security teams have a collection of on-premises solutions to manag…" at bounding box center [507, 203] width 769 height 118
click at [378, 185] on div at bounding box center [397, 180] width 70 height 21
click at [314, 167] on div "In the past, security teams have a collection of on-premises solutions to manag…" at bounding box center [507, 181] width 769 height 74
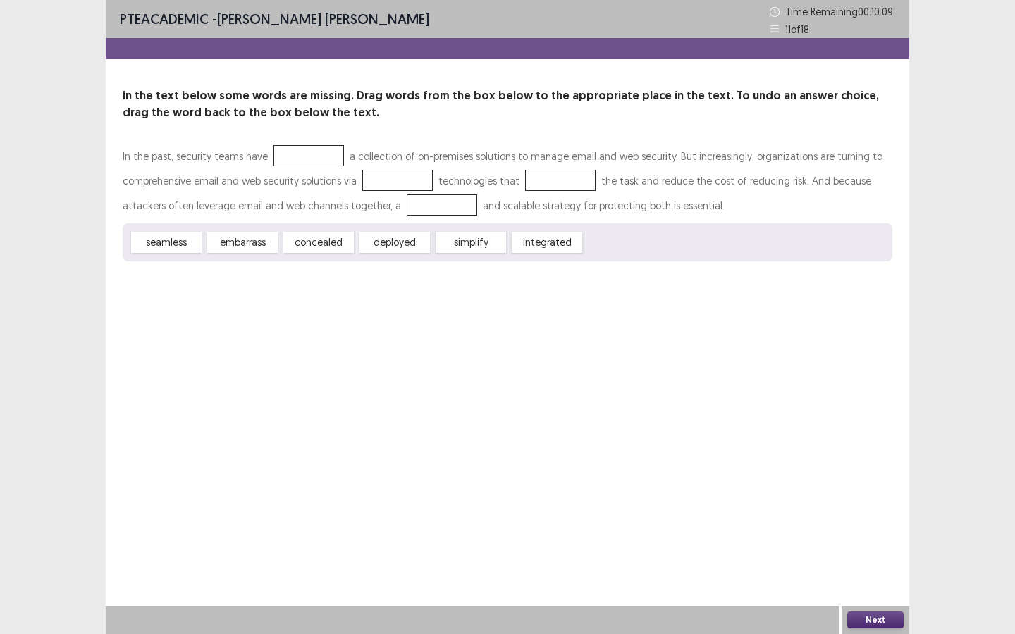
drag, startPoint x: 313, startPoint y: 161, endPoint x: 500, endPoint y: 194, distance: 190.4
click at [319, 161] on div at bounding box center [308, 155] width 70 height 21
drag, startPoint x: 471, startPoint y: 242, endPoint x: 541, endPoint y: 171, distance: 100.1
click at [573, 171] on div "In the past, security teams have a collection of on-premises solutions to manag…" at bounding box center [507, 203] width 769 height 118
click at [535, 174] on div at bounding box center [560, 180] width 70 height 21
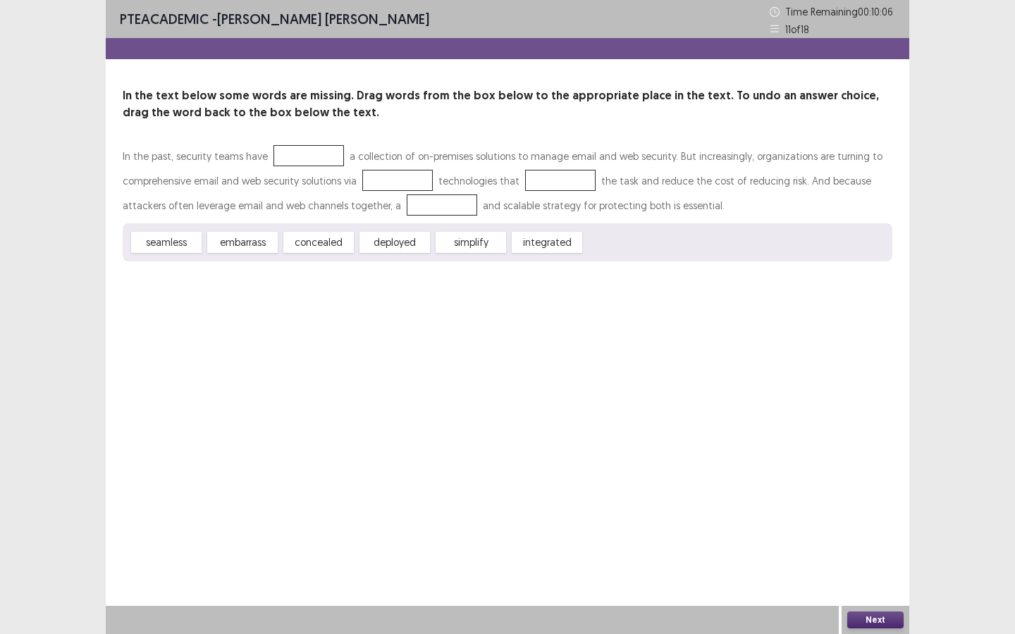
drag, startPoint x: 409, startPoint y: 176, endPoint x: 390, endPoint y: 240, distance: 66.0
click at [390, 241] on div "In the past, security teams have a collection of on-premises solutions to manag…" at bounding box center [507, 203] width 769 height 118
drag, startPoint x: 228, startPoint y: 243, endPoint x: 285, endPoint y: 151, distance: 108.9
click at [285, 152] on div "In the past, security teams have a collection of on-premises solutions to manag…" at bounding box center [507, 203] width 769 height 118
click at [285, 151] on div at bounding box center [308, 155] width 70 height 21
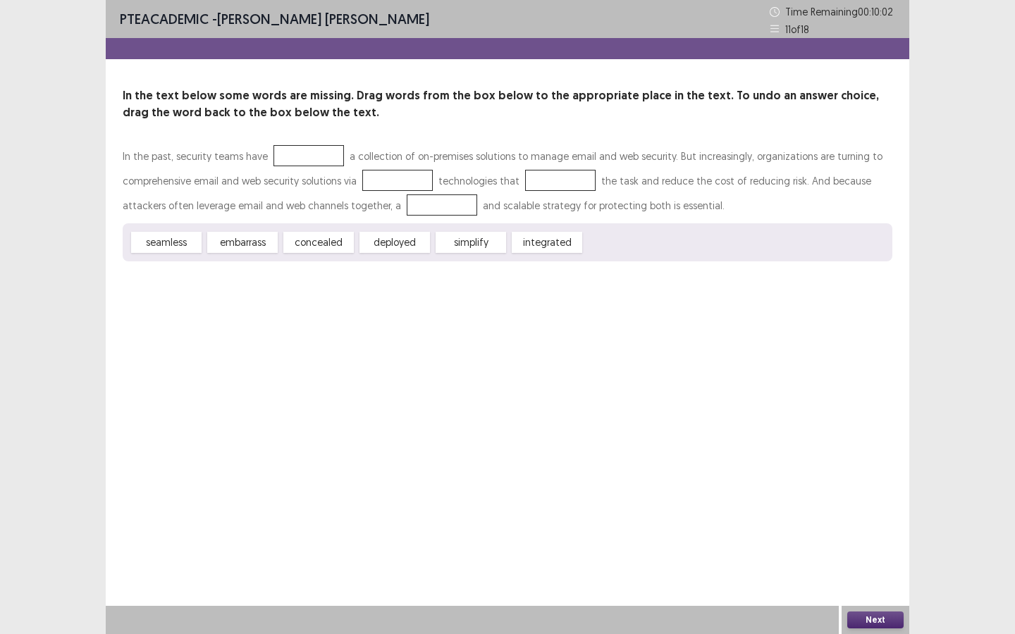
click at [286, 151] on div at bounding box center [308, 155] width 70 height 21
click at [301, 161] on div at bounding box center [308, 155] width 70 height 21
click at [311, 163] on div at bounding box center [308, 155] width 70 height 21
drag, startPoint x: 247, startPoint y: 185, endPoint x: 272, endPoint y: 206, distance: 32.6
click at [248, 187] on div "In the past, security teams have a collection of on-premises solutions to manag…" at bounding box center [507, 181] width 769 height 74
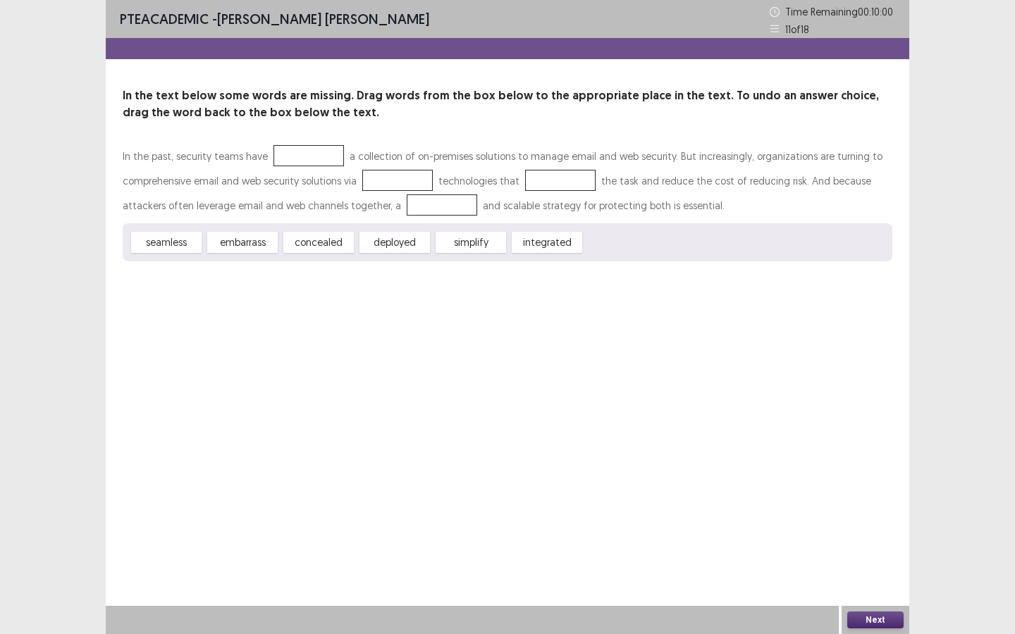
click at [621, 421] on div "PTE academic - Thi Bich Dao Nguyen Time Remaining 00 : 10 : 00 11 of 18 In the …" at bounding box center [507, 317] width 803 height 634
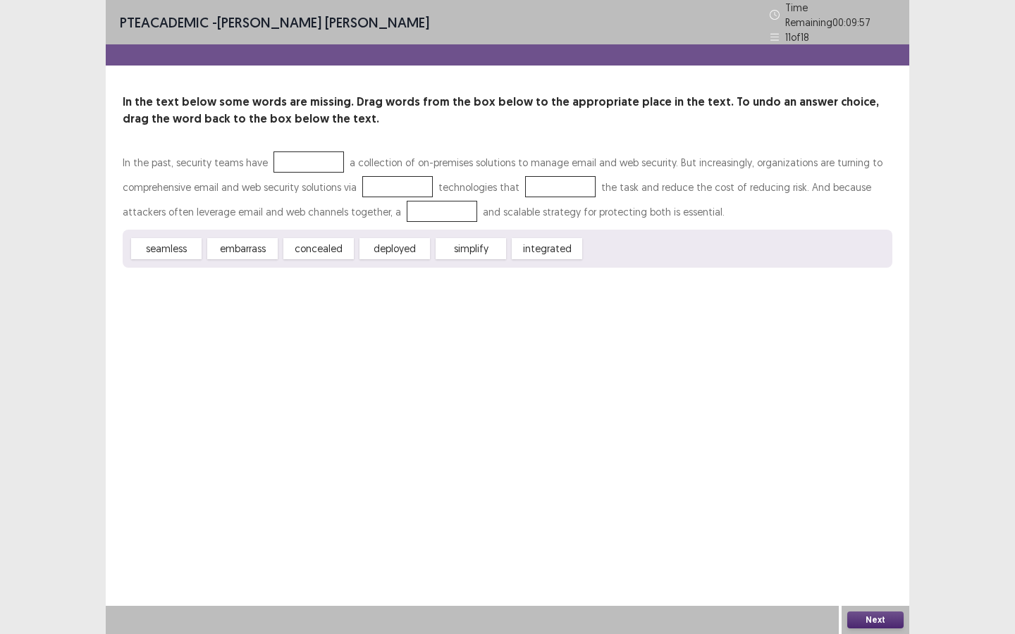
drag, startPoint x: 258, startPoint y: 235, endPoint x: 976, endPoint y: 590, distance: 801.9
click at [401, 181] on div "In the past, security teams have a collection of on-premises solutions to manag…" at bounding box center [507, 209] width 769 height 118
click at [857, 627] on button "Next" at bounding box center [875, 620] width 56 height 17
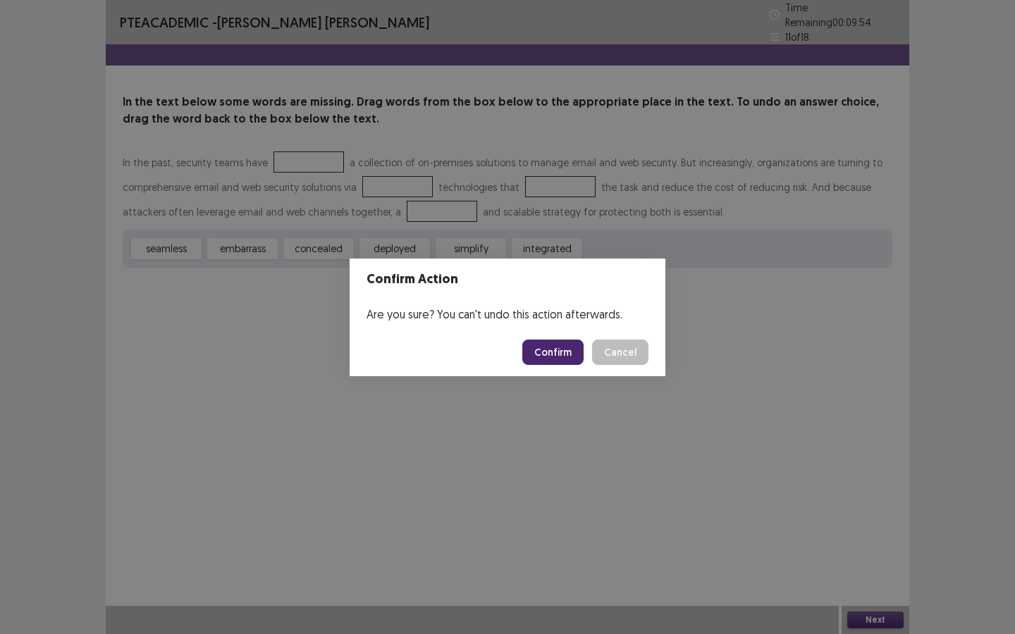
click at [611, 358] on button "Cancel" at bounding box center [620, 352] width 56 height 25
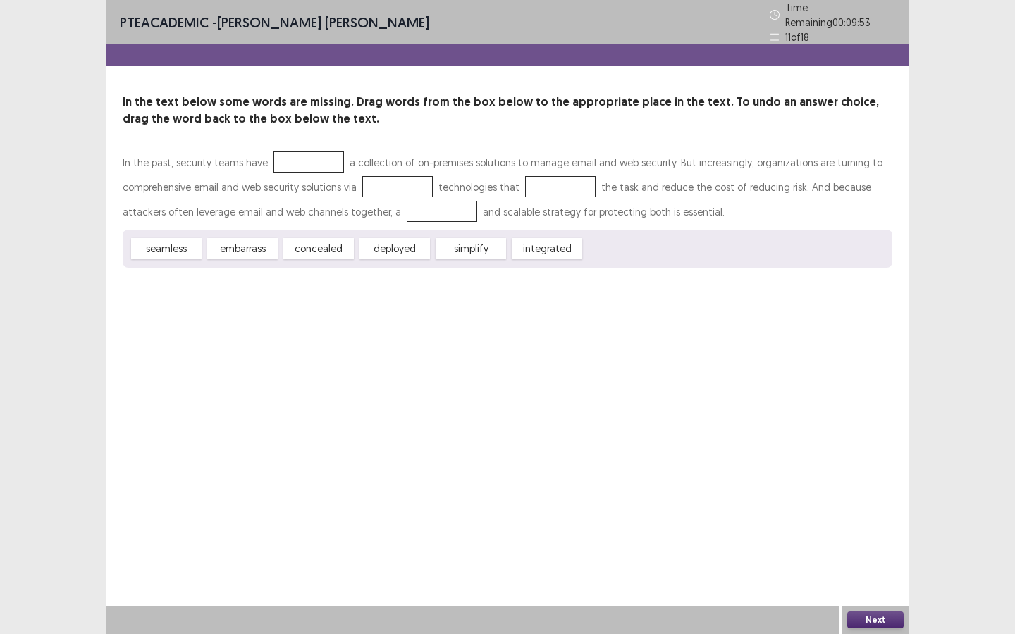
drag, startPoint x: 393, startPoint y: 210, endPoint x: 404, endPoint y: 240, distance: 32.3
click at [397, 192] on div "Confirm Action Are you sure? You can't undo this action afterwards. Confirm Can…" at bounding box center [507, 317] width 1015 height 634
drag, startPoint x: 397, startPoint y: 256, endPoint x: 397, endPoint y: 240, distance: 16.9
drag, startPoint x: 397, startPoint y: 240, endPoint x: 454, endPoint y: 336, distance: 111.9
click at [417, 192] on div "In the past, security teams have a collection of on-premises solutions to manag…" at bounding box center [507, 209] width 769 height 118
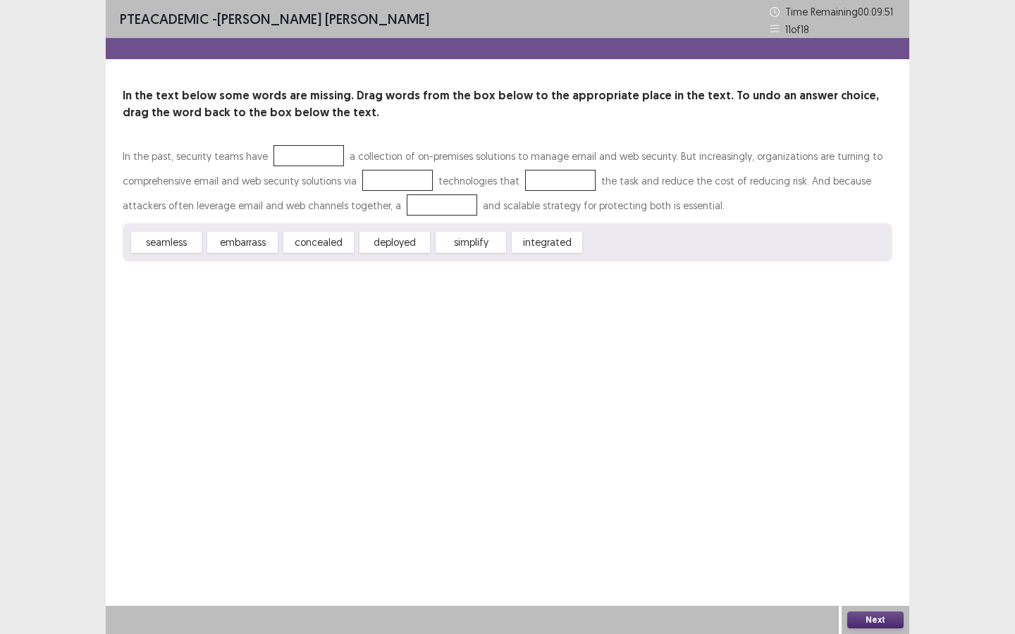
click at [888, 614] on button "Next" at bounding box center [875, 620] width 56 height 17
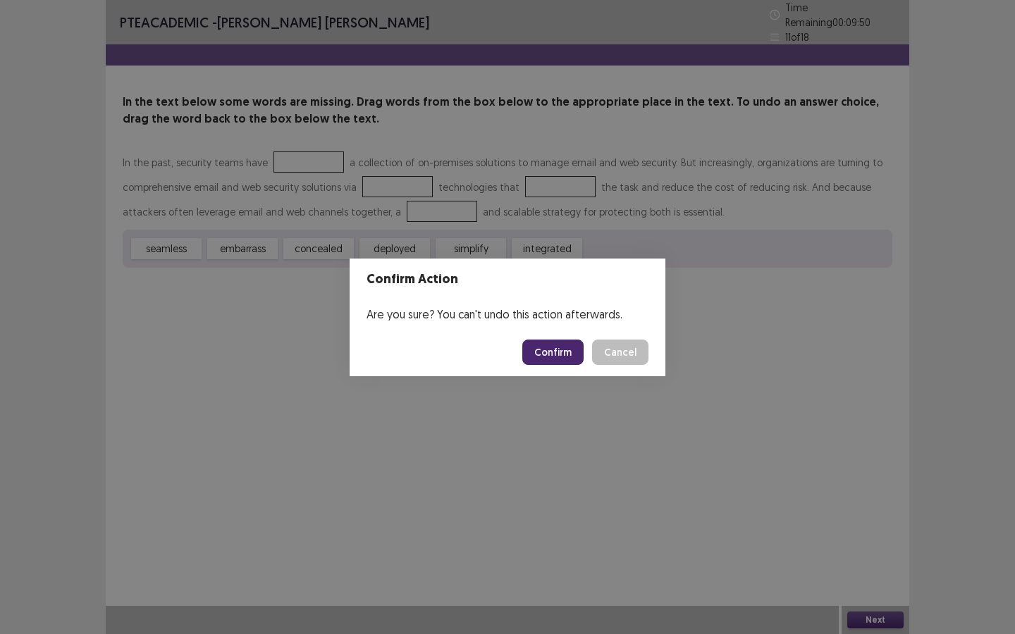
click at [555, 345] on button "Confirm" at bounding box center [552, 352] width 61 height 25
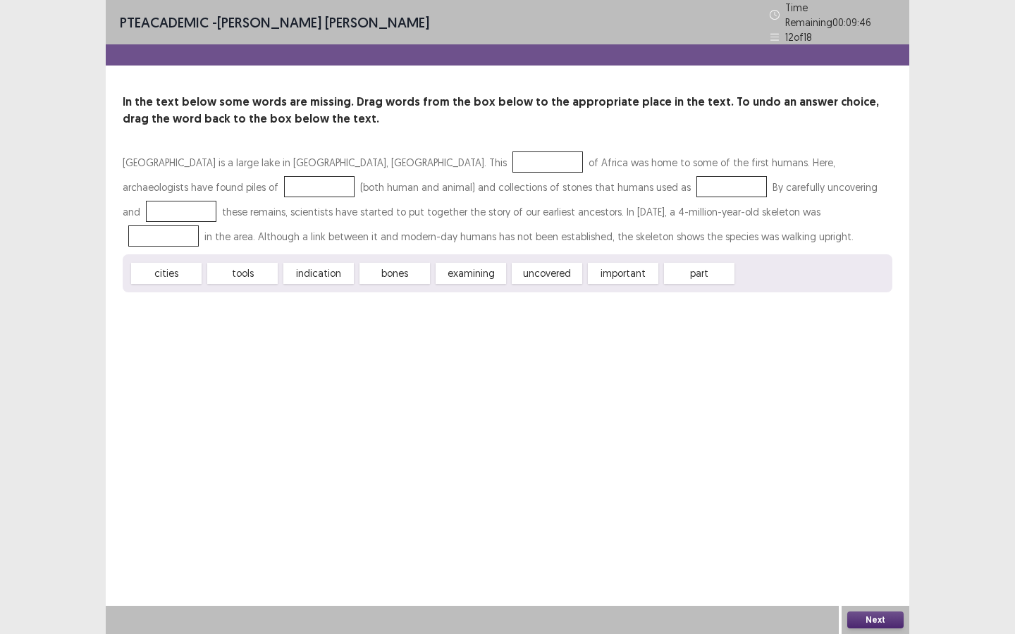
click at [373, 202] on div "Lake Turkana is a large lake in Kenya, East Africa. This of Africa was home to …" at bounding box center [507, 221] width 769 height 142
drag, startPoint x: 389, startPoint y: 270, endPoint x: 414, endPoint y: 245, distance: 35.4
click at [409, 245] on div "Lake Turkana is a large lake in Kenya, East Africa. This of Africa was home to …" at bounding box center [507, 221] width 769 height 142
drag, startPoint x: 447, startPoint y: 244, endPoint x: 418, endPoint y: 237, distance: 29.7
click at [414, 223] on div "Lake Turkana is a large lake in Kenya, East Africa. This of Africa was home to …" at bounding box center [507, 221] width 769 height 142
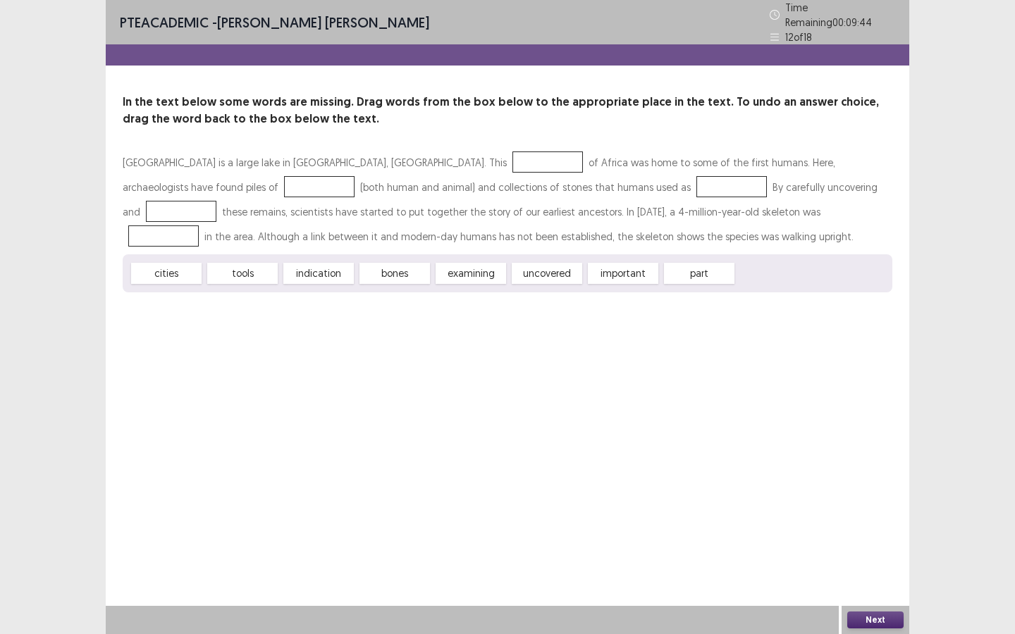
drag, startPoint x: 314, startPoint y: 262, endPoint x: 380, endPoint y: 212, distance: 83.0
click at [382, 216] on div "Lake Turkana is a large lake in Kenya, East Africa. This of Africa was home to …" at bounding box center [507, 221] width 769 height 142
click at [249, 265] on div "cities tools indication bones examining uncovered important part" at bounding box center [507, 273] width 769 height 38
drag, startPoint x: 249, startPoint y: 265, endPoint x: 603, endPoint y: 211, distance: 357.7
click at [409, 179] on div "Lake Turkana is a large lake in Kenya, East Africa. This of Africa was home to …" at bounding box center [507, 221] width 769 height 142
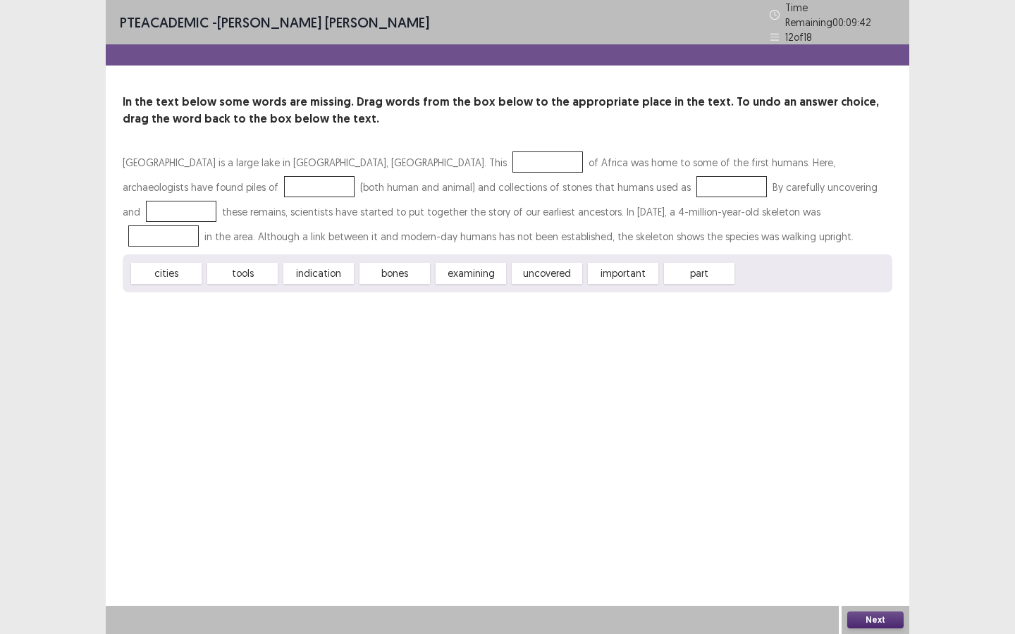
drag, startPoint x: 627, startPoint y: 262, endPoint x: 625, endPoint y: 211, distance: 51.5
click at [441, 138] on div "In the text below some words are missing. Drag words from the box below to the …" at bounding box center [507, 193] width 803 height 199
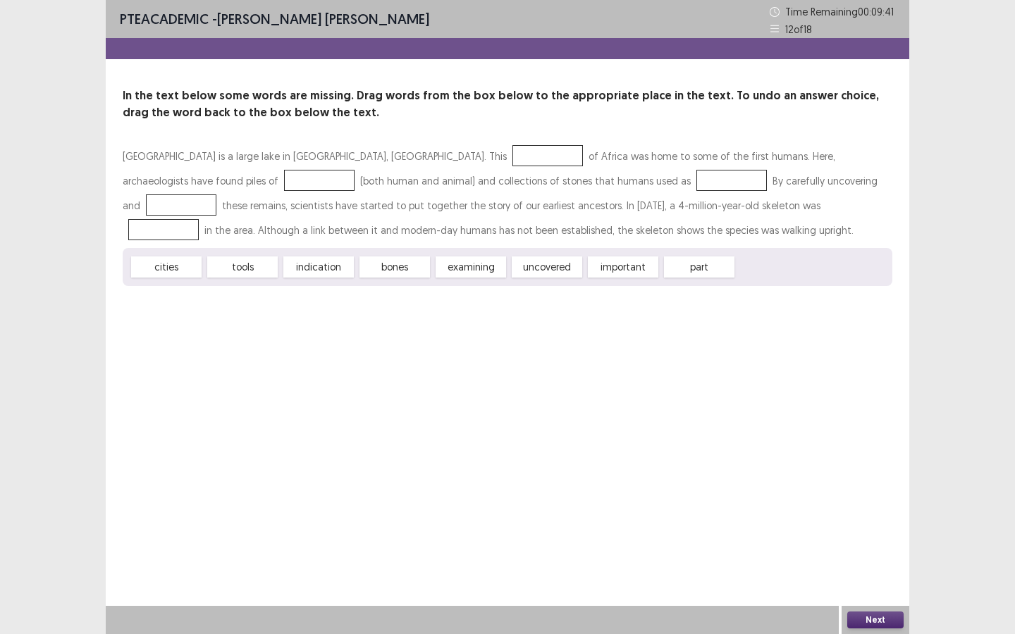
drag, startPoint x: 480, startPoint y: 197, endPoint x: 575, endPoint y: 223, distance: 97.8
click at [457, 191] on div "Lake Turkana is a large lake in Kenya, East Africa. This of Africa was home to …" at bounding box center [507, 193] width 769 height 99
click at [588, 266] on div "Lake Turkana is a large lake in Kenya, East Africa. This of Africa was home to …" at bounding box center [507, 215] width 769 height 142
click at [876, 619] on button "Next" at bounding box center [875, 620] width 56 height 17
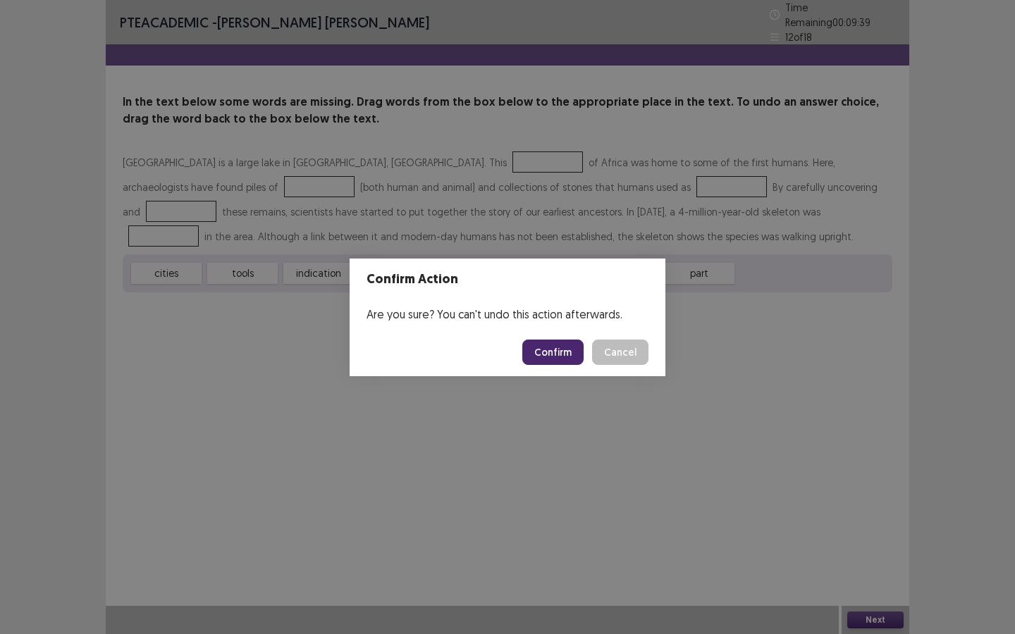
click at [559, 334] on footer "Confirm Cancel" at bounding box center [507, 352] width 316 height 48
click at [559, 349] on button "Confirm" at bounding box center [552, 352] width 61 height 25
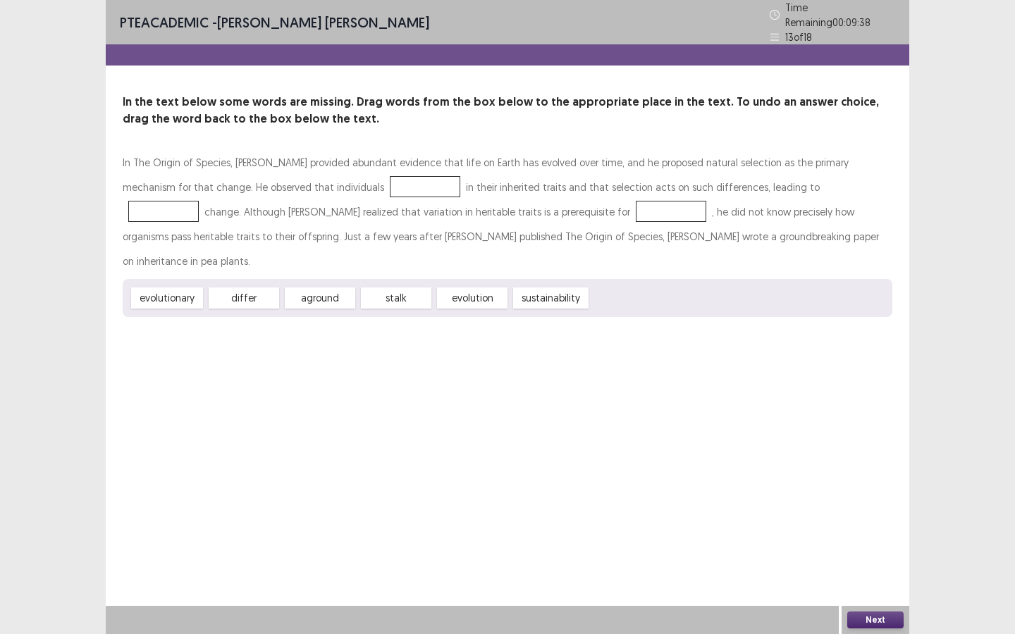
drag, startPoint x: 325, startPoint y: 268, endPoint x: 326, endPoint y: 261, distance: 7.1
click at [326, 287] on div "aground" at bounding box center [320, 297] width 70 height 21
drag, startPoint x: 287, startPoint y: 270, endPoint x: 238, endPoint y: 268, distance: 49.3
click at [292, 287] on div "aground" at bounding box center [320, 297] width 70 height 21
drag, startPoint x: 238, startPoint y: 268, endPoint x: 170, endPoint y: 264, distance: 68.5
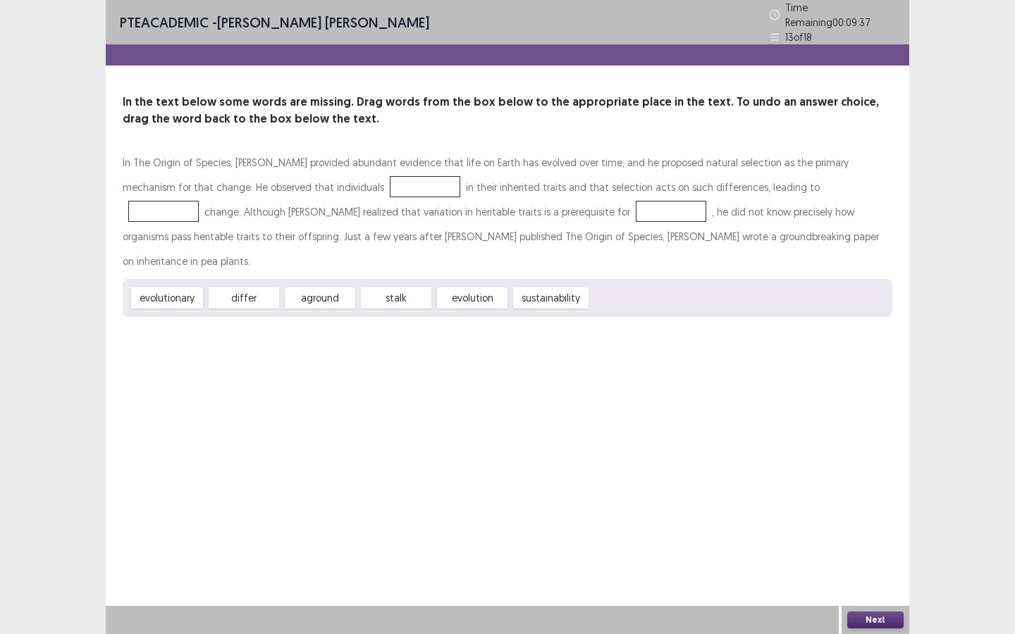
click at [292, 279] on div "evolutionary differ aground stalk evolution sustainability" at bounding box center [507, 298] width 769 height 38
drag, startPoint x: 170, startPoint y: 264, endPoint x: 314, endPoint y: 170, distance: 172.0
click at [361, 199] on div "In The Origin of Species, Darwin provided abundant evidence that life on Earth …" at bounding box center [507, 233] width 769 height 167
click at [413, 171] on div "In The Origin of Species, Darwin provided abundant evidence that life on Earth …" at bounding box center [507, 211] width 769 height 123
drag, startPoint x: 503, startPoint y: 261, endPoint x: 460, endPoint y: 266, distance: 43.3
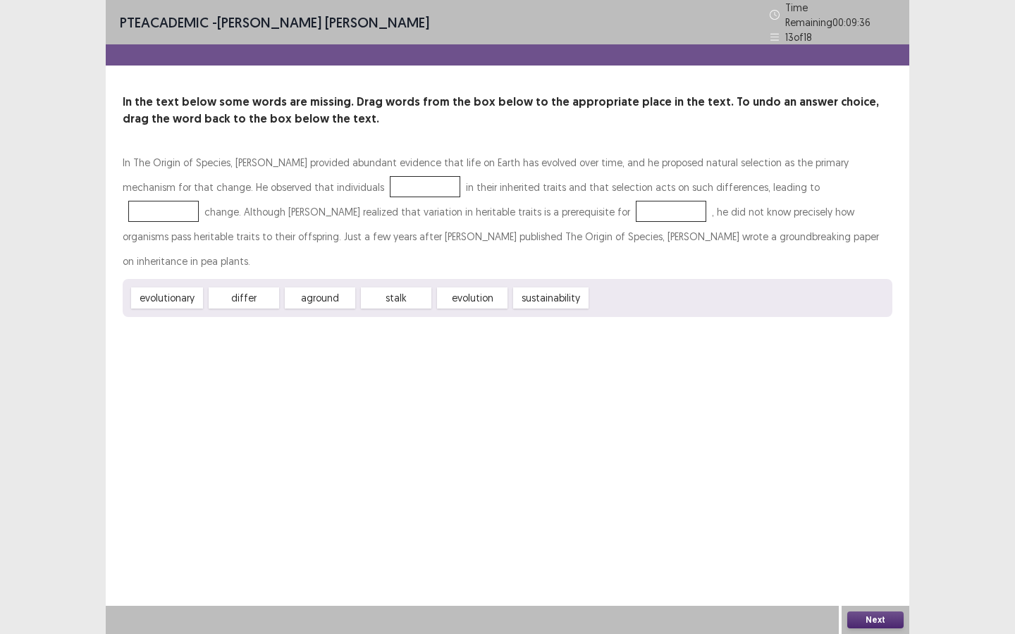
click at [459, 287] on div "evolution" at bounding box center [472, 297] width 70 height 21
drag, startPoint x: 473, startPoint y: 270, endPoint x: 533, endPoint y: 249, distance: 62.6
click at [473, 287] on div "evolution" at bounding box center [472, 297] width 70 height 21
drag, startPoint x: 533, startPoint y: 249, endPoint x: 546, endPoint y: 272, distance: 26.2
click at [537, 279] on div "evolutionary differ aground stalk evolution sustainability" at bounding box center [507, 298] width 769 height 38
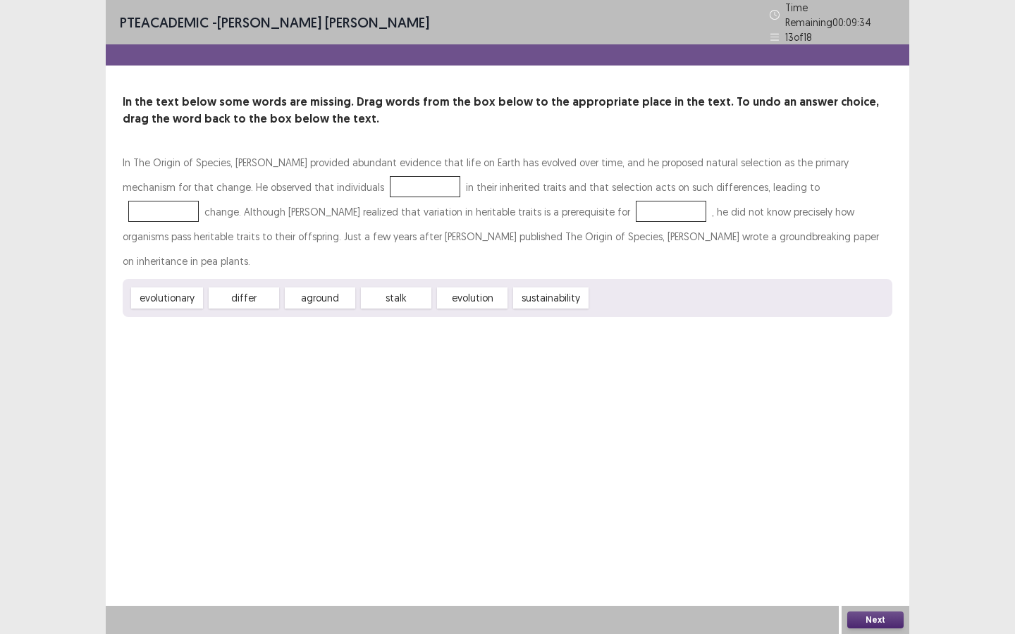
drag, startPoint x: 546, startPoint y: 272, endPoint x: 351, endPoint y: 209, distance: 205.0
click at [353, 217] on div "In The Origin of Species, Darwin provided abundant evidence that life on Earth …" at bounding box center [507, 233] width 769 height 167
click at [878, 621] on button "Next" at bounding box center [875, 620] width 56 height 17
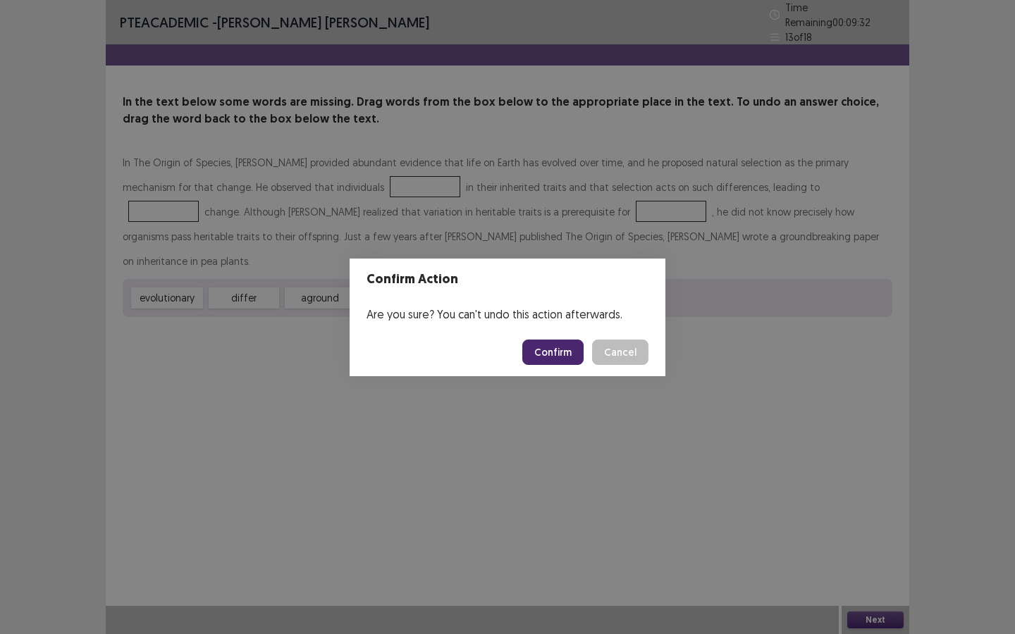
click at [538, 346] on button "Confirm" at bounding box center [552, 352] width 61 height 25
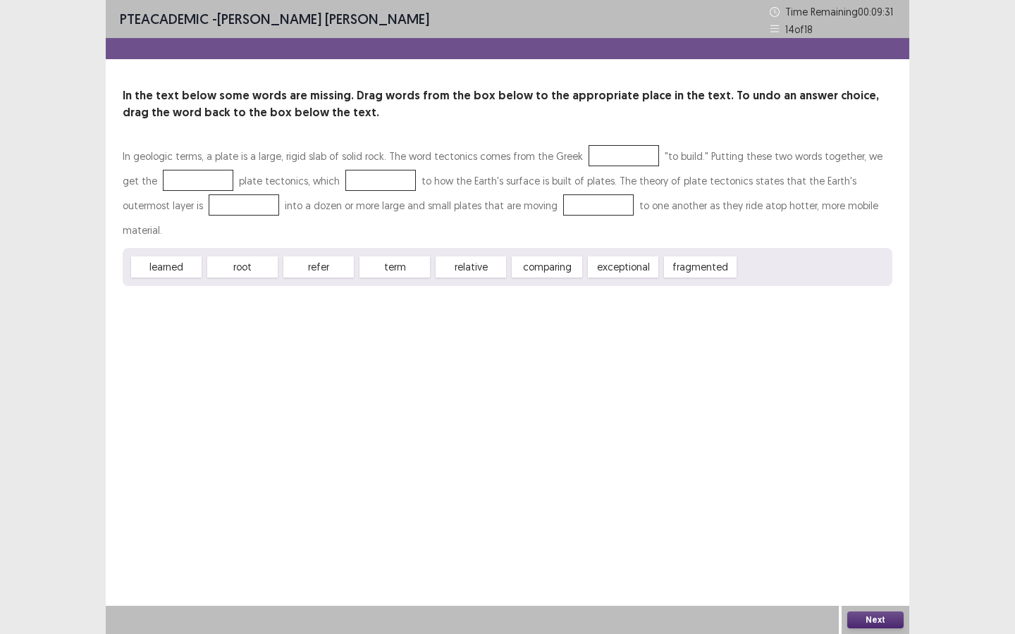
drag, startPoint x: 249, startPoint y: 242, endPoint x: 147, endPoint y: 176, distance: 121.4
click at [146, 175] on div "In geologic terms, a plate is a large, rigid slab of solid rock. The word tecto…" at bounding box center [507, 215] width 769 height 142
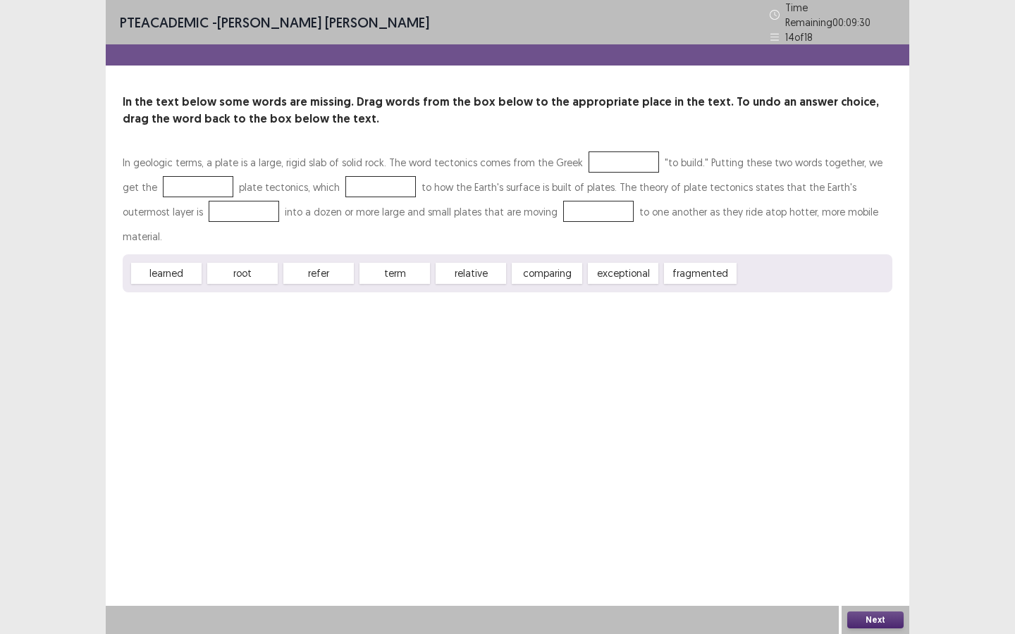
click at [311, 263] on div "refer" at bounding box center [318, 273] width 70 height 21
drag, startPoint x: 311, startPoint y: 243, endPoint x: 373, endPoint y: 225, distance: 64.5
click at [346, 180] on div "In geologic terms, a plate is a large, rigid slab of solid rock. The word tecto…" at bounding box center [507, 221] width 769 height 142
click at [869, 624] on button "Next" at bounding box center [875, 620] width 56 height 17
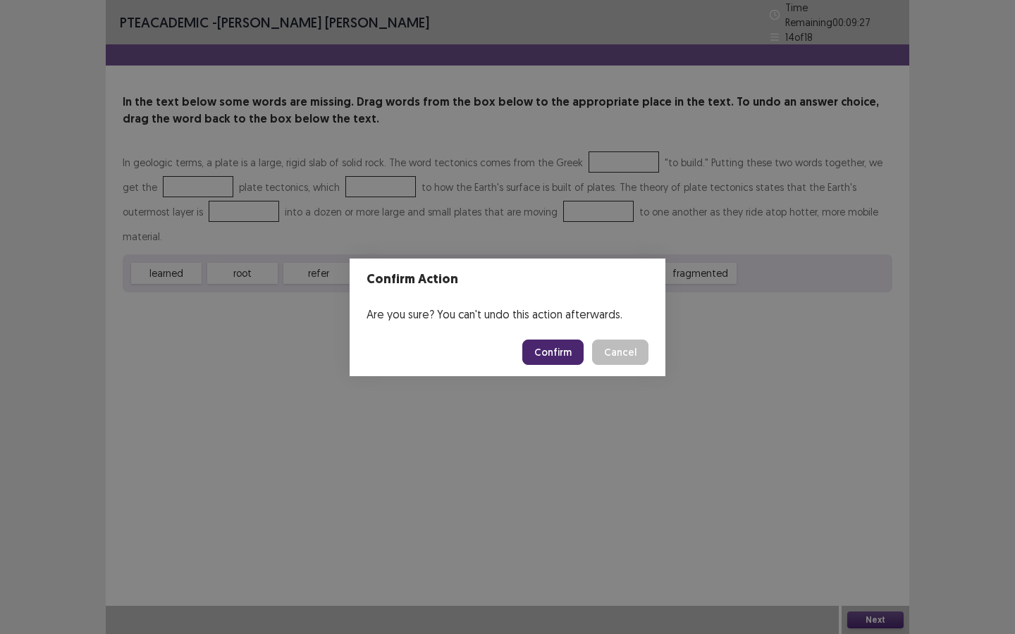
click at [551, 354] on button "Confirm" at bounding box center [552, 352] width 61 height 25
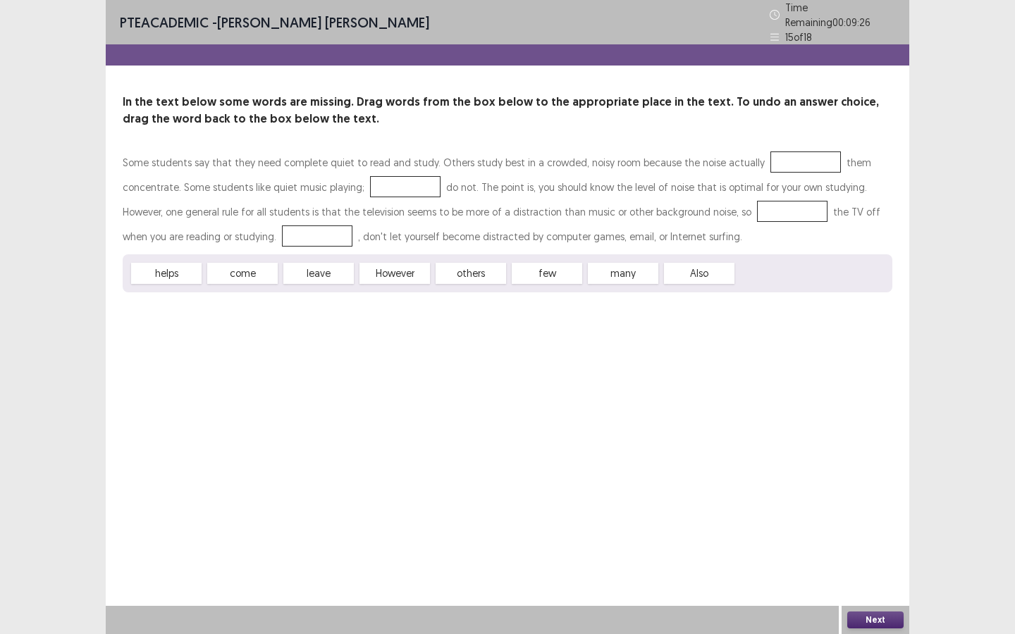
drag, startPoint x: 224, startPoint y: 266, endPoint x: 206, endPoint y: 213, distance: 56.6
click at [206, 213] on div "Some students say that they need complete quiet to read and study. Others study…" at bounding box center [507, 221] width 769 height 142
click at [879, 613] on button "Next" at bounding box center [875, 620] width 56 height 17
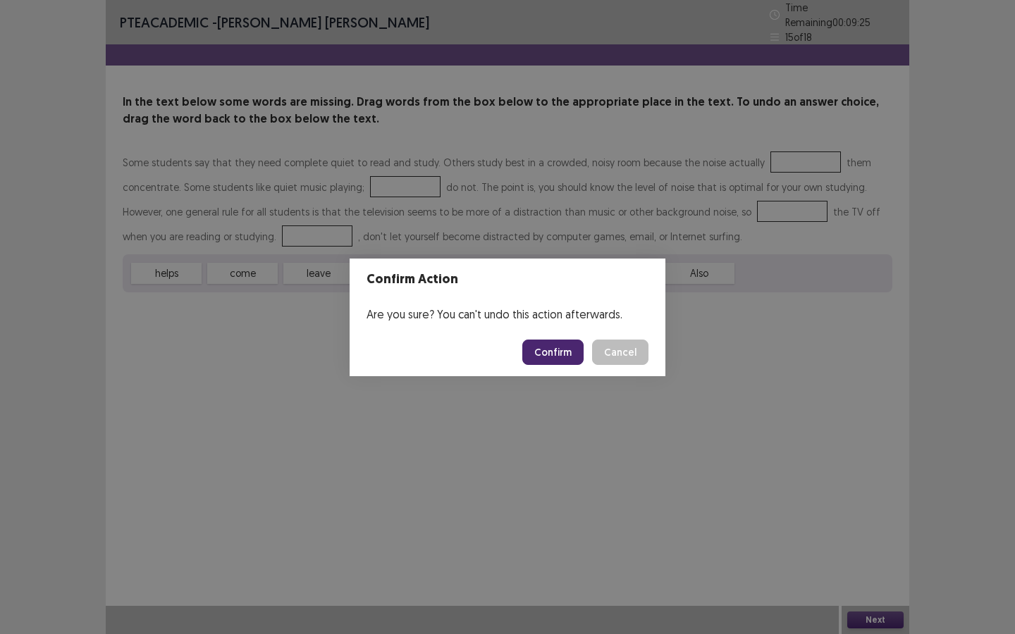
click at [546, 363] on button "Confirm" at bounding box center [552, 352] width 61 height 25
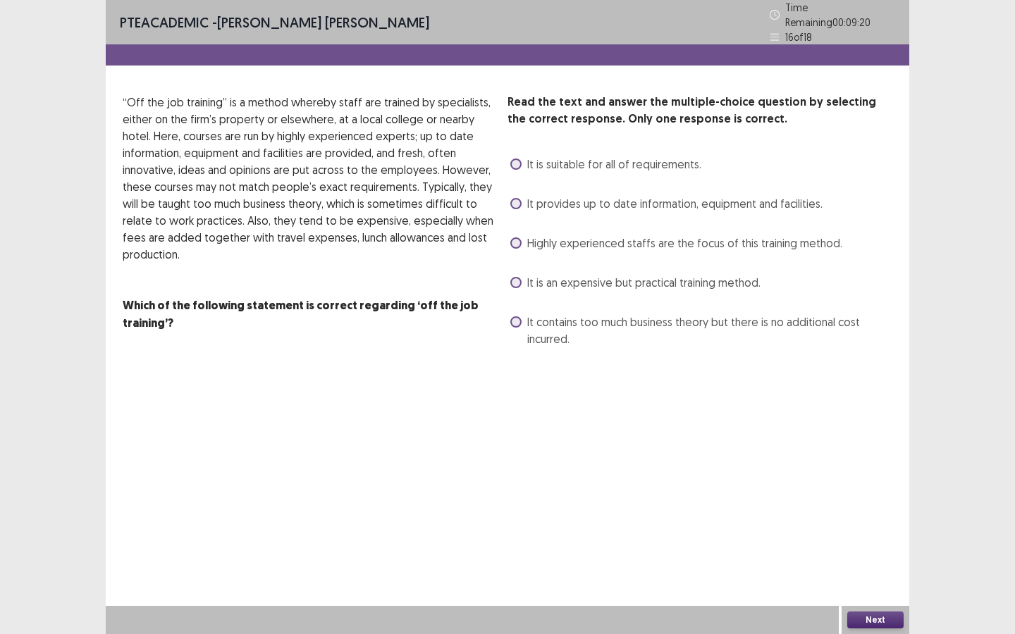
click at [521, 314] on label "It contains too much business theory but there is no additional cost incurred." at bounding box center [701, 331] width 382 height 34
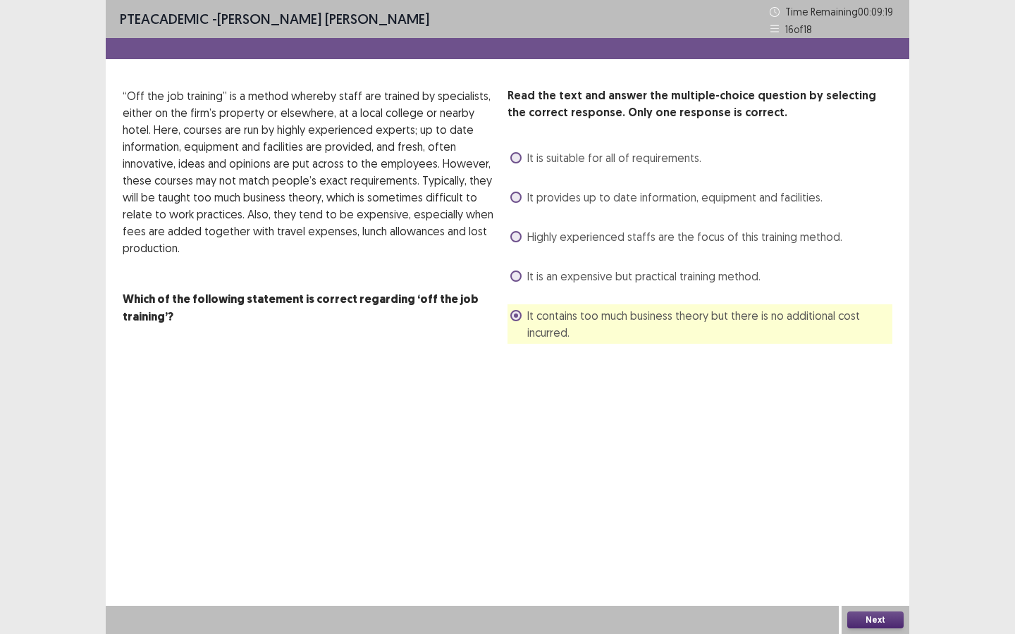
click at [521, 314] on label "It contains too much business theory but there is no additional cost incurred." at bounding box center [701, 324] width 382 height 34
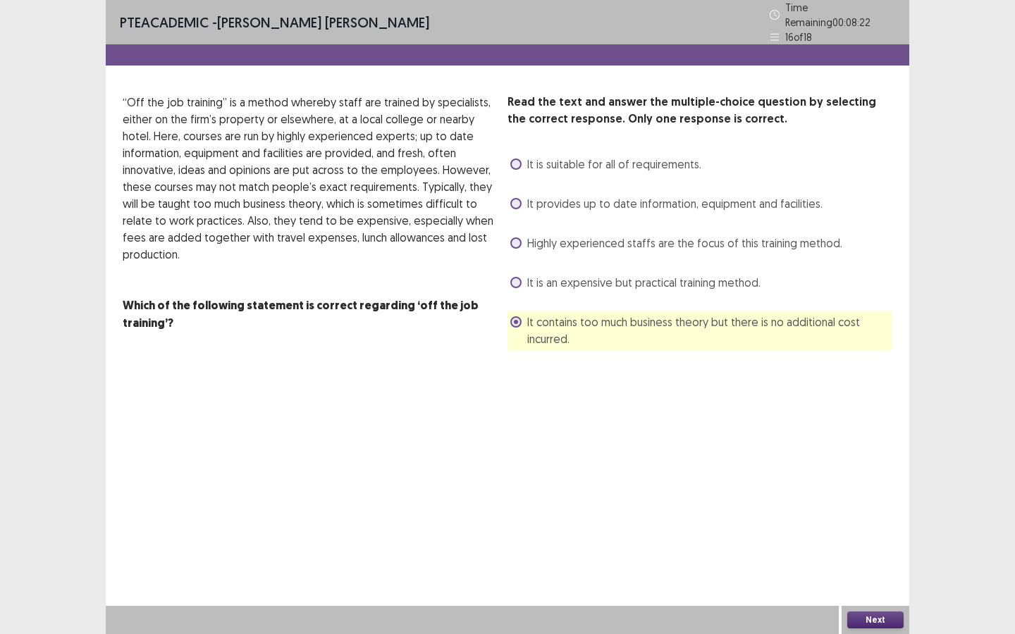
click at [659, 199] on span "It provides up to date information, equipment and facilities." at bounding box center [674, 203] width 295 height 17
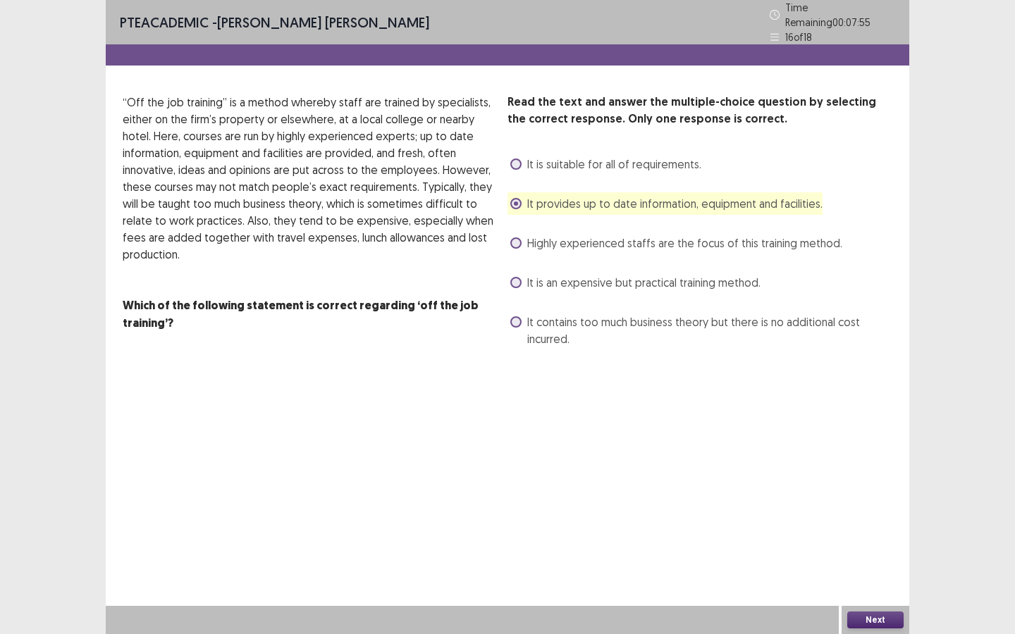
click at [881, 618] on button "Next" at bounding box center [875, 620] width 56 height 17
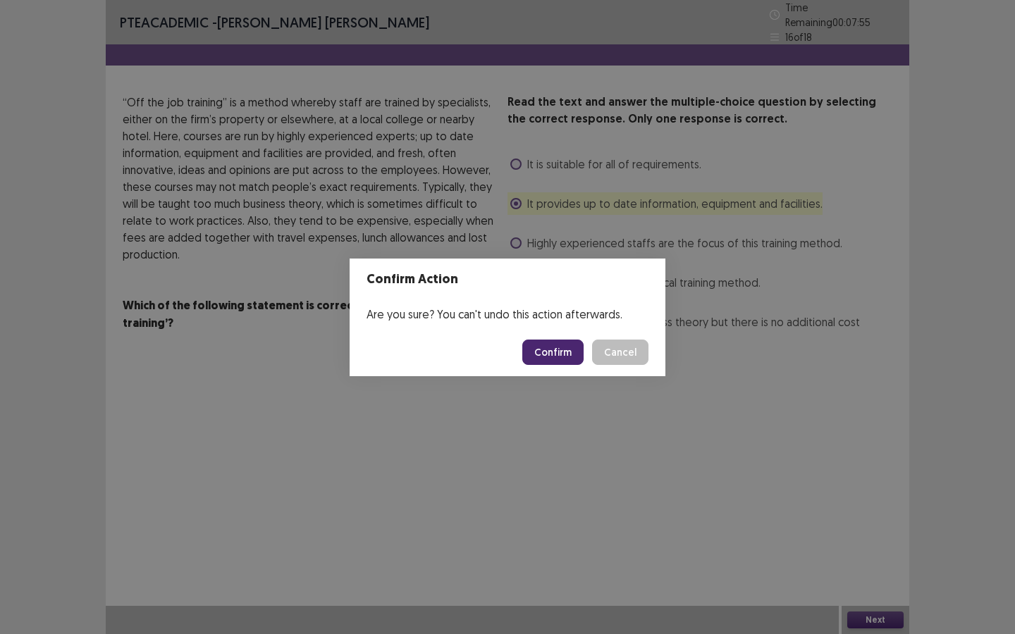
click at [563, 356] on button "Confirm" at bounding box center [552, 352] width 61 height 25
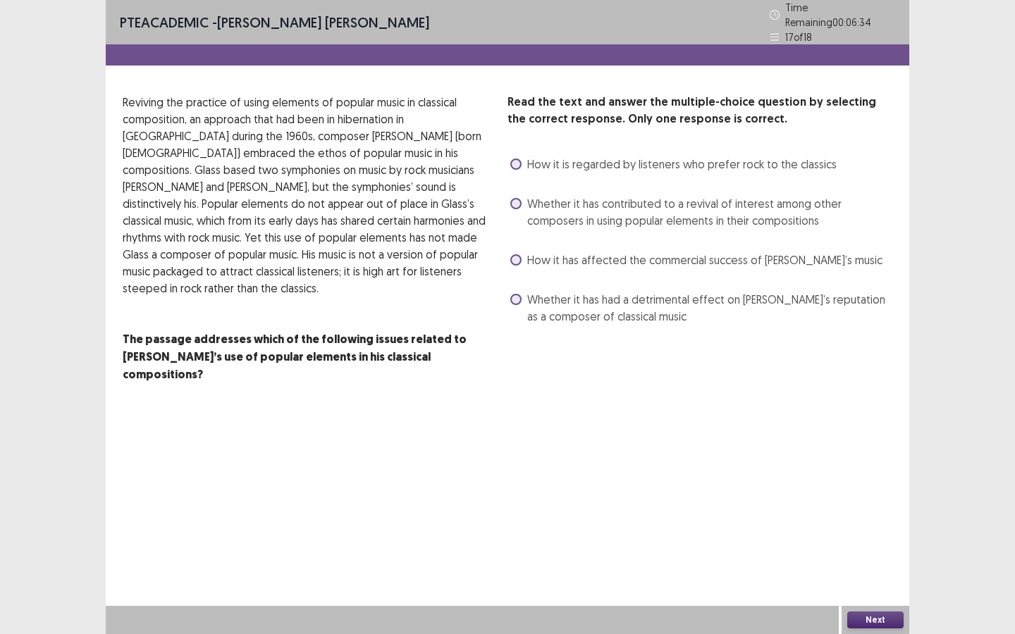
click at [514, 198] on span at bounding box center [515, 203] width 11 height 11
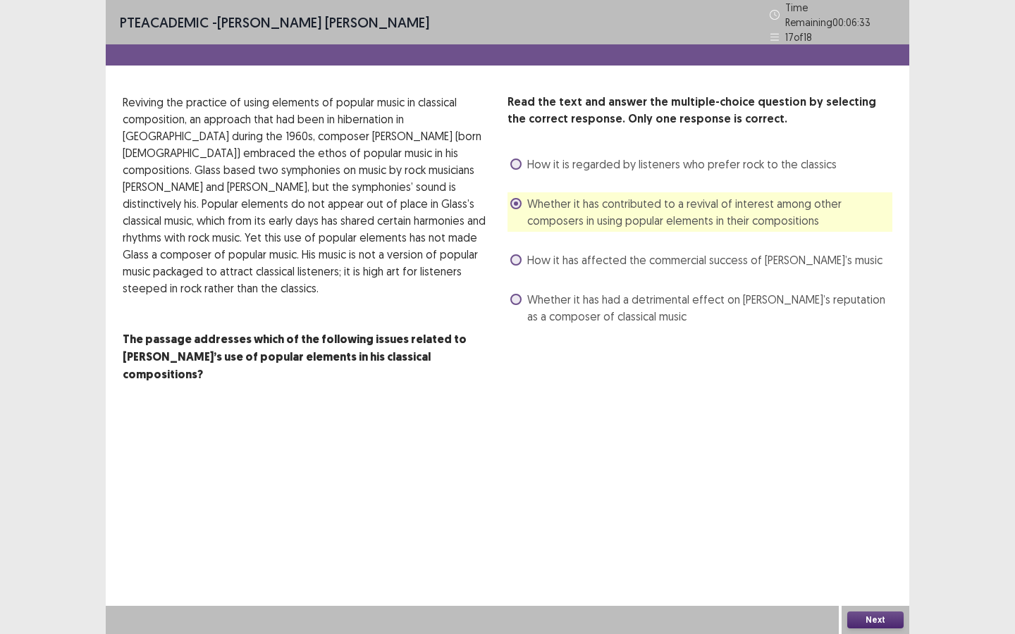
click at [905, 621] on div "Next" at bounding box center [875, 620] width 68 height 28
click at [895, 619] on button "Next" at bounding box center [875, 620] width 56 height 17
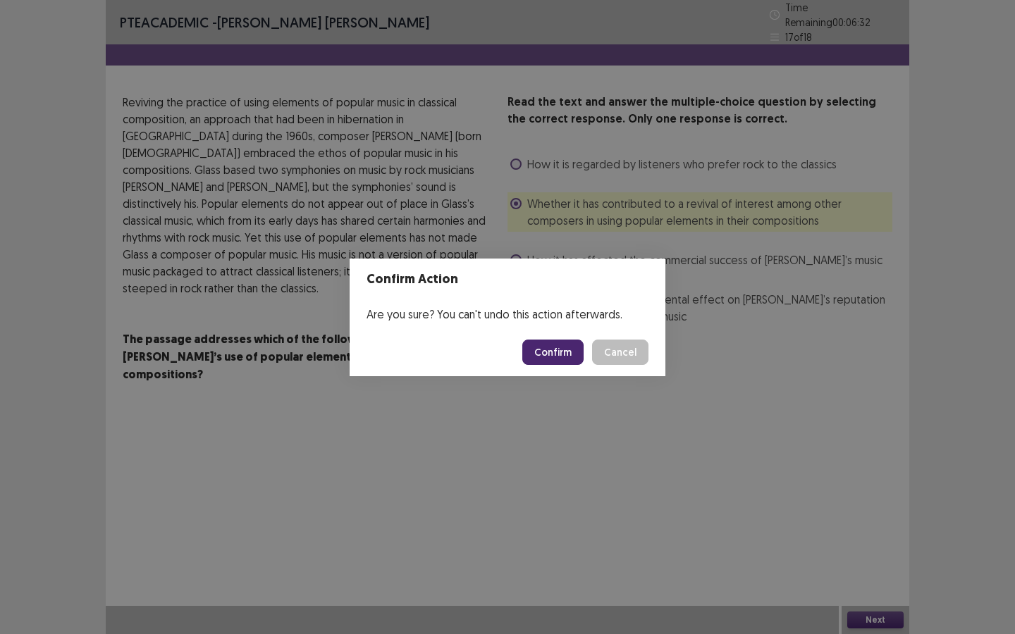
click at [553, 344] on button "Confirm" at bounding box center [552, 352] width 61 height 25
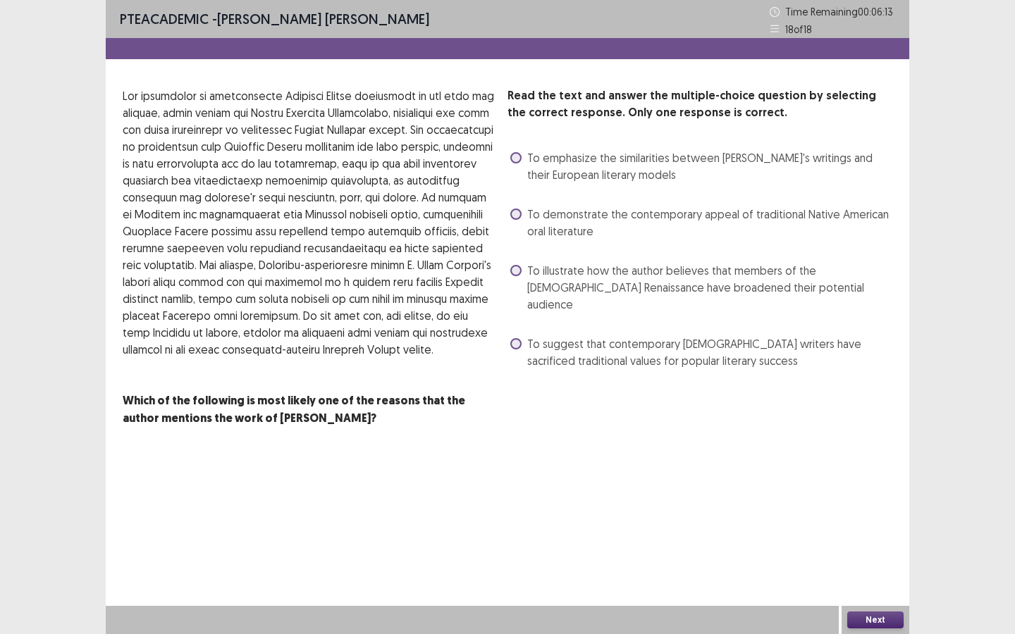
drag, startPoint x: 524, startPoint y: 224, endPoint x: 573, endPoint y: 263, distance: 62.2
click at [525, 224] on label "To demonstrate the contemporary appeal of traditional Native American oral lite…" at bounding box center [701, 223] width 382 height 34
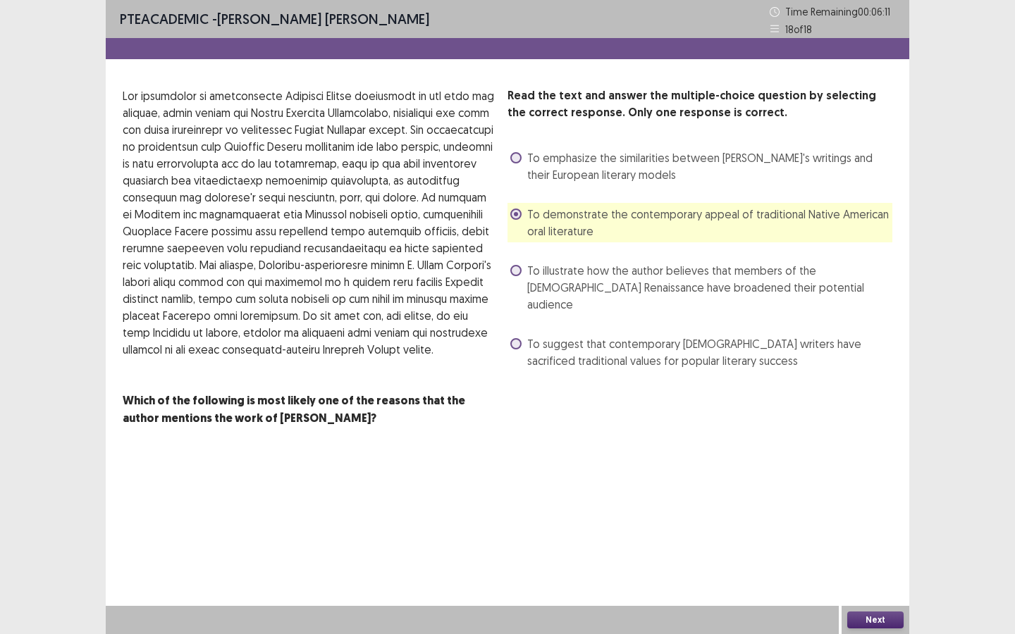
click at [878, 619] on button "Next" at bounding box center [875, 620] width 56 height 17
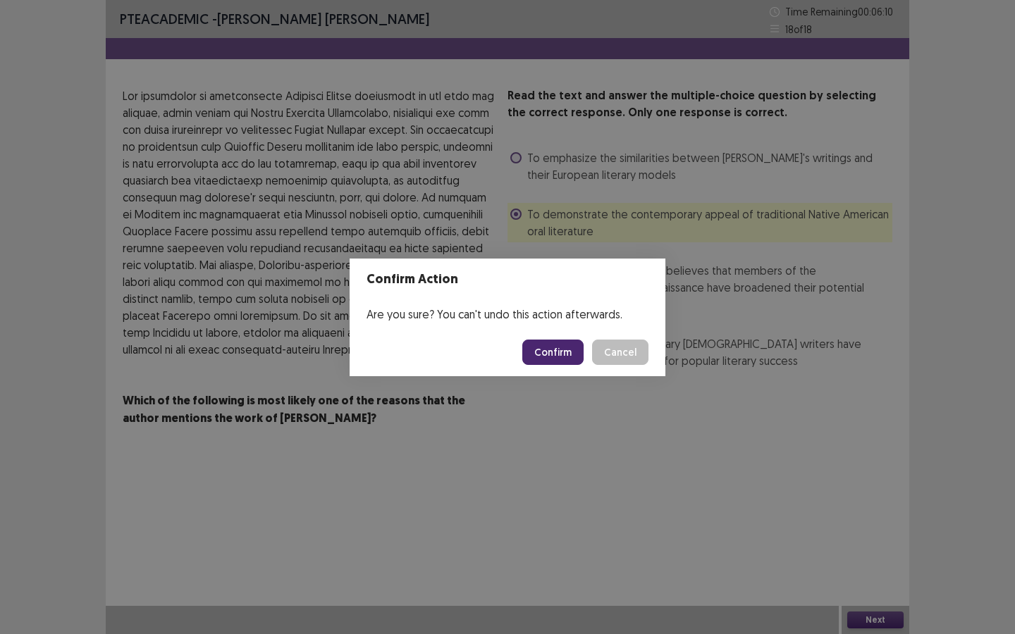
click at [574, 347] on button "Confirm" at bounding box center [552, 352] width 61 height 25
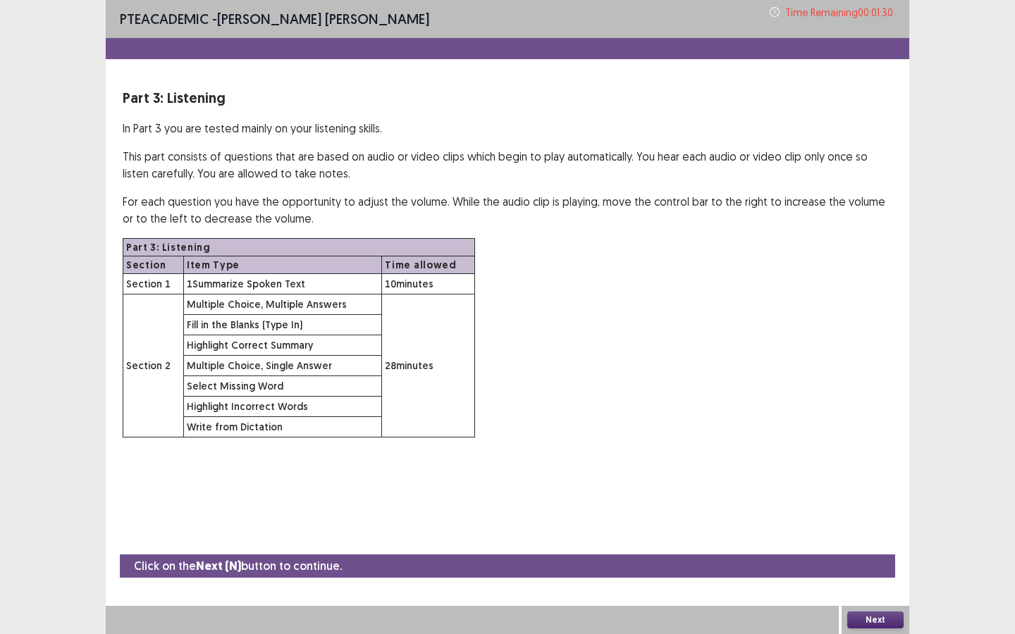
click at [869, 622] on button "Next" at bounding box center [875, 620] width 56 height 17
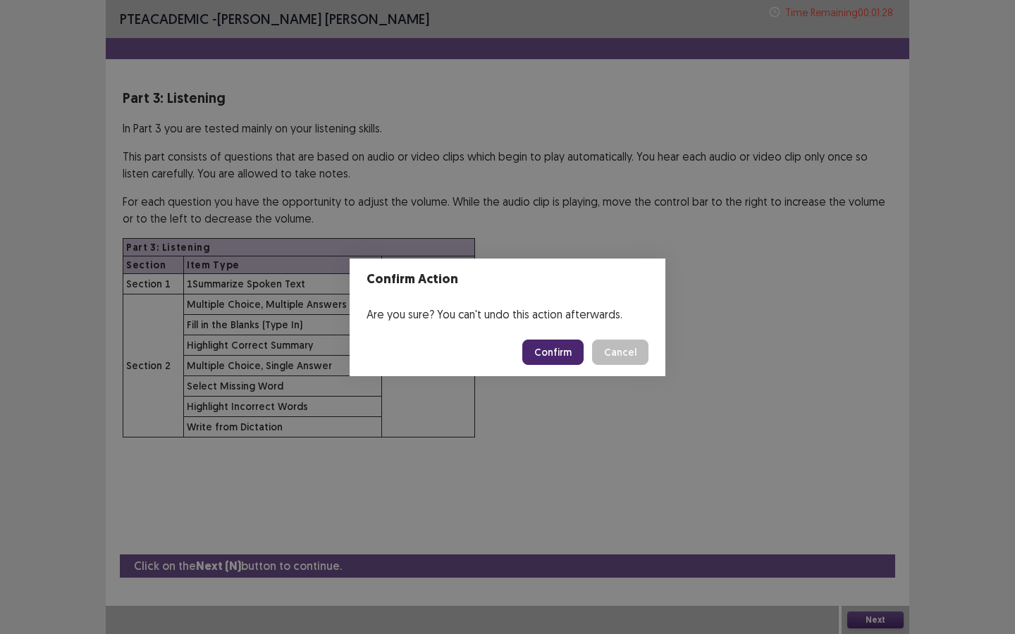
click at [574, 361] on button "Confirm" at bounding box center [552, 352] width 61 height 25
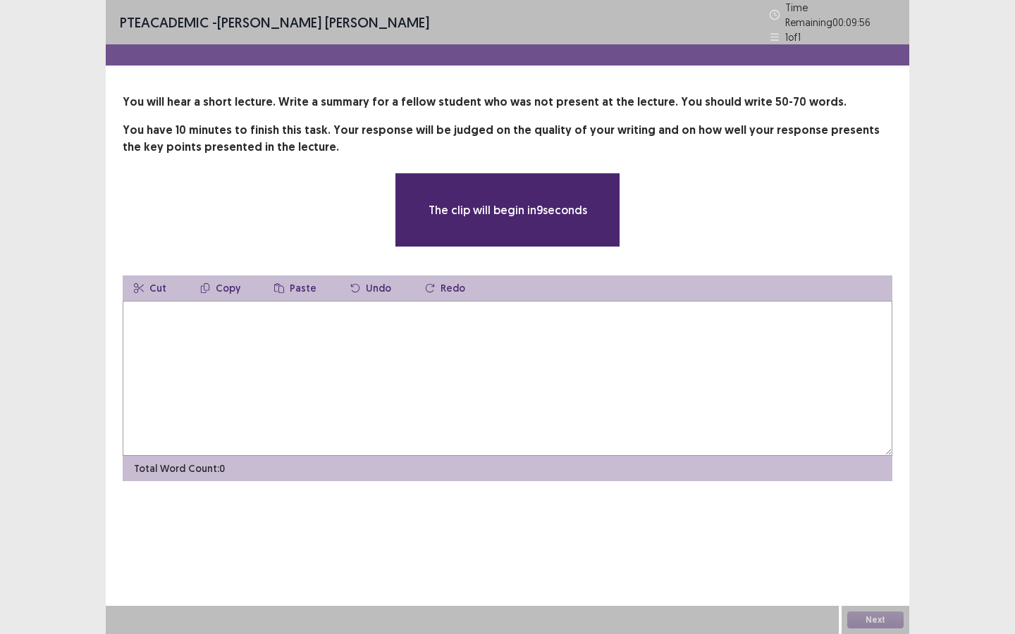
click at [635, 359] on textarea at bounding box center [507, 378] width 769 height 155
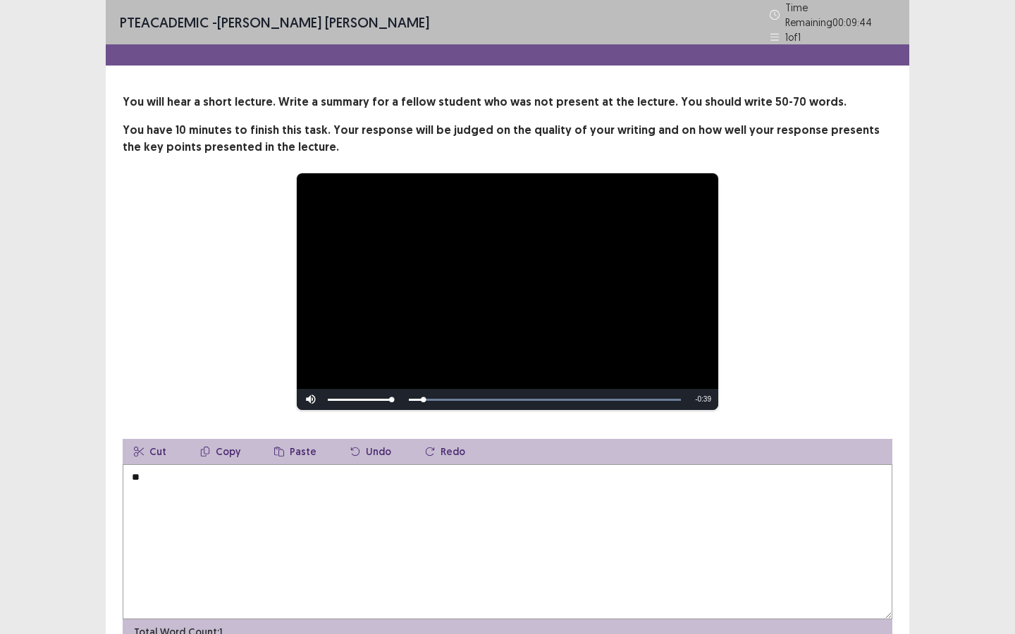
type textarea "*"
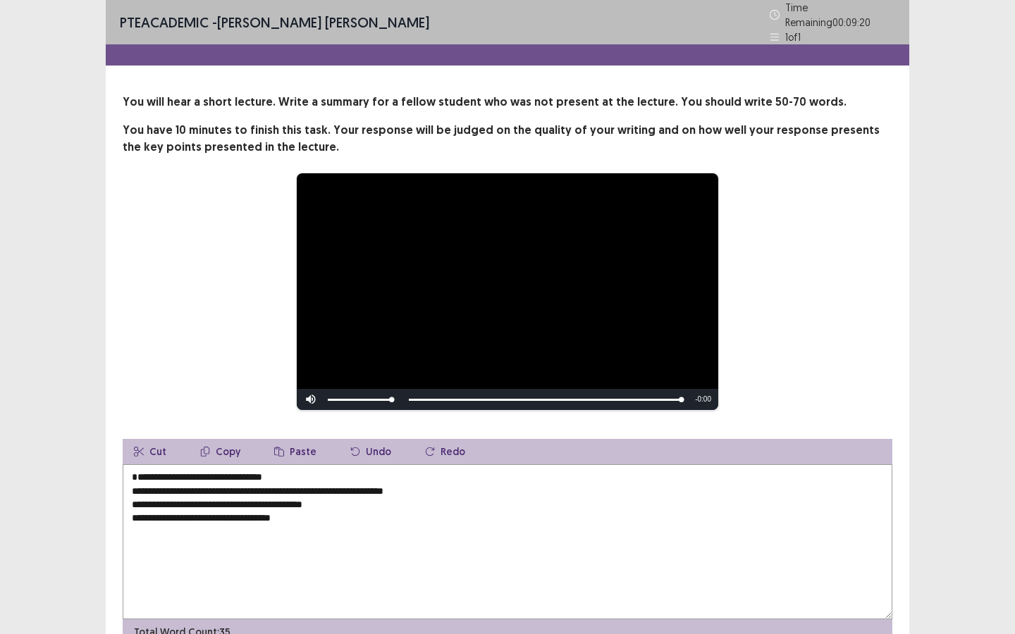
click at [137, 471] on textarea "**********" at bounding box center [507, 541] width 769 height 155
click at [132, 471] on textarea "**********" at bounding box center [507, 541] width 769 height 155
click at [464, 473] on textarea "**********" at bounding box center [507, 541] width 769 height 155
click at [353, 488] on textarea "**********" at bounding box center [507, 541] width 769 height 155
click at [132, 486] on textarea "**********" at bounding box center [507, 541] width 769 height 155
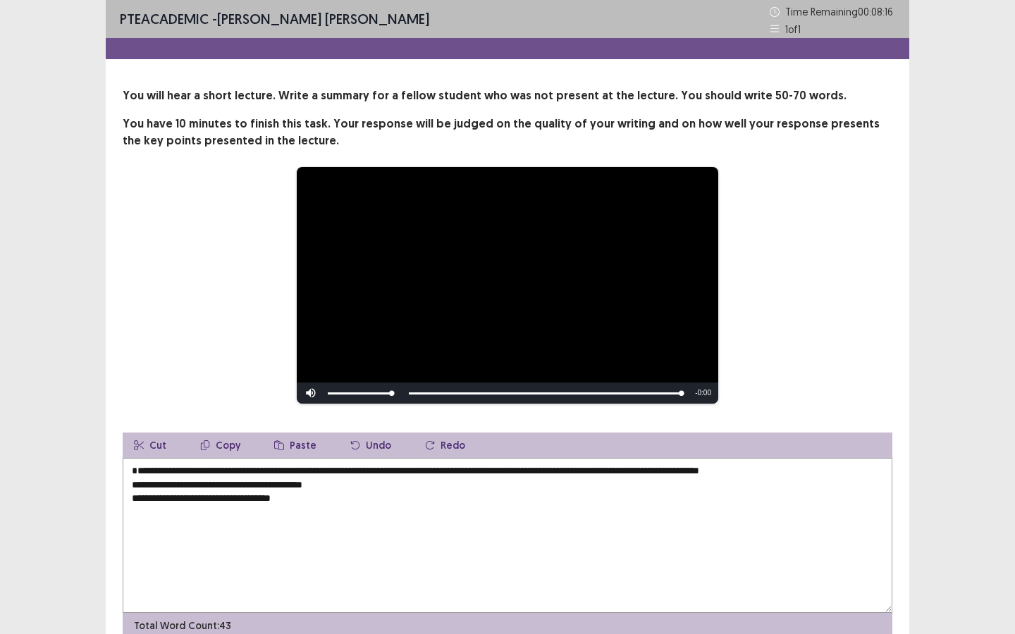
click at [574, 473] on textarea "**********" at bounding box center [507, 535] width 769 height 155
click at [718, 474] on textarea "**********" at bounding box center [507, 535] width 769 height 155
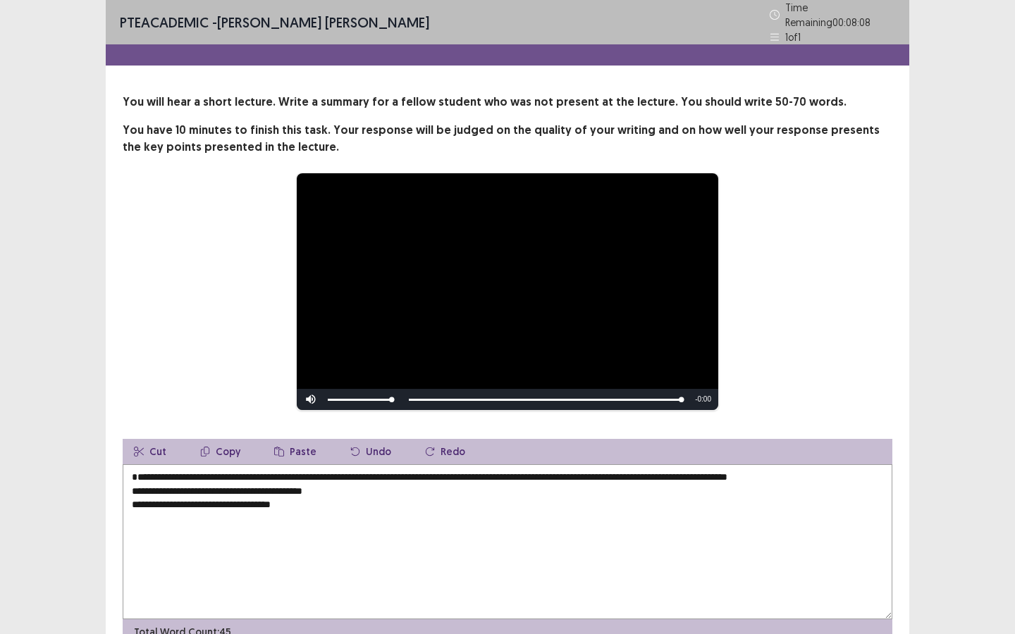
click at [774, 469] on textarea "**********" at bounding box center [507, 541] width 769 height 155
click at [869, 476] on textarea "**********" at bounding box center [507, 541] width 769 height 155
click at [130, 504] on textarea "**********" at bounding box center [507, 541] width 769 height 155
click at [254, 485] on textarea "**********" at bounding box center [507, 541] width 769 height 155
click at [251, 485] on textarea "**********" at bounding box center [507, 541] width 769 height 155
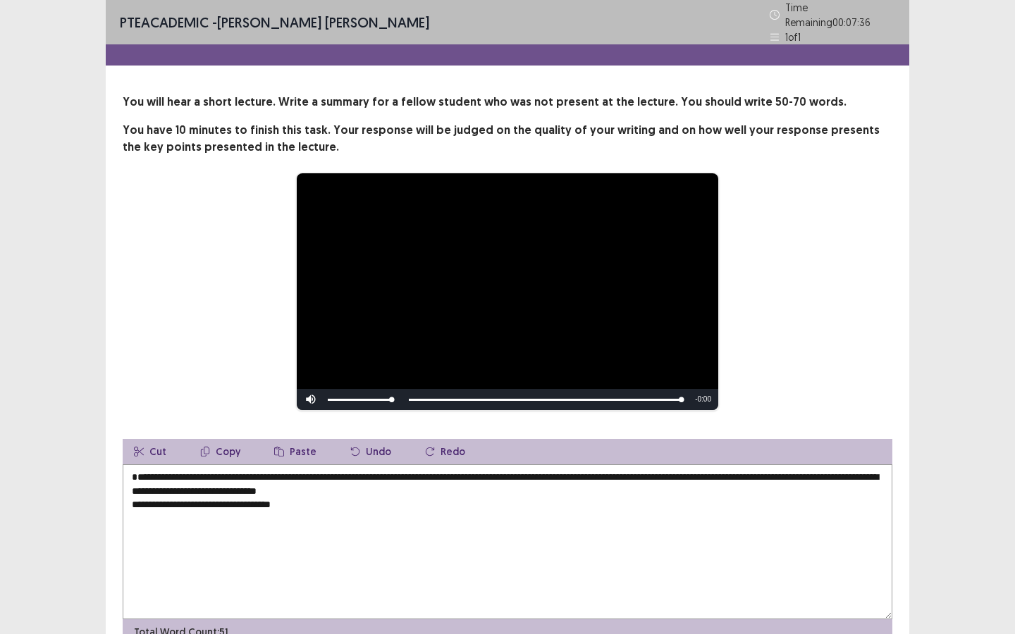
click at [428, 492] on textarea "**********" at bounding box center [507, 541] width 769 height 155
click at [428, 490] on textarea "**********" at bounding box center [507, 541] width 769 height 155
click at [101, 516] on div "**********" at bounding box center [507, 353] width 1015 height 707
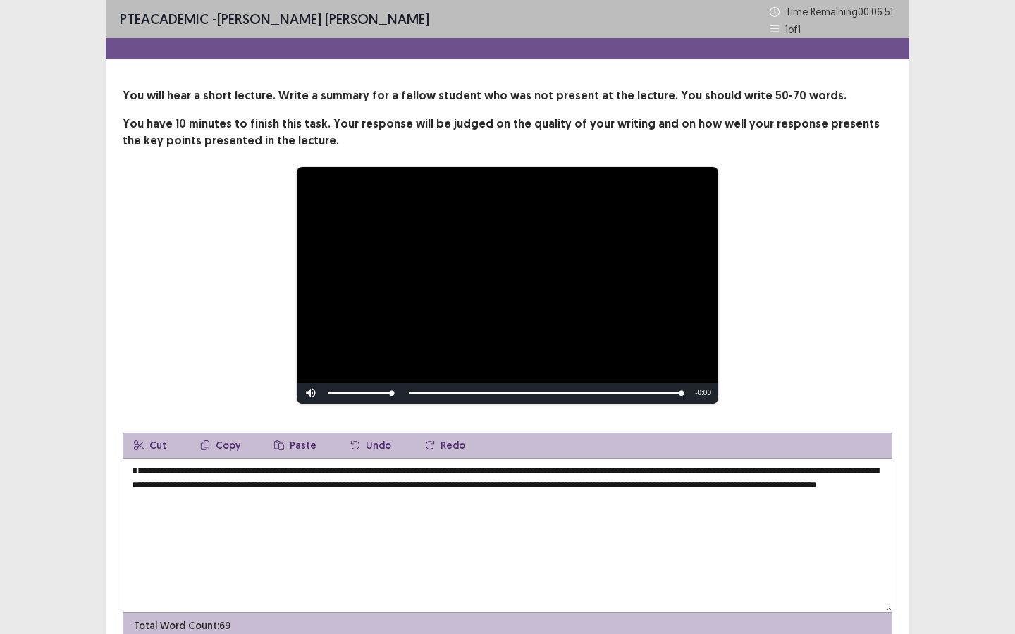
click at [133, 467] on textarea "**********" at bounding box center [507, 535] width 769 height 155
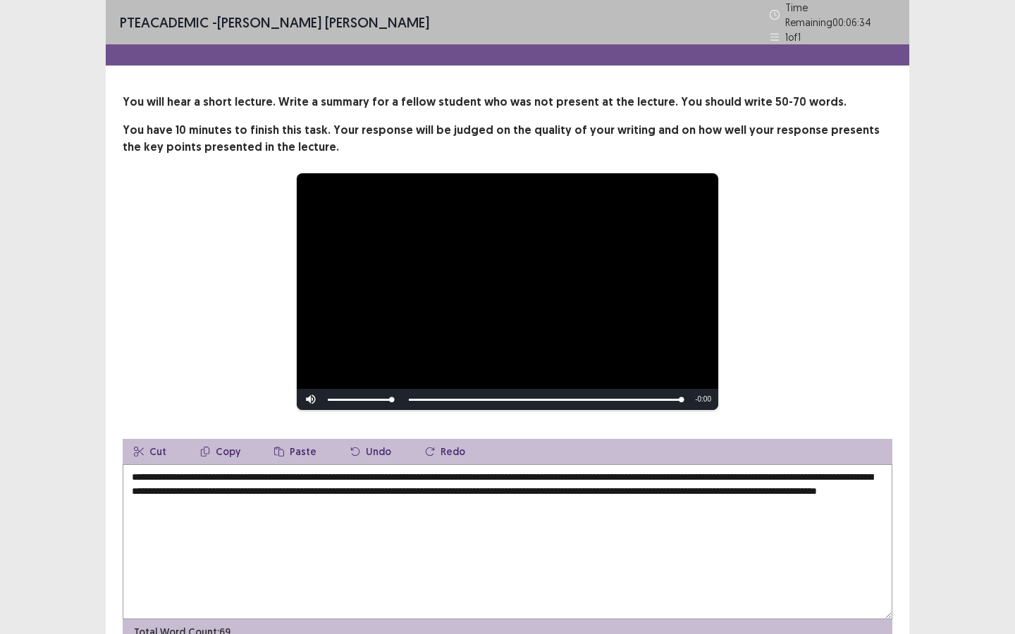
click at [450, 469] on textarea "**********" at bounding box center [507, 541] width 769 height 155
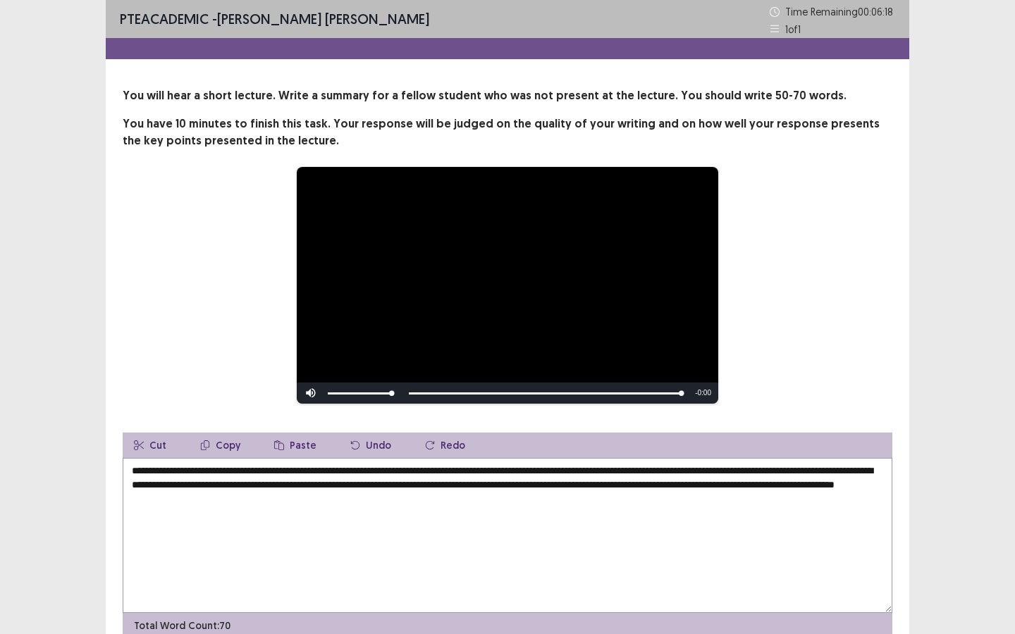
drag, startPoint x: 604, startPoint y: 469, endPoint x: 590, endPoint y: 469, distance: 14.1
click at [590, 469] on textarea "**********" at bounding box center [507, 535] width 769 height 155
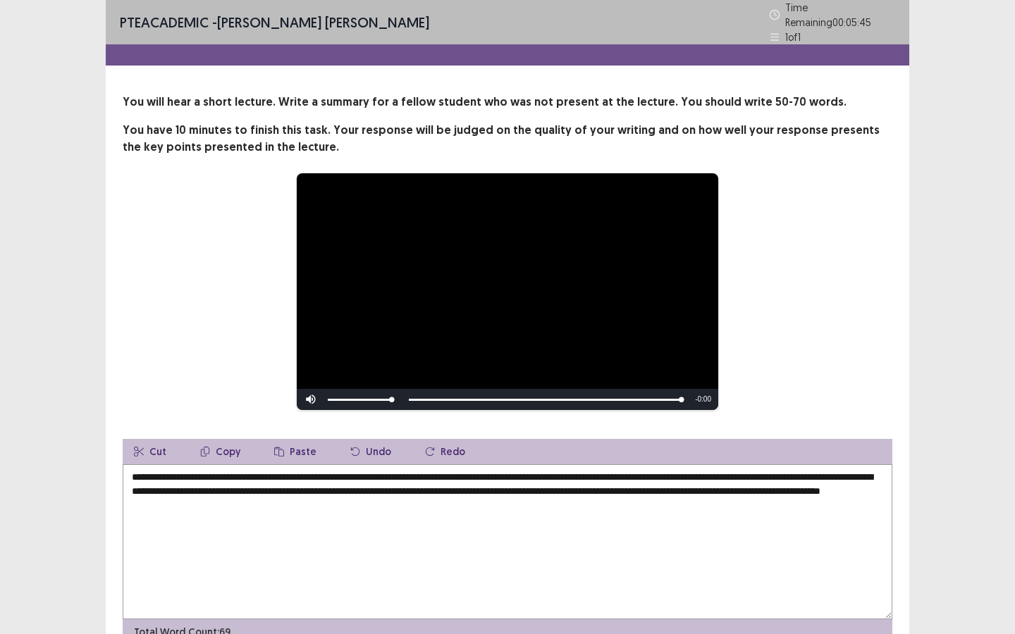
click at [766, 485] on textarea "**********" at bounding box center [507, 541] width 769 height 155
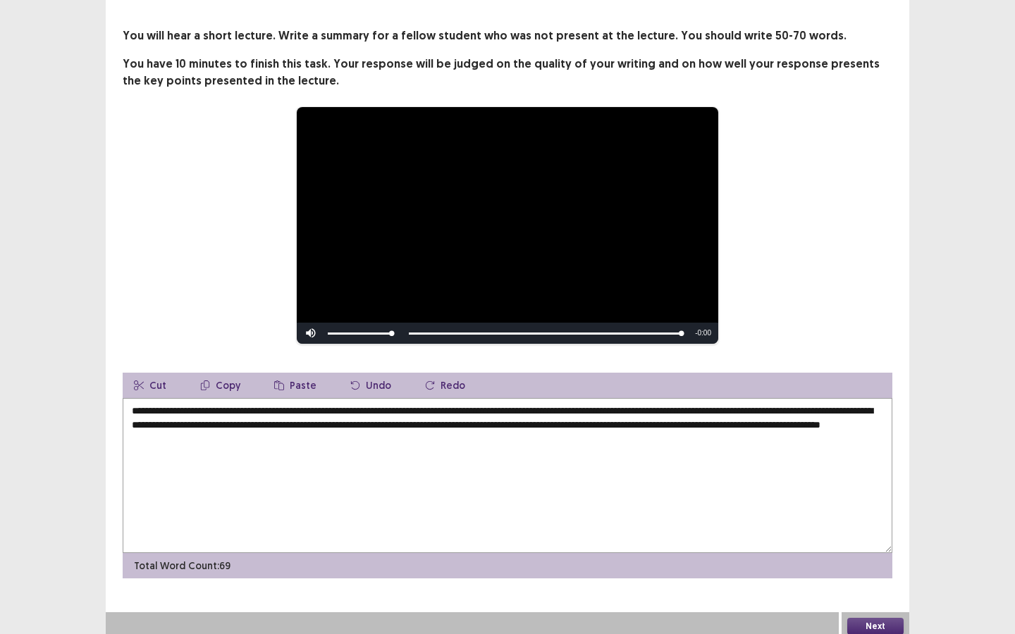
type textarea "**********"
click at [873, 618] on button "Next" at bounding box center [875, 626] width 56 height 17
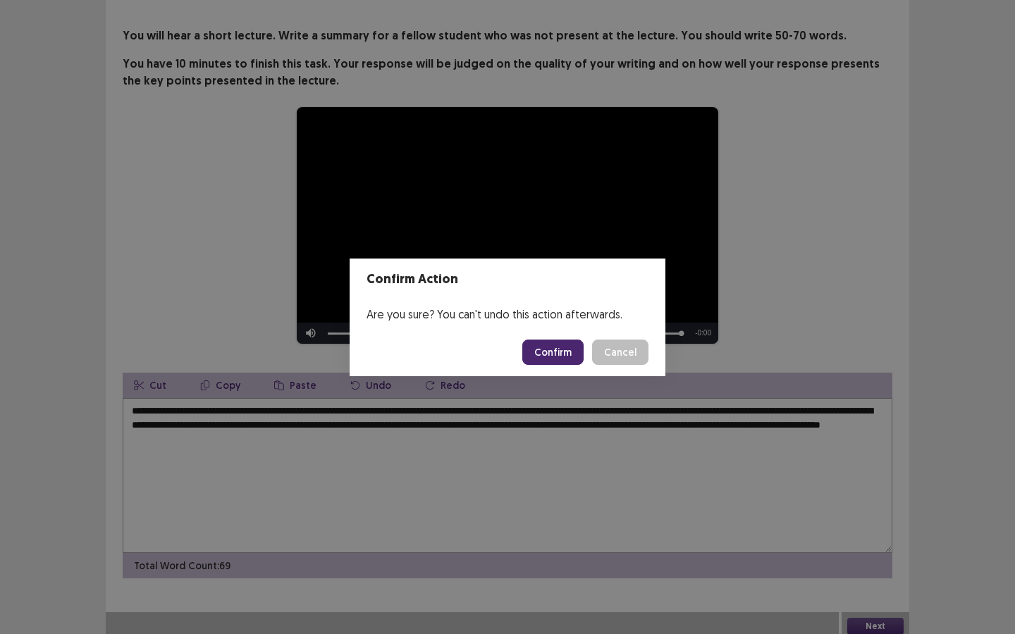
click at [563, 356] on button "Confirm" at bounding box center [552, 352] width 61 height 25
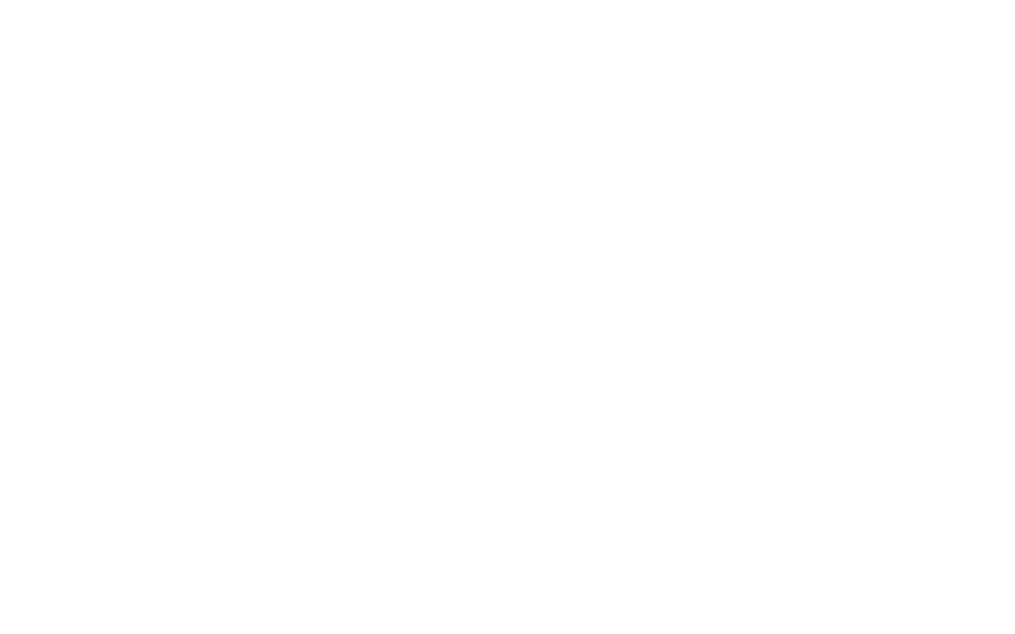
scroll to position [0, 0]
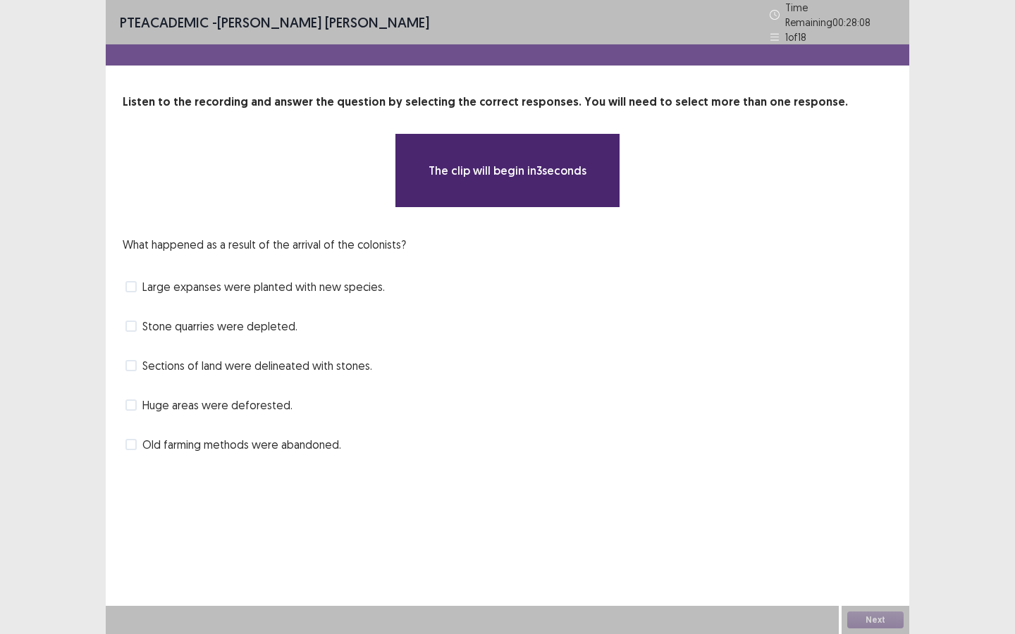
click at [185, 318] on span "Stone quarries were depleted." at bounding box center [219, 326] width 155 height 17
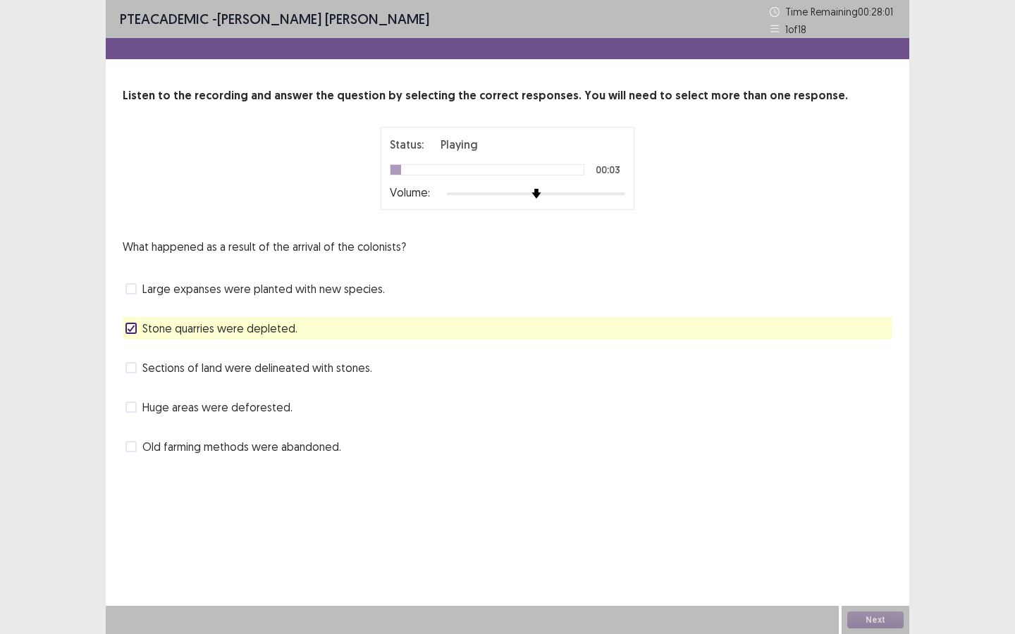
click at [237, 412] on span "Huge areas were deforested." at bounding box center [217, 407] width 150 height 17
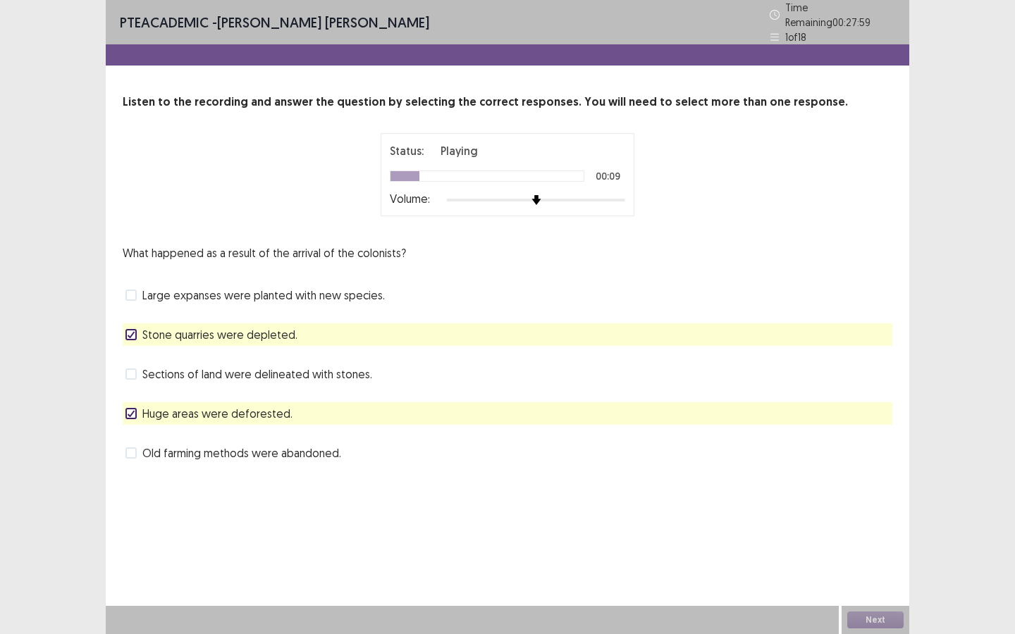
click at [207, 369] on span "Sections of land were delineated with stones." at bounding box center [257, 374] width 230 height 17
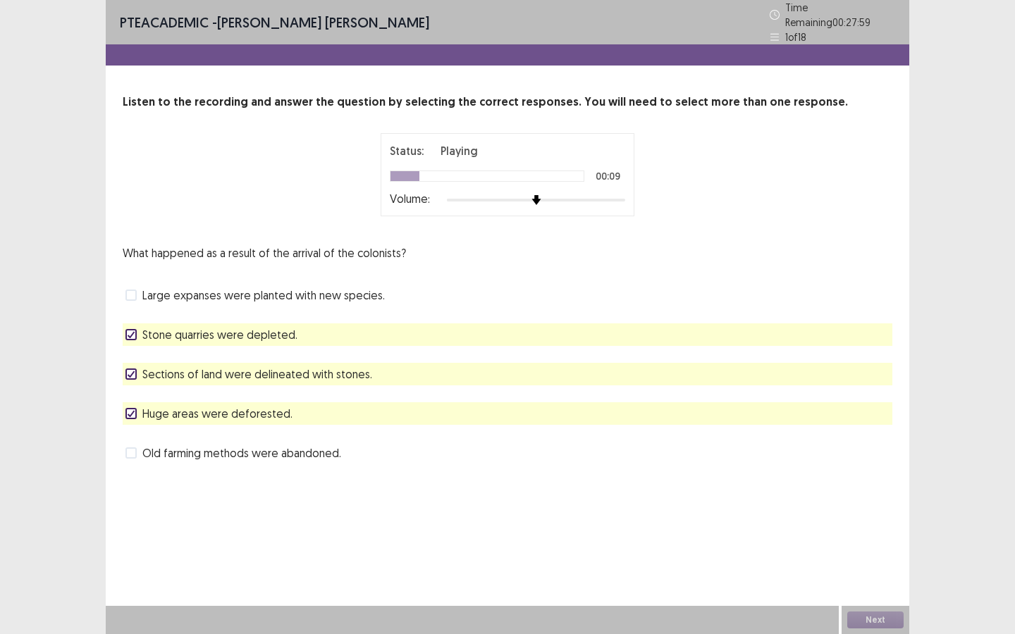
click at [212, 326] on span "Stone quarries were depleted." at bounding box center [219, 334] width 155 height 17
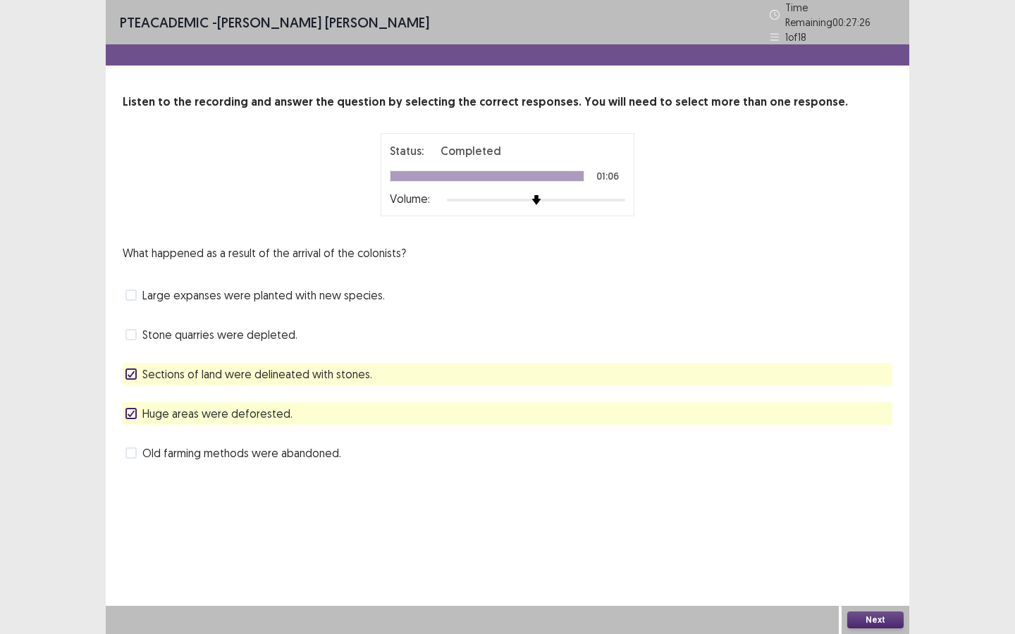
click at [880, 615] on button "Next" at bounding box center [875, 620] width 56 height 17
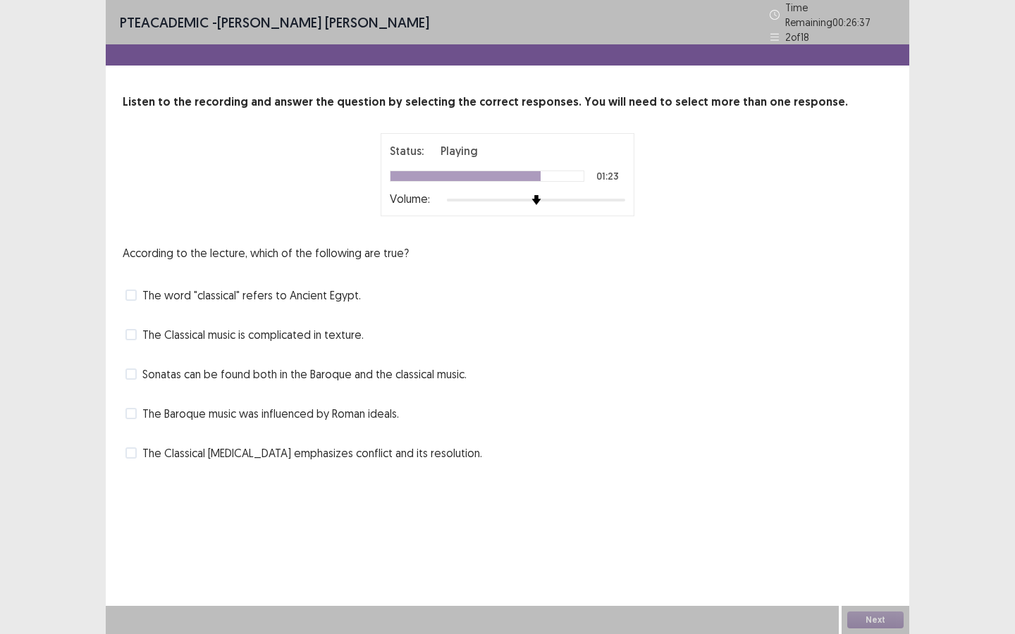
click at [278, 366] on span "Sonatas can be found both in the Baroque and the classical music." at bounding box center [304, 374] width 324 height 17
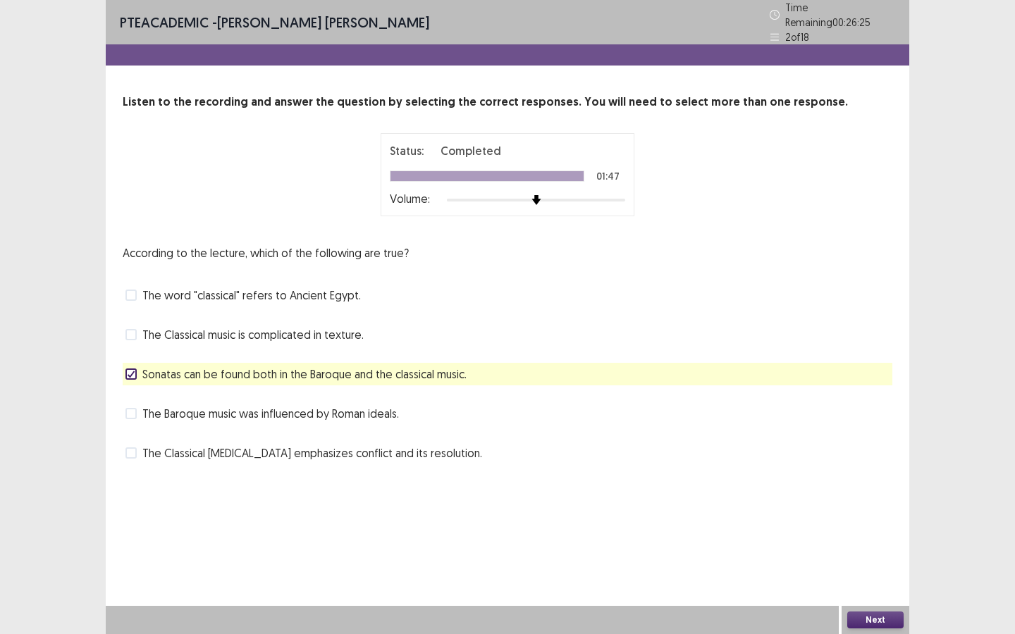
click at [869, 620] on button "Next" at bounding box center [875, 620] width 56 height 17
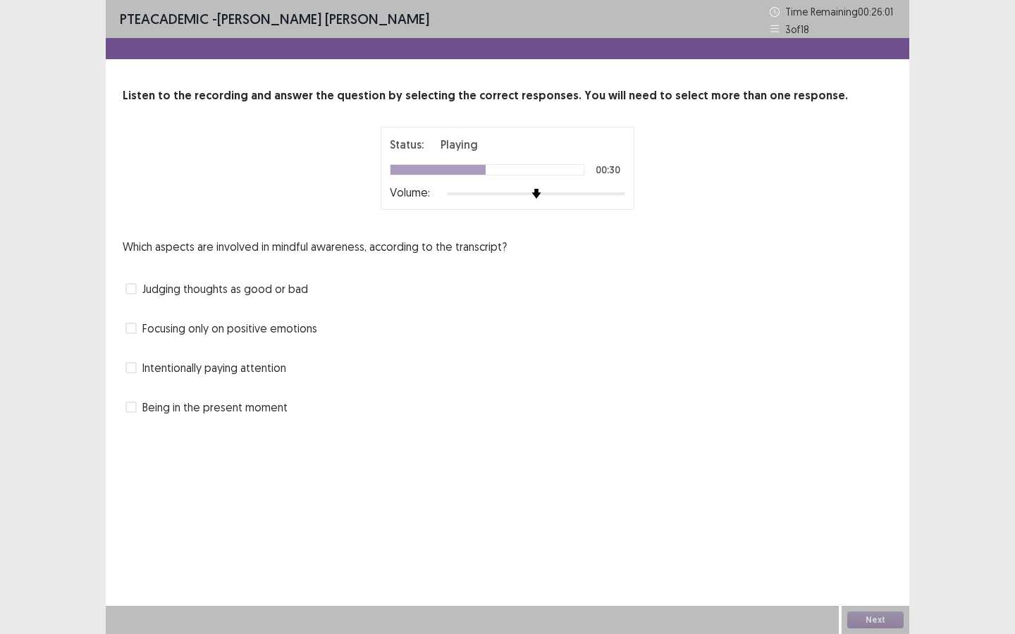
click at [204, 363] on span "Intentionally paying attention" at bounding box center [214, 367] width 144 height 17
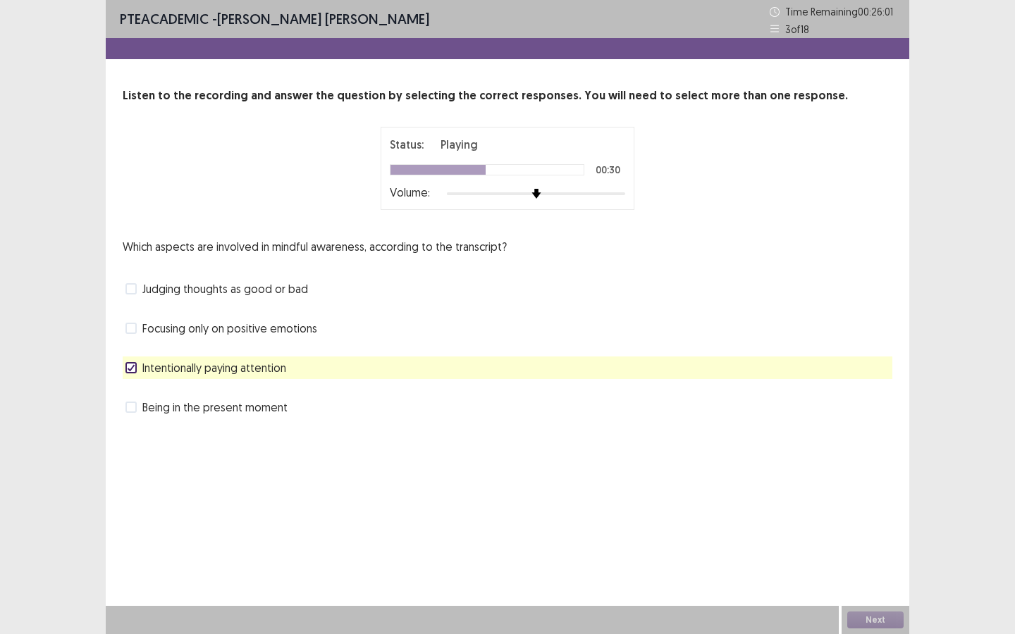
click at [160, 410] on span "Being in the present moment" at bounding box center [214, 407] width 145 height 17
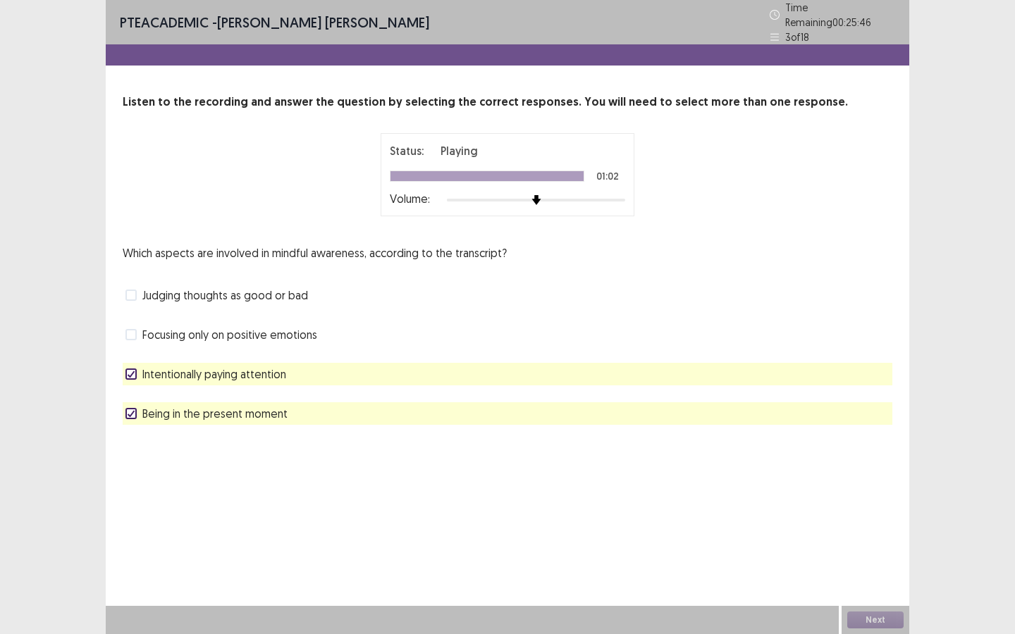
click at [887, 619] on div "Next" at bounding box center [875, 620] width 68 height 28
click at [882, 614] on button "Next" at bounding box center [875, 620] width 56 height 17
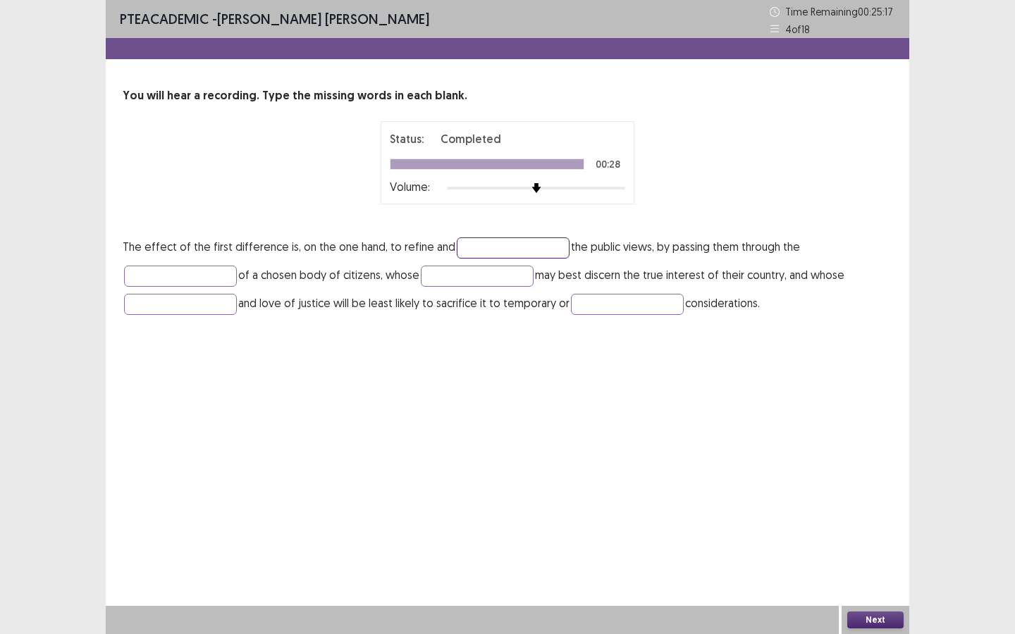
click at [496, 251] on input "text" at bounding box center [513, 247] width 113 height 21
type input "*******"
click at [198, 276] on input "text" at bounding box center [180, 276] width 113 height 21
type input "******"
click at [448, 276] on input "text" at bounding box center [477, 276] width 113 height 21
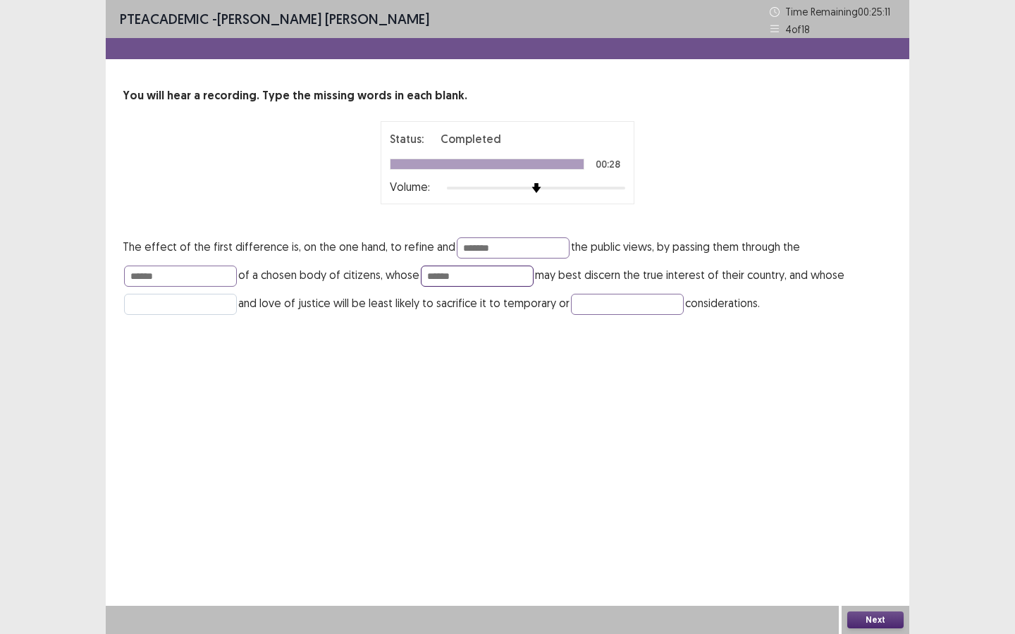
type input "******"
click at [193, 295] on input "text" at bounding box center [180, 304] width 113 height 21
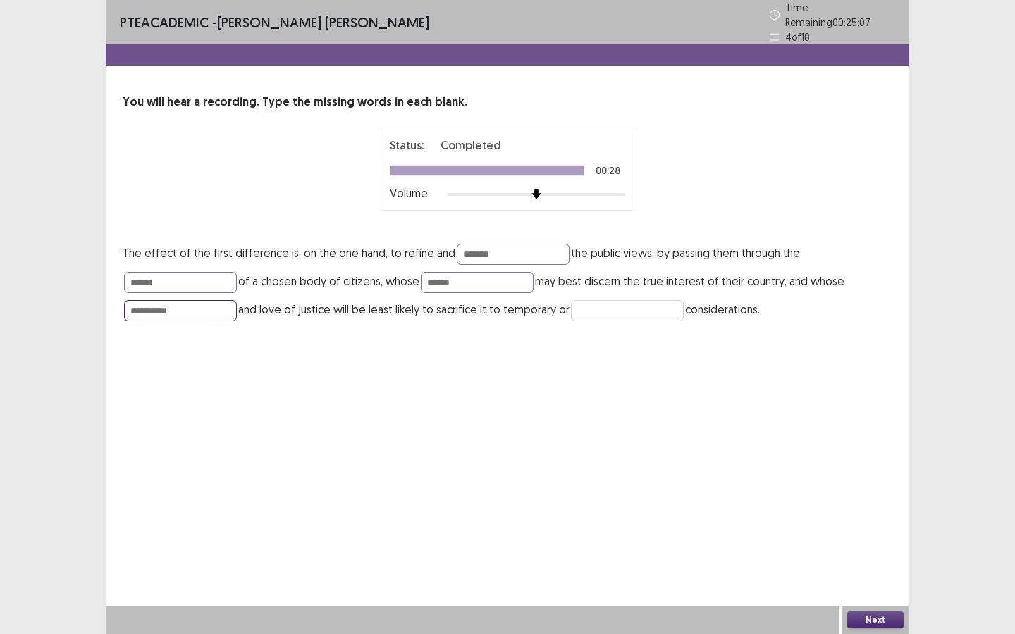
type input "**********"
click at [602, 308] on input "text" at bounding box center [627, 310] width 113 height 21
type input "*******"
click at [868, 617] on button "Next" at bounding box center [875, 620] width 56 height 17
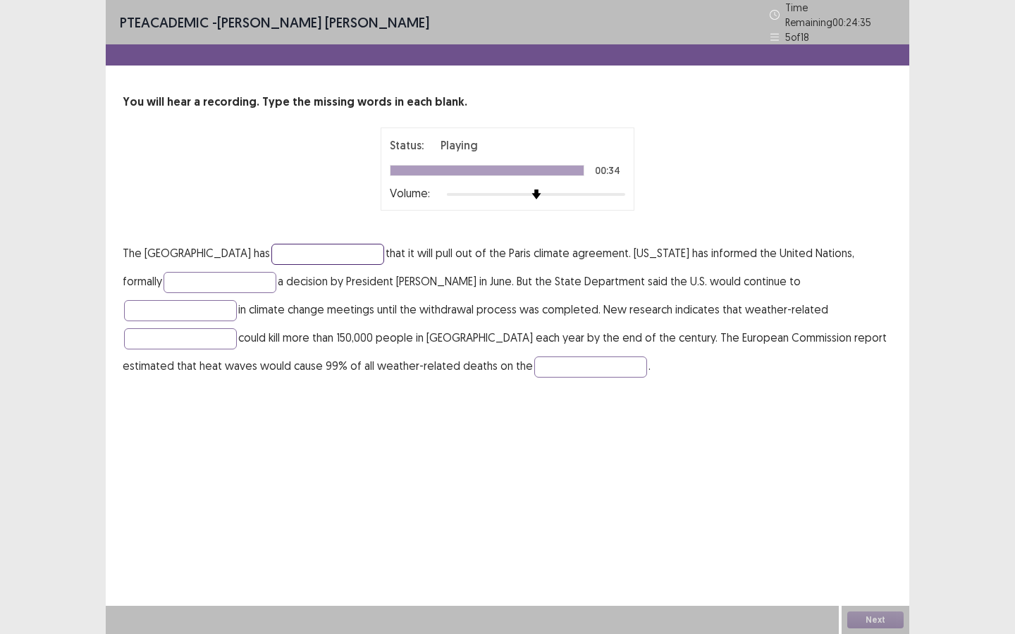
click at [271, 249] on input "text" at bounding box center [327, 254] width 113 height 21
type input "*********"
click at [197, 282] on input "text" at bounding box center [219, 282] width 113 height 21
type input "**********"
click at [237, 300] on input "text" at bounding box center [180, 310] width 113 height 21
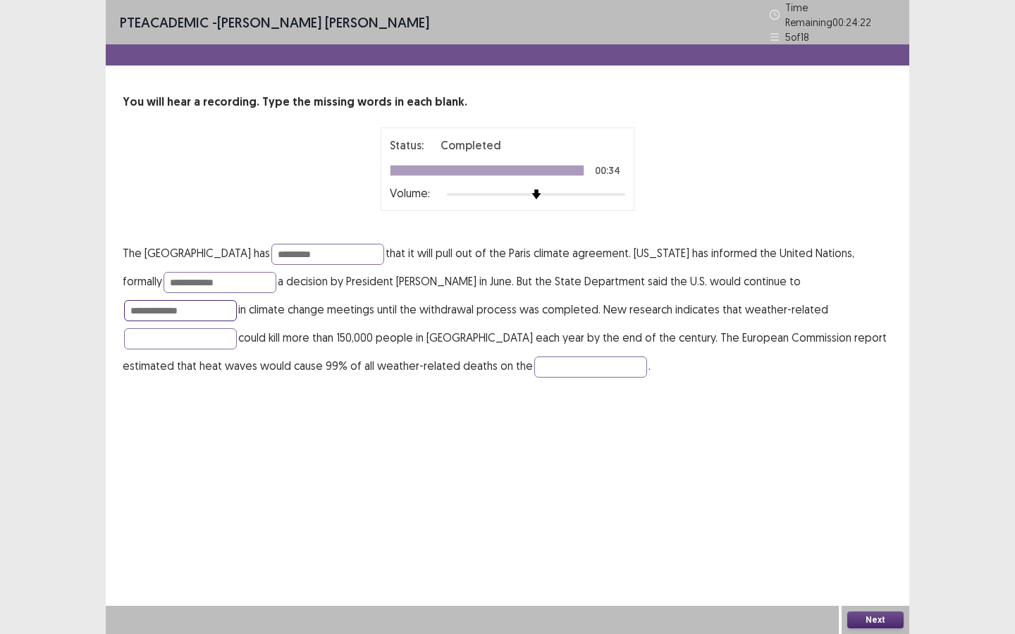
click at [237, 300] on input "**********" at bounding box center [180, 310] width 113 height 21
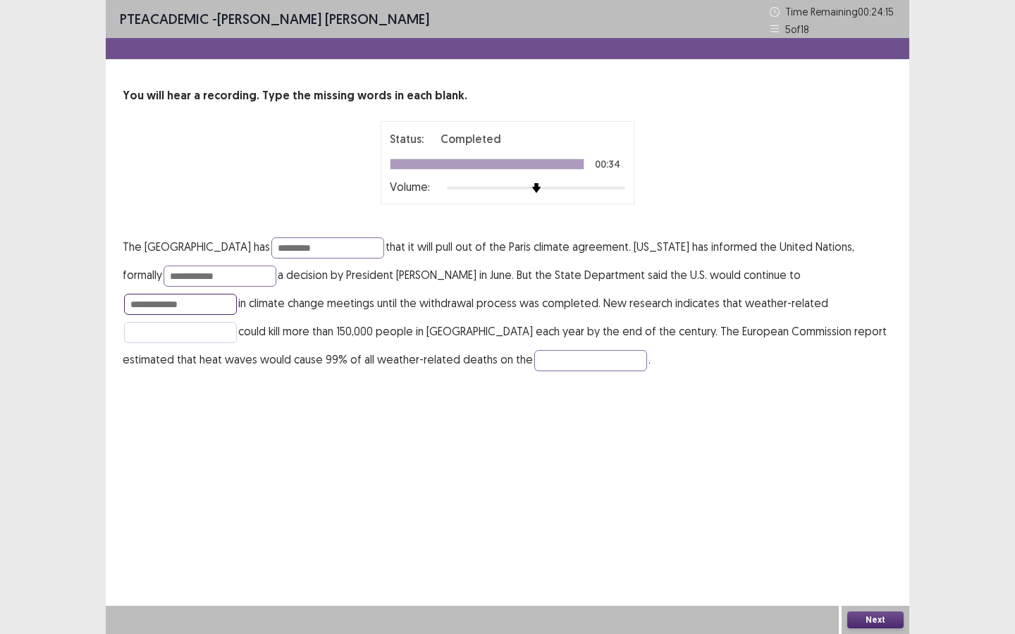
type input "**********"
click at [237, 322] on input "text" at bounding box center [180, 332] width 113 height 21
type input "*********"
click at [534, 361] on input "text" at bounding box center [590, 360] width 113 height 21
type input "*********"
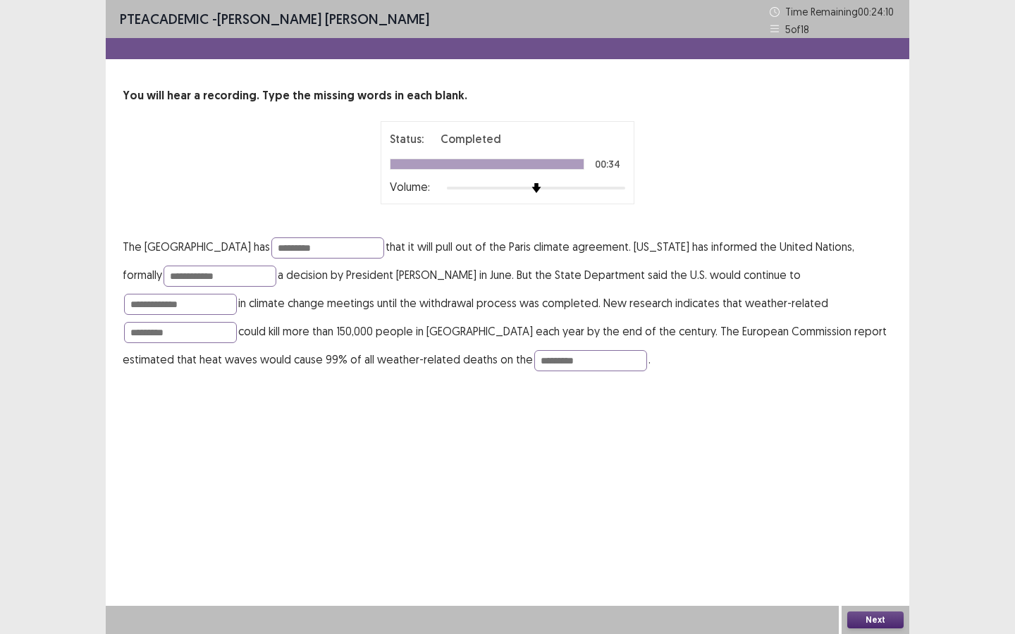
click at [865, 625] on button "Next" at bounding box center [875, 620] width 56 height 17
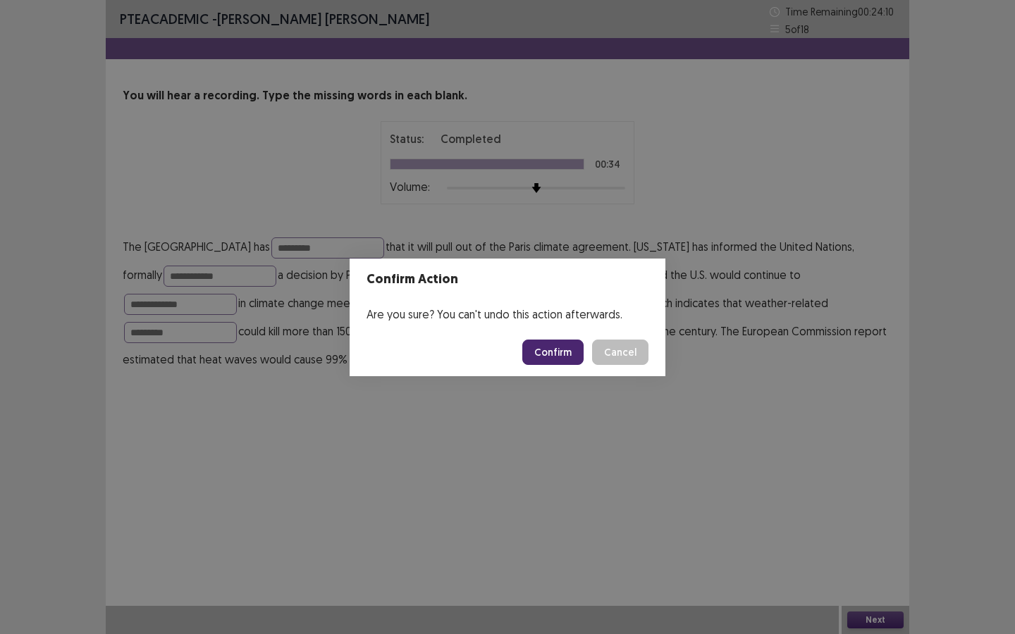
click at [536, 356] on button "Confirm" at bounding box center [552, 352] width 61 height 25
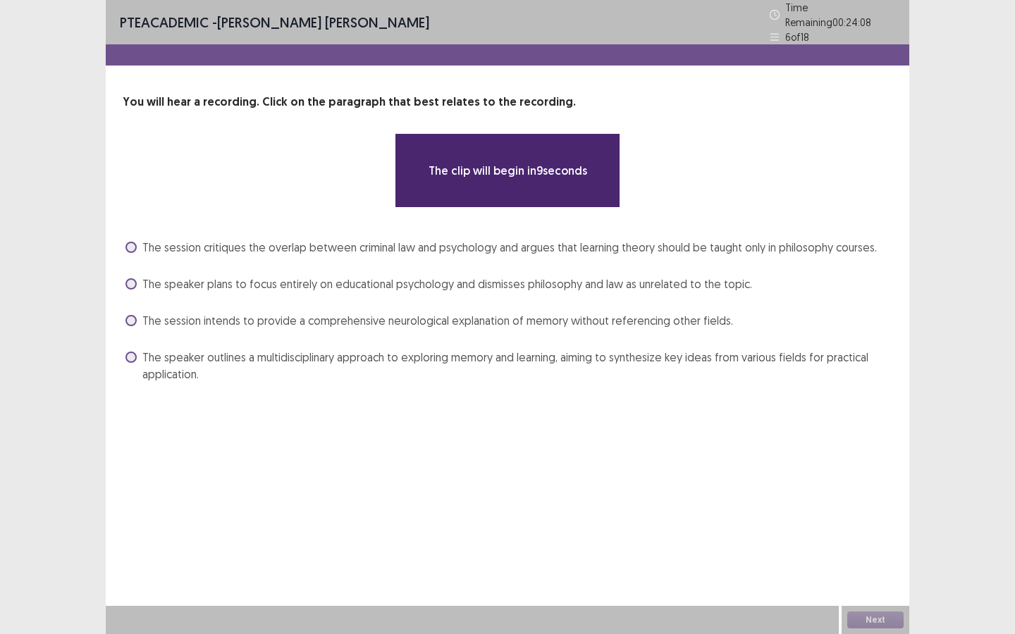
click at [532, 253] on div "The session critiques the overlap between criminal law and psychology and argue…" at bounding box center [507, 310] width 769 height 149
click at [532, 239] on span "The session critiques the overlap between criminal law and psychology and argue…" at bounding box center [509, 247] width 734 height 17
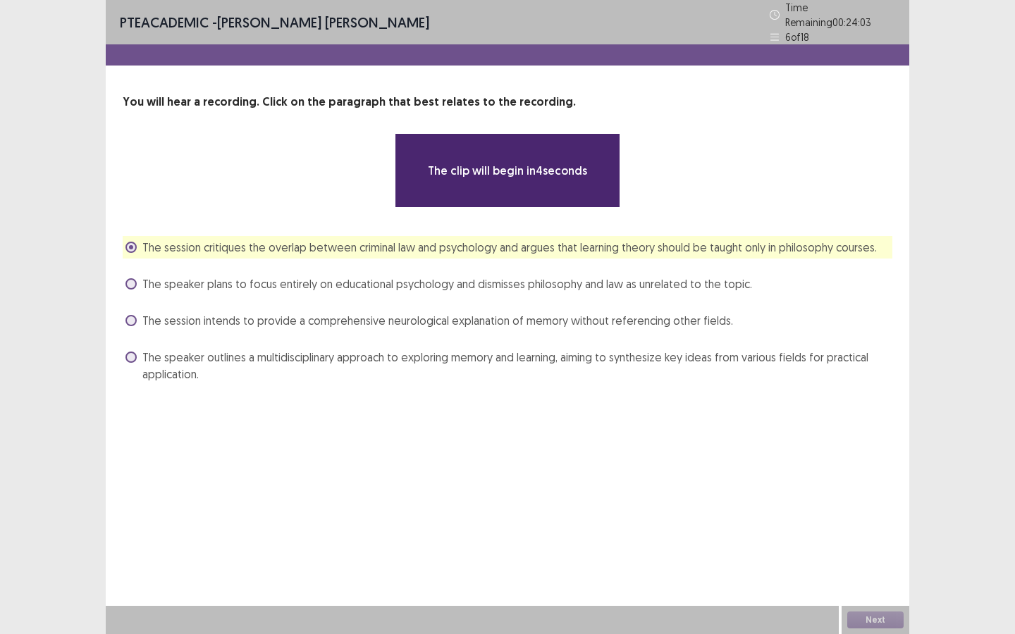
click at [360, 247] on span "The session critiques the overlap between criminal law and psychology and argue…" at bounding box center [509, 247] width 734 height 17
click at [291, 285] on span "The speaker plans to focus entirely on educational psychology and dismisses phi…" at bounding box center [446, 283] width 609 height 17
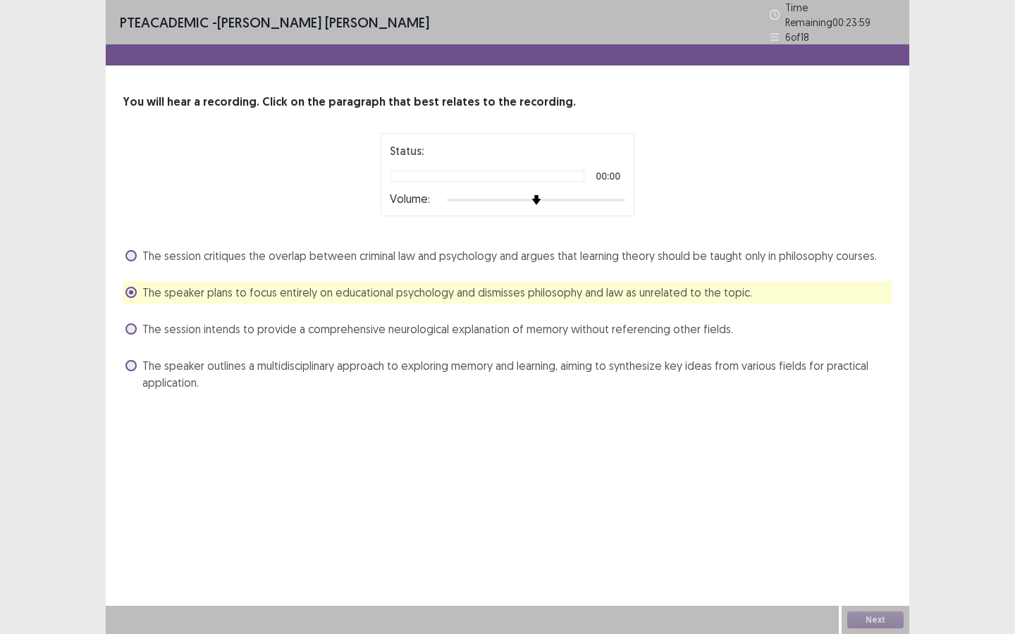
click at [248, 361] on span "The speaker outlines a multidisciplinary approach to exploring memory and learn…" at bounding box center [517, 374] width 750 height 34
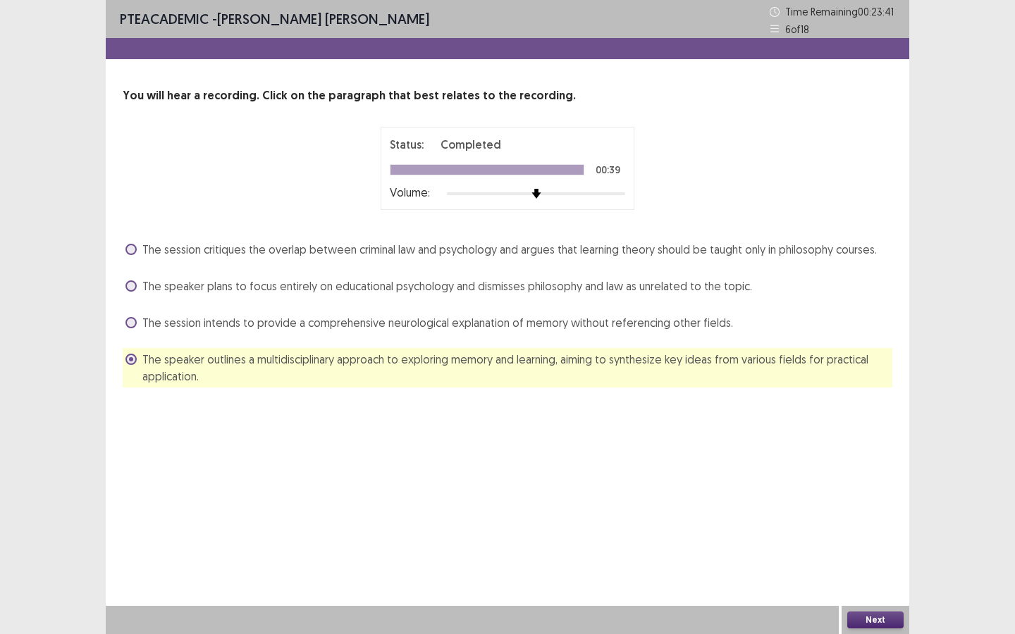
click at [881, 626] on button "Next" at bounding box center [875, 620] width 56 height 17
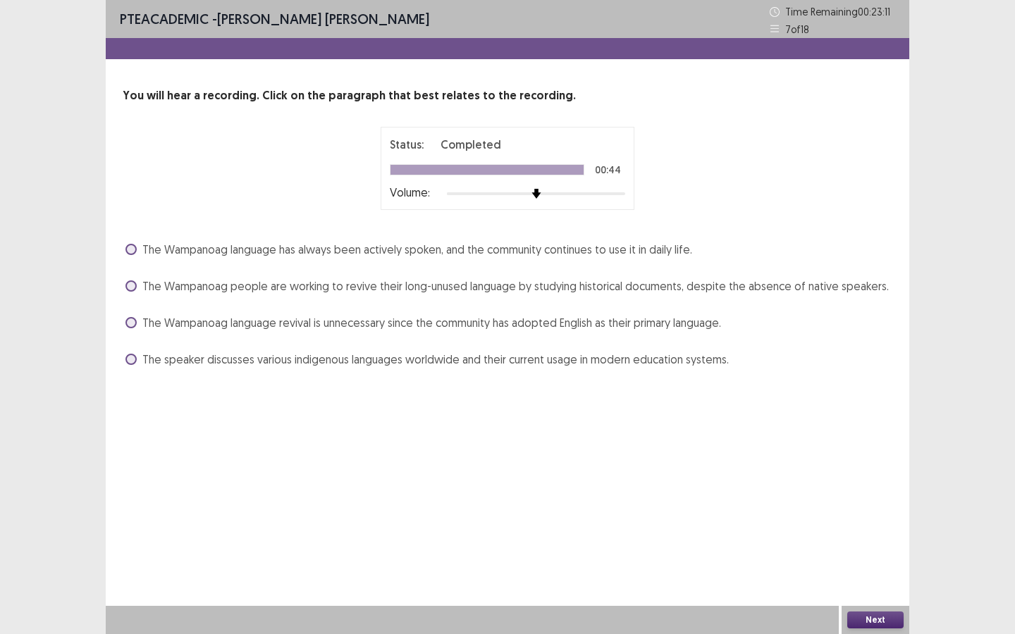
click at [242, 290] on span "The Wampanoag people are working to revive their long-unused language by studyi…" at bounding box center [515, 286] width 746 height 17
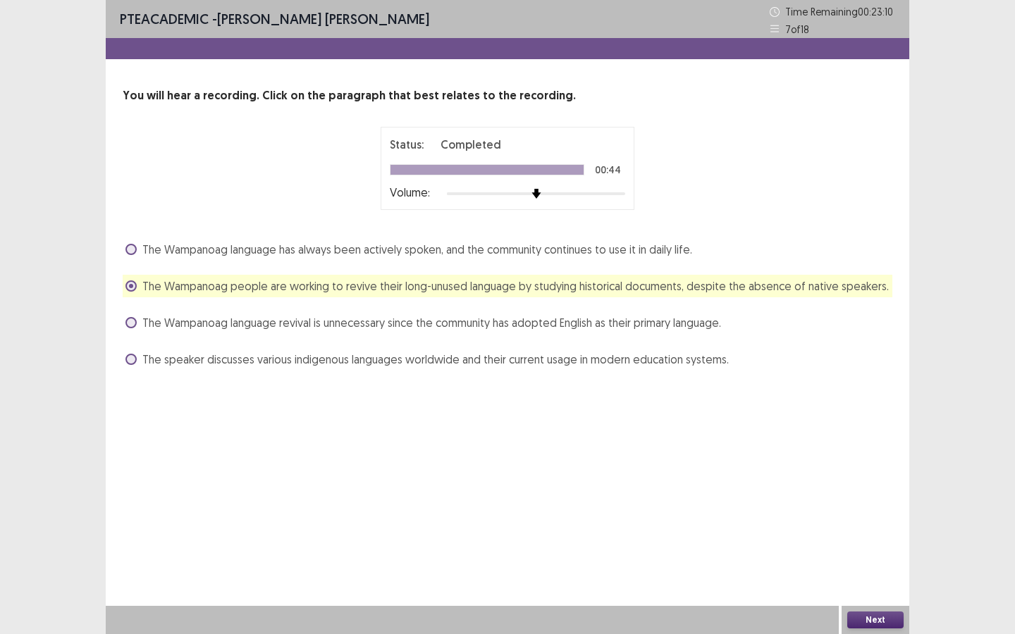
click at [869, 614] on button "Next" at bounding box center [875, 620] width 56 height 17
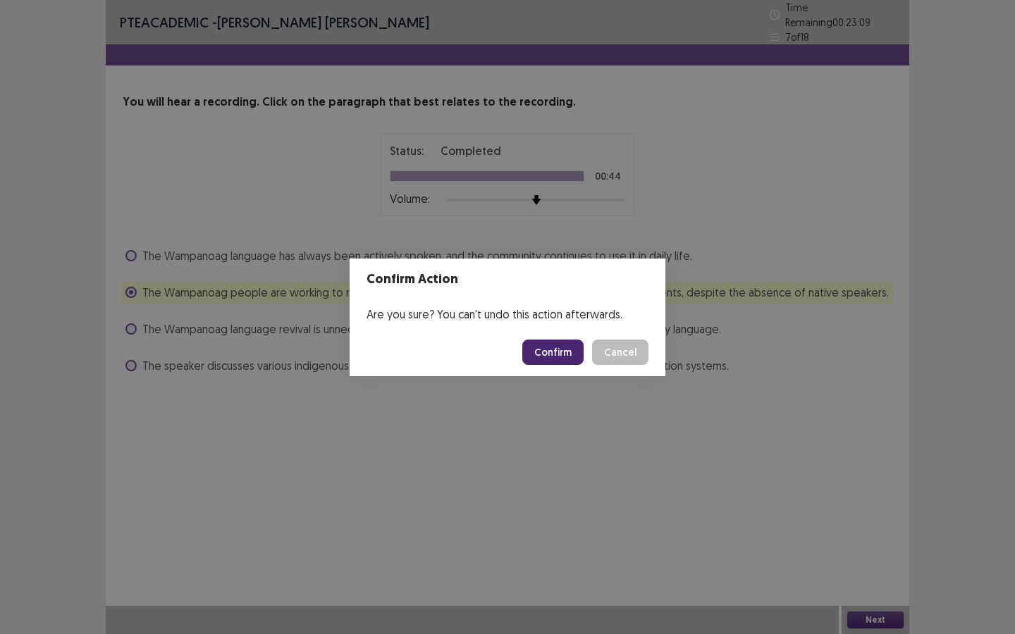
drag, startPoint x: 567, startPoint y: 347, endPoint x: 571, endPoint y: 369, distance: 22.2
click at [567, 348] on button "Confirm" at bounding box center [552, 352] width 61 height 25
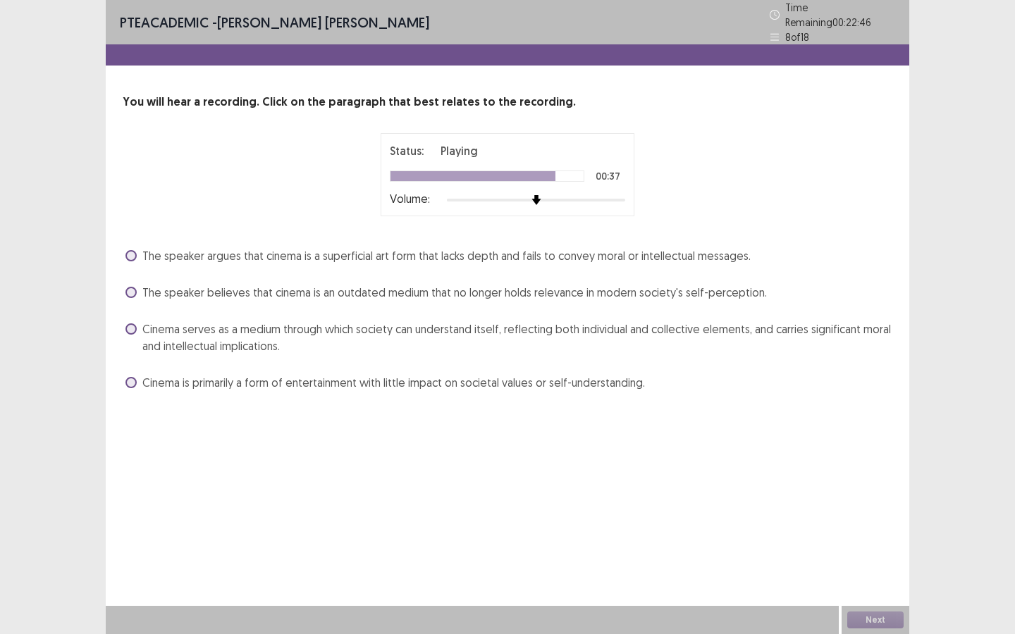
click at [302, 325] on span "Cinema serves as a medium through which society can understand itself, reflecti…" at bounding box center [517, 338] width 750 height 34
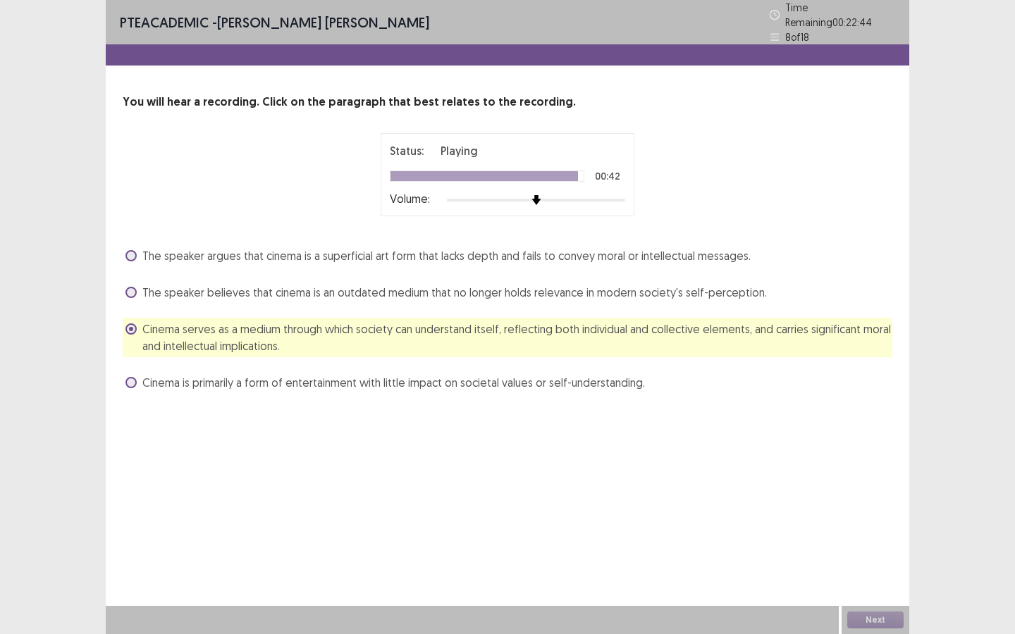
click at [863, 623] on div "Next" at bounding box center [875, 620] width 68 height 28
click at [878, 558] on div "PTE academic - Thi Bich Dao Nguyen Time Remaining 00 : 22 : 42 8 of 18 You will…" at bounding box center [507, 317] width 803 height 634
click at [874, 633] on div "Next" at bounding box center [875, 620] width 68 height 28
click at [858, 616] on button "Next" at bounding box center [875, 620] width 56 height 17
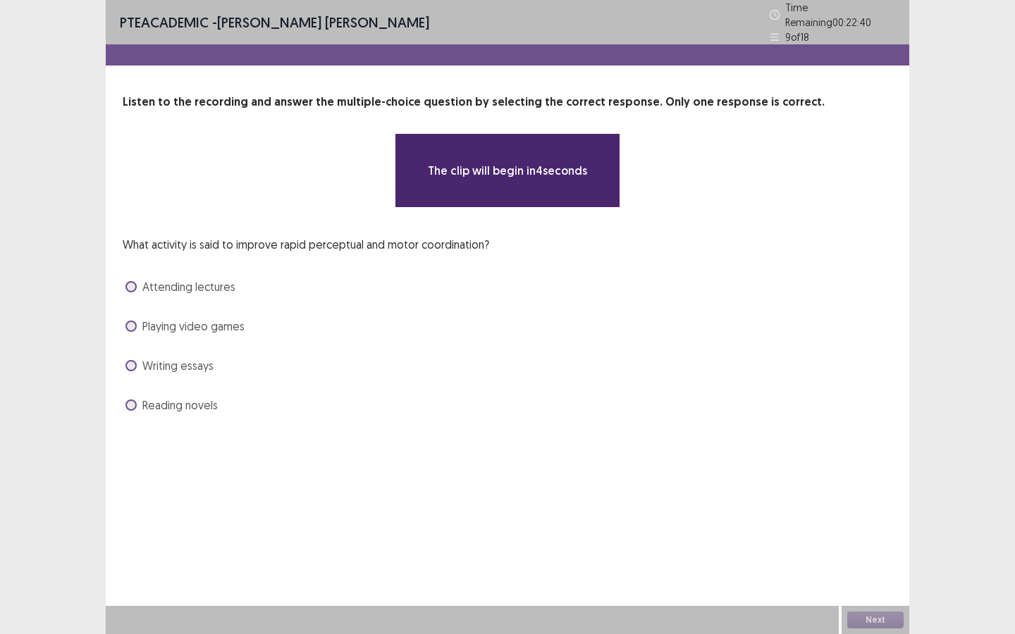
click at [230, 318] on span "Playing video games" at bounding box center [193, 326] width 102 height 17
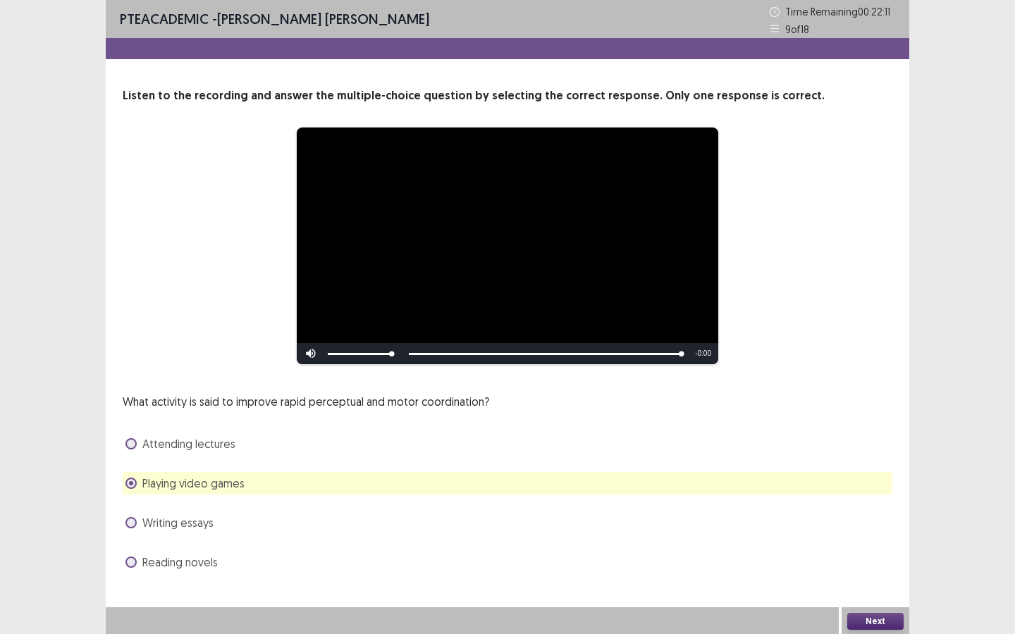
click at [862, 626] on button "Next" at bounding box center [875, 621] width 56 height 17
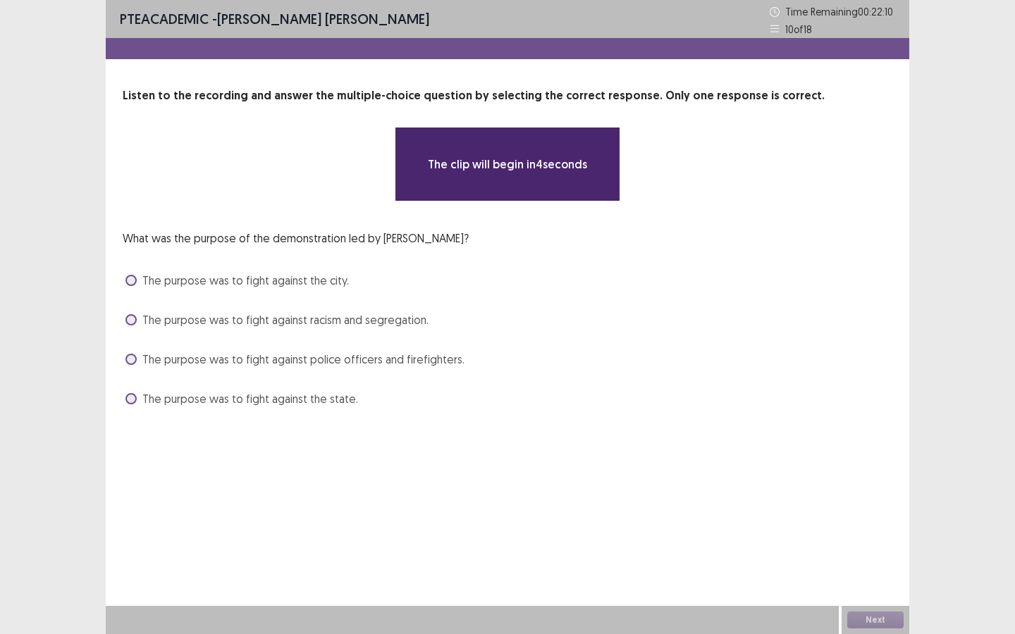
click at [226, 322] on span "The purpose was to fight against racism and segregation." at bounding box center [285, 319] width 286 height 17
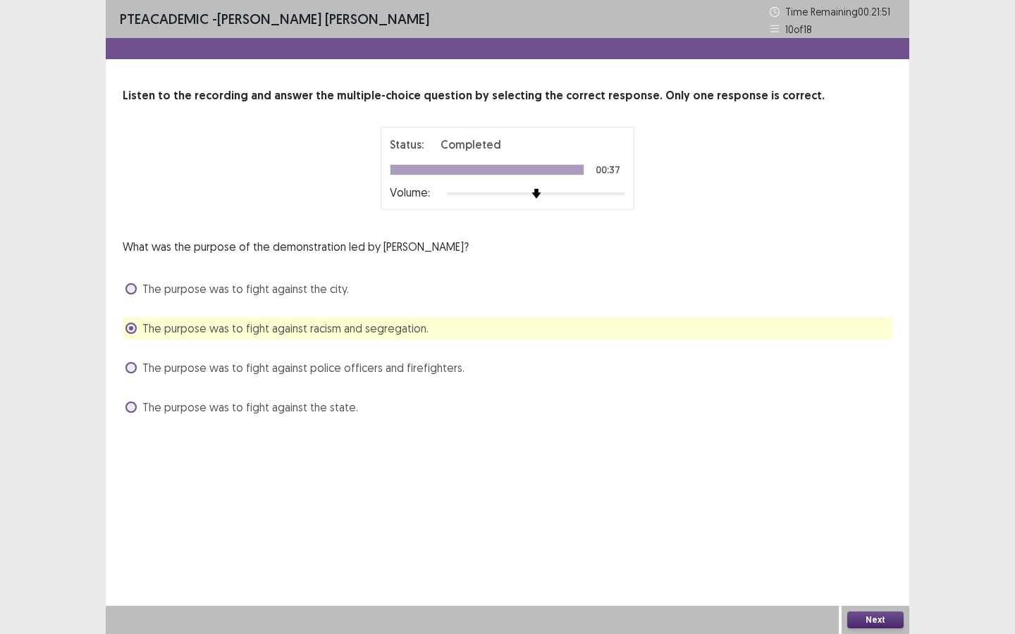
click at [860, 620] on button "Next" at bounding box center [875, 620] width 56 height 17
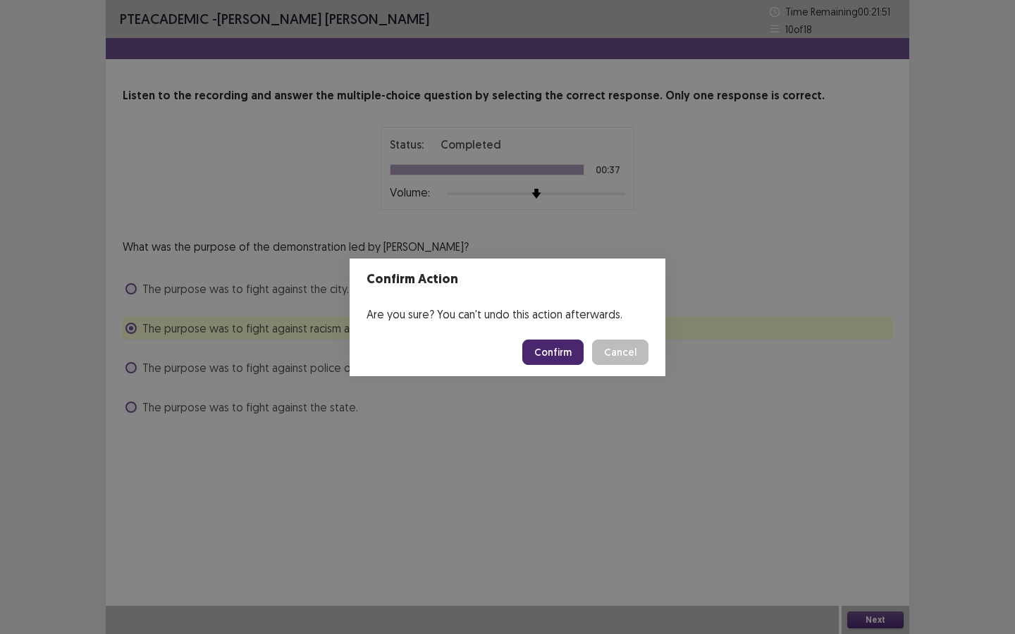
click at [545, 357] on button "Confirm" at bounding box center [552, 352] width 61 height 25
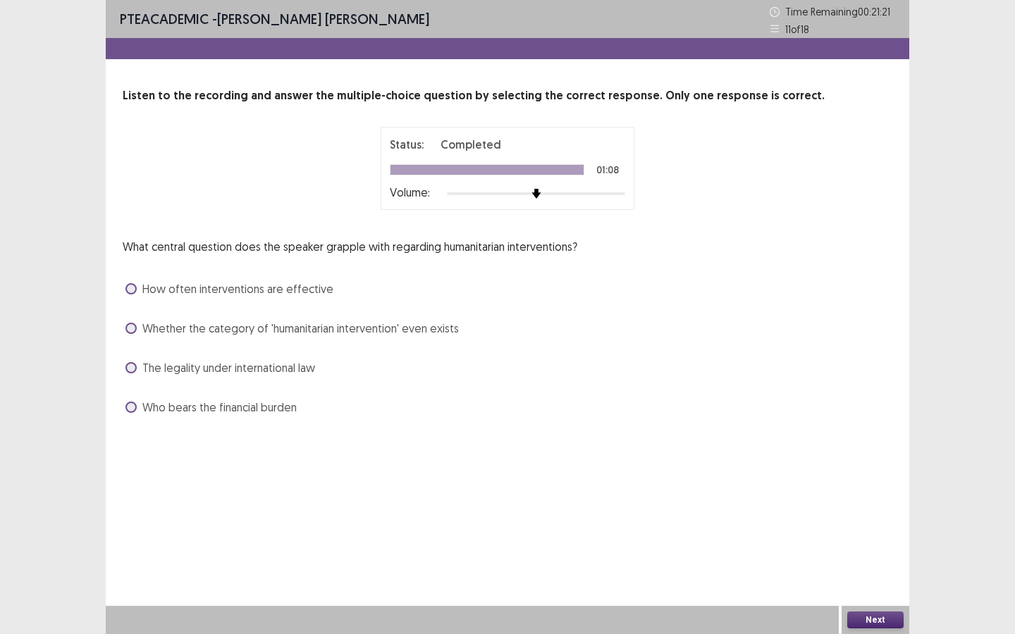
click at [220, 373] on span "The legality under international law" at bounding box center [228, 367] width 173 height 17
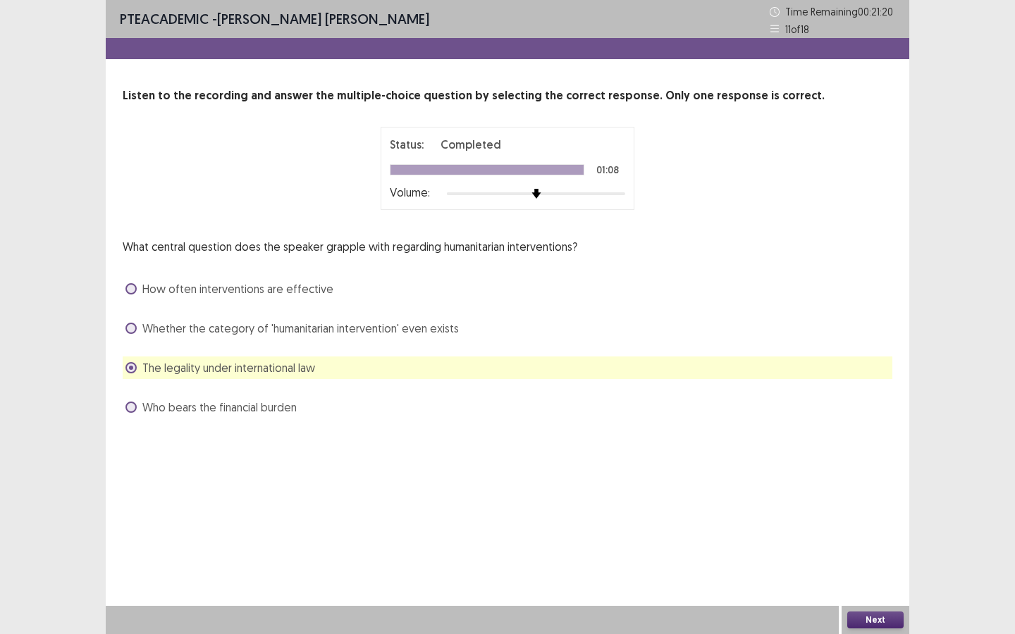
click at [897, 607] on div "Next" at bounding box center [875, 620] width 68 height 28
click at [869, 620] on button "Next" at bounding box center [875, 620] width 56 height 17
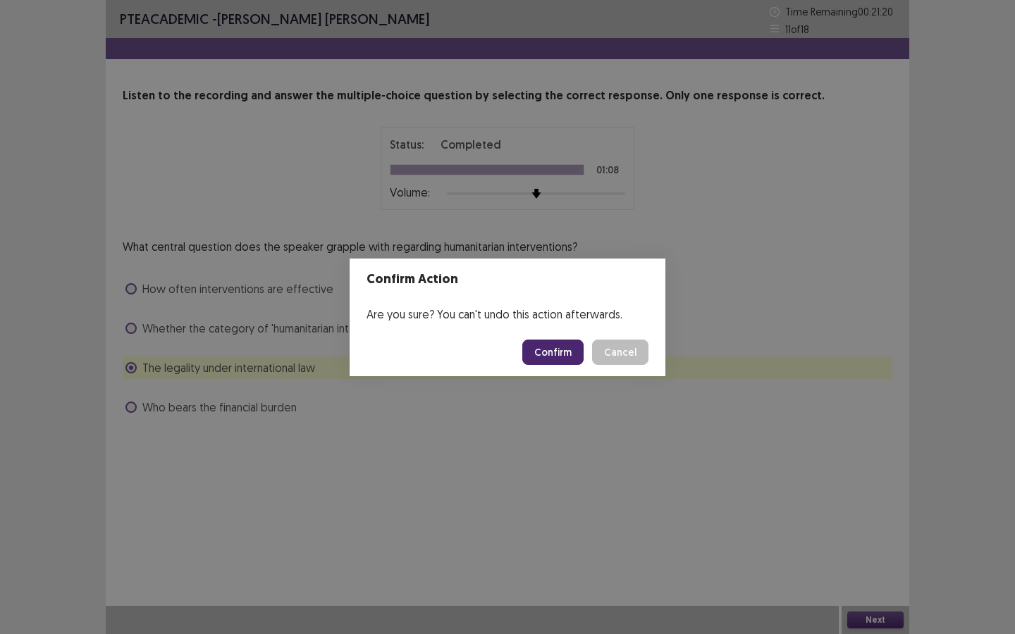
click at [549, 340] on button "Confirm" at bounding box center [552, 352] width 61 height 25
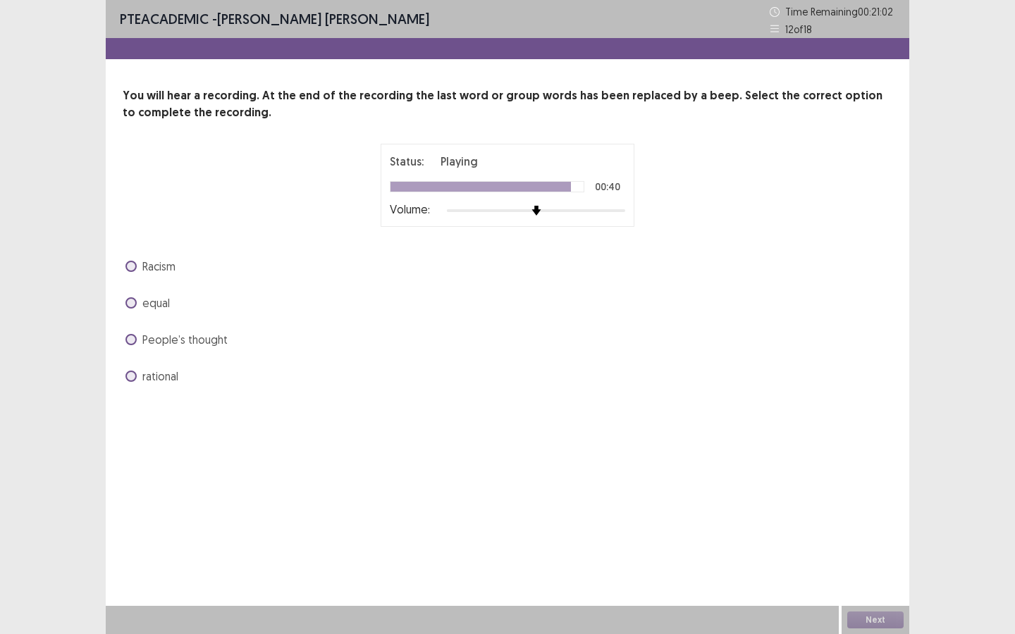
click at [134, 300] on span at bounding box center [130, 302] width 11 height 11
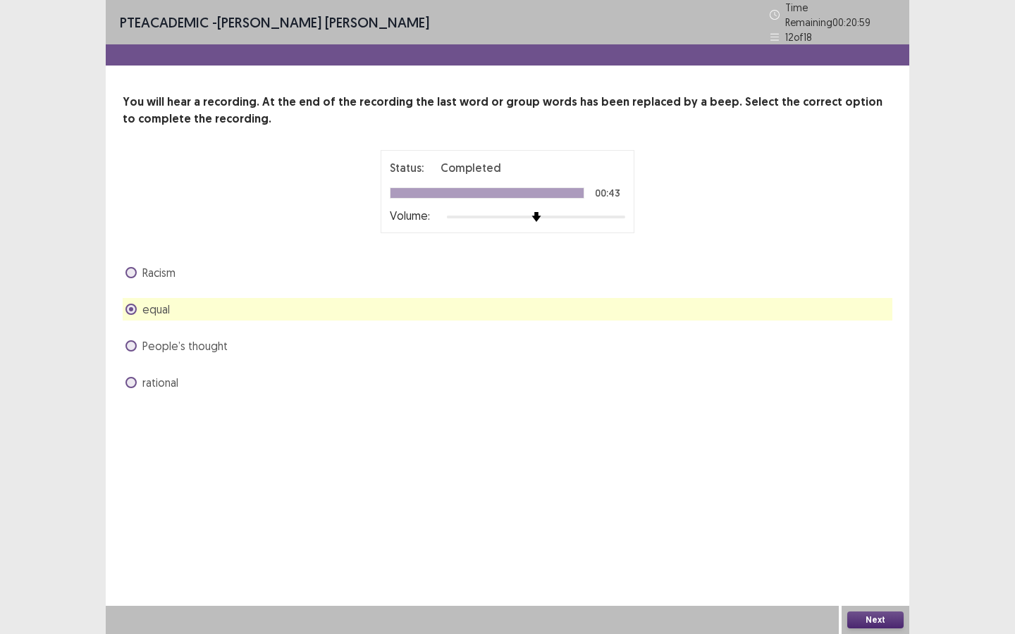
click at [889, 622] on button "Next" at bounding box center [875, 620] width 56 height 17
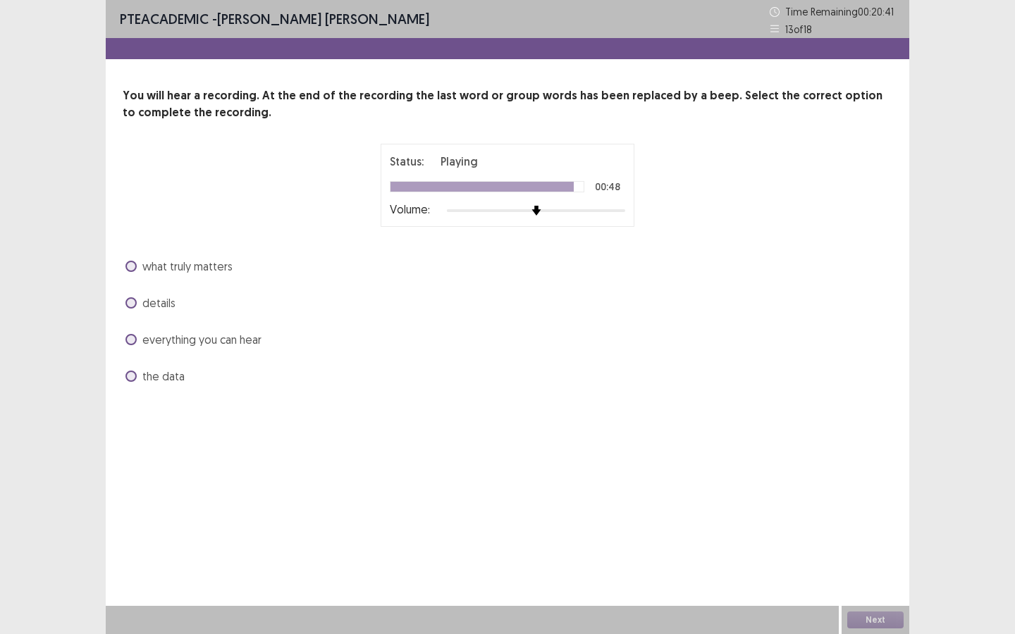
click at [192, 266] on span "what truly matters" at bounding box center [187, 266] width 90 height 17
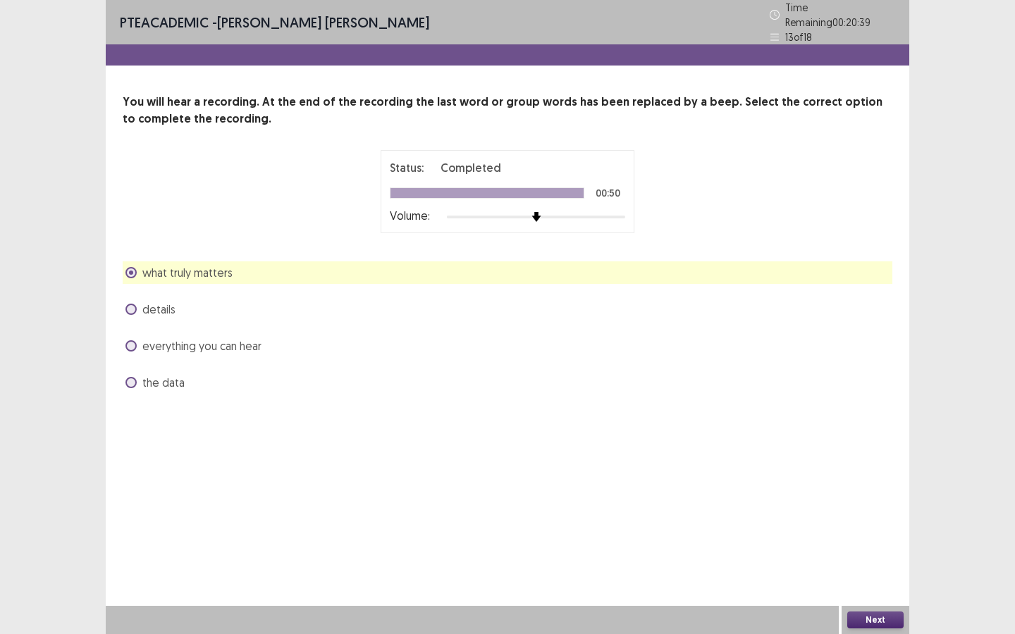
click at [864, 623] on button "Next" at bounding box center [875, 620] width 56 height 17
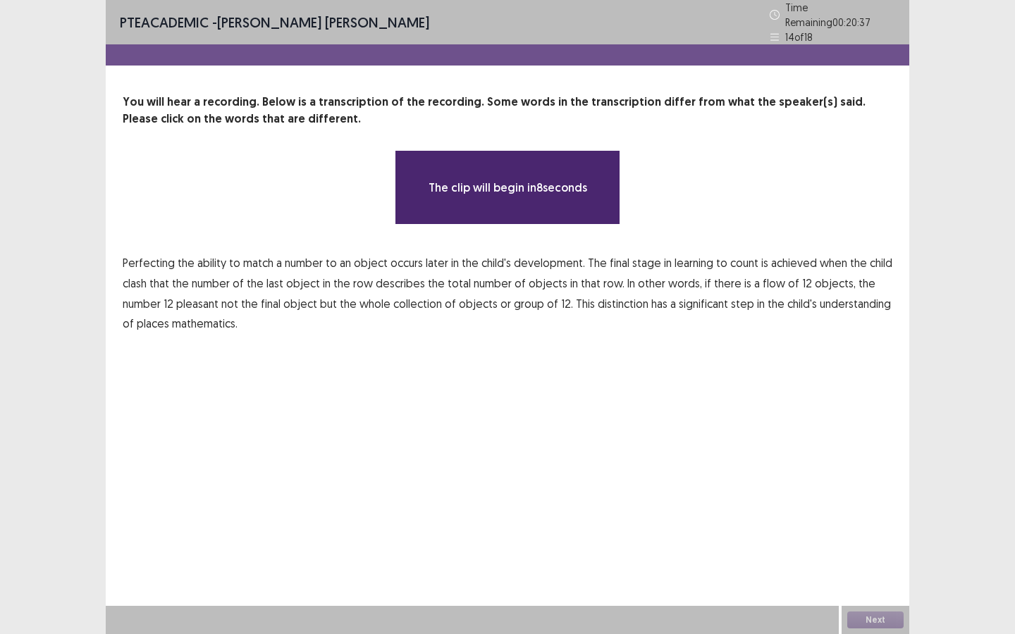
click at [294, 300] on span "object" at bounding box center [300, 303] width 34 height 17
click at [294, 299] on span "object" at bounding box center [300, 303] width 34 height 17
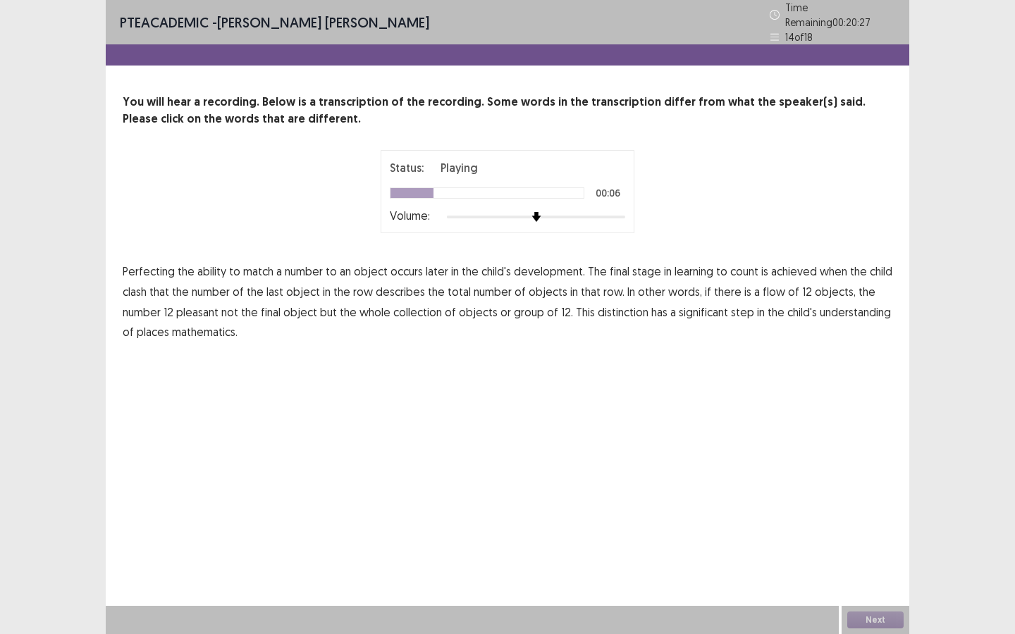
click at [135, 289] on span "clash" at bounding box center [135, 291] width 24 height 17
click at [762, 290] on span "flow" at bounding box center [773, 291] width 23 height 17
click at [206, 309] on span "pleasant" at bounding box center [197, 312] width 42 height 17
click at [656, 307] on span "has" at bounding box center [659, 312] width 16 height 17
click at [149, 334] on span "places" at bounding box center [153, 331] width 32 height 17
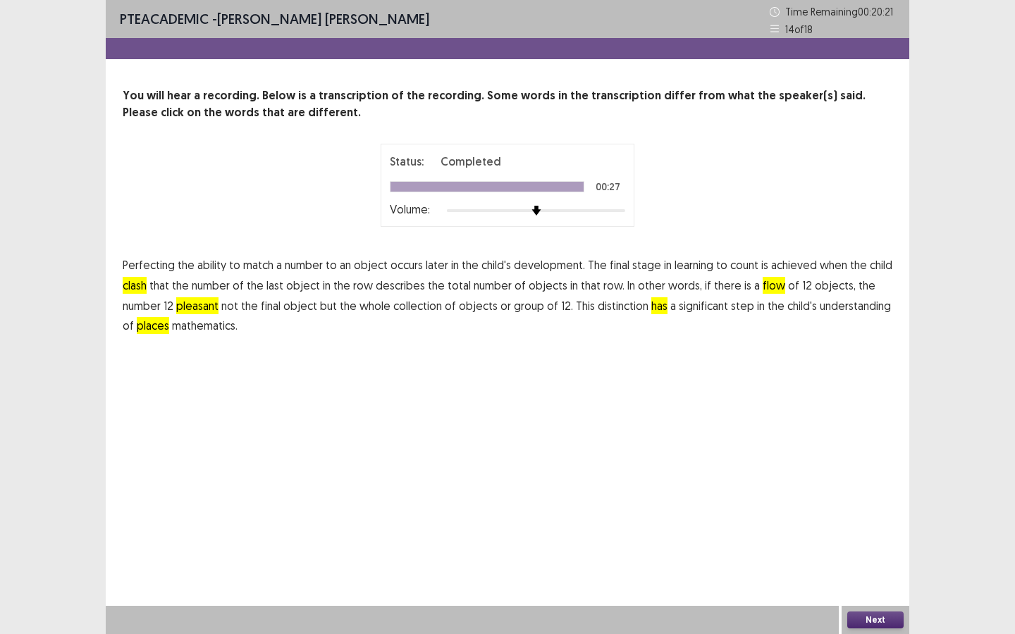
click at [657, 311] on p "Perfecting the ability to match a number to an object occurs later in the child…" at bounding box center [507, 295] width 769 height 81
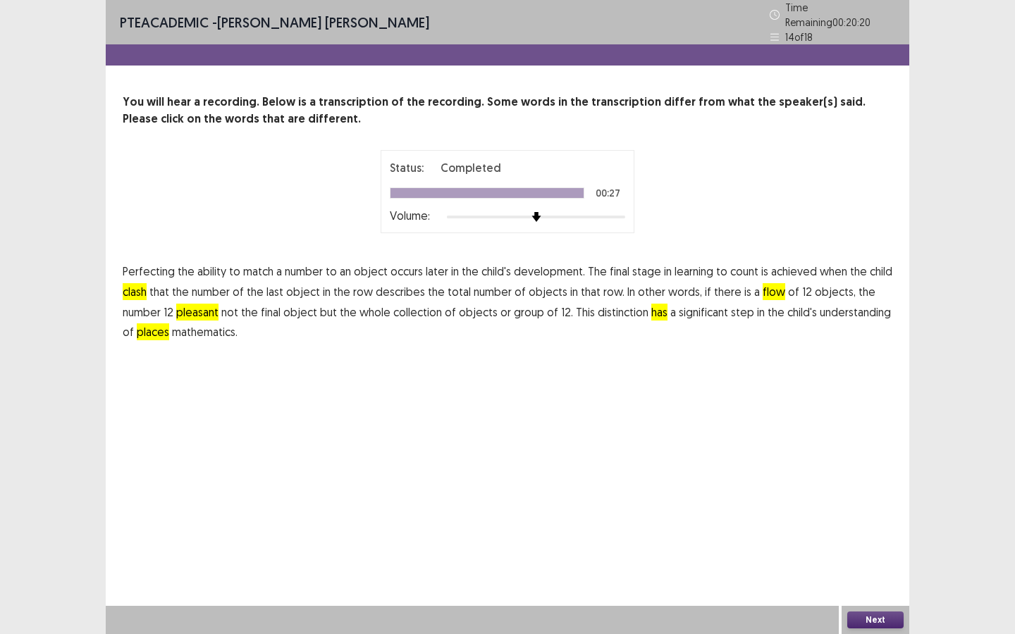
click at [880, 621] on button "Next" at bounding box center [875, 620] width 56 height 17
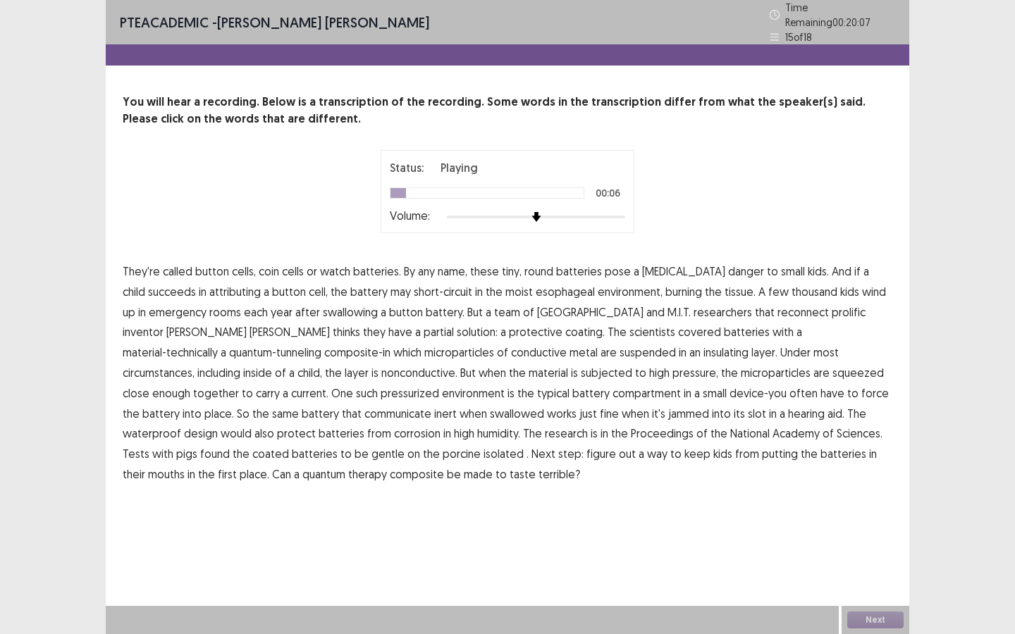
click at [209, 290] on span "attributing" at bounding box center [234, 291] width 51 height 17
click at [777, 309] on span "reconnect" at bounding box center [802, 312] width 51 height 17
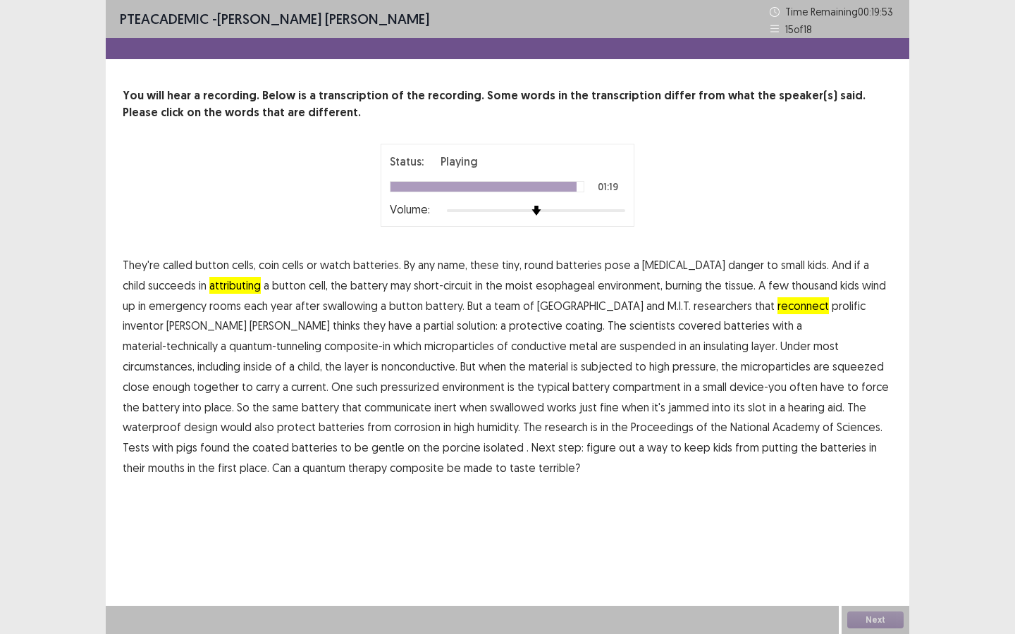
click at [387, 459] on span "therapy" at bounding box center [367, 467] width 39 height 17
click at [861, 625] on button "Next" at bounding box center [875, 620] width 56 height 17
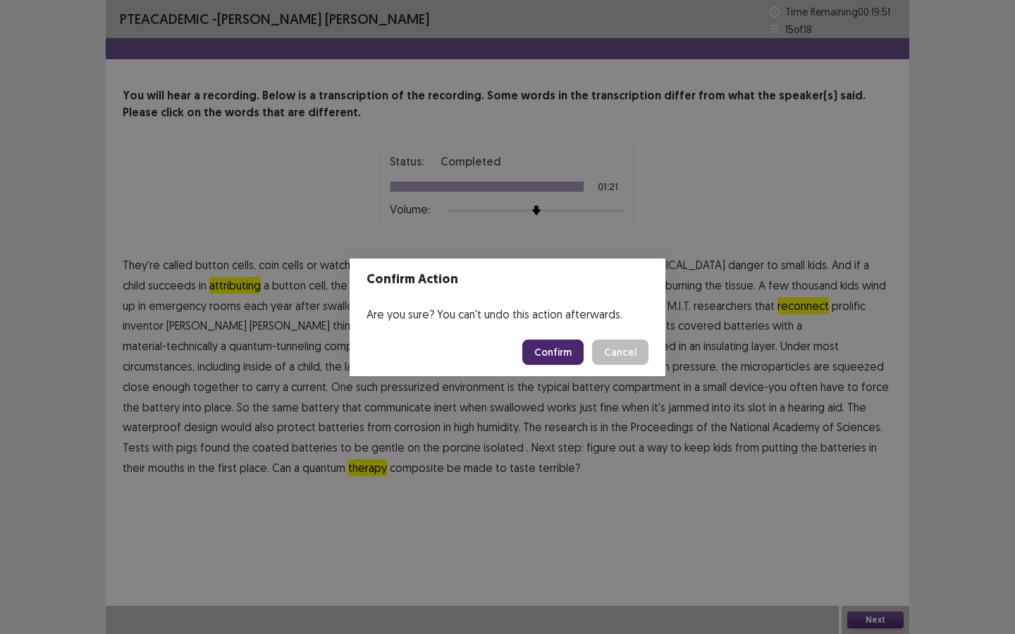
click at [541, 348] on button "Confirm" at bounding box center [552, 352] width 61 height 25
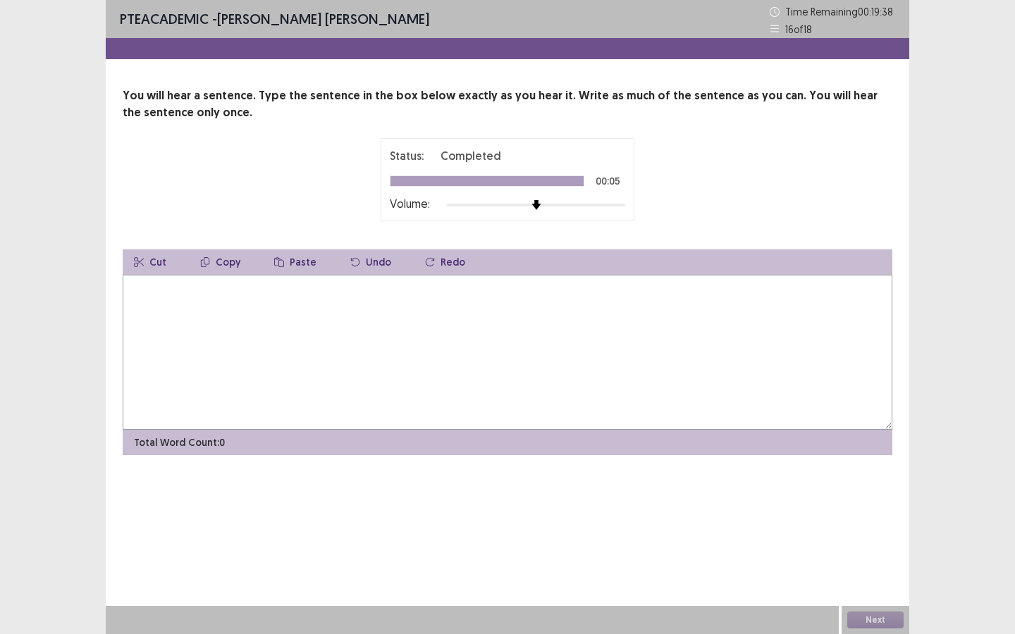
click at [689, 360] on textarea at bounding box center [507, 352] width 769 height 155
click at [175, 292] on textarea "**********" at bounding box center [507, 352] width 769 height 155
click at [217, 288] on textarea "**********" at bounding box center [507, 352] width 769 height 155
type textarea "**********"
click at [871, 606] on div "Next" at bounding box center [875, 620] width 68 height 28
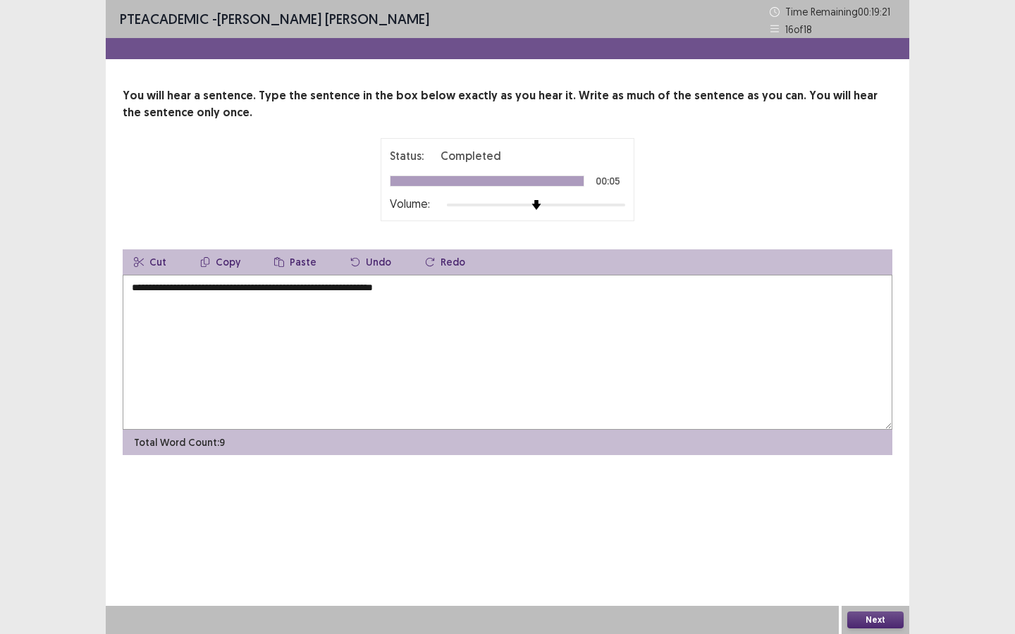
click at [871, 614] on button "Next" at bounding box center [875, 620] width 56 height 17
click at [744, 337] on textarea at bounding box center [507, 352] width 769 height 155
type textarea "**********"
click at [859, 621] on button "Next" at bounding box center [875, 620] width 56 height 17
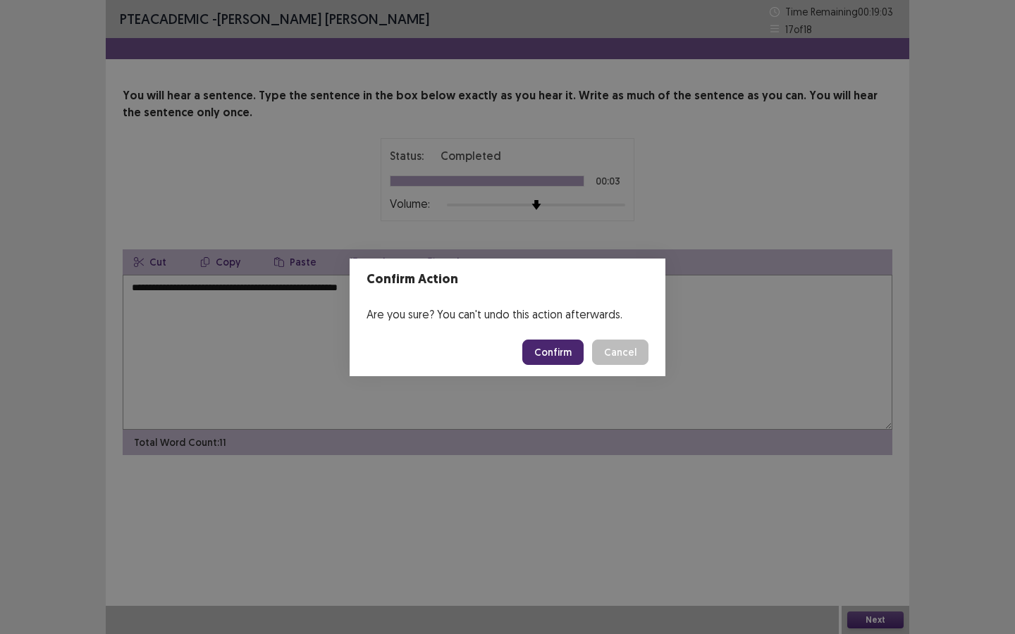
click at [563, 346] on button "Confirm" at bounding box center [552, 352] width 61 height 25
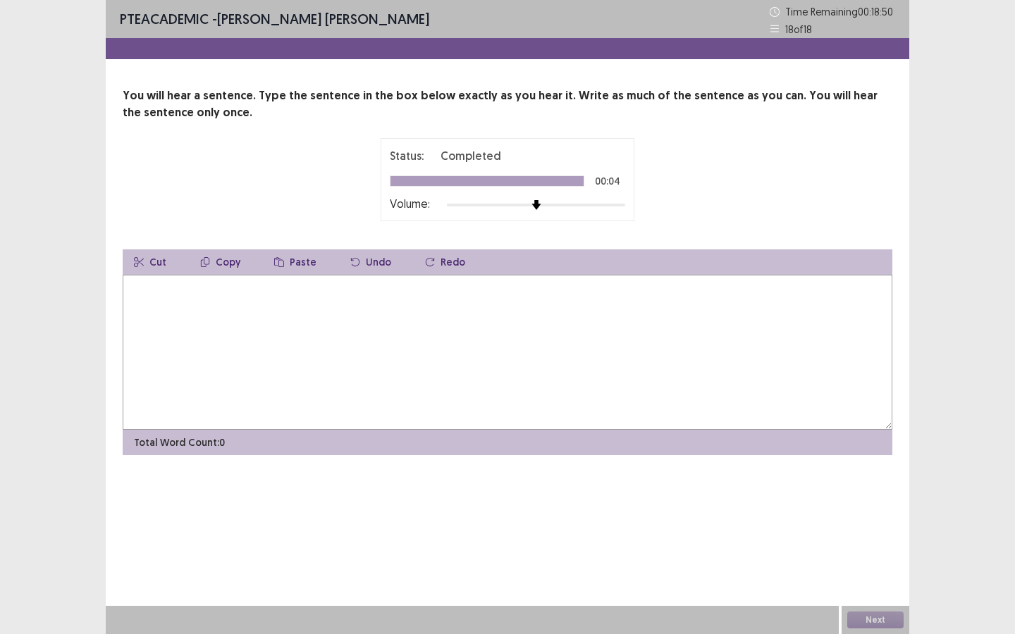
click at [720, 300] on textarea at bounding box center [507, 352] width 769 height 155
type textarea "**********"
click at [876, 620] on button "Next" at bounding box center [875, 620] width 56 height 17
